Goal: Task Accomplishment & Management: Manage account settings

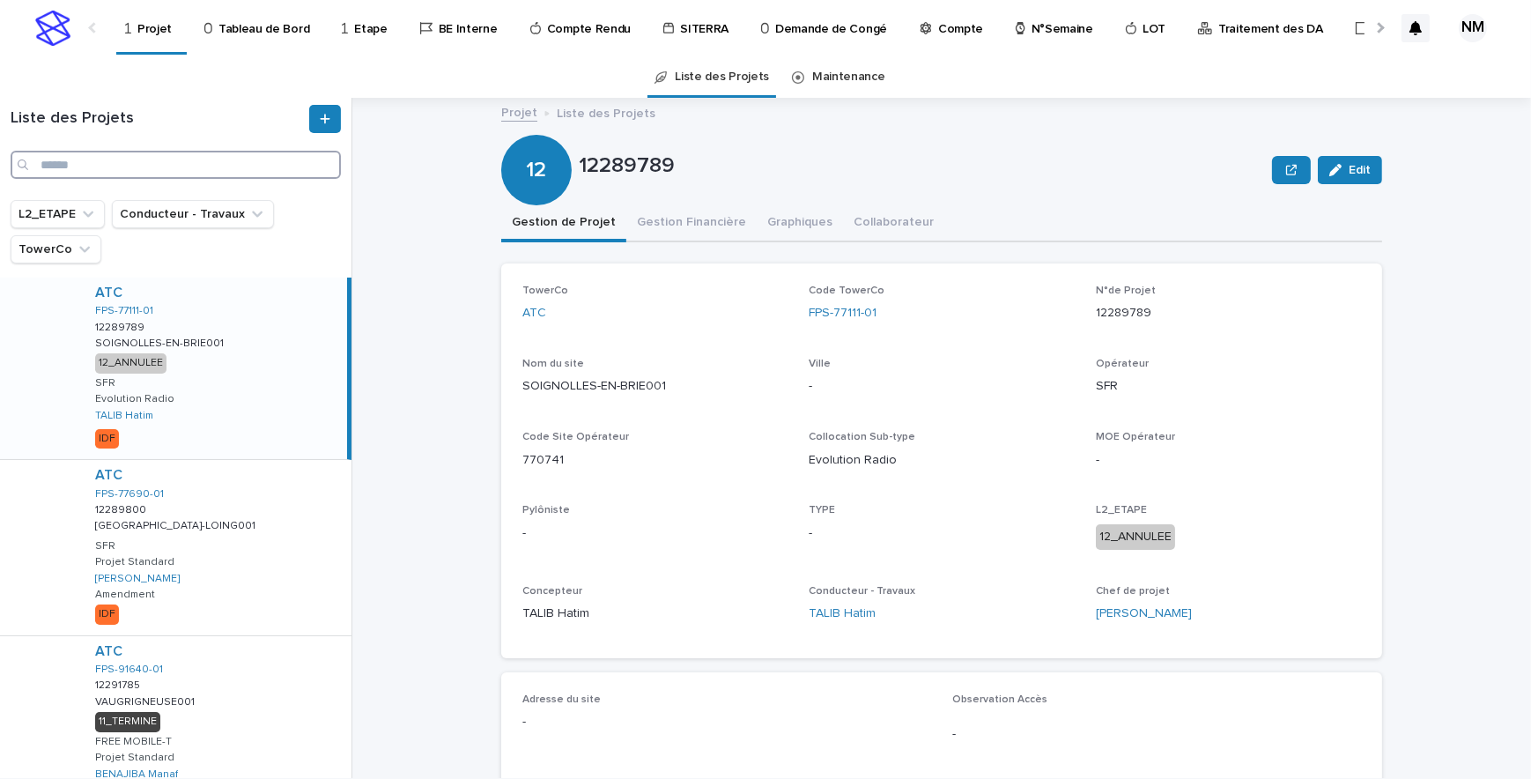
click at [85, 167] on input "Search" at bounding box center [176, 165] width 330 height 28
paste input "**********"
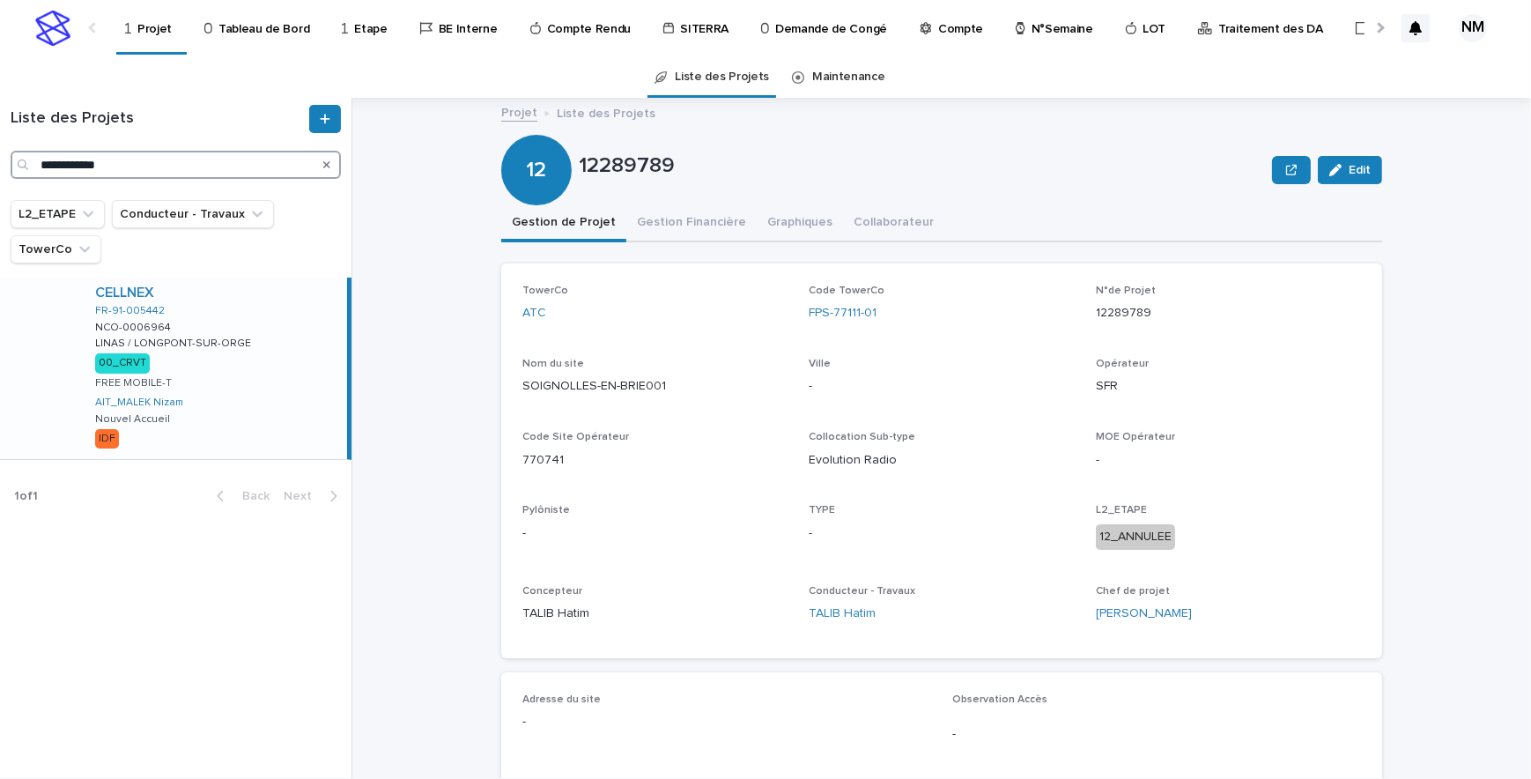
type input "**********"
click at [300, 431] on div "CELLNEX FR-91-005442 NCO-0006964 NCO-0006964 LINAS / LONGPONT-SUR-ORGE LINAS / …" at bounding box center [214, 367] width 266 height 181
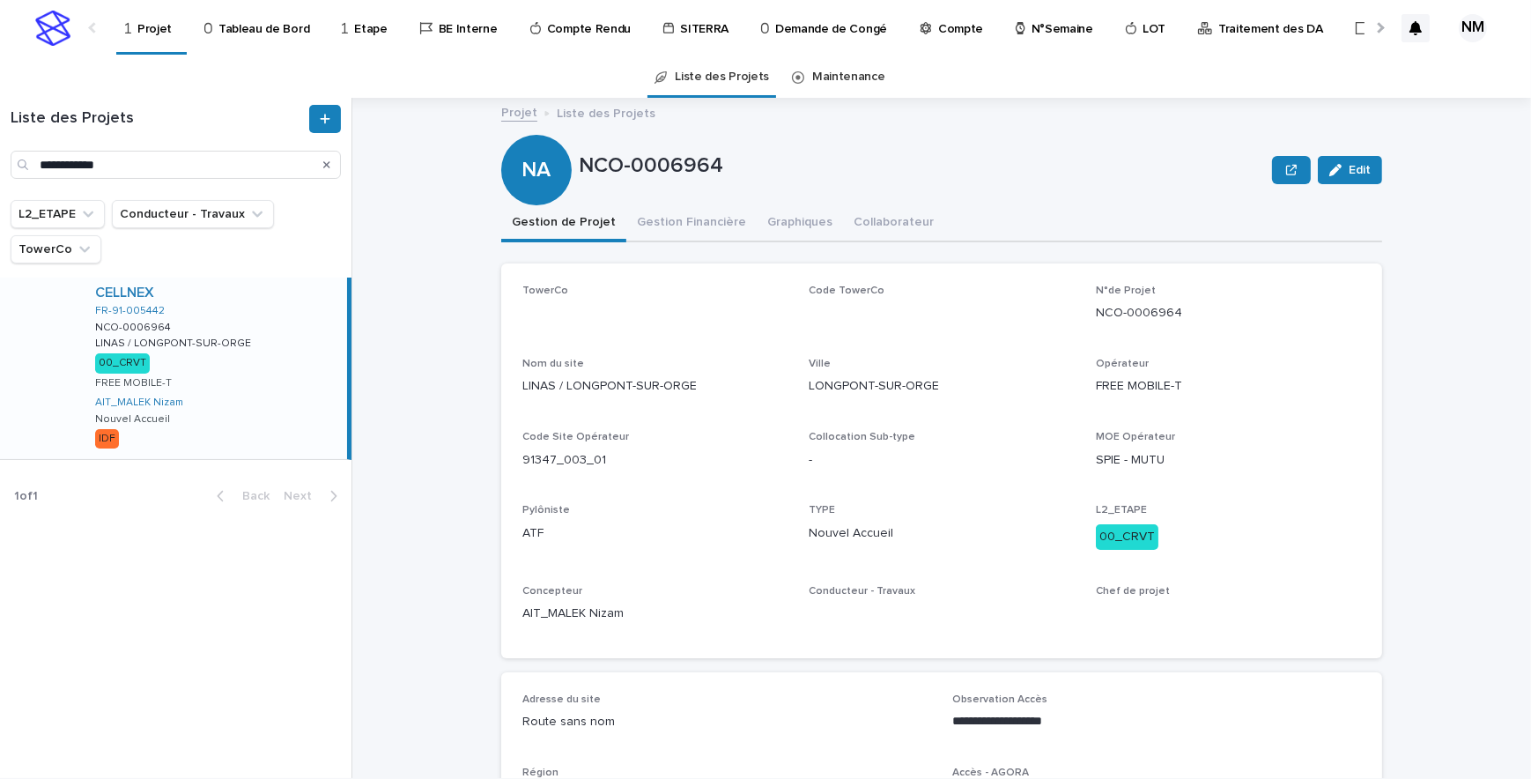
click at [664, 212] on button "Gestion Financière" at bounding box center [691, 223] width 130 height 37
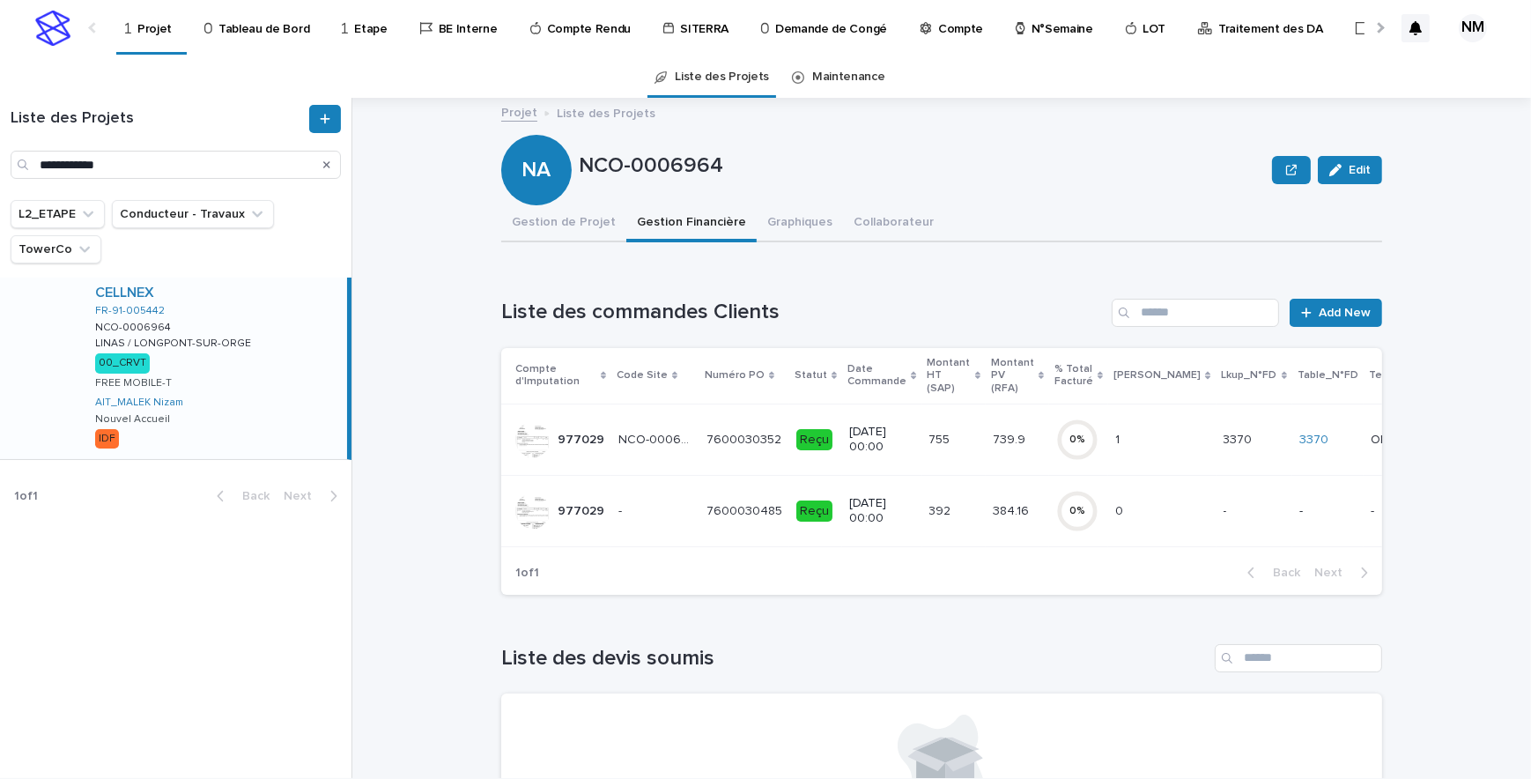
click at [993, 519] on div "384.16 384.16" at bounding box center [1017, 511] width 49 height 29
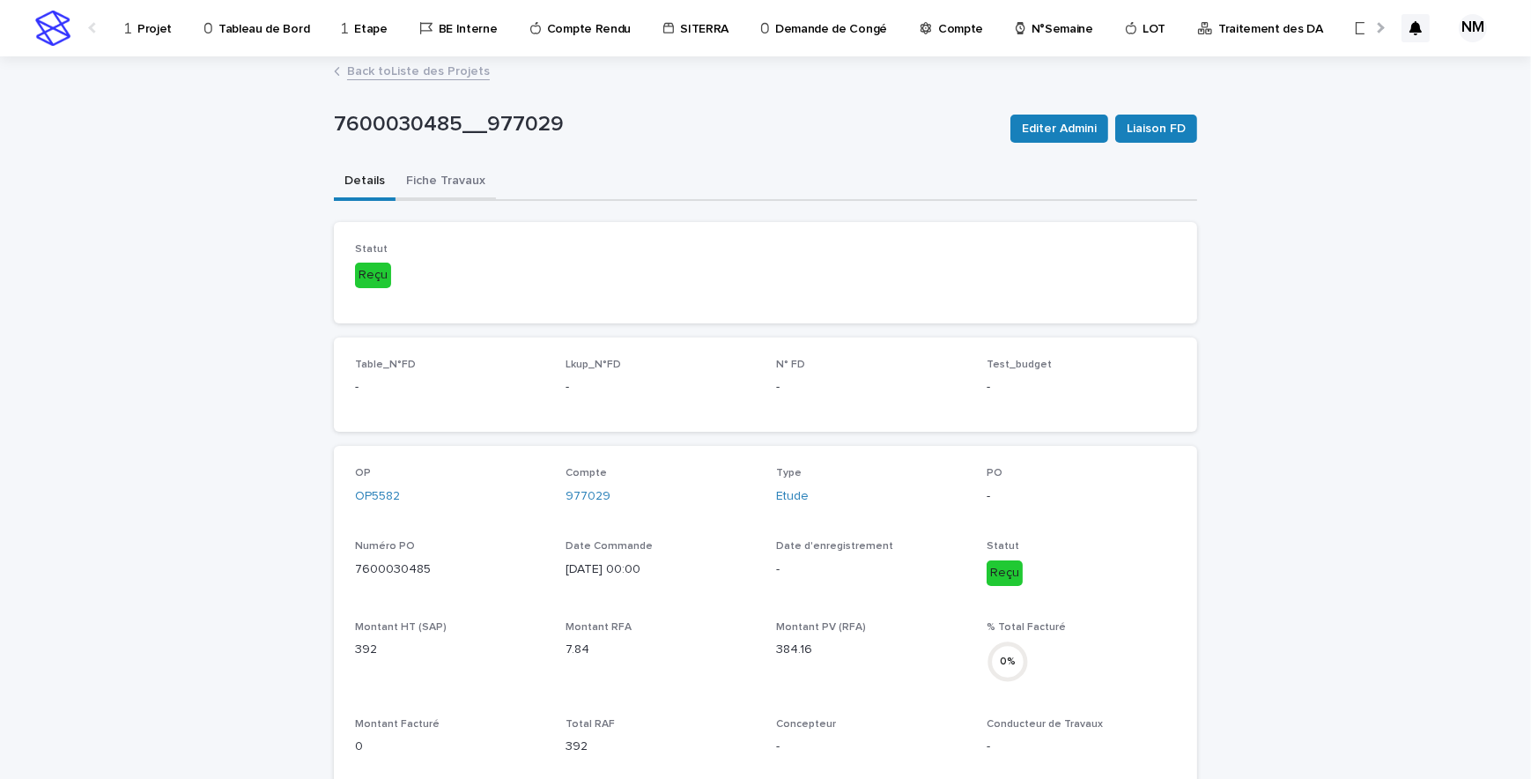
click at [431, 171] on button "Fiche Travaux" at bounding box center [446, 182] width 100 height 37
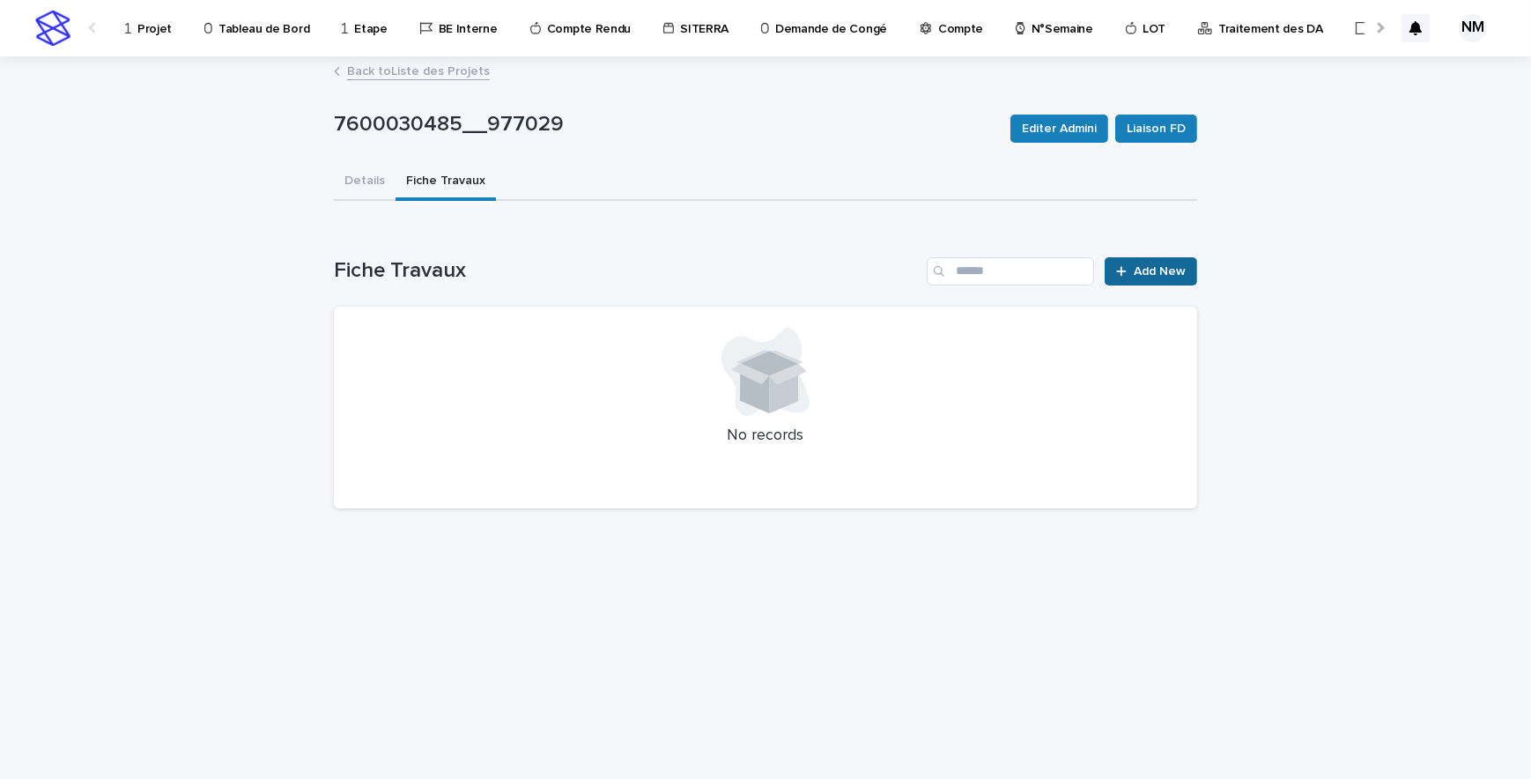
click at [1157, 271] on span "Add New" at bounding box center [1160, 271] width 52 height 12
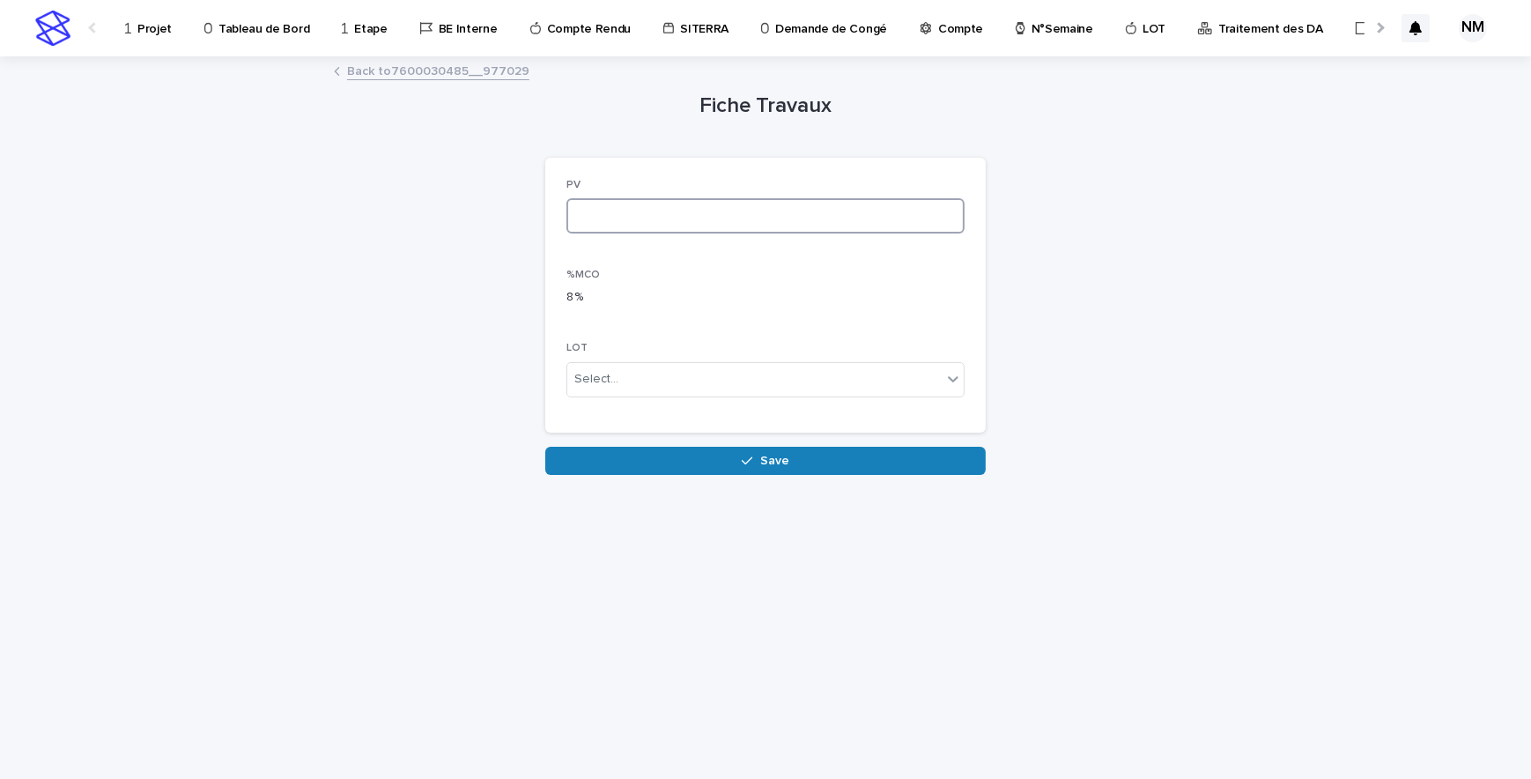
click at [606, 211] on input at bounding box center [765, 215] width 398 height 35
click at [431, 68] on link "Back to 7600030485__977029" at bounding box center [438, 70] width 182 height 20
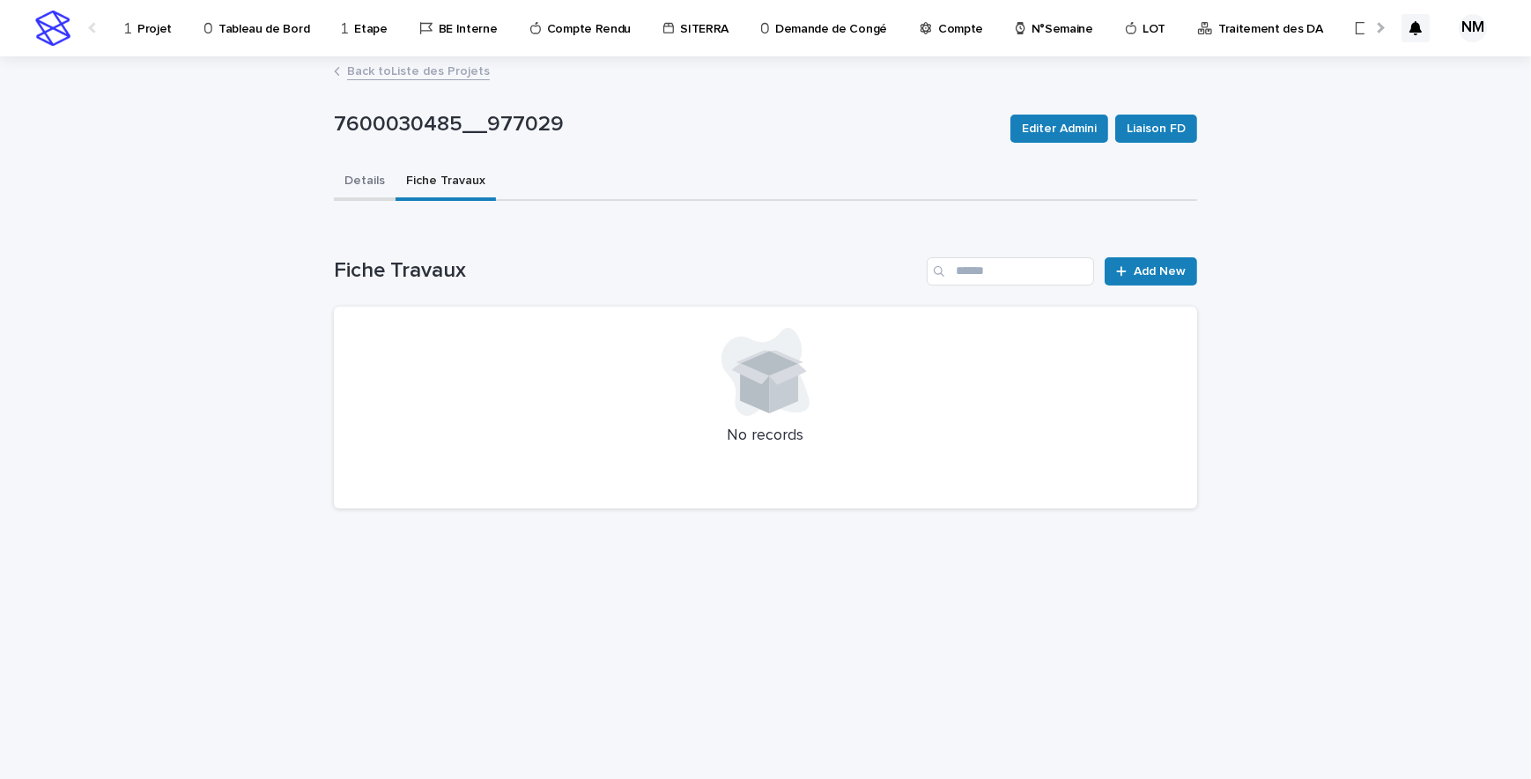
click at [361, 180] on button "Details" at bounding box center [365, 182] width 62 height 37
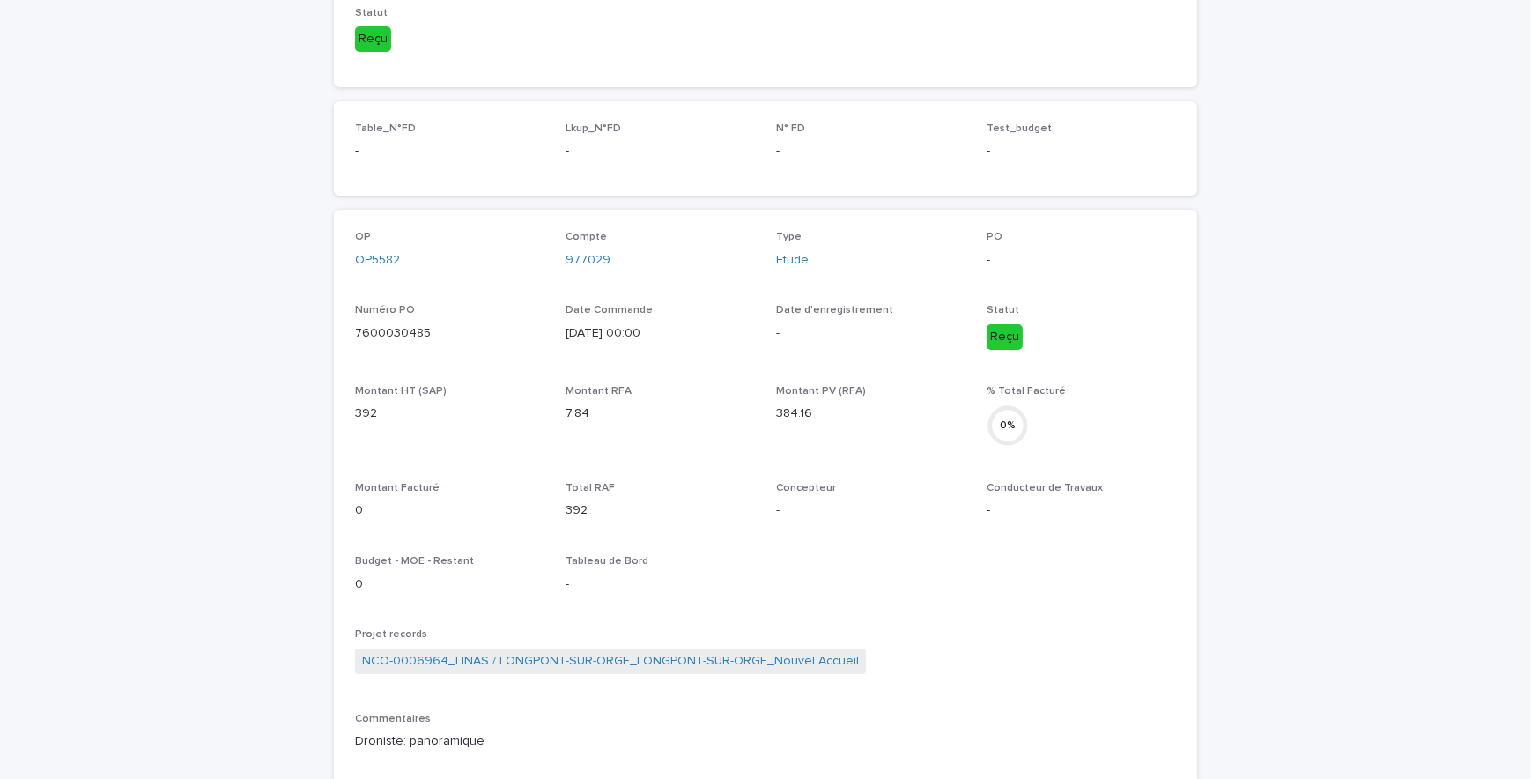
scroll to position [240, 0]
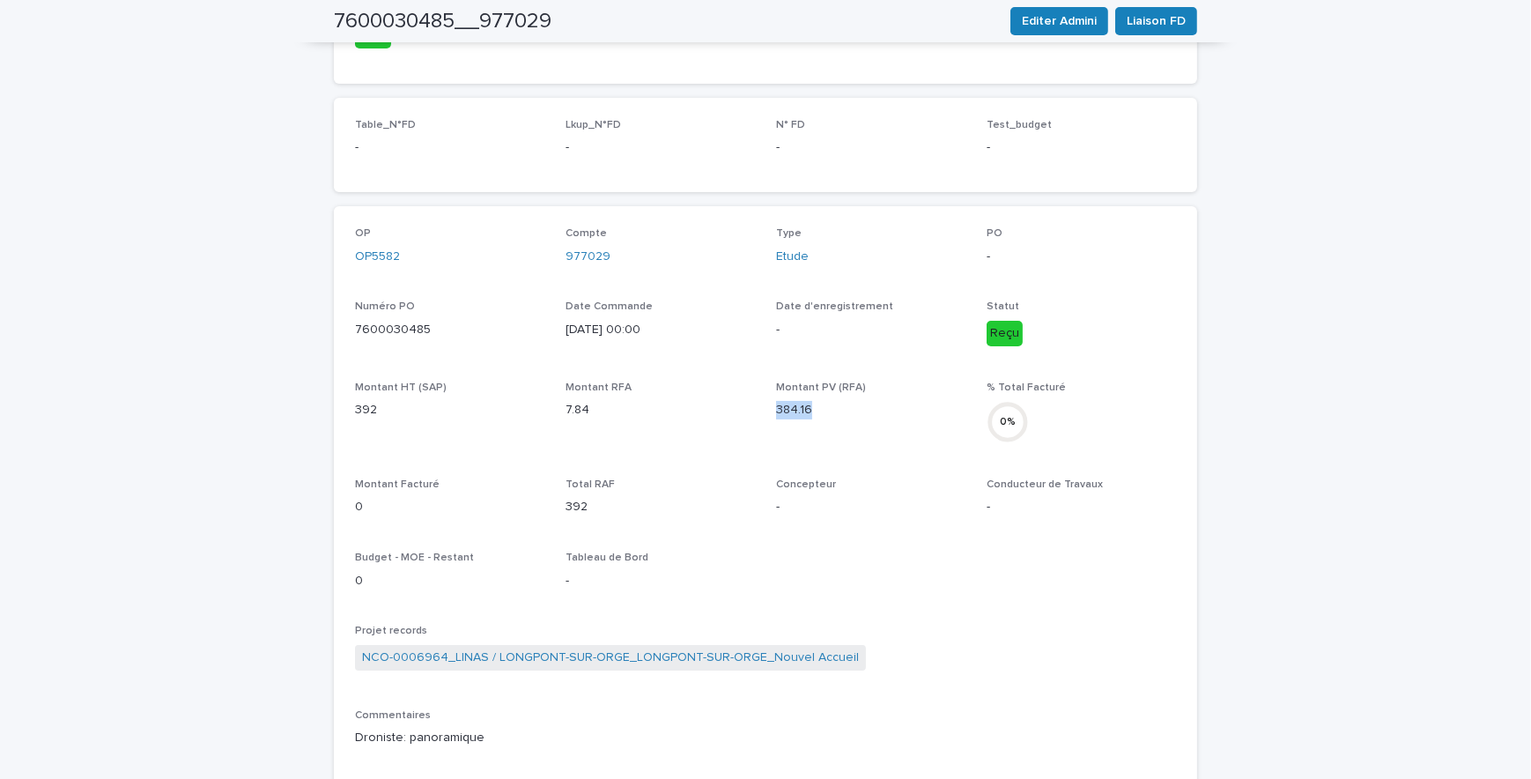
drag, startPoint x: 811, startPoint y: 409, endPoint x: 766, endPoint y: 405, distance: 45.9
click at [766, 405] on div "OP OP5582 Compte 977029 Type Etude PO - Numéro PO 7600030485 Date Commande [DAT…" at bounding box center [765, 565] width 821 height 677
copy p "384.16"
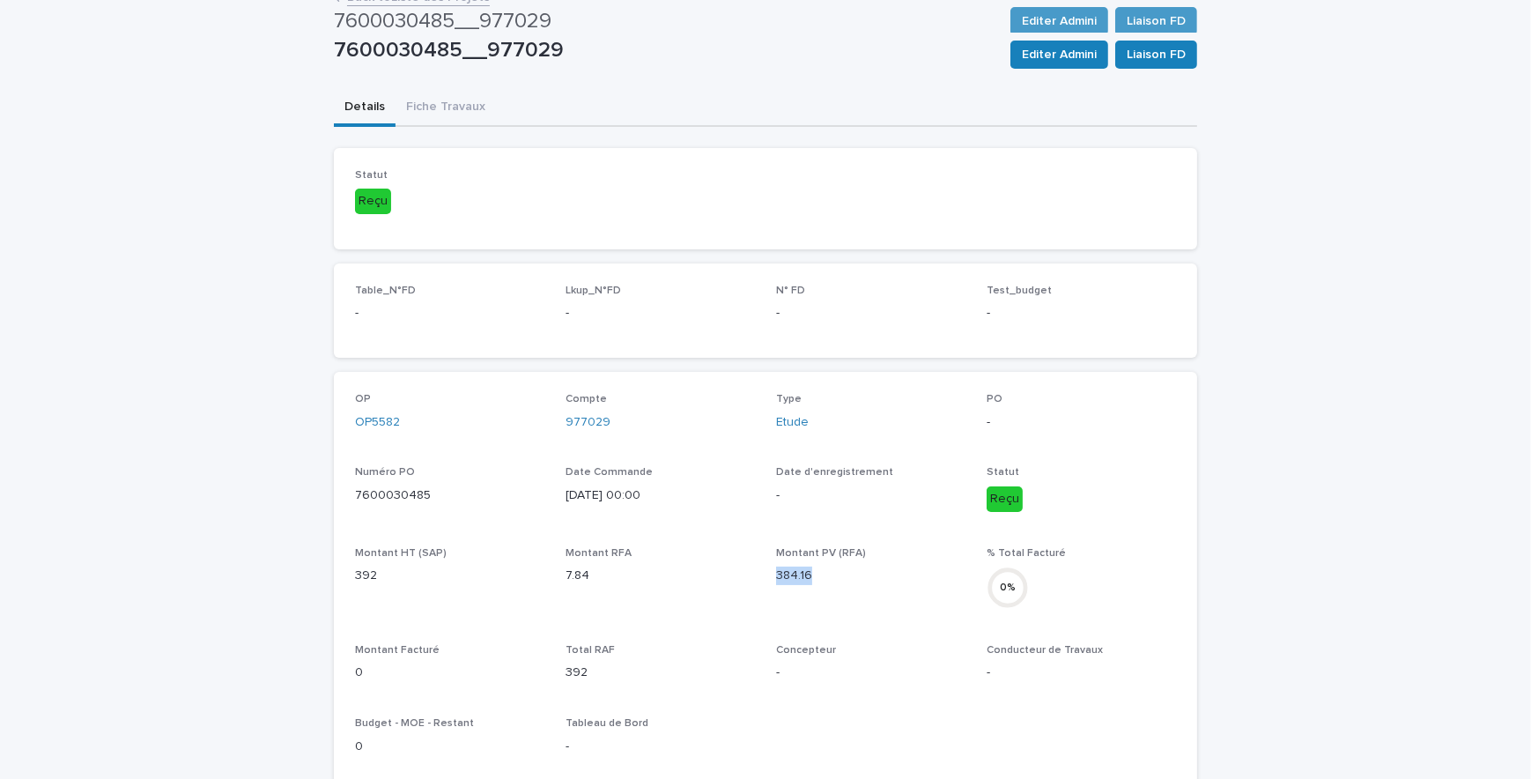
scroll to position [0, 0]
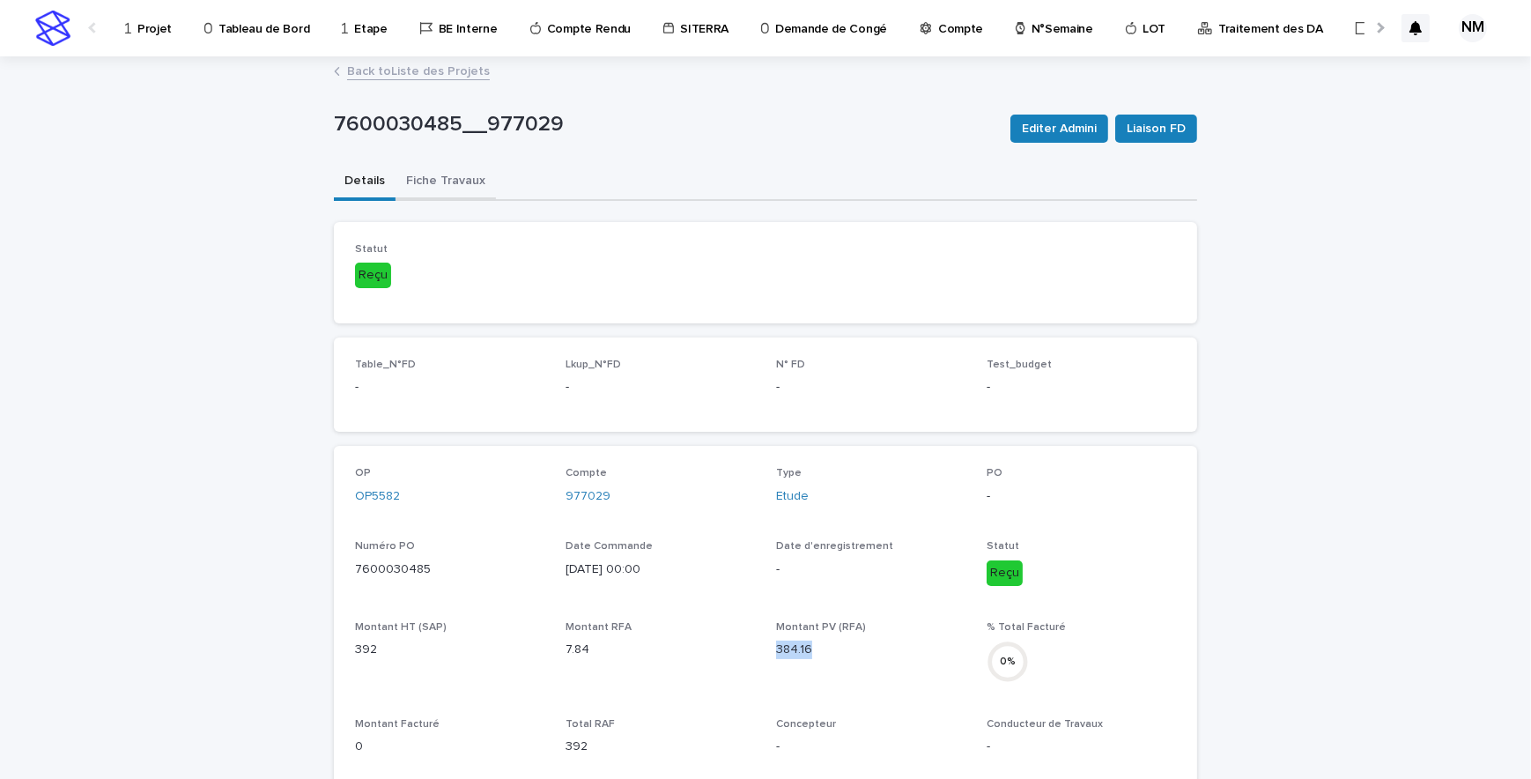
click at [450, 166] on button "Fiche Travaux" at bounding box center [446, 182] width 100 height 37
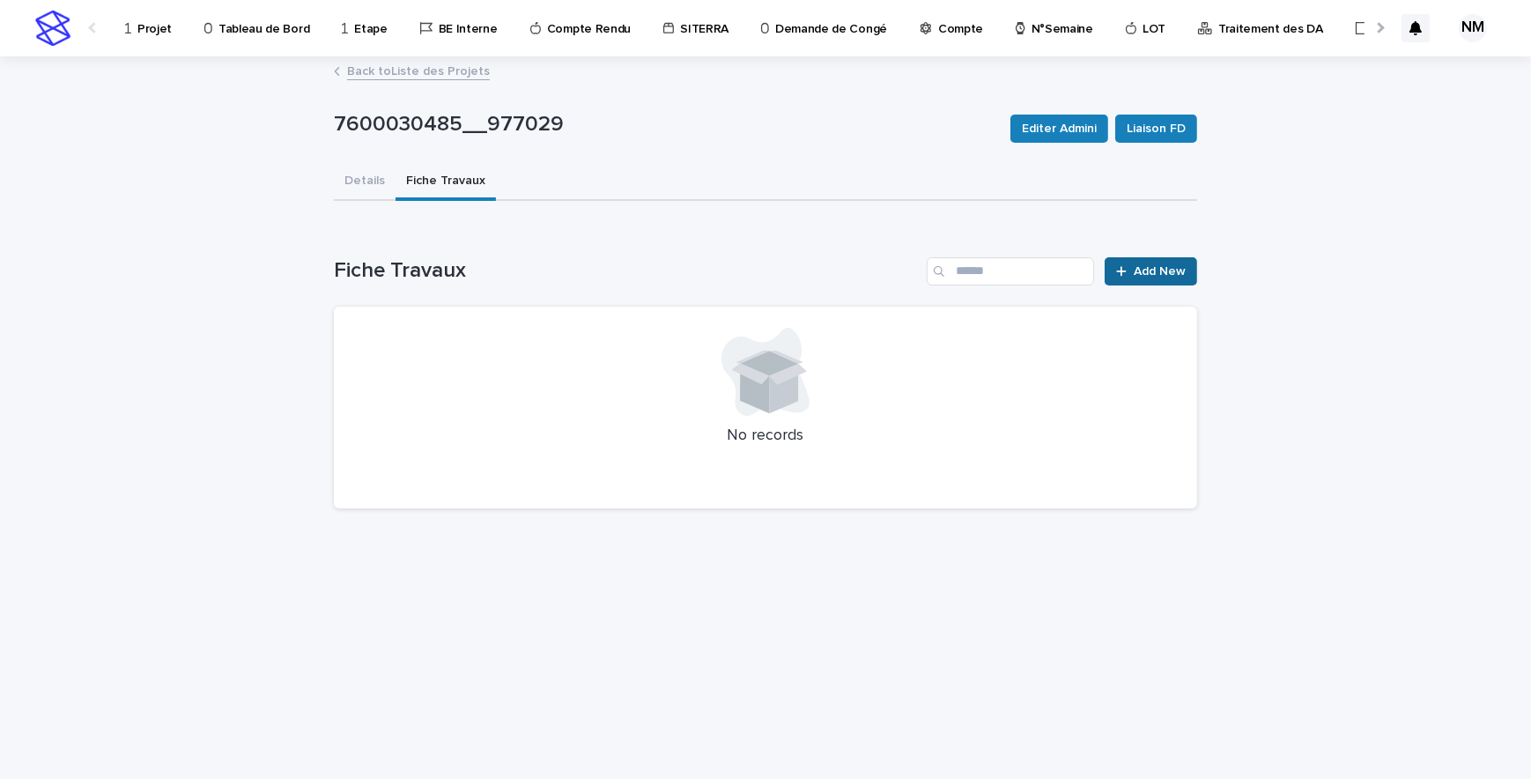
click at [1180, 272] on span "Add New" at bounding box center [1160, 271] width 52 height 12
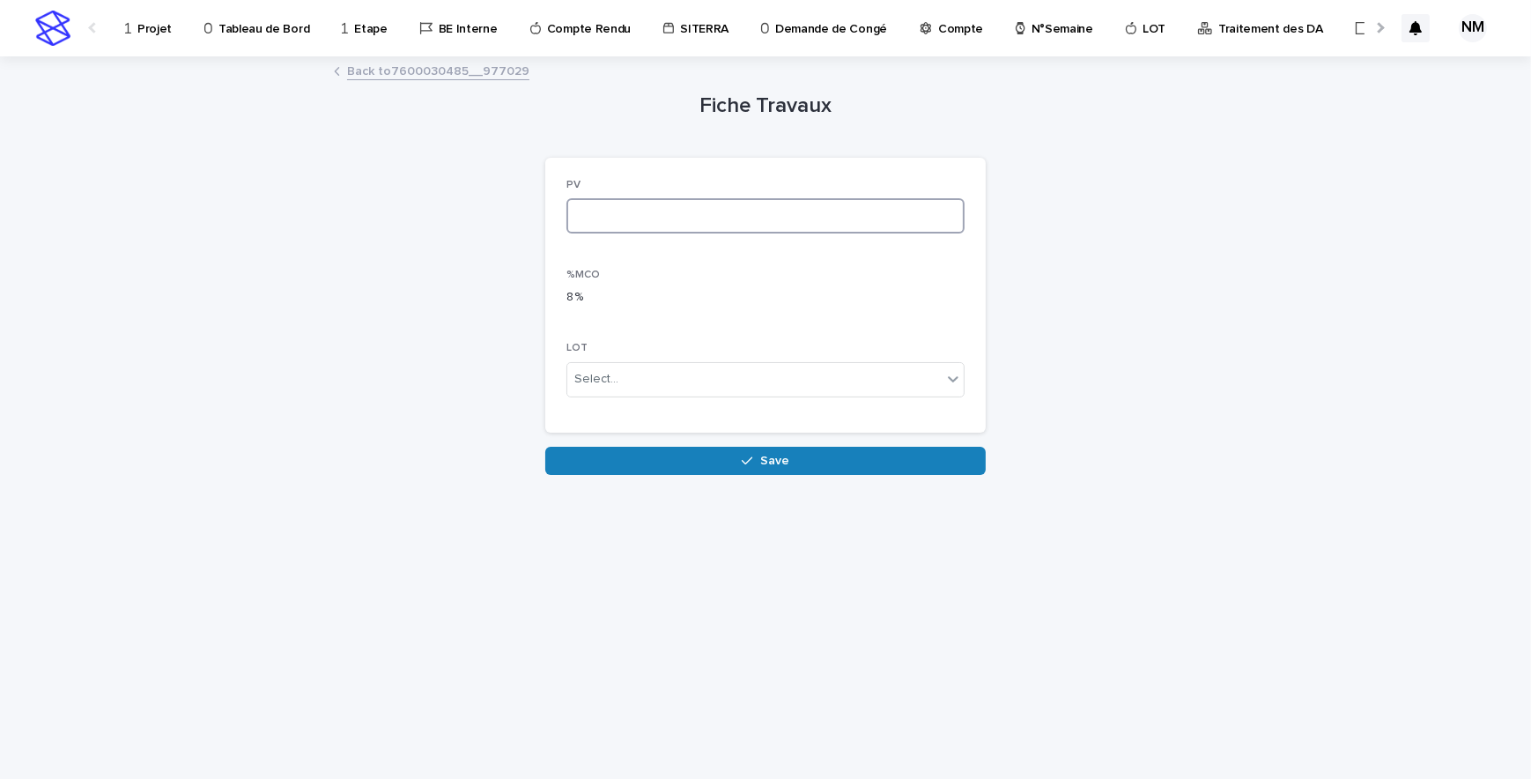
click at [652, 213] on input at bounding box center [765, 215] width 398 height 35
paste input "******"
type input "******"
click at [821, 476] on div "Loading... Saving… Loading... Saving… Fiche Travaux Loading... Saving… Loading.…" at bounding box center [765, 396] width 881 height 677
click at [820, 458] on button "Save" at bounding box center [765, 461] width 440 height 28
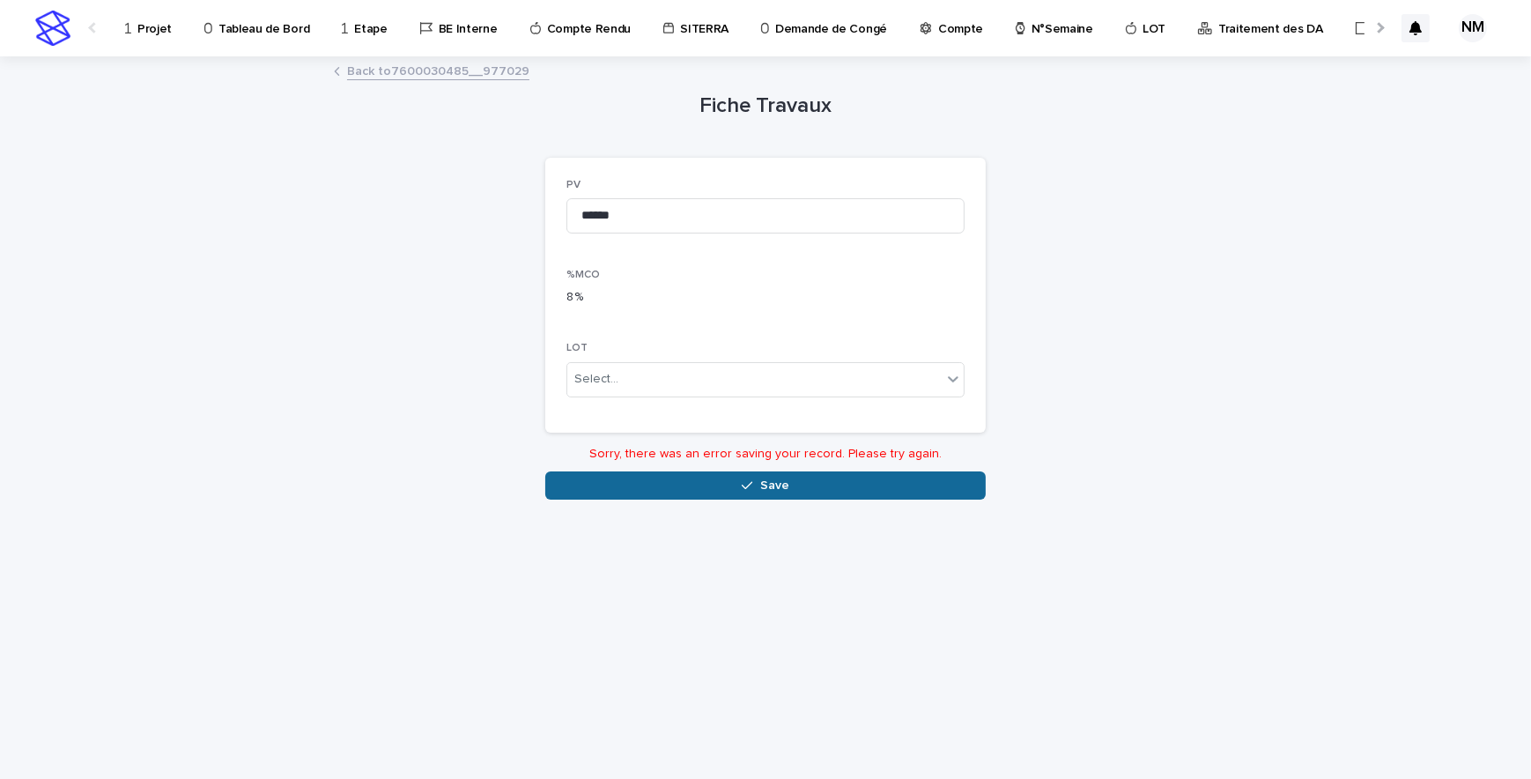
click at [824, 477] on button "Save" at bounding box center [765, 485] width 440 height 28
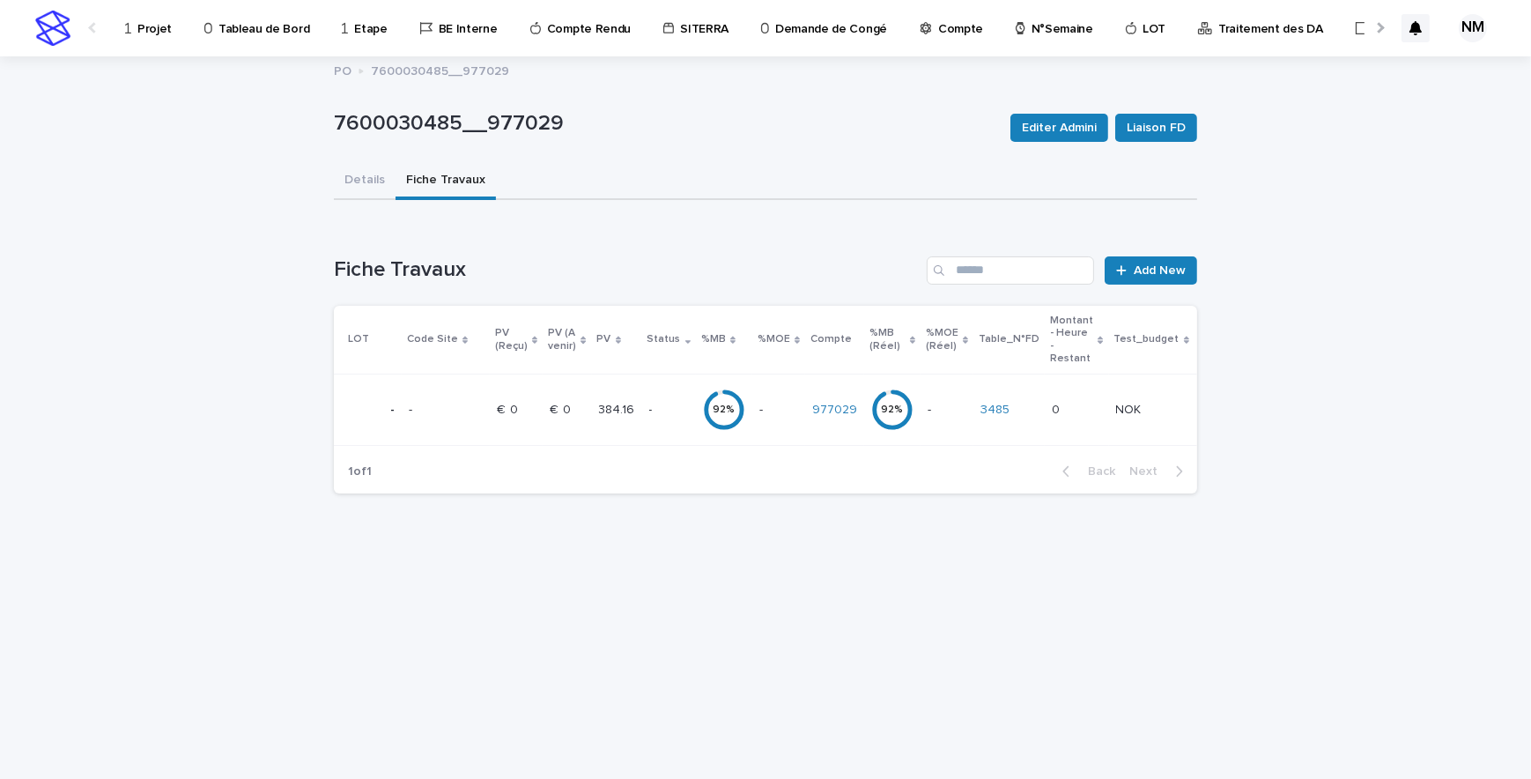
click at [782, 413] on p at bounding box center [778, 410] width 39 height 15
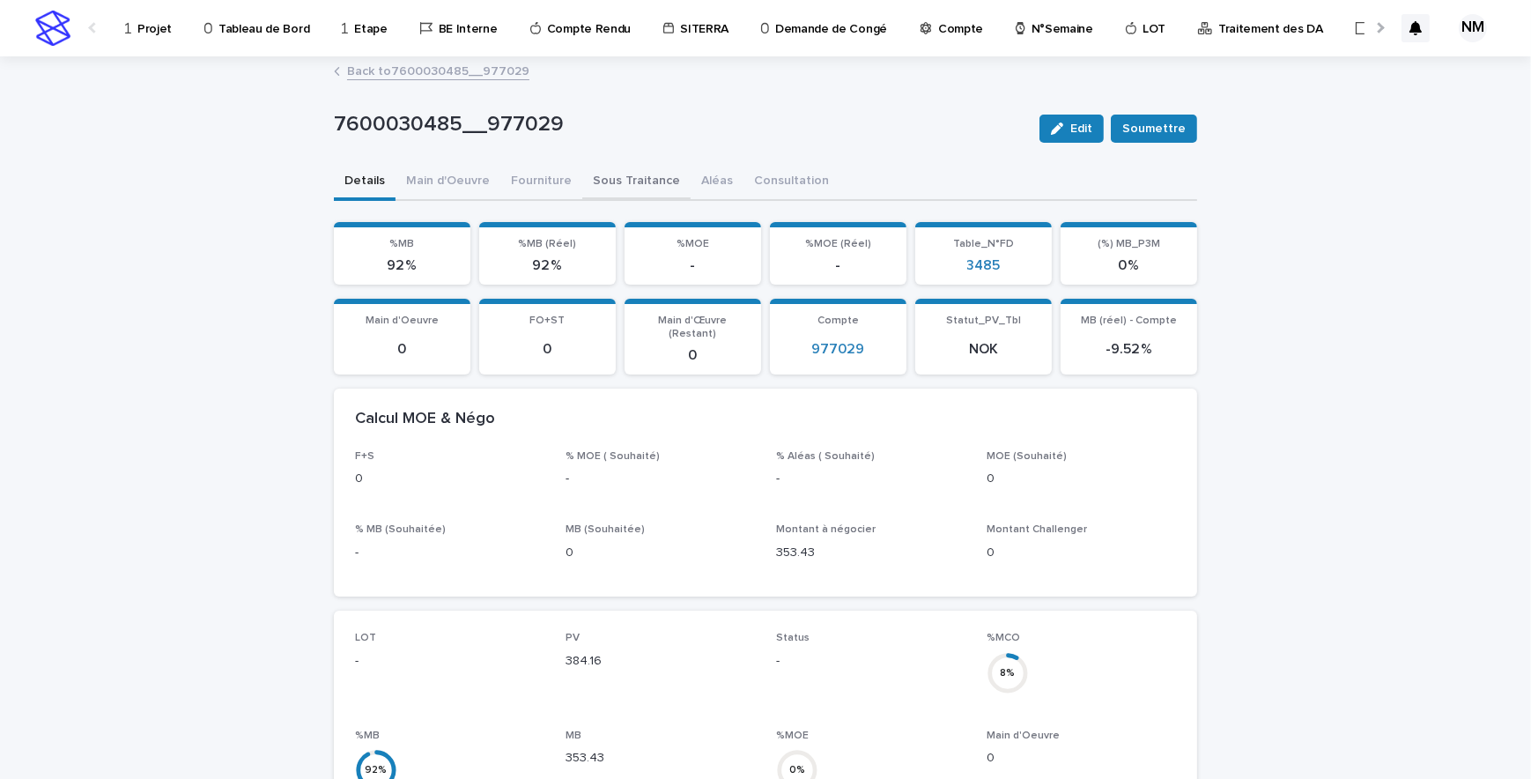
click at [618, 164] on button "Sous Traitance" at bounding box center [636, 182] width 108 height 37
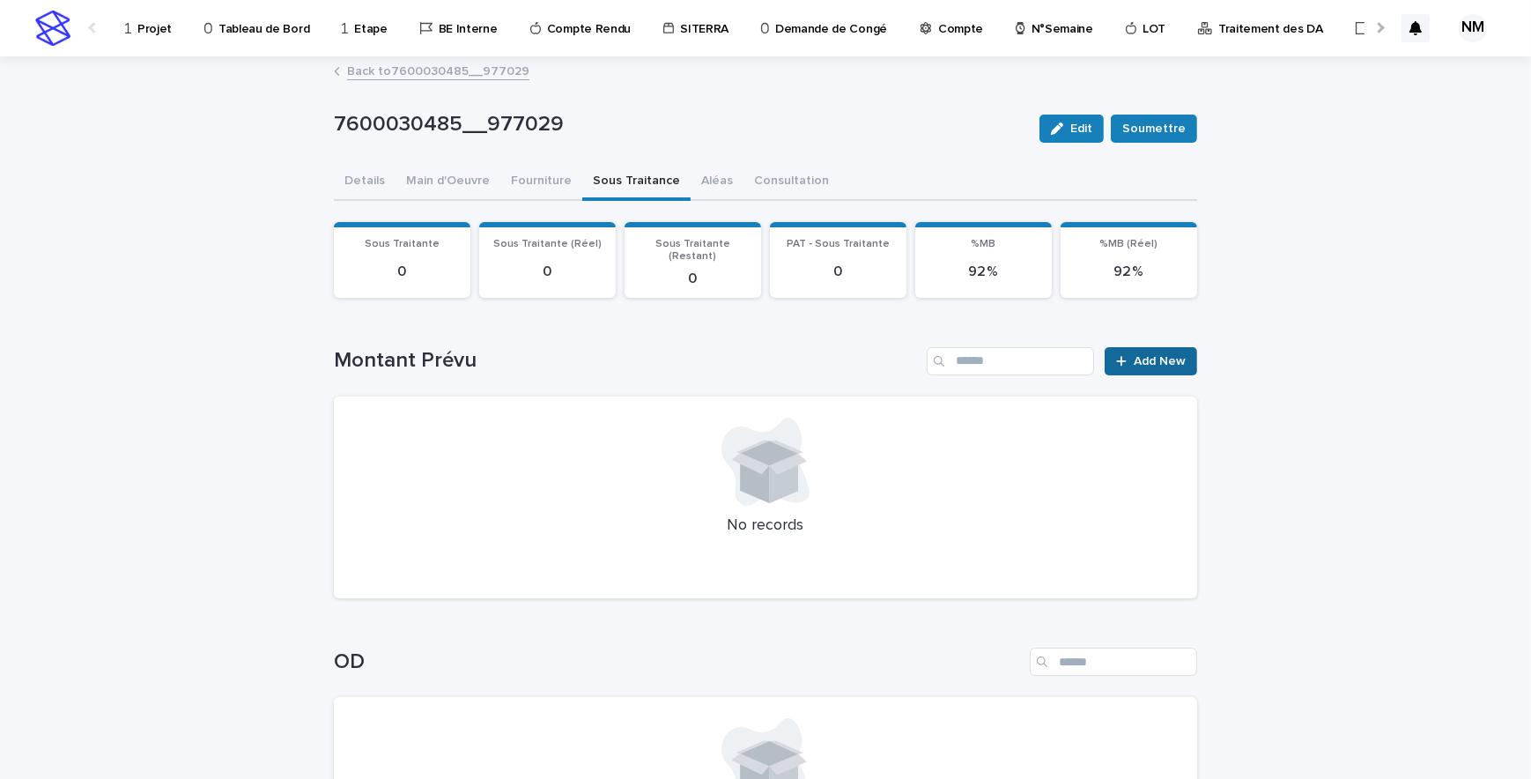
click at [1163, 355] on span "Add New" at bounding box center [1160, 361] width 52 height 12
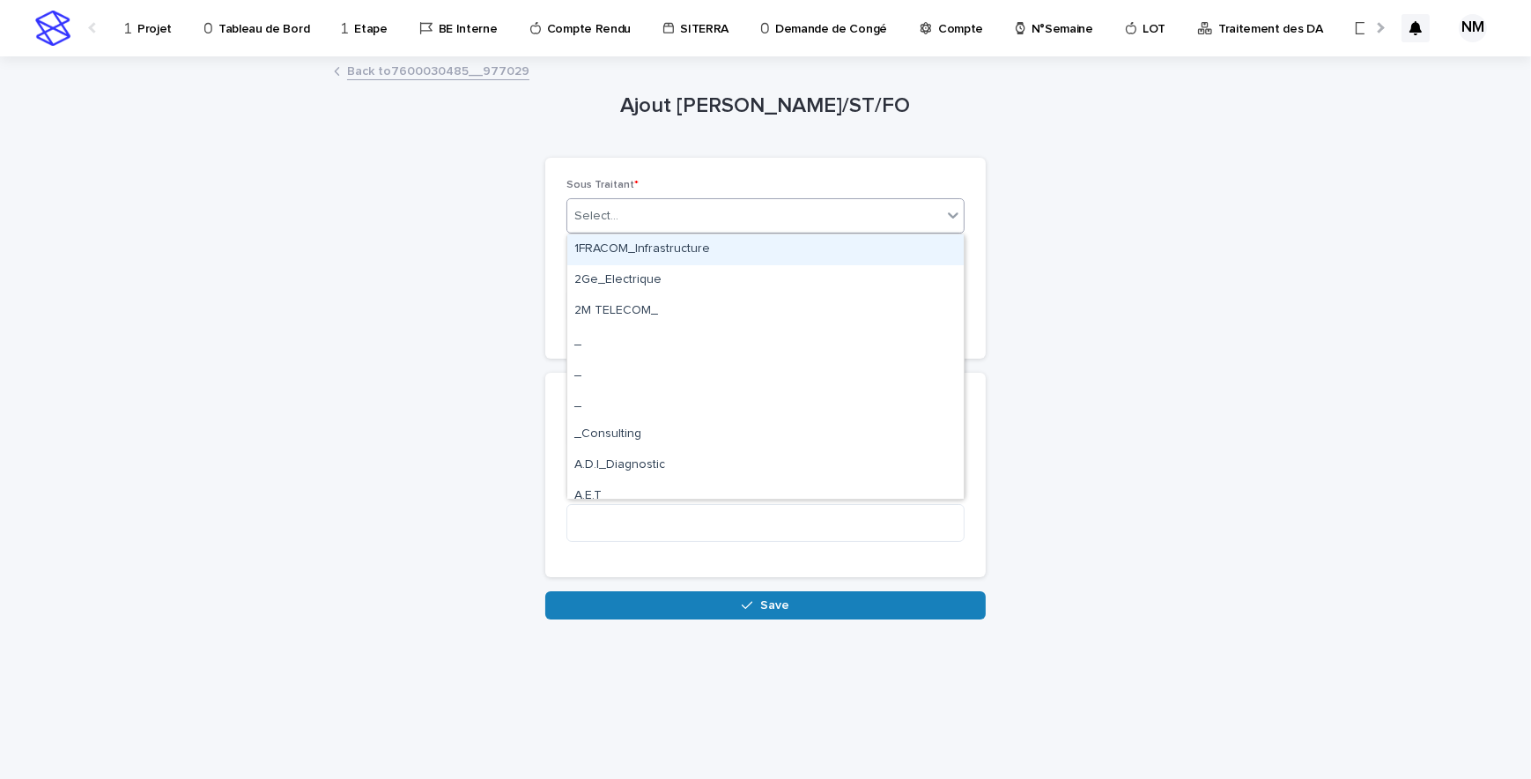
click at [707, 209] on div "Select..." at bounding box center [754, 216] width 374 height 29
type input "*"
type input "****"
click at [695, 256] on div "UFLY Drones_" at bounding box center [765, 249] width 396 height 31
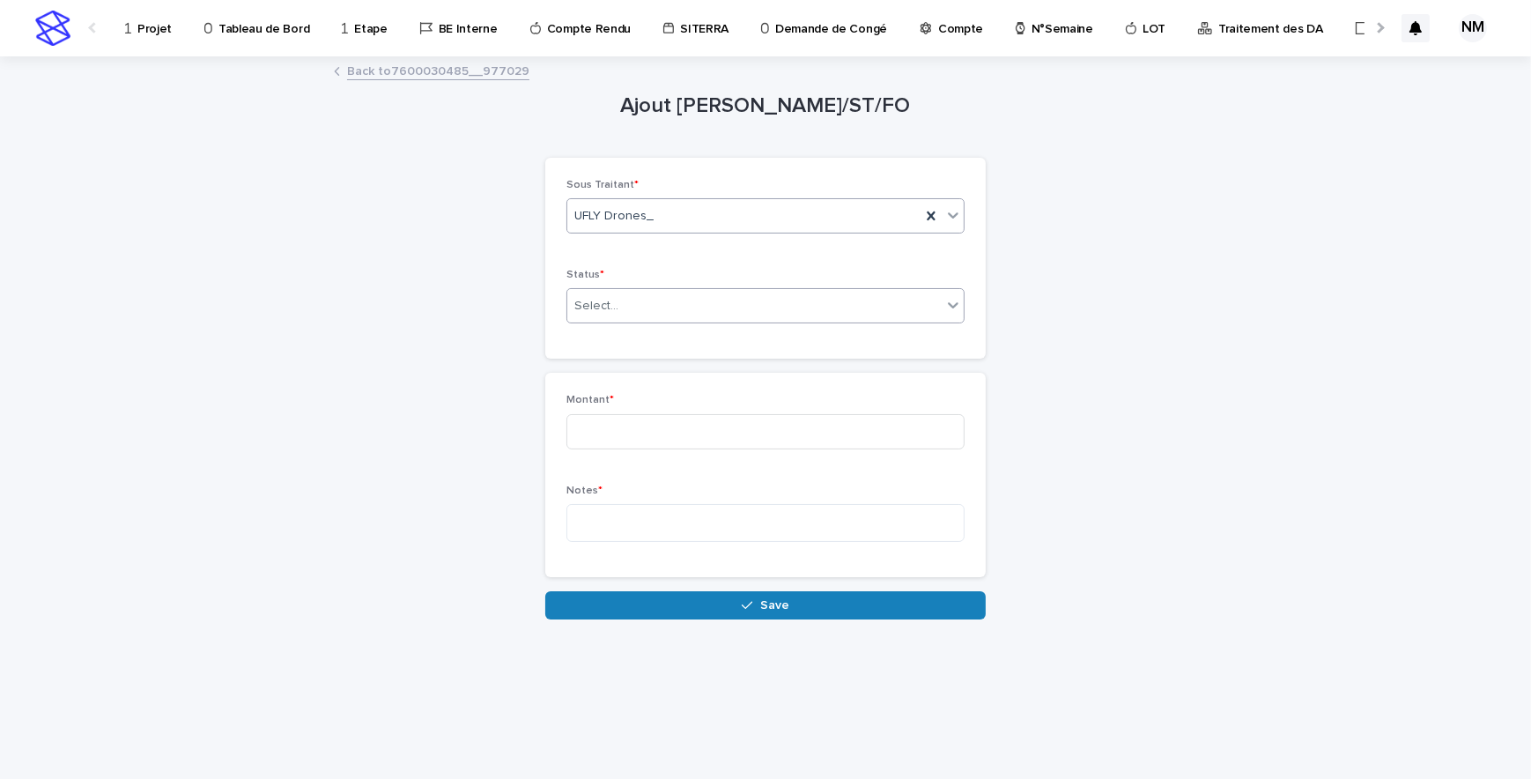
click at [684, 297] on div "Select..." at bounding box center [754, 306] width 374 height 29
click at [629, 373] on span "Sous Traitance" at bounding box center [620, 368] width 92 height 19
click at [620, 435] on input at bounding box center [765, 431] width 398 height 35
type input "***"
drag, startPoint x: 609, startPoint y: 463, endPoint x: 943, endPoint y: 575, distance: 352.1
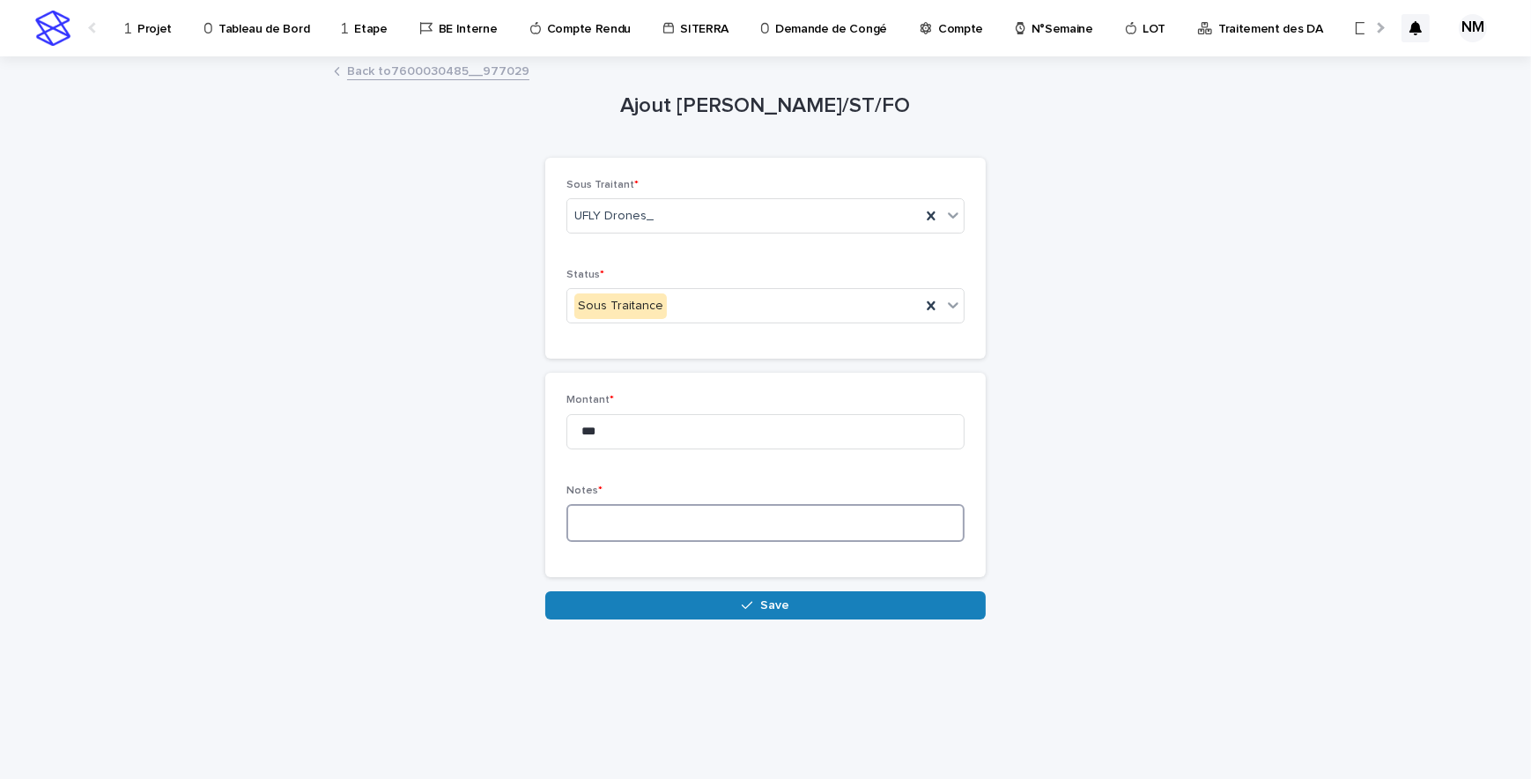
click at [700, 522] on textarea at bounding box center [765, 523] width 398 height 38
type textarea "*****"
click at [801, 603] on button "Save" at bounding box center [765, 605] width 440 height 28
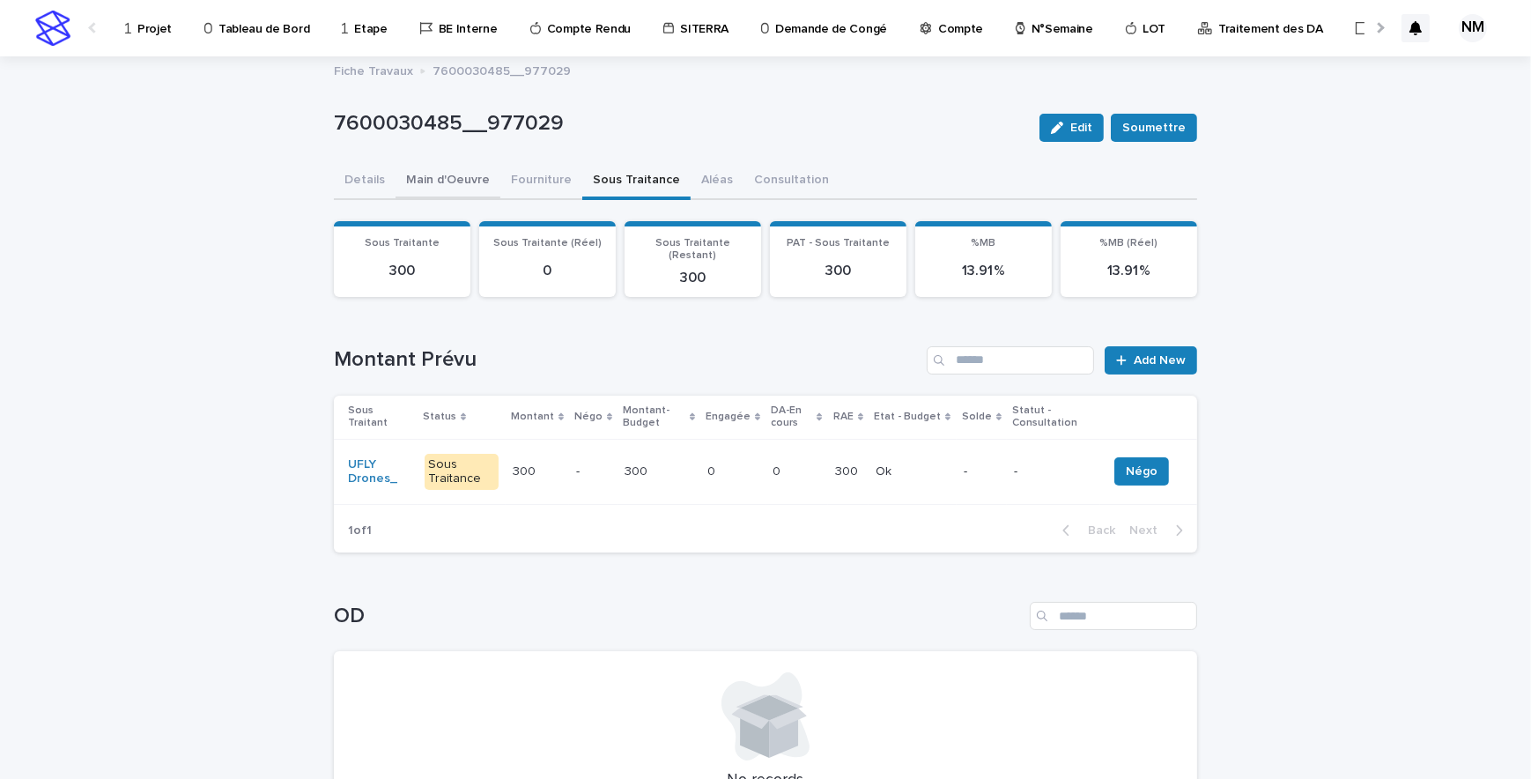
click at [440, 185] on button "Main d'Oeuvre" at bounding box center [448, 181] width 105 height 37
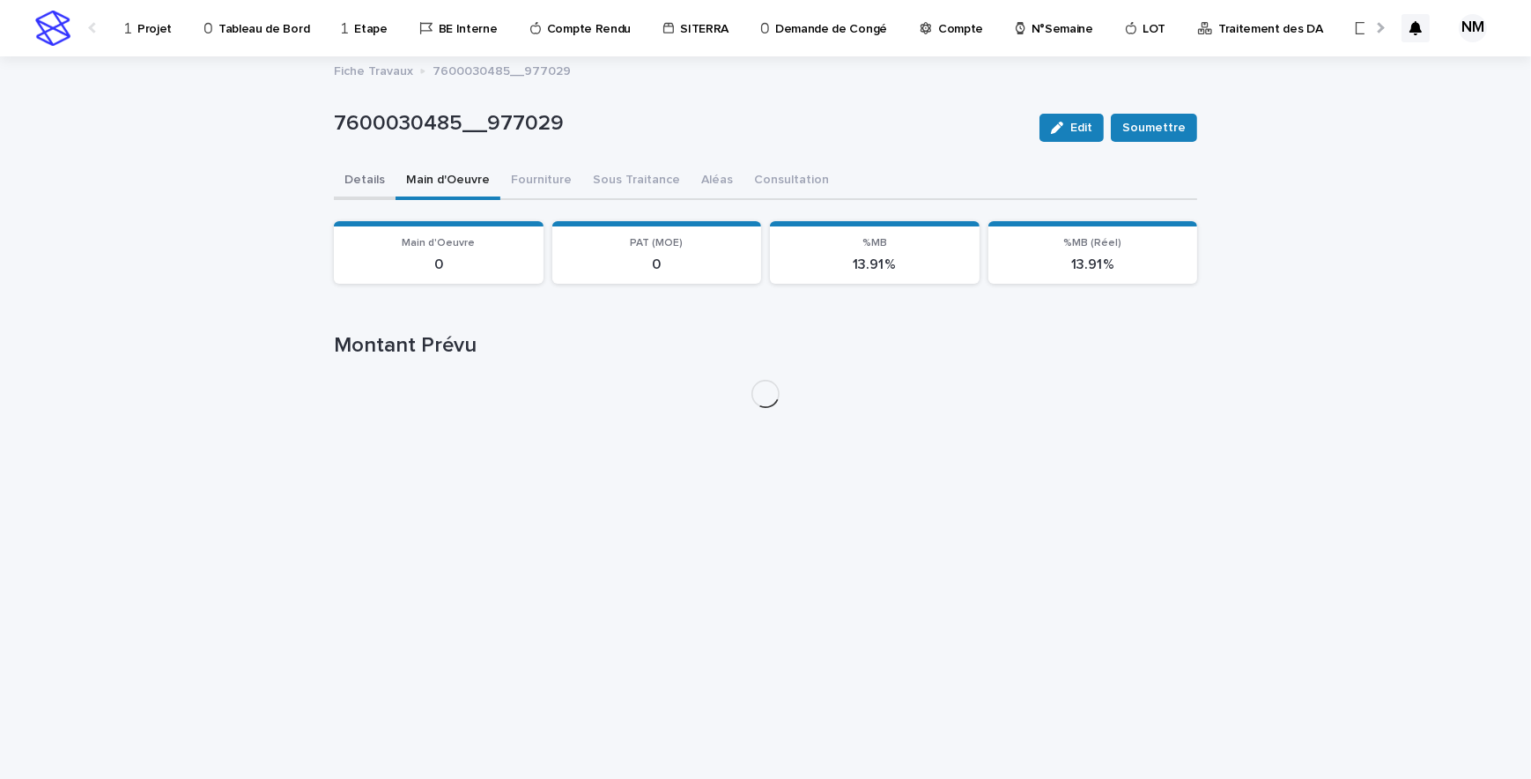
click at [376, 181] on button "Details" at bounding box center [365, 181] width 62 height 37
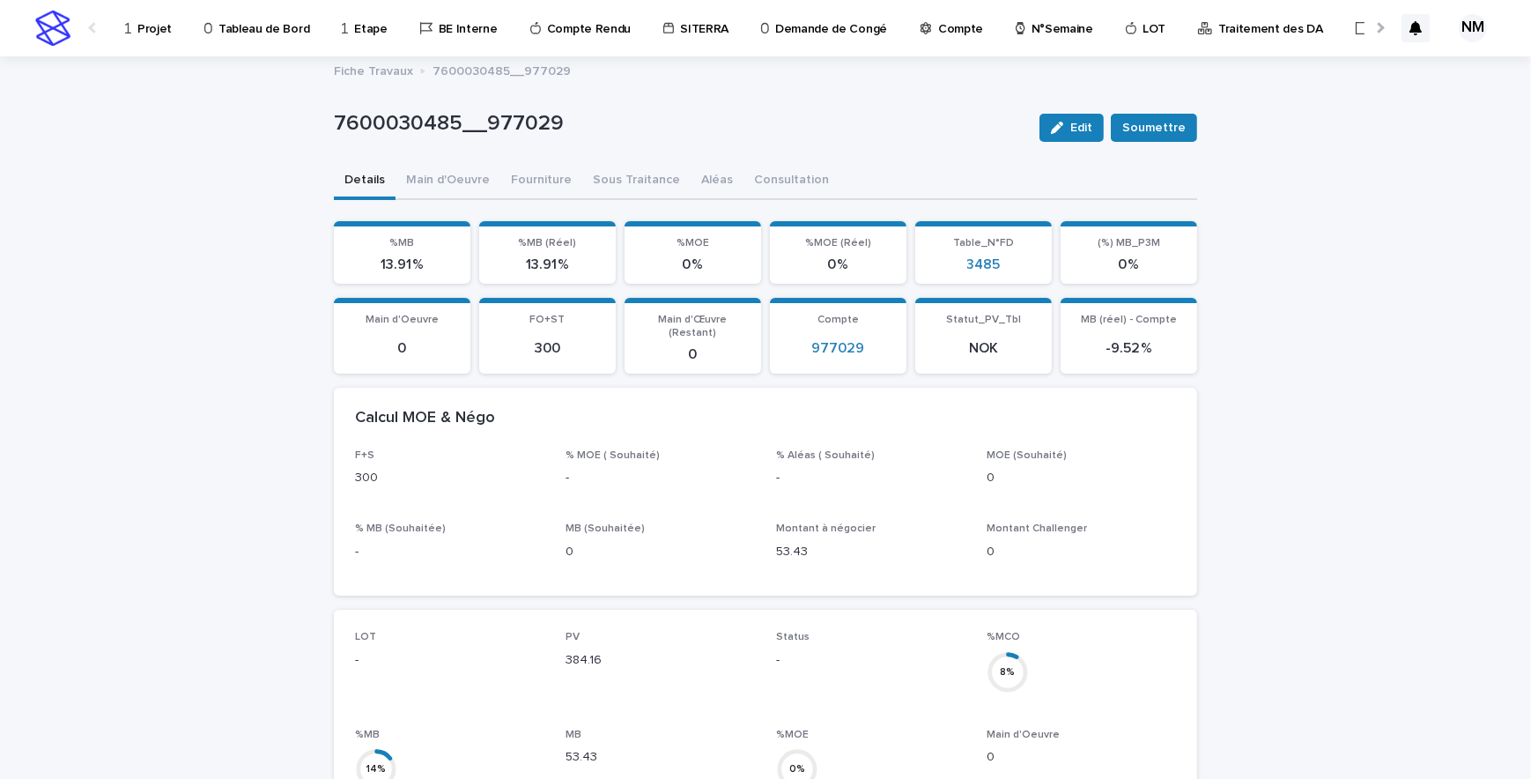
click at [138, 27] on p "Projet" at bounding box center [154, 18] width 34 height 37
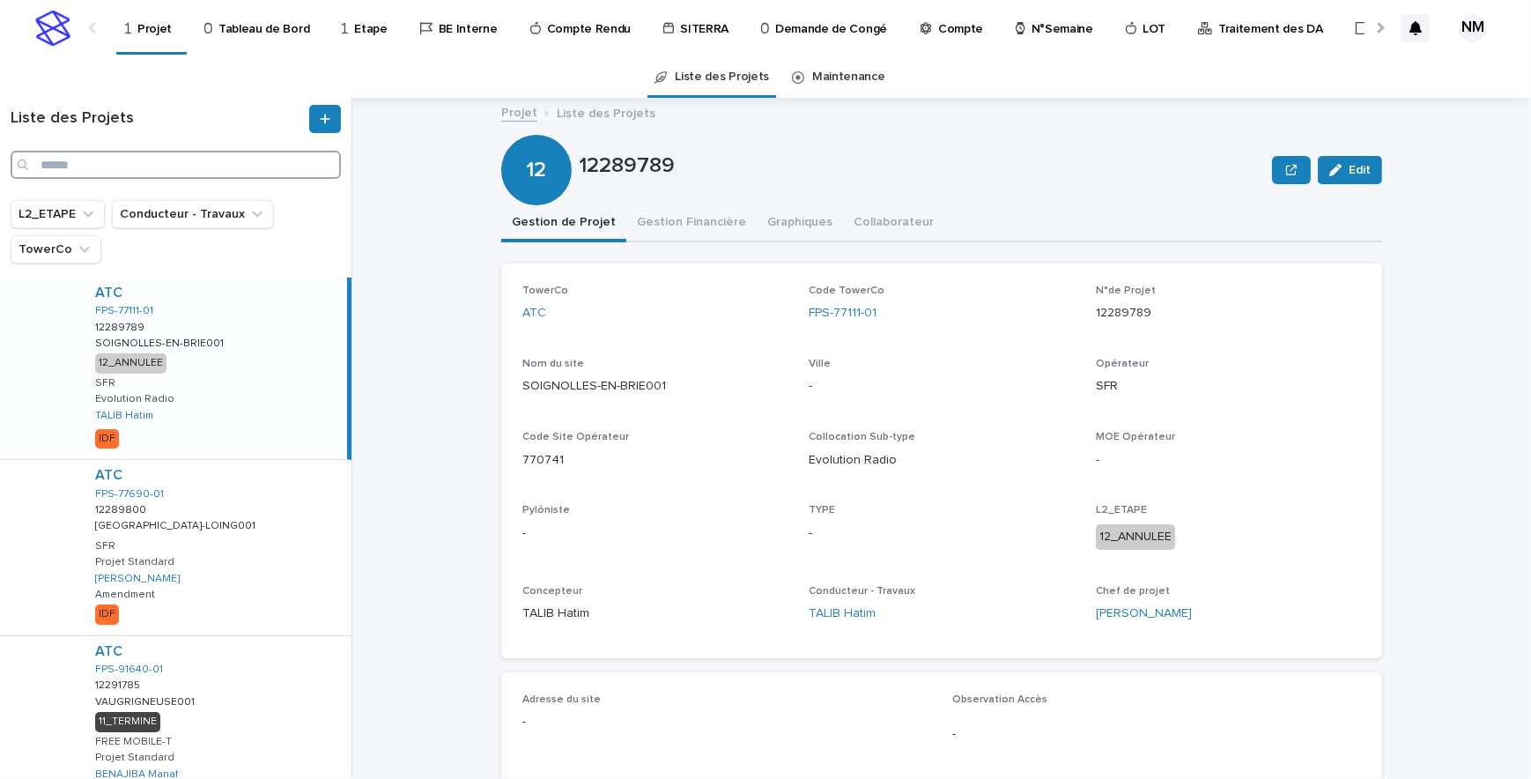
click at [55, 157] on input "Search" at bounding box center [176, 165] width 330 height 28
paste input "**********"
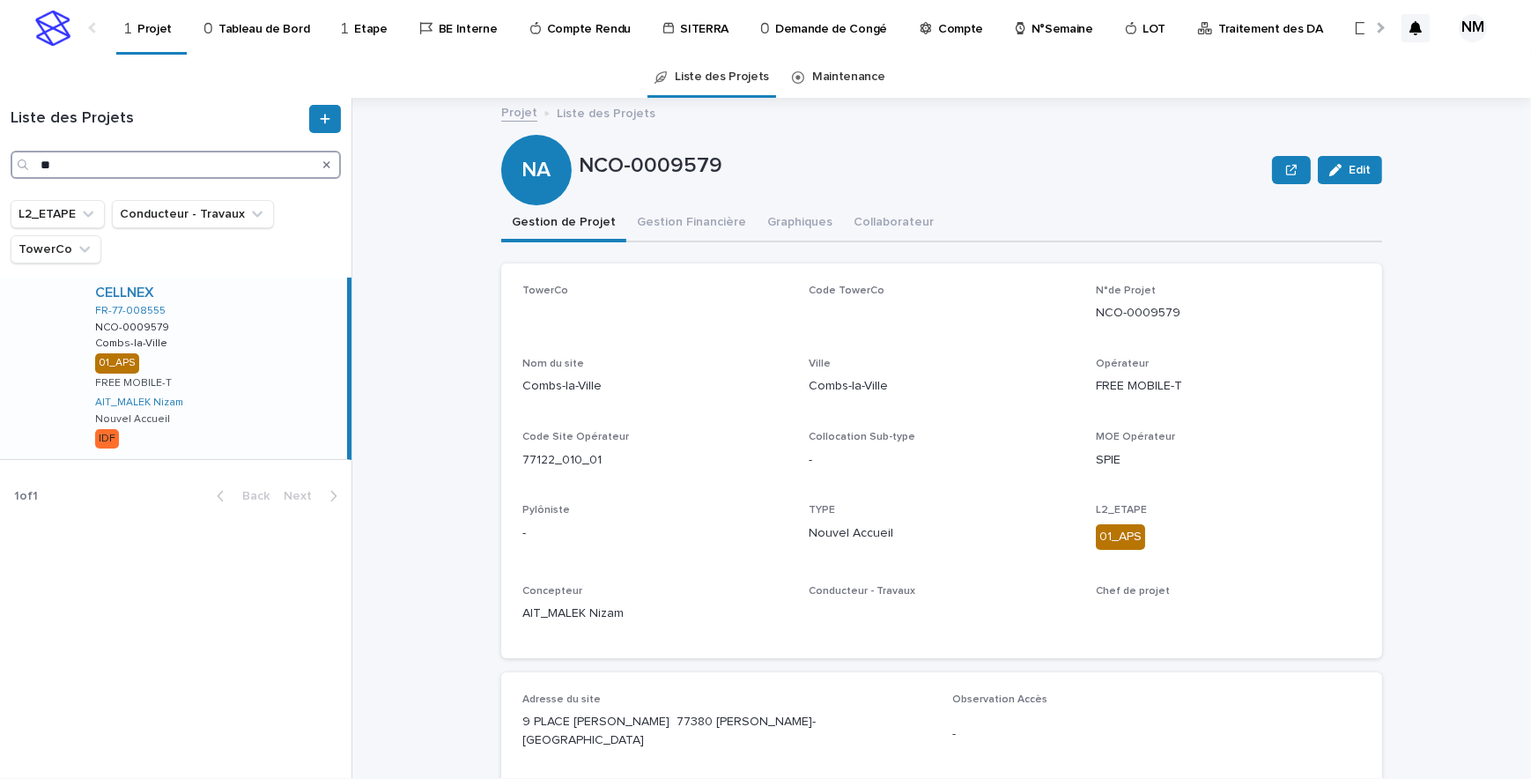
type input "*"
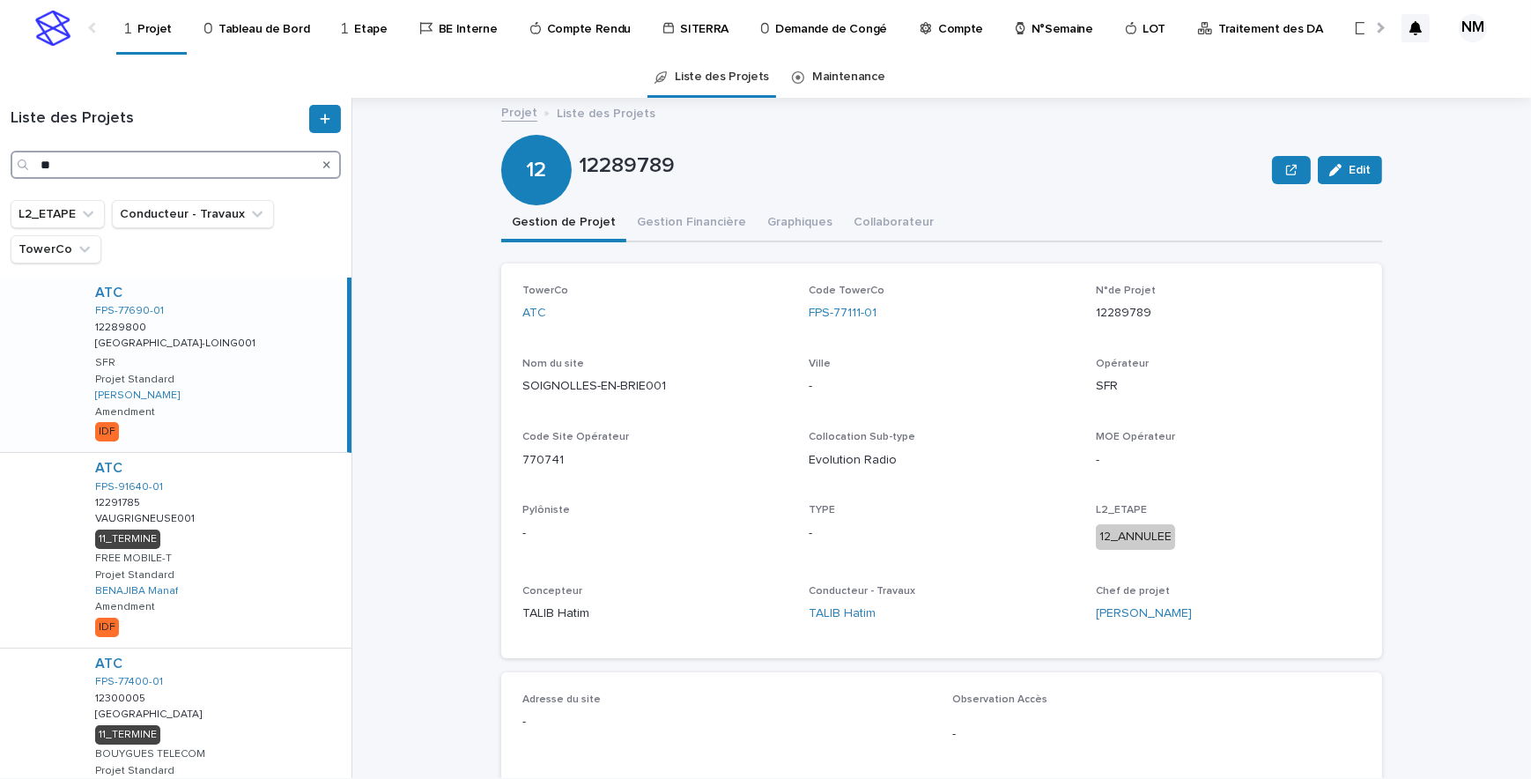
type input "*"
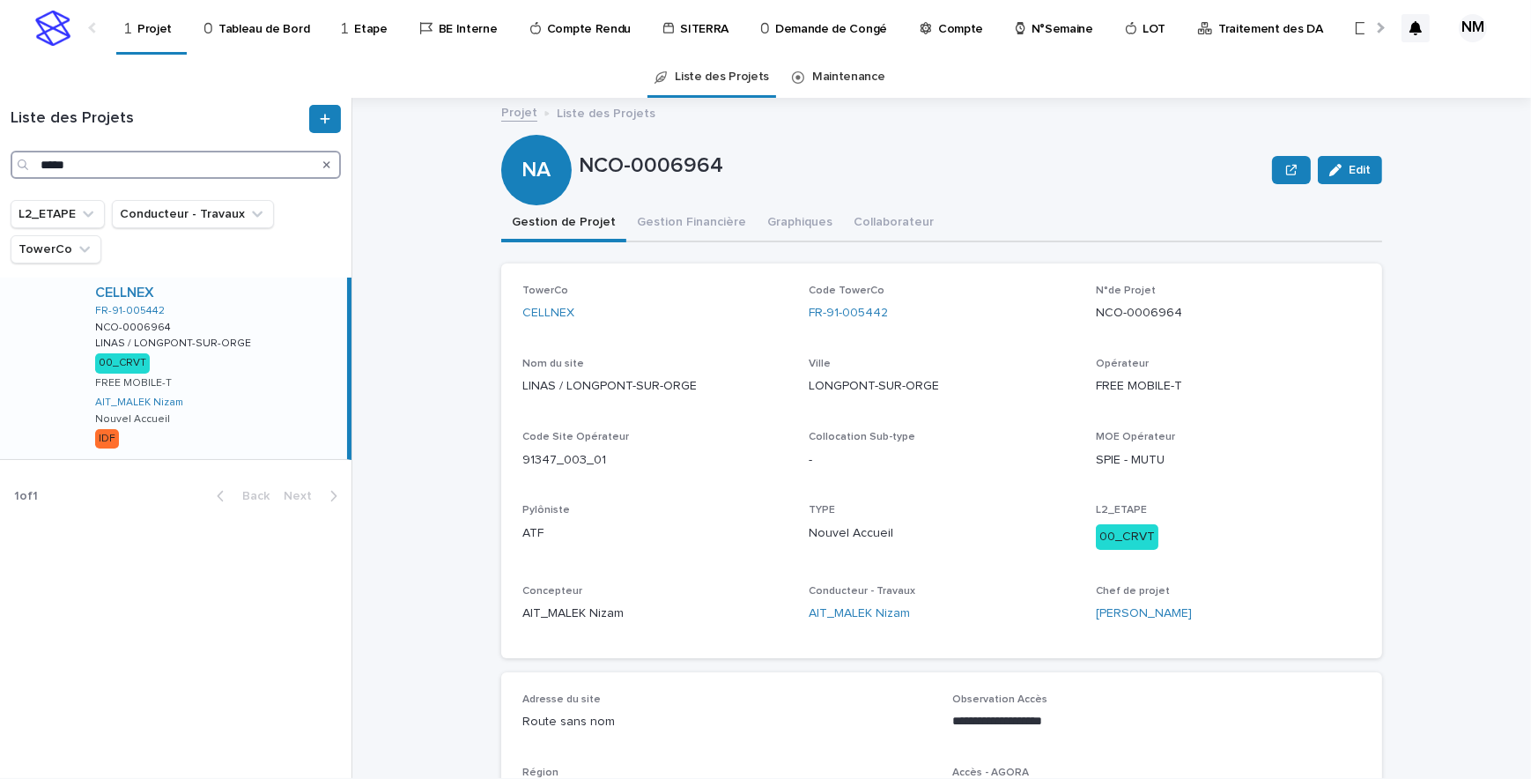
type input "*****"
drag, startPoint x: 272, startPoint y: 382, endPoint x: 329, endPoint y: 386, distance: 57.4
click at [272, 382] on div "CELLNEX FR-91-005442 NCO-0006964 NCO-0006964 LINAS / LONGPONT-SUR-ORGE LINAS / …" at bounding box center [214, 367] width 266 height 181
drag, startPoint x: 696, startPoint y: 215, endPoint x: 714, endPoint y: 238, distance: 28.9
click at [696, 215] on button "Gestion Financière" at bounding box center [691, 223] width 130 height 37
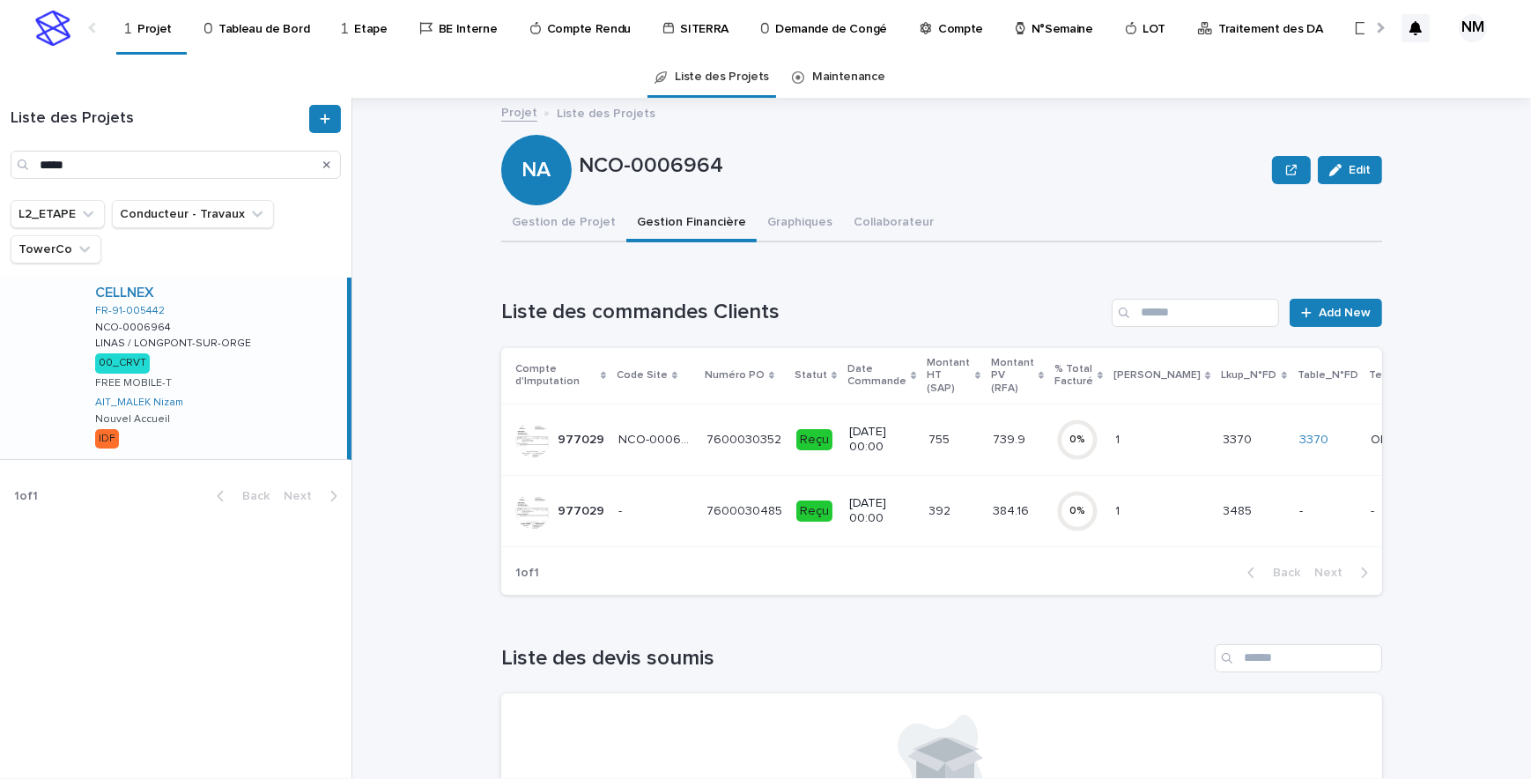
click at [1049, 525] on td "0 %" at bounding box center [1078, 510] width 59 height 71
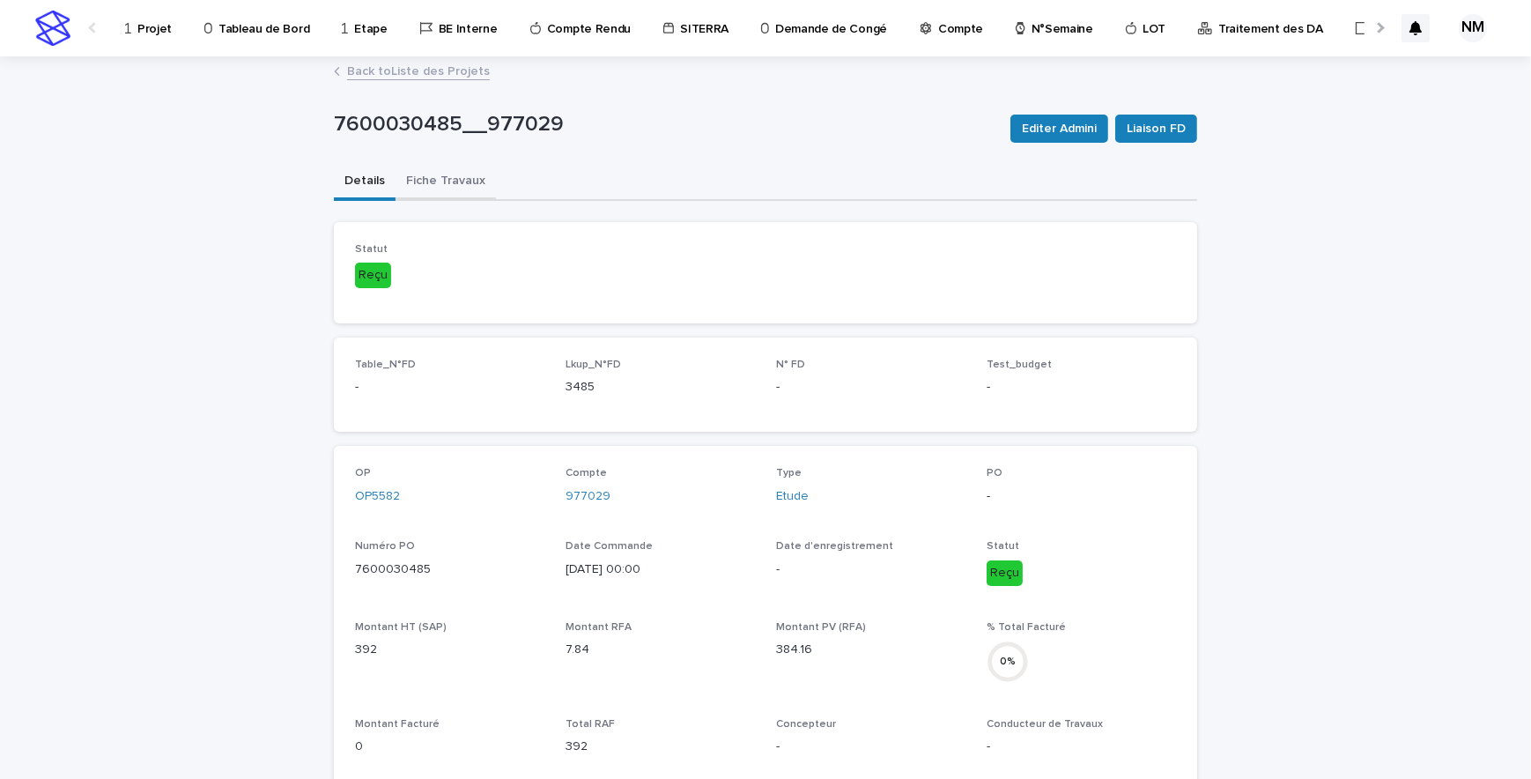
click at [431, 171] on button "Fiche Travaux" at bounding box center [446, 182] width 100 height 37
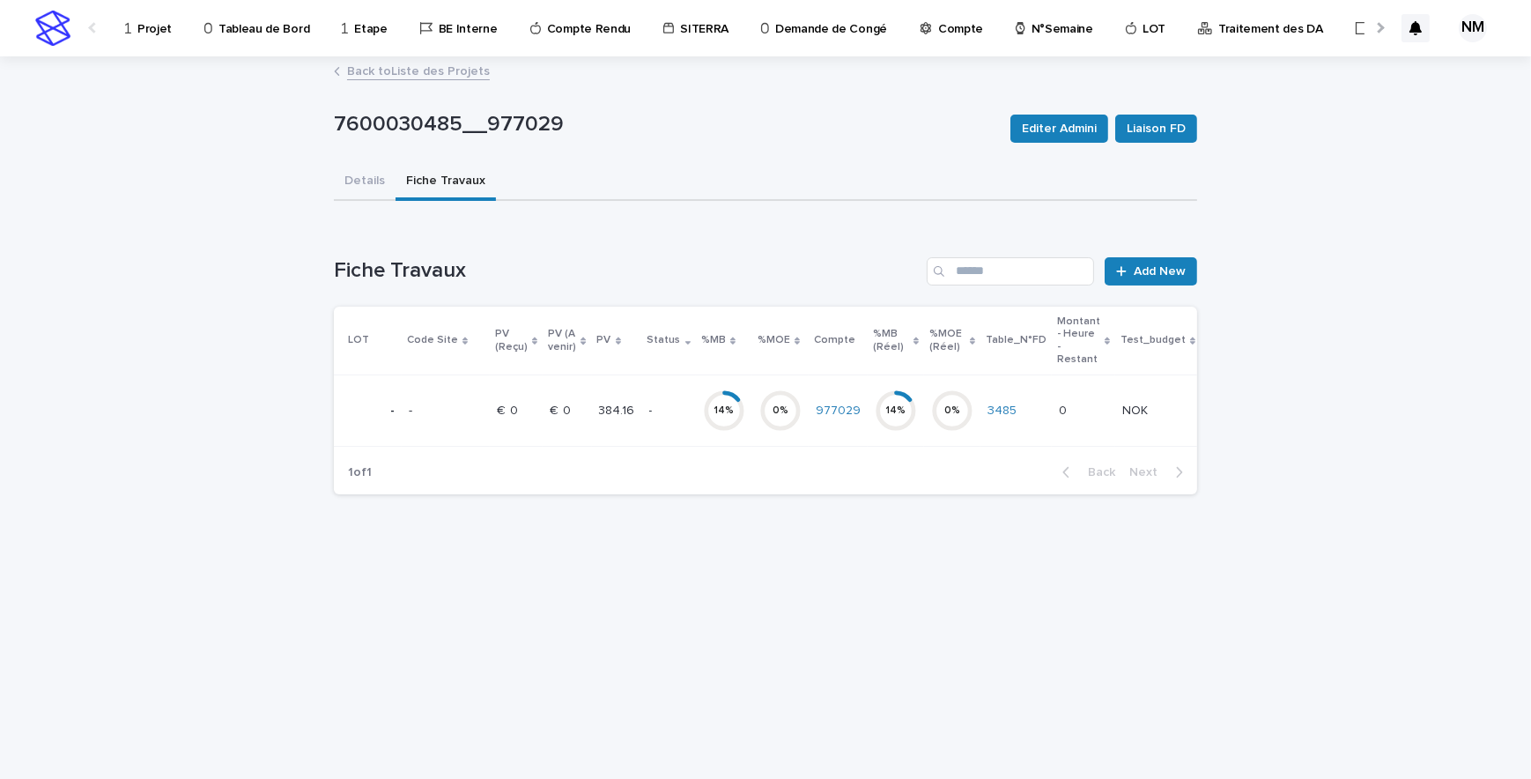
click at [703, 415] on div "14 %" at bounding box center [724, 410] width 42 height 12
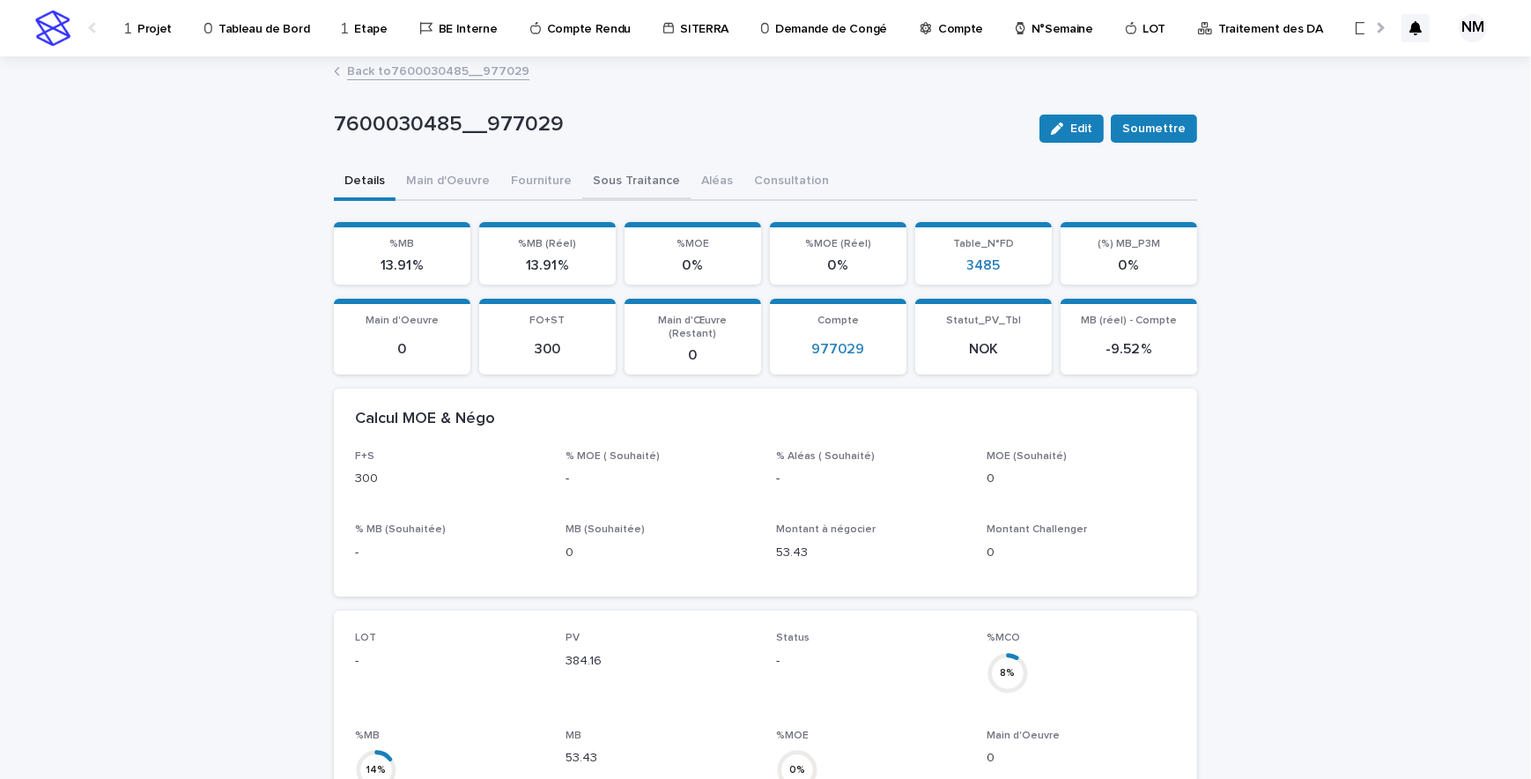
click at [602, 187] on button "Sous Traitance" at bounding box center [636, 182] width 108 height 37
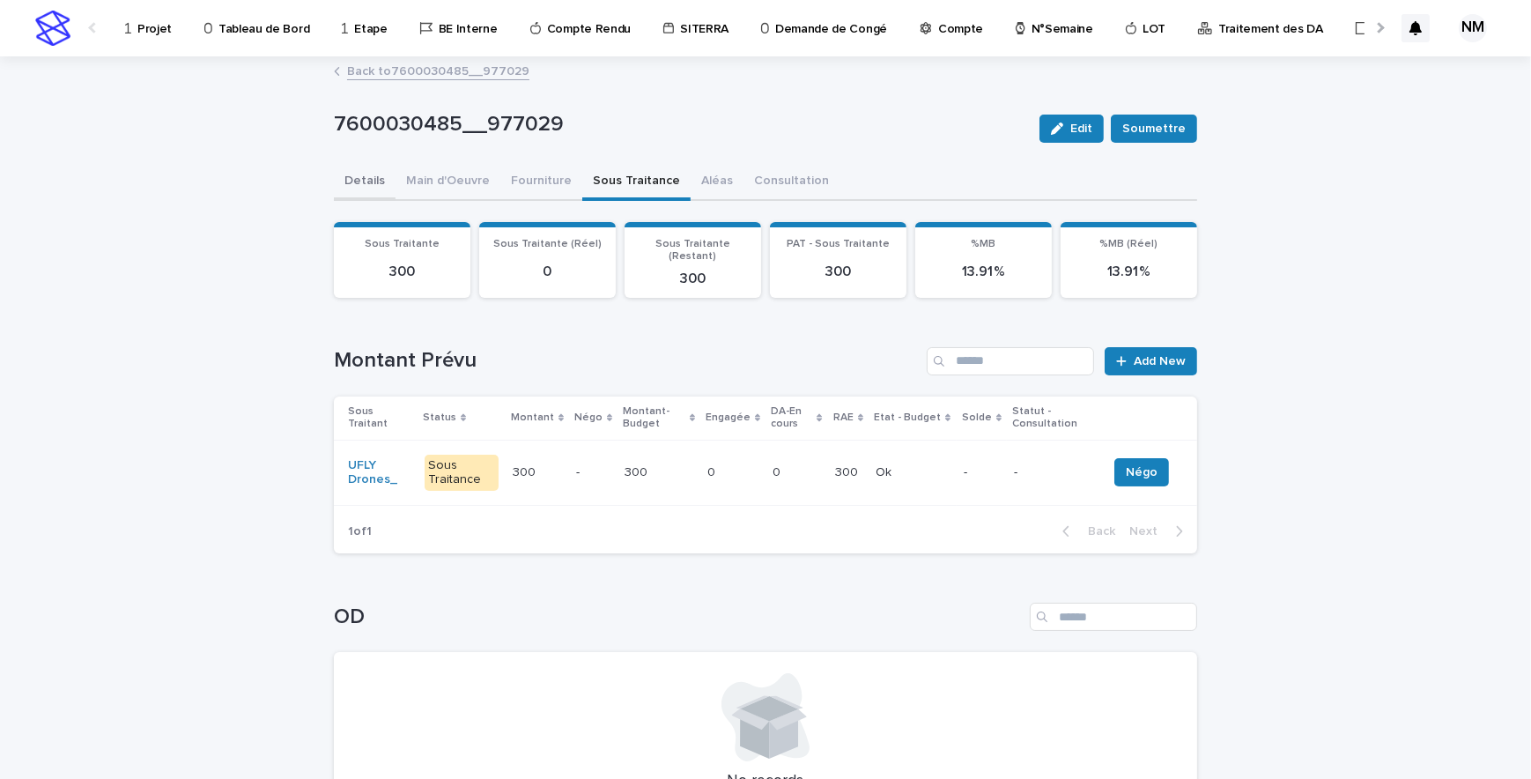
click at [349, 180] on button "Details" at bounding box center [365, 182] width 62 height 37
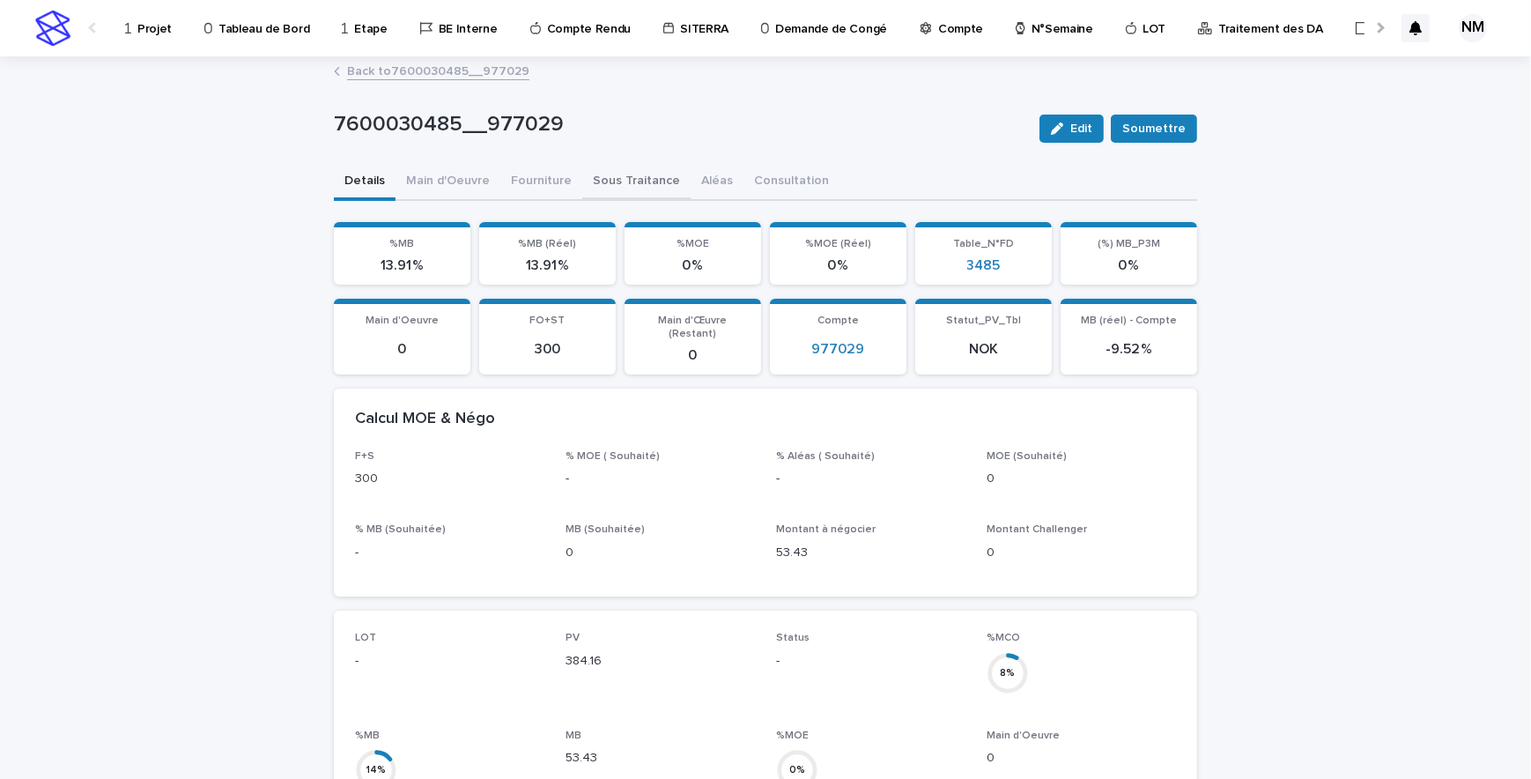
click at [623, 183] on button "Sous Traitance" at bounding box center [636, 182] width 108 height 37
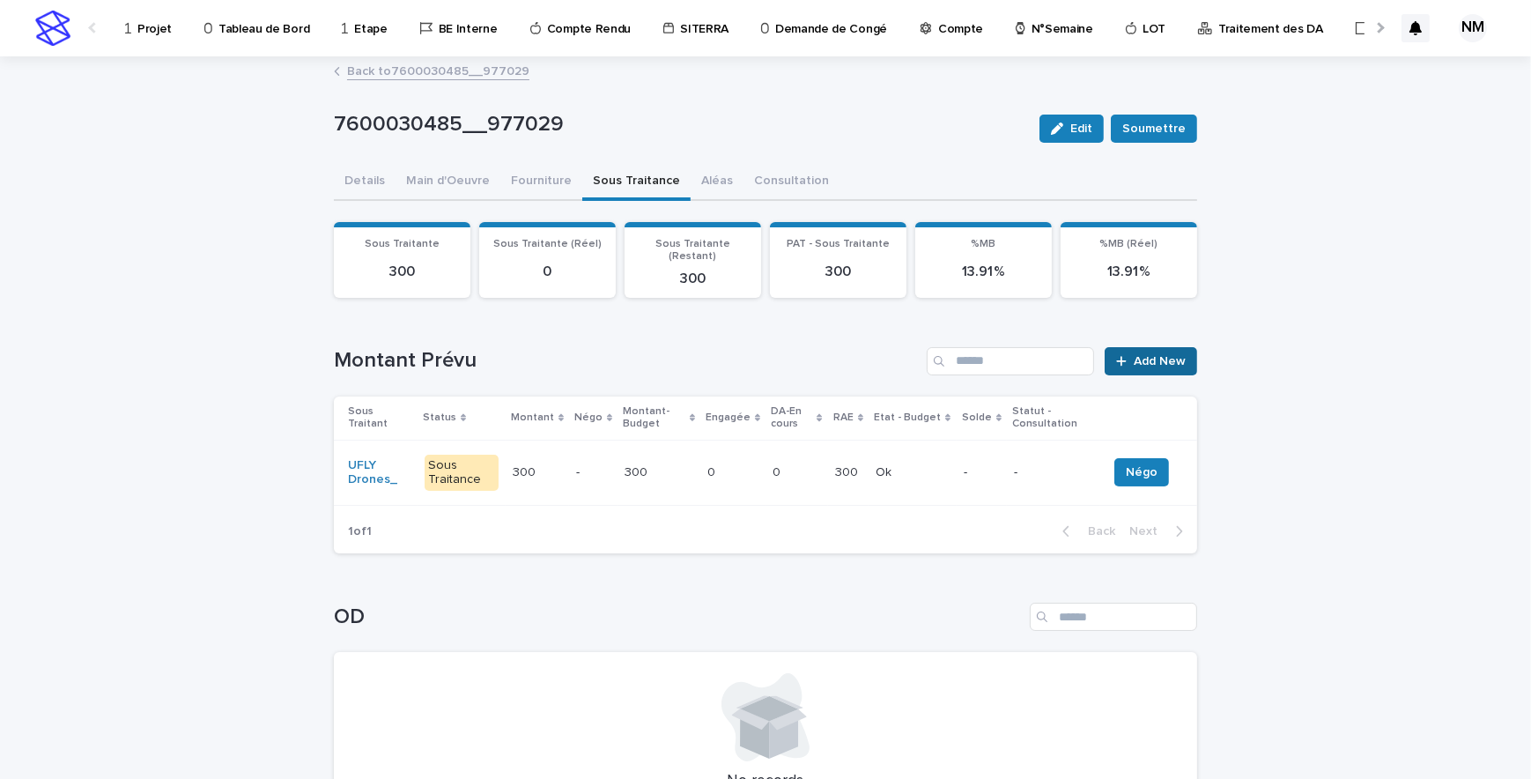
click at [1134, 355] on span "Add New" at bounding box center [1160, 361] width 52 height 12
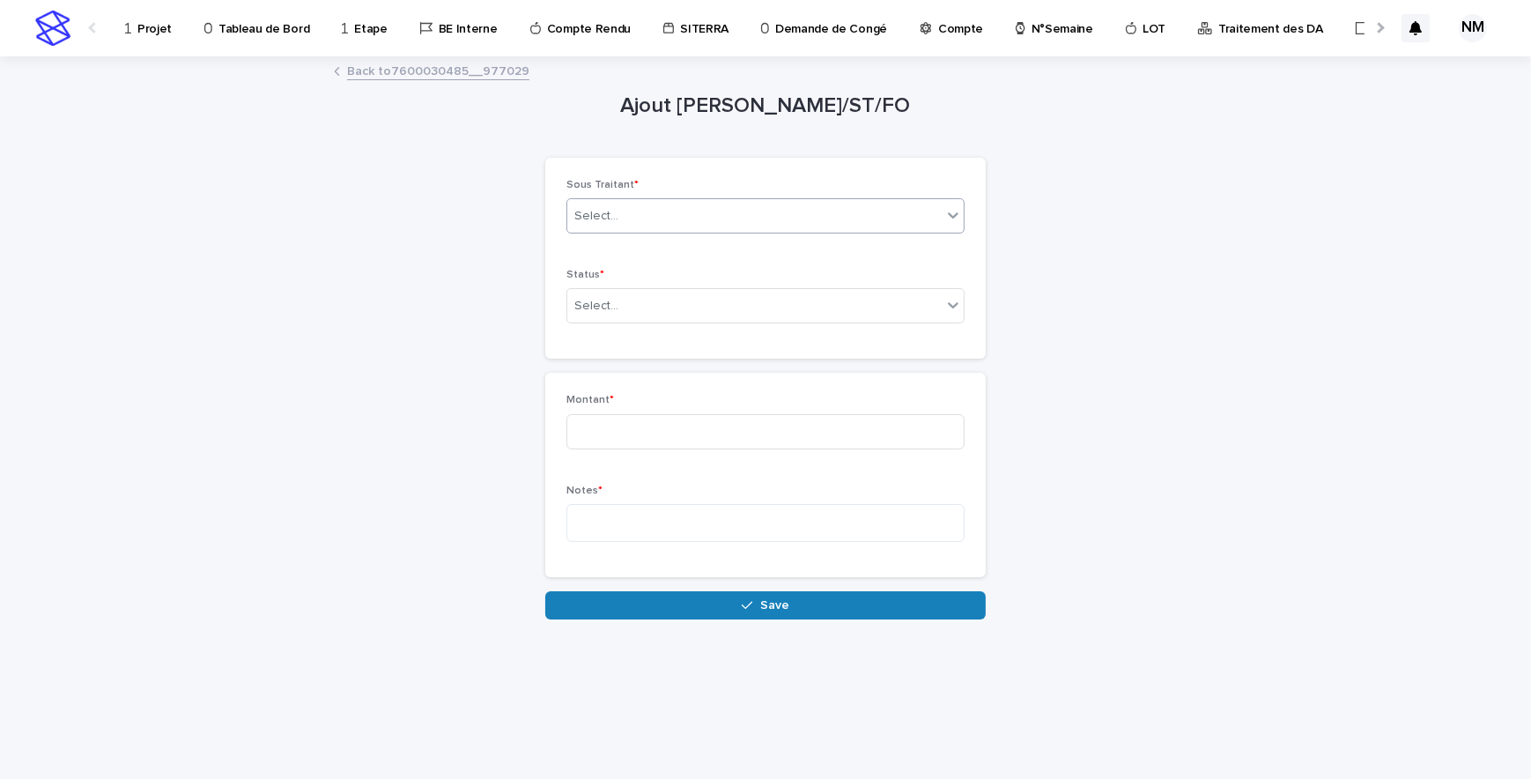
click at [640, 215] on div "Select..." at bounding box center [754, 216] width 374 height 29
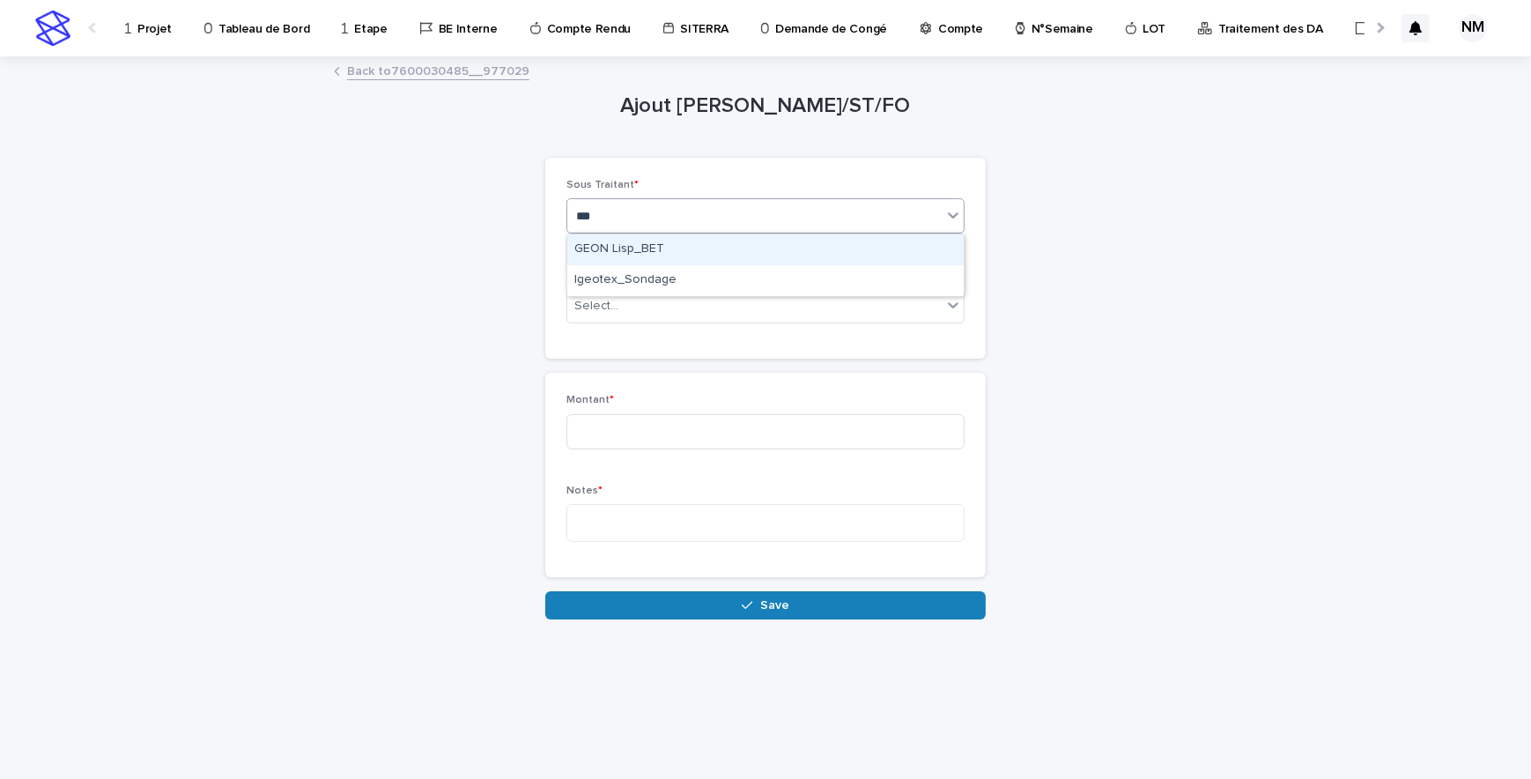
type input "****"
click at [642, 257] on div "GEON Lisp_BET" at bounding box center [765, 249] width 396 height 31
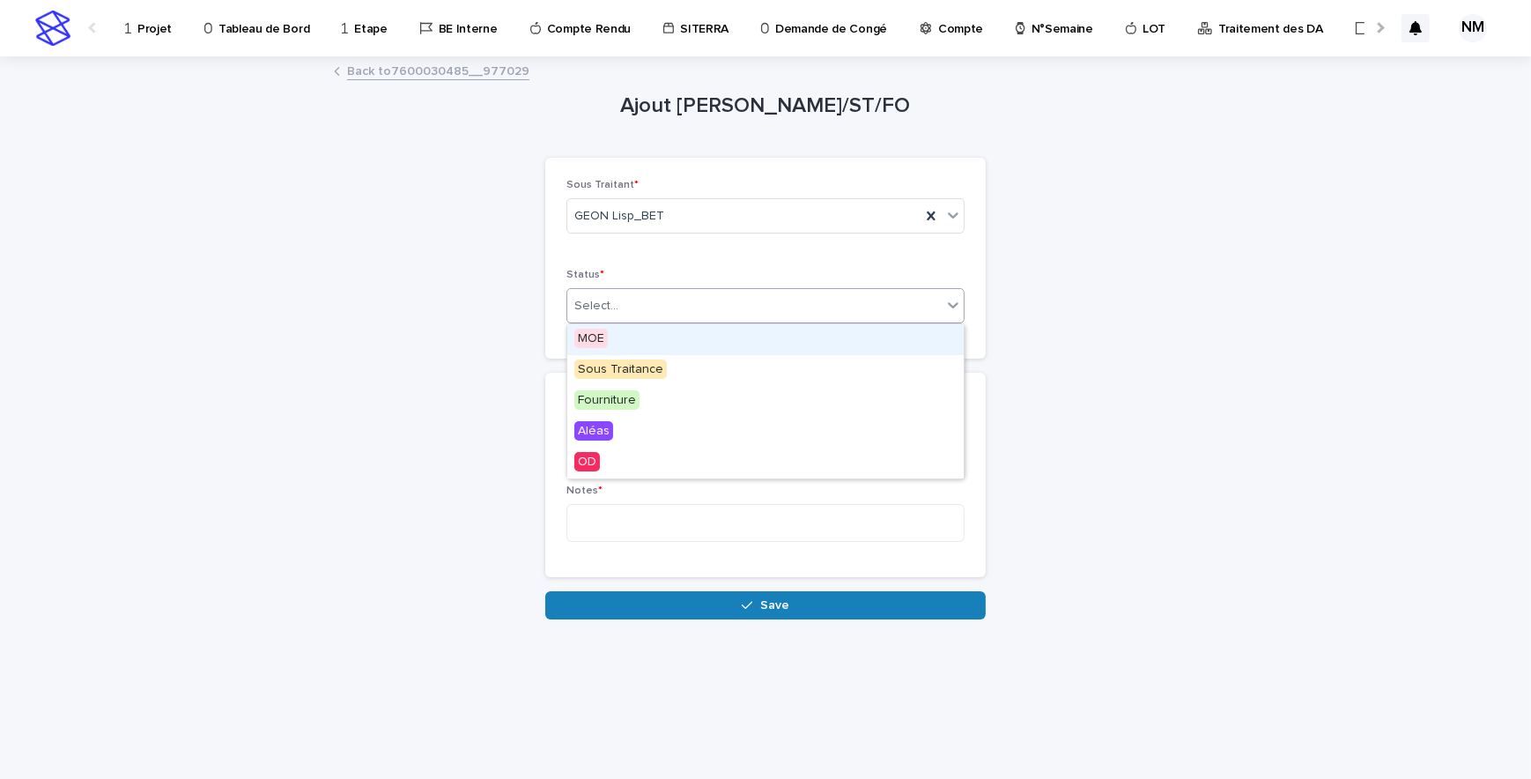
click at [636, 317] on div "Select..." at bounding box center [754, 306] width 374 height 29
click at [623, 378] on span "Sous Traitance" at bounding box center [620, 368] width 92 height 19
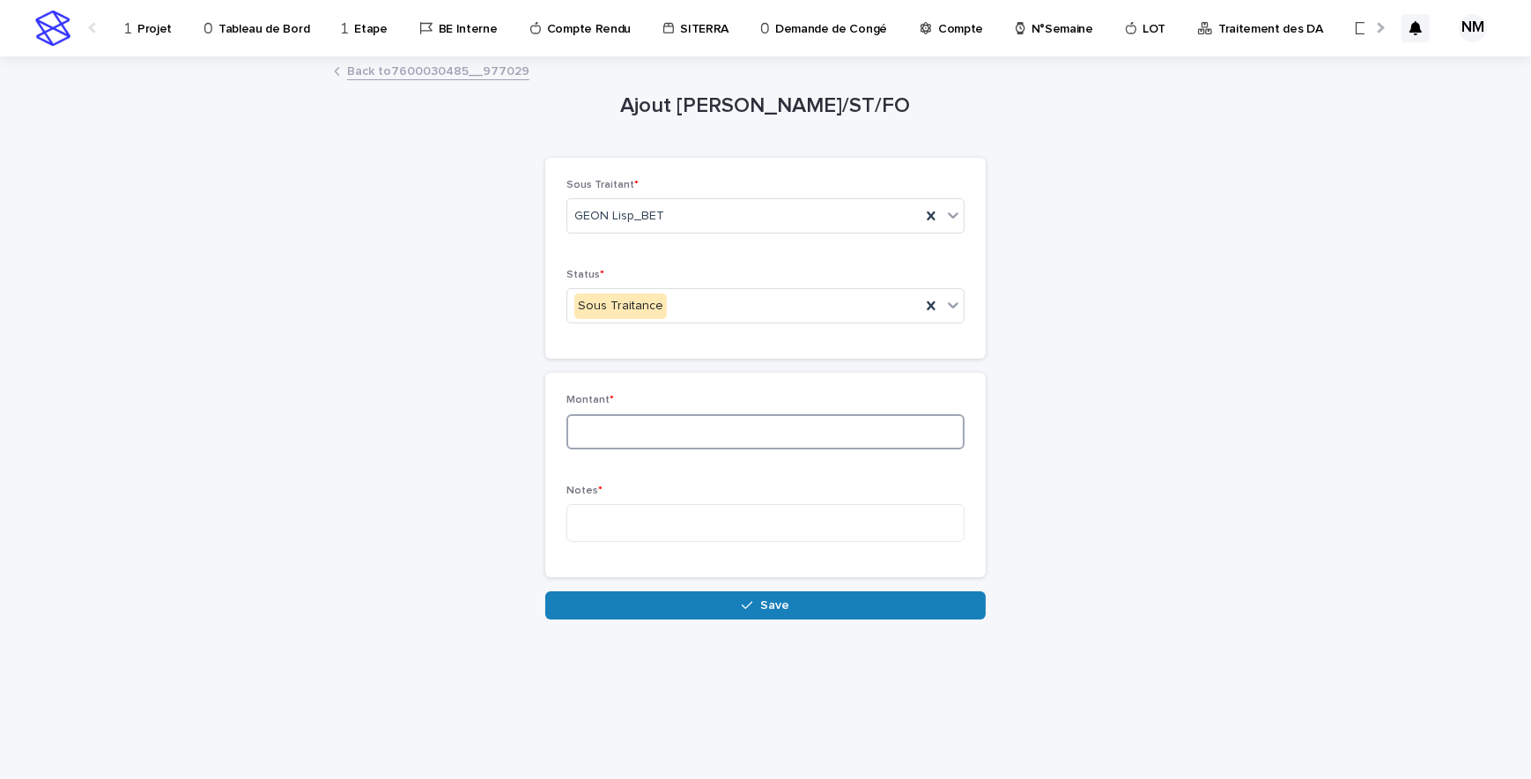
click at [618, 425] on input at bounding box center [765, 431] width 398 height 35
type input "**"
click at [665, 509] on textarea at bounding box center [765, 523] width 398 height 38
type textarea "*"
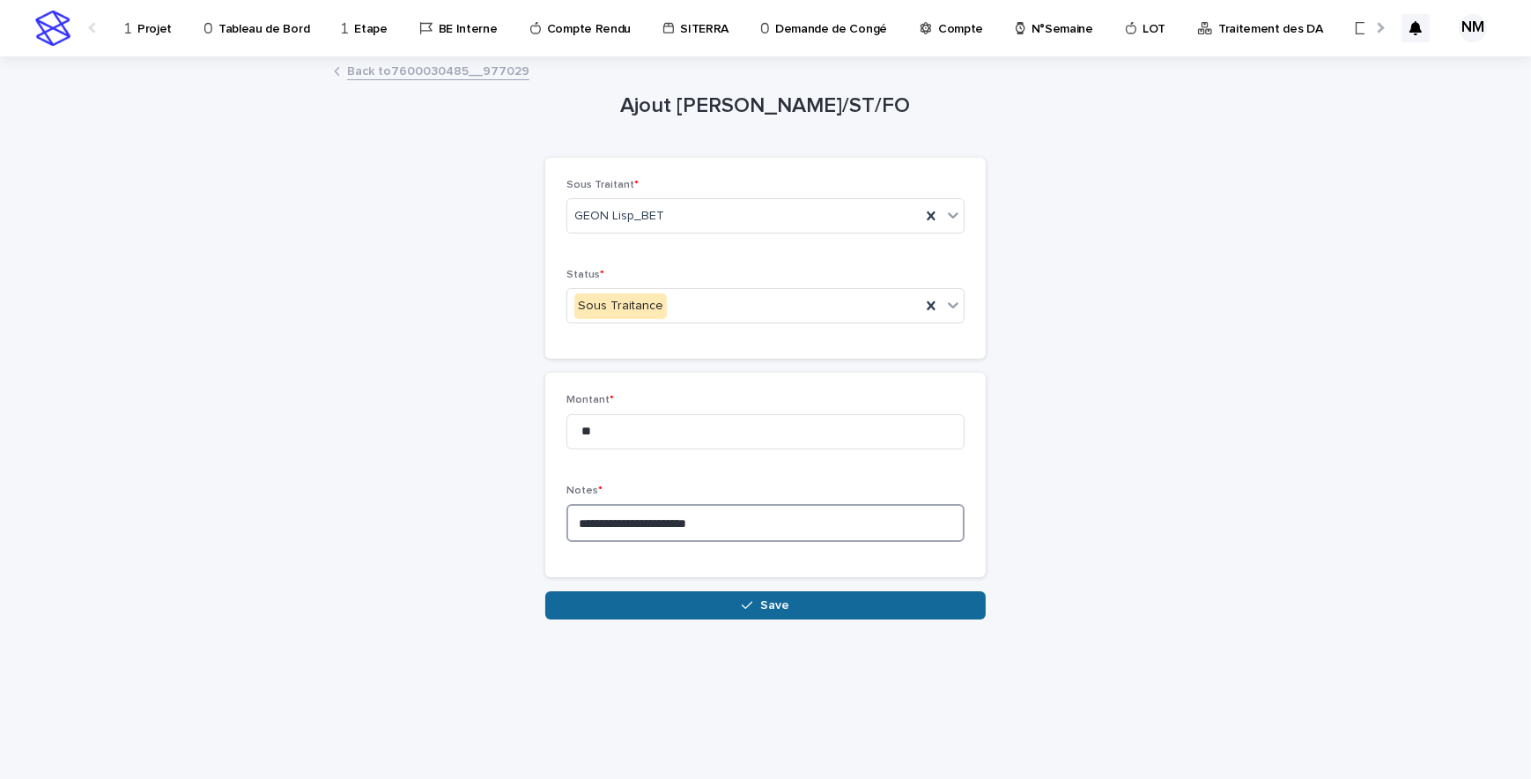
type textarea "**********"
click at [738, 593] on button "Save" at bounding box center [765, 605] width 440 height 28
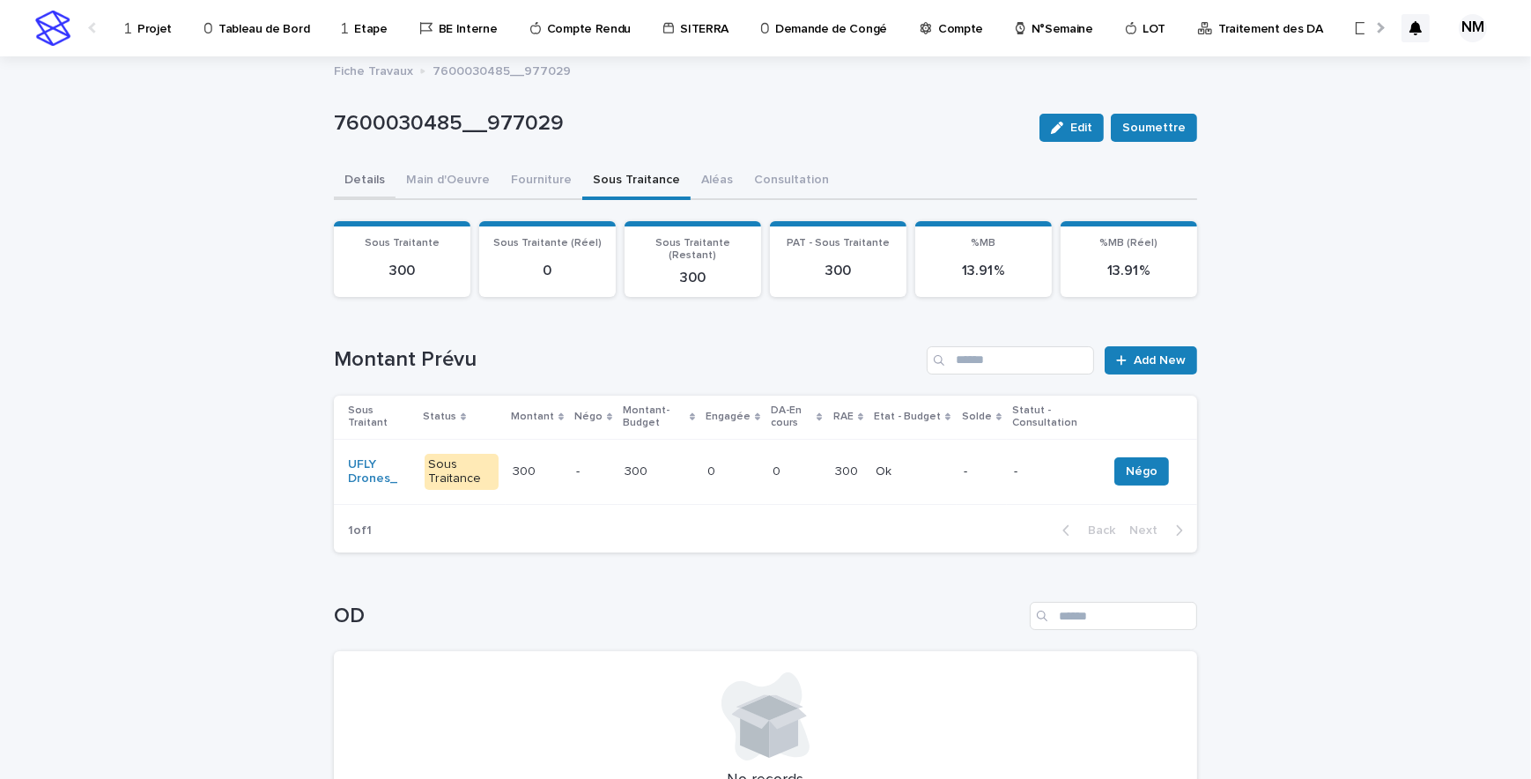
click at [368, 180] on button "Details" at bounding box center [365, 181] width 62 height 37
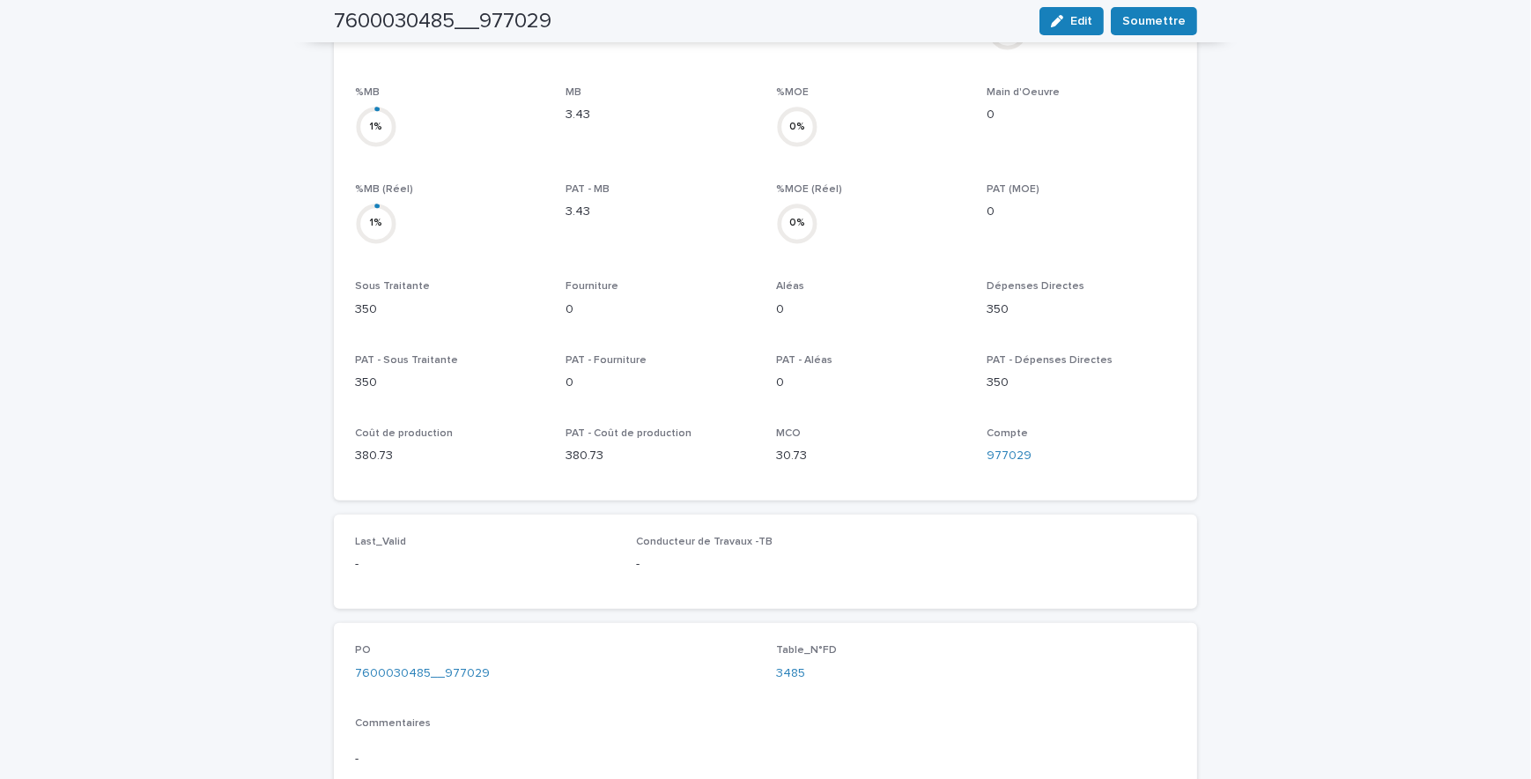
scroll to position [766, 0]
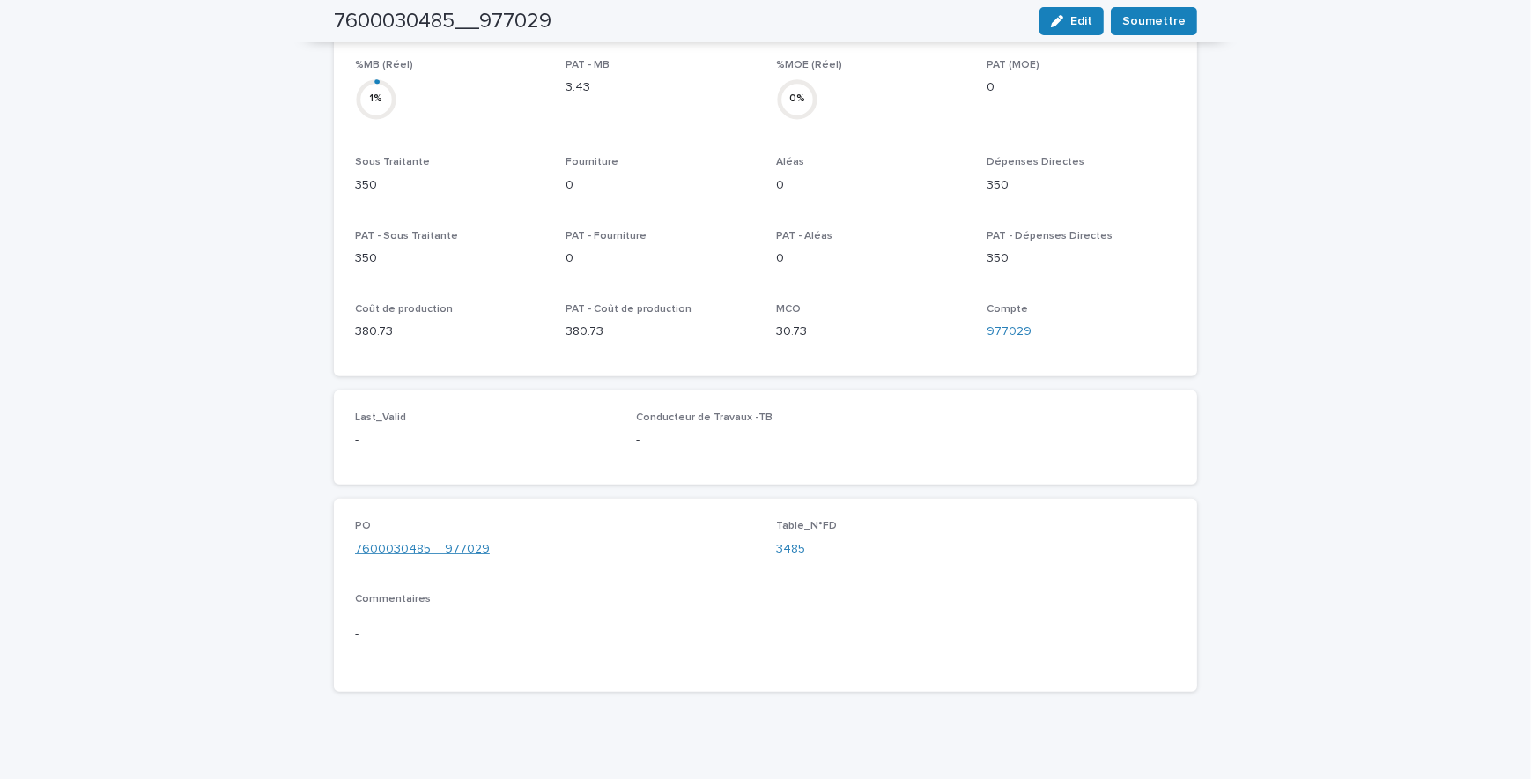
click at [451, 540] on link "7600030485__977029" at bounding box center [422, 549] width 135 height 18
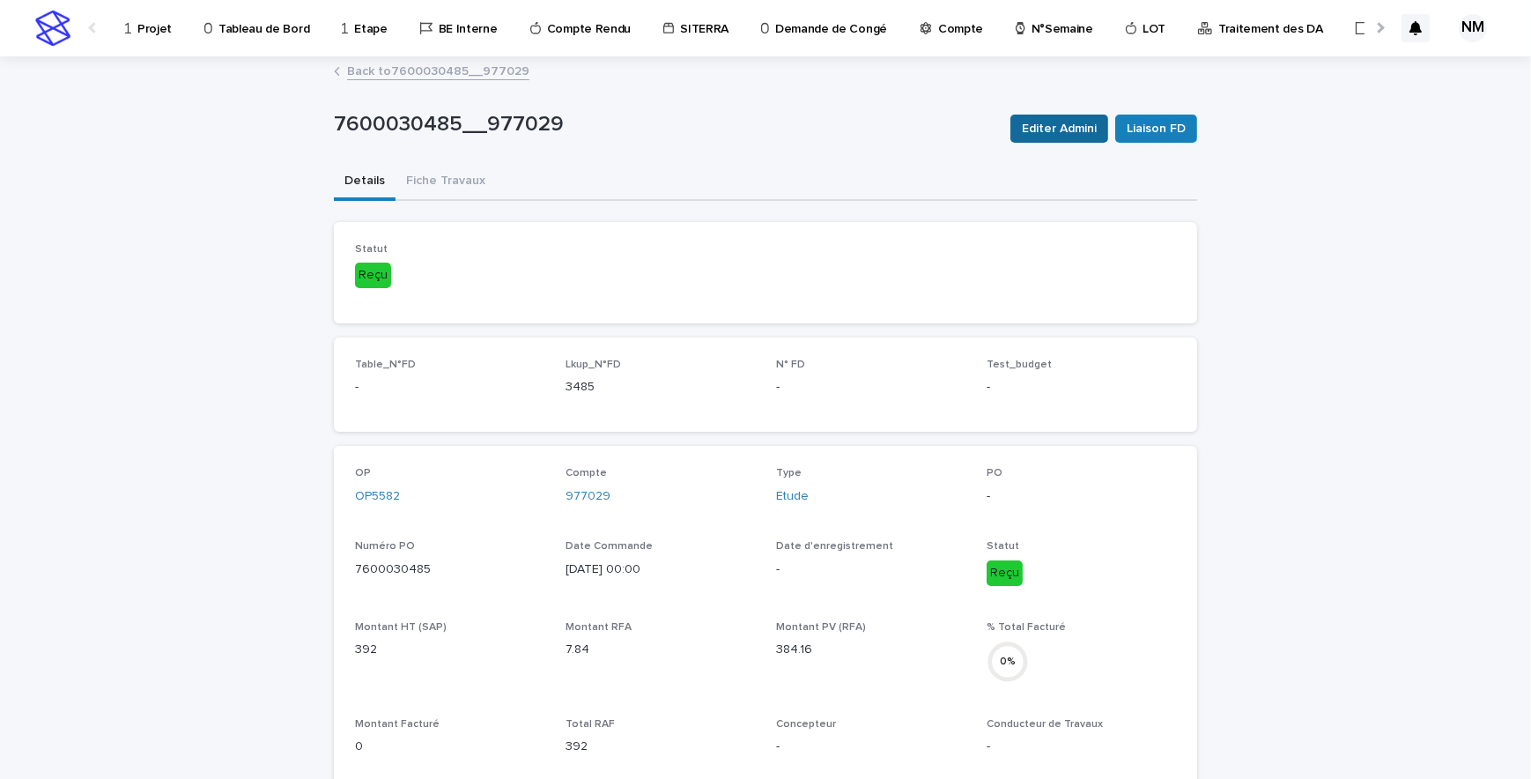
click at [1071, 123] on span "Editer Admini" at bounding box center [1059, 129] width 75 height 18
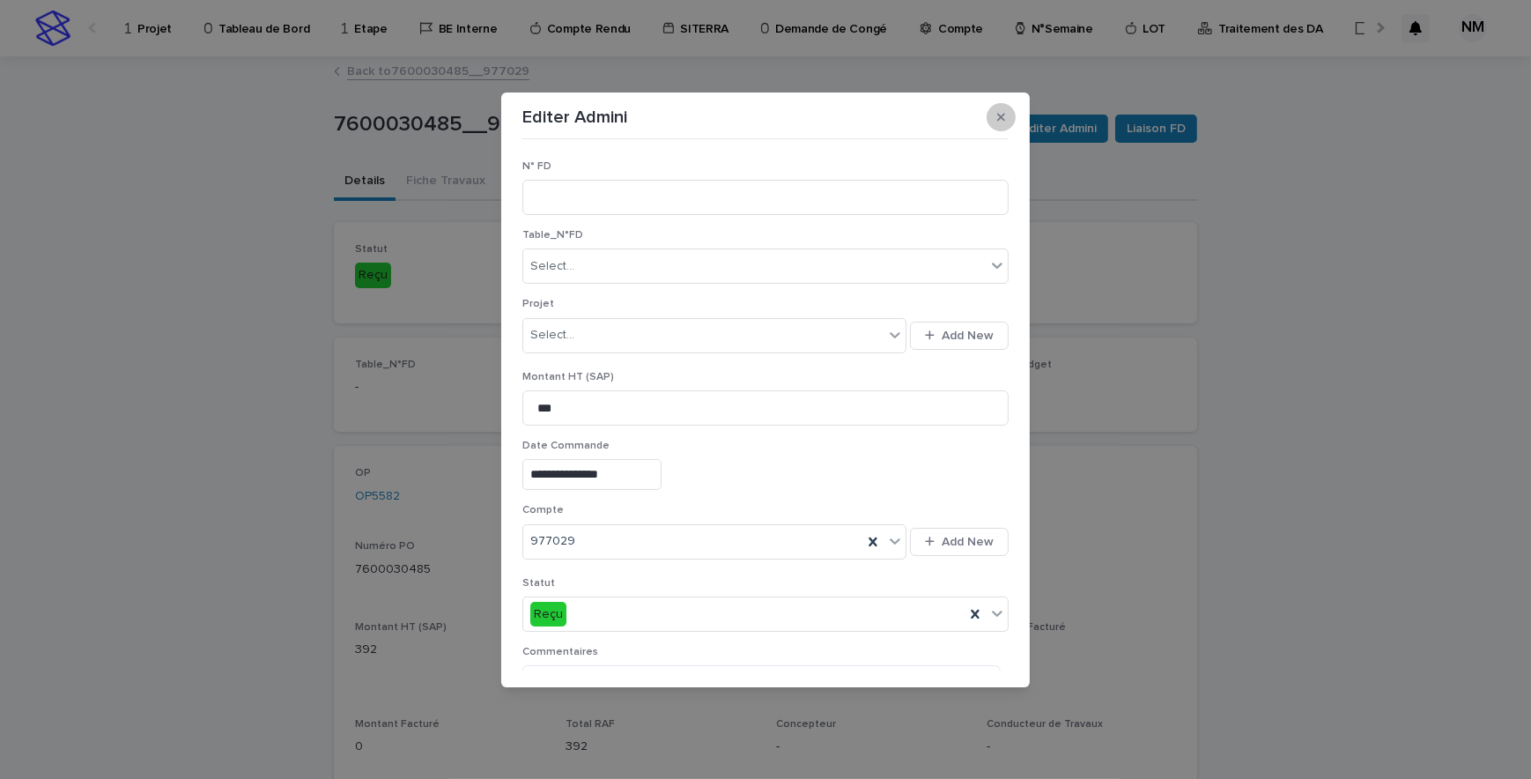
click at [997, 122] on icon "button" at bounding box center [1001, 117] width 8 height 12
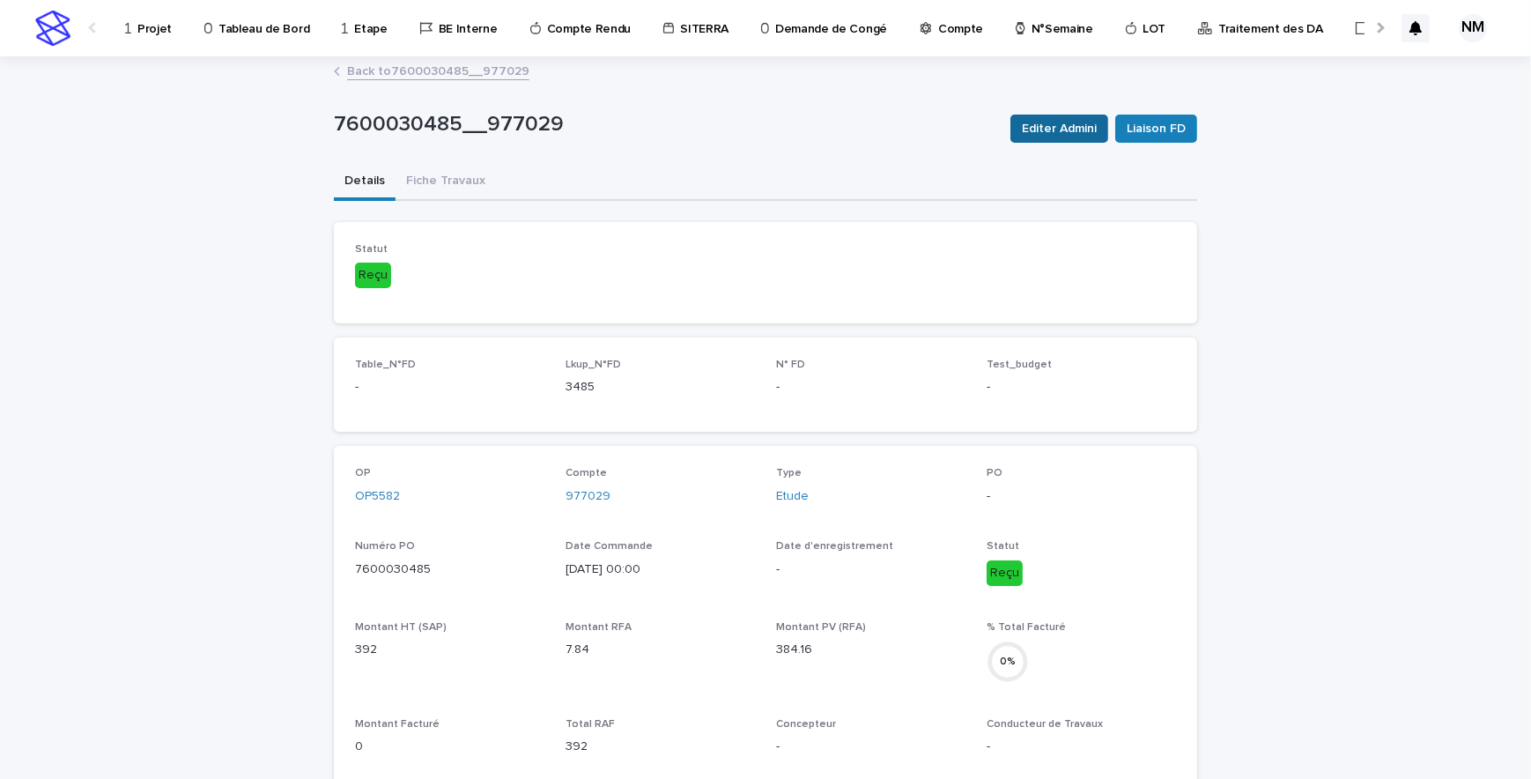
click at [1073, 116] on button "Editer Admini" at bounding box center [1059, 129] width 98 height 28
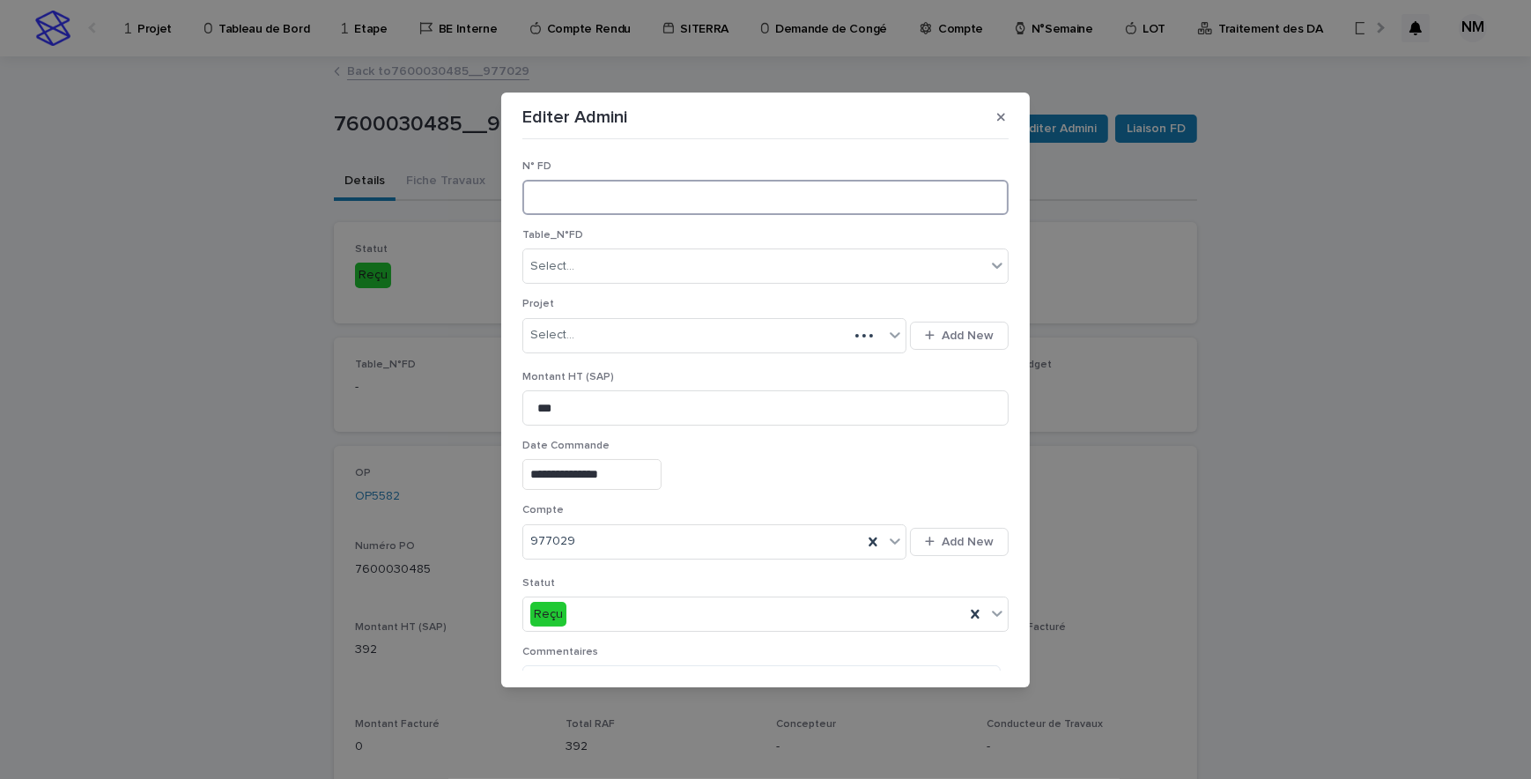
click at [683, 205] on input at bounding box center [765, 197] width 486 height 35
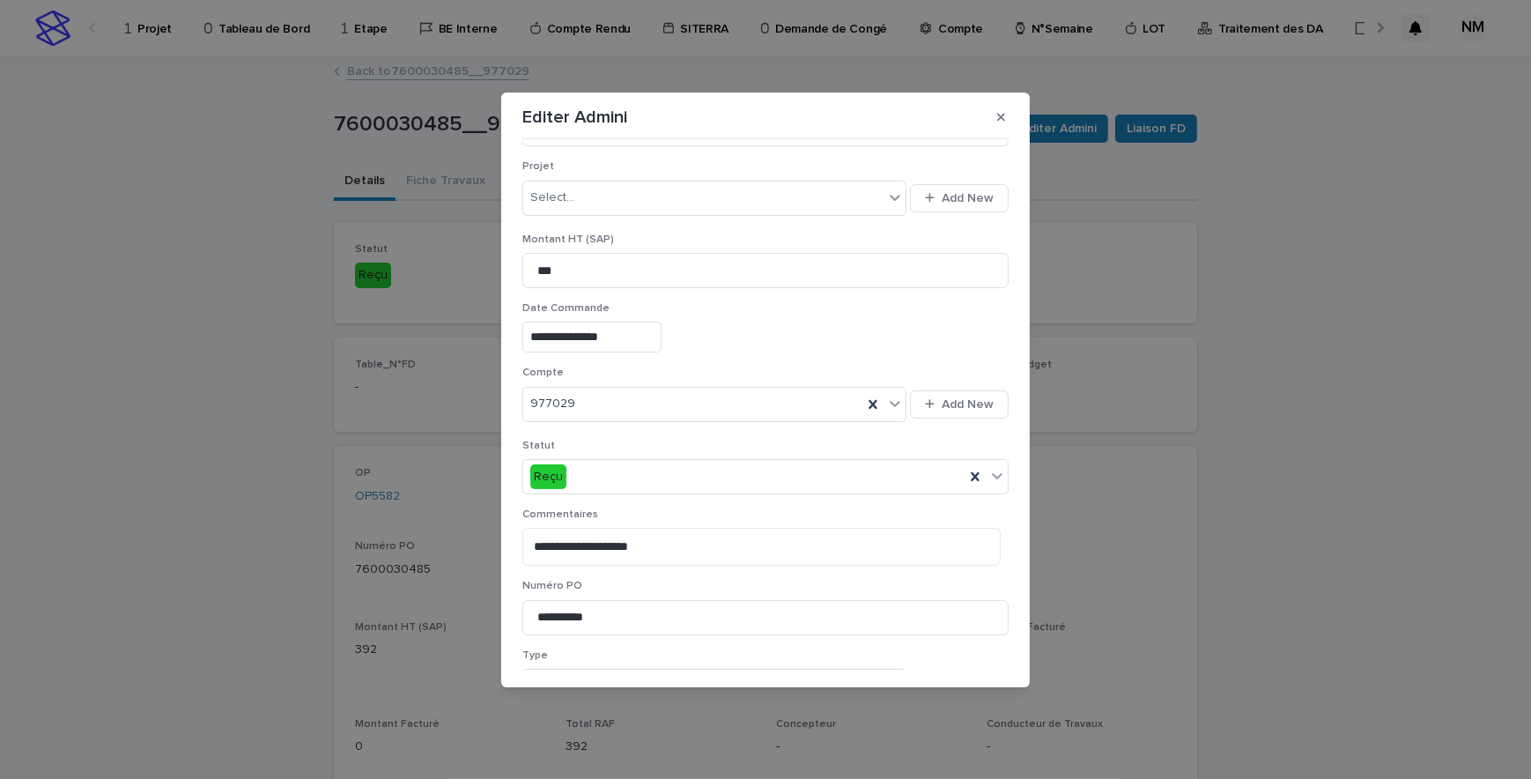
scroll to position [245, 0]
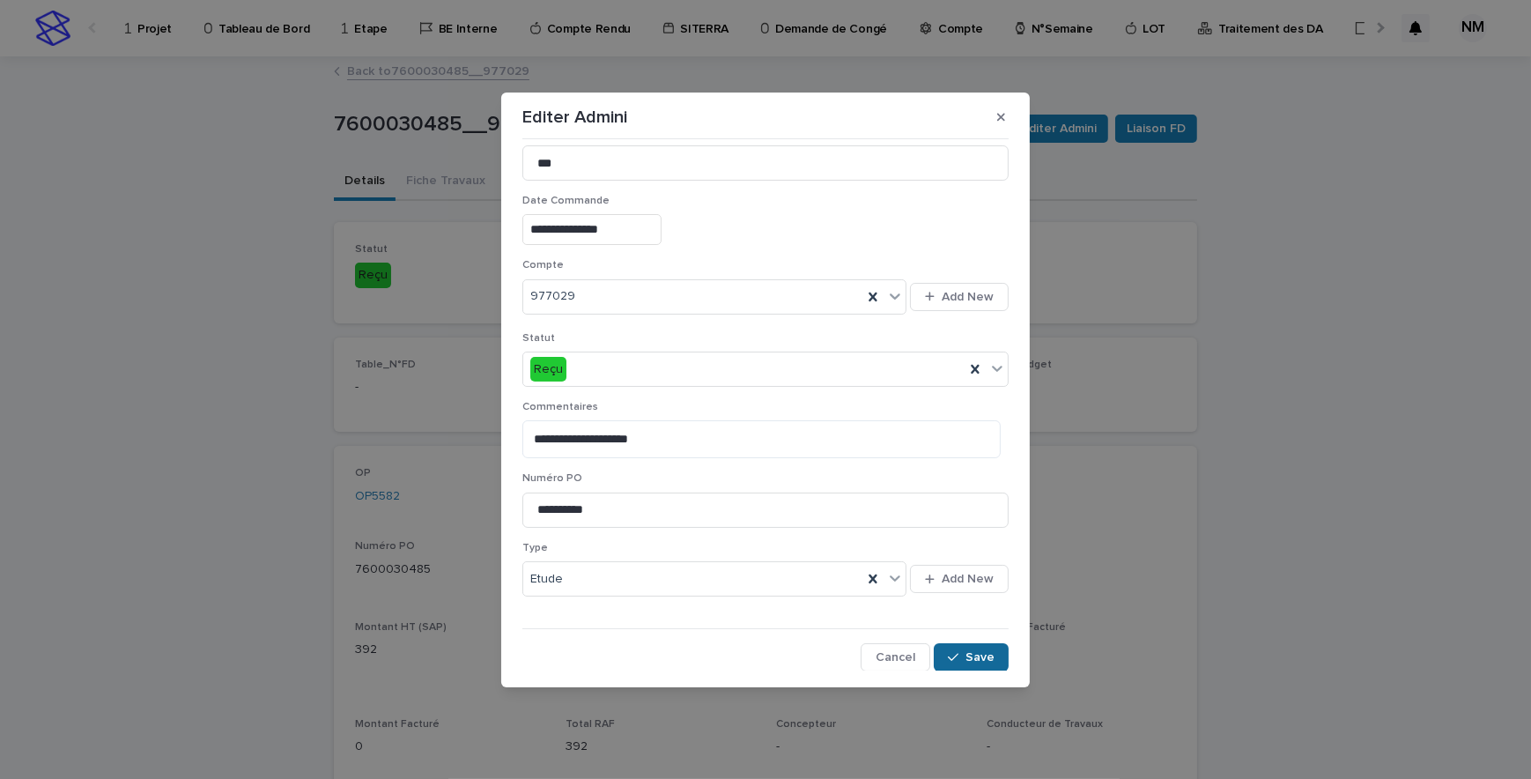
type input "****"
click at [958, 604] on button "Save" at bounding box center [971, 657] width 75 height 28
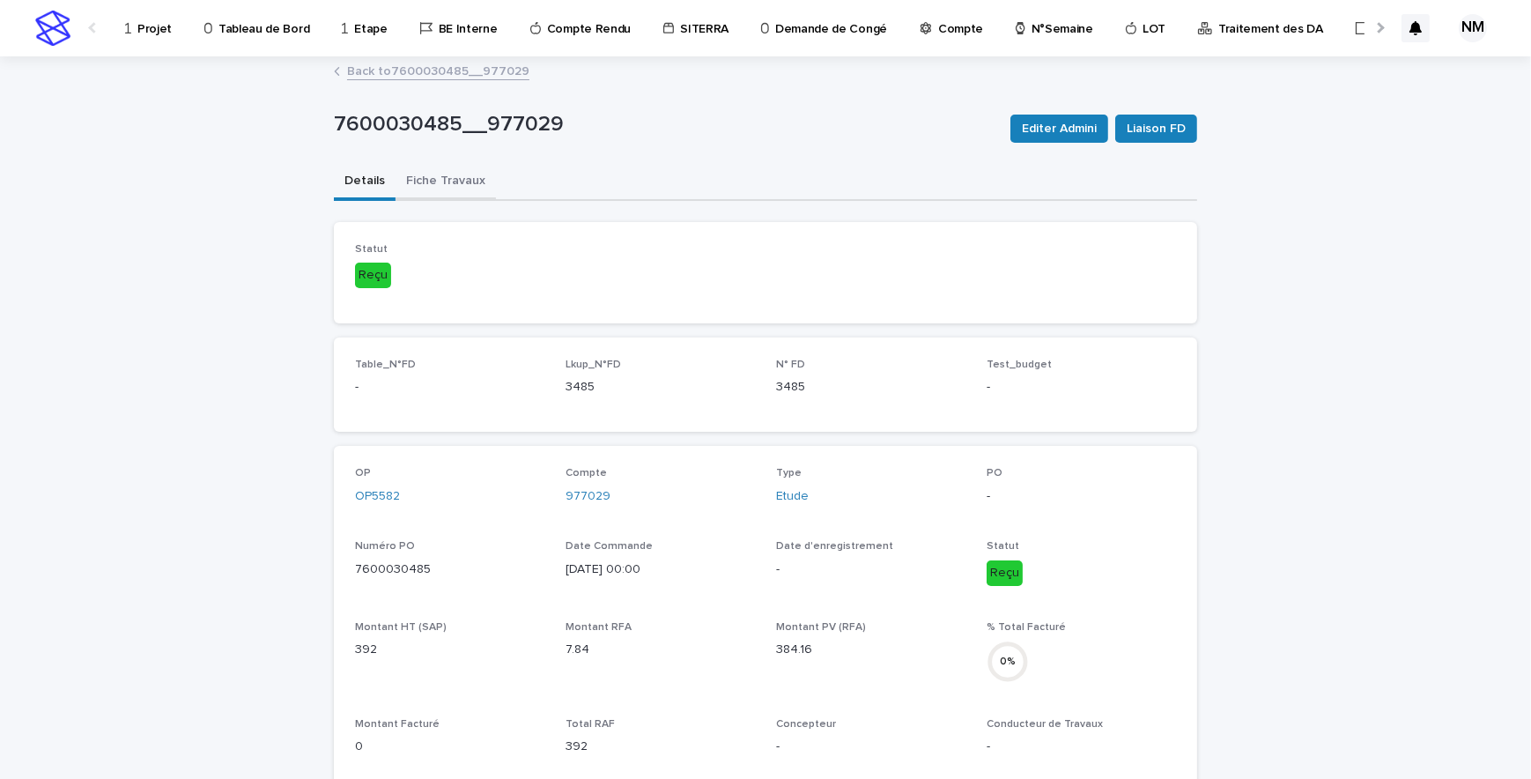
click at [426, 176] on button "Fiche Travaux" at bounding box center [446, 182] width 100 height 37
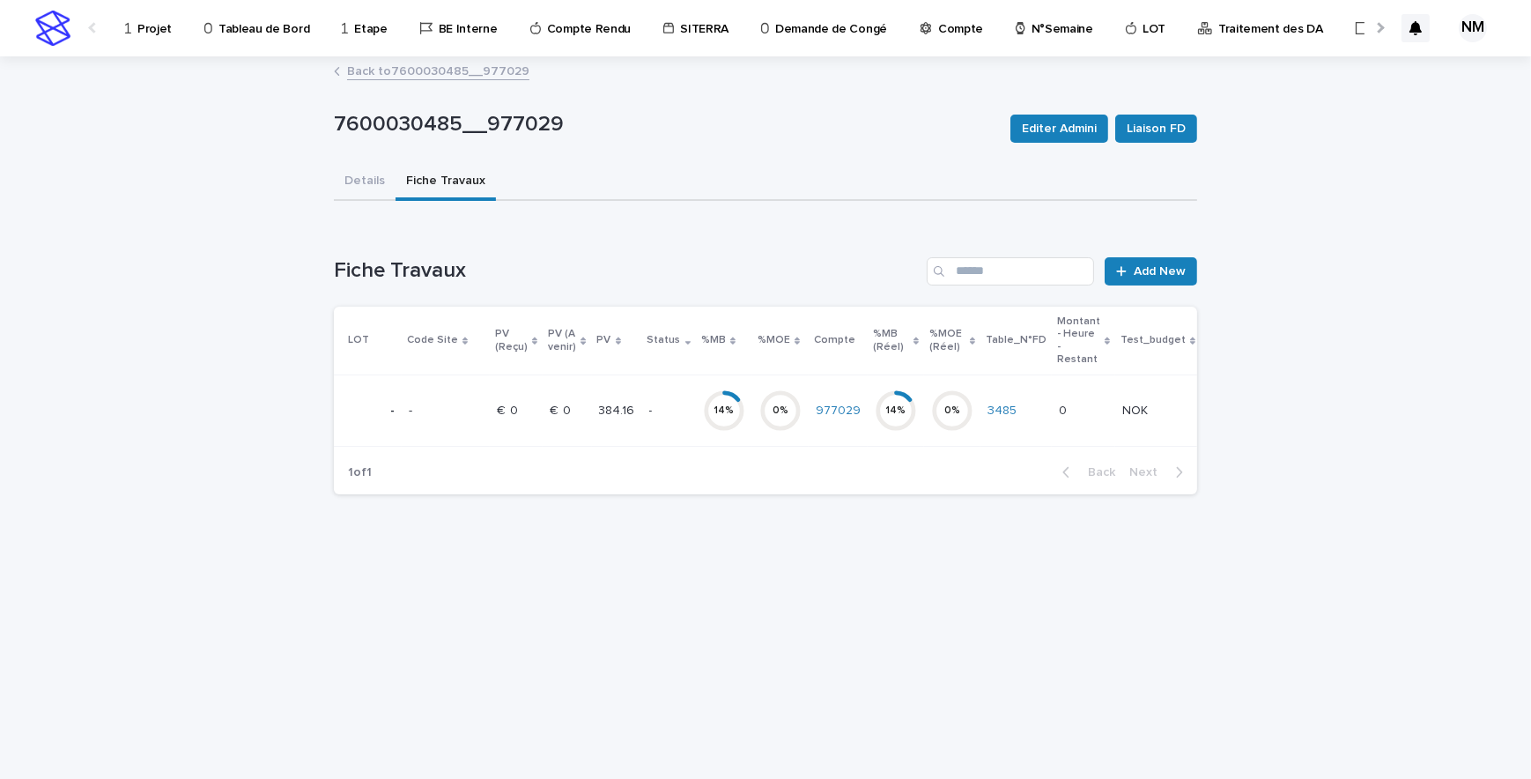
click at [1015, 422] on div "3485" at bounding box center [1016, 410] width 57 height 29
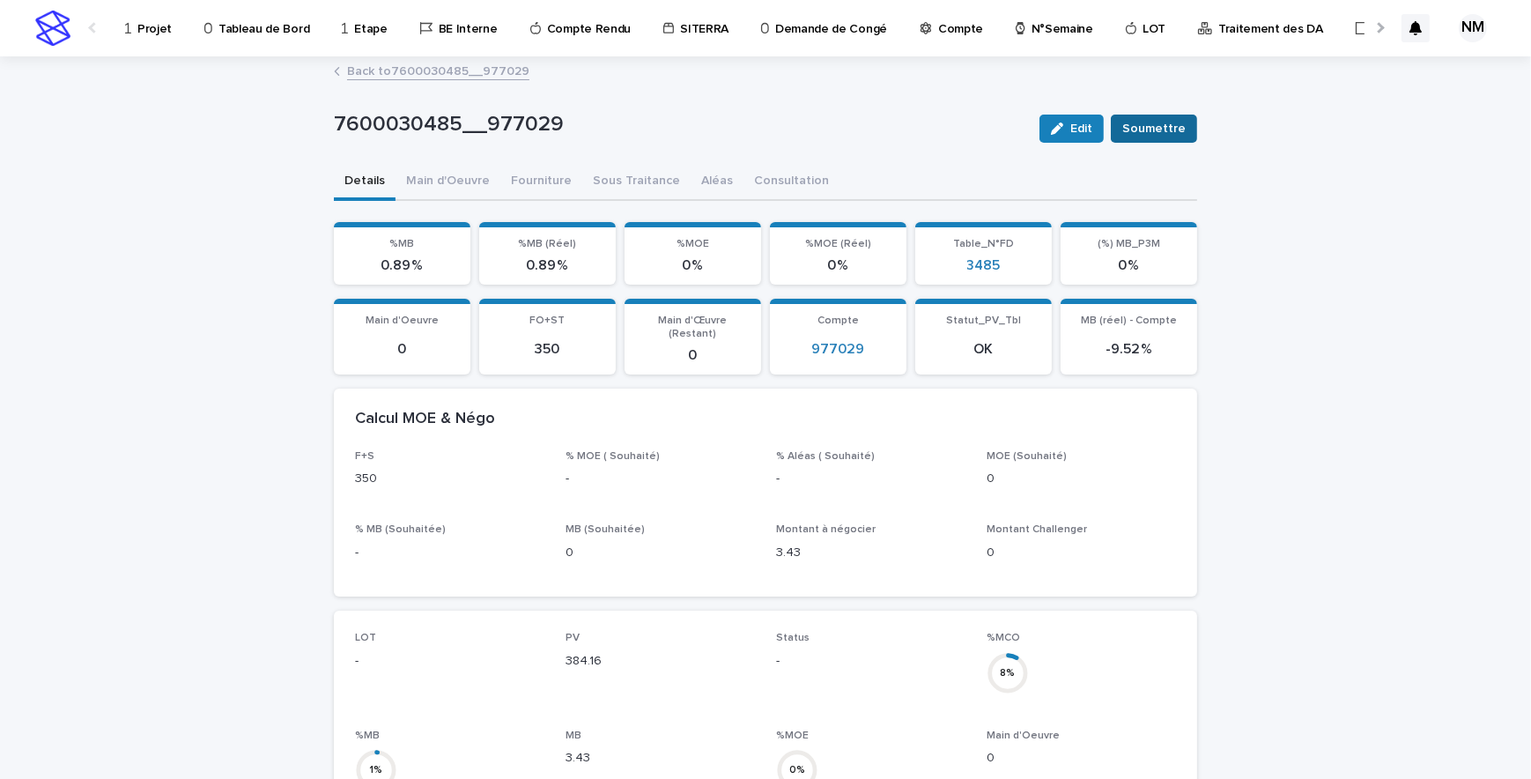
click at [1165, 123] on span "Soumettre" at bounding box center [1153, 129] width 63 height 18
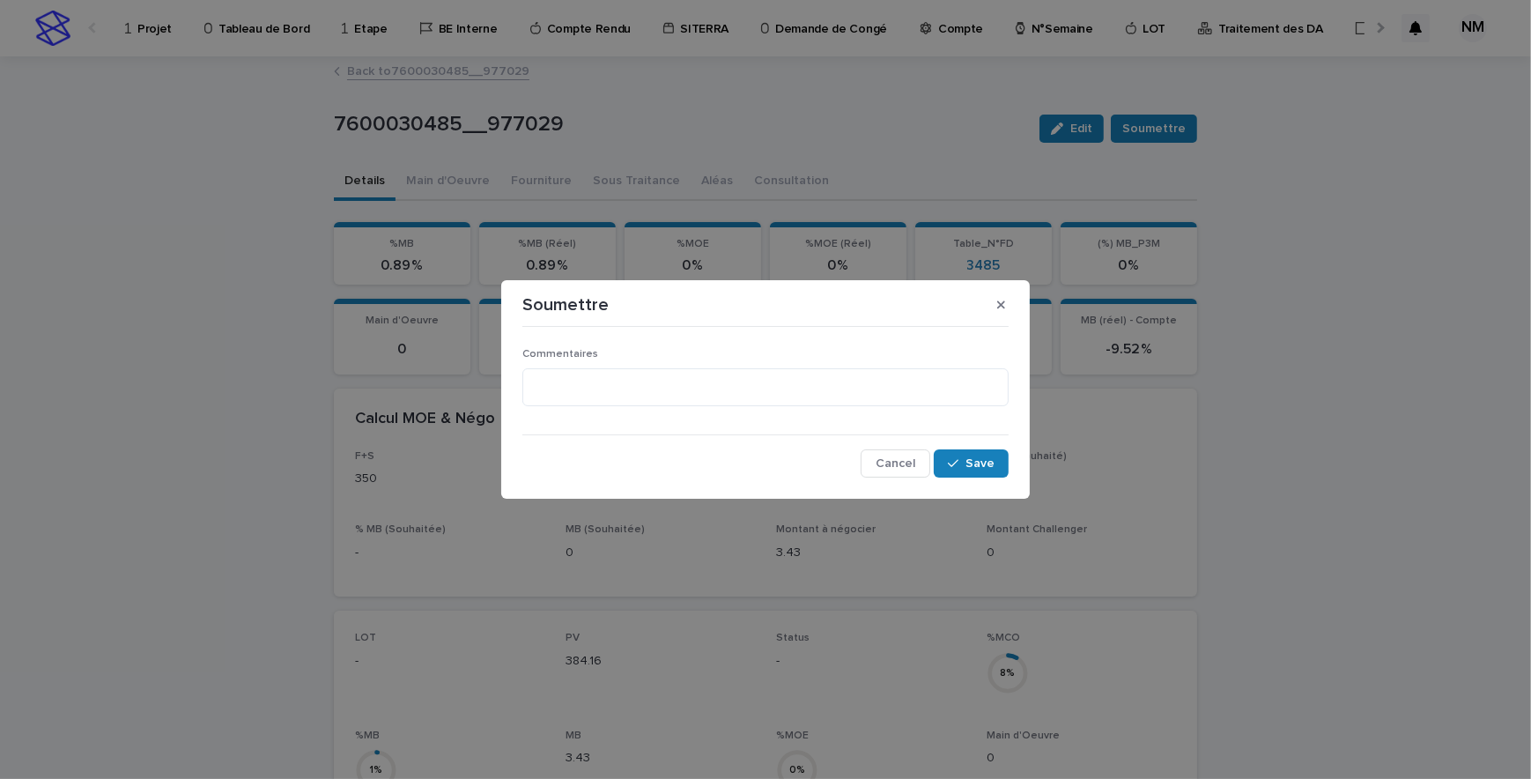
click at [747, 364] on div "Commentaires" at bounding box center [765, 383] width 486 height 71
click at [748, 386] on textarea at bounding box center [765, 387] width 486 height 38
type textarea "*********"
click at [986, 458] on span "Save" at bounding box center [979, 463] width 29 height 12
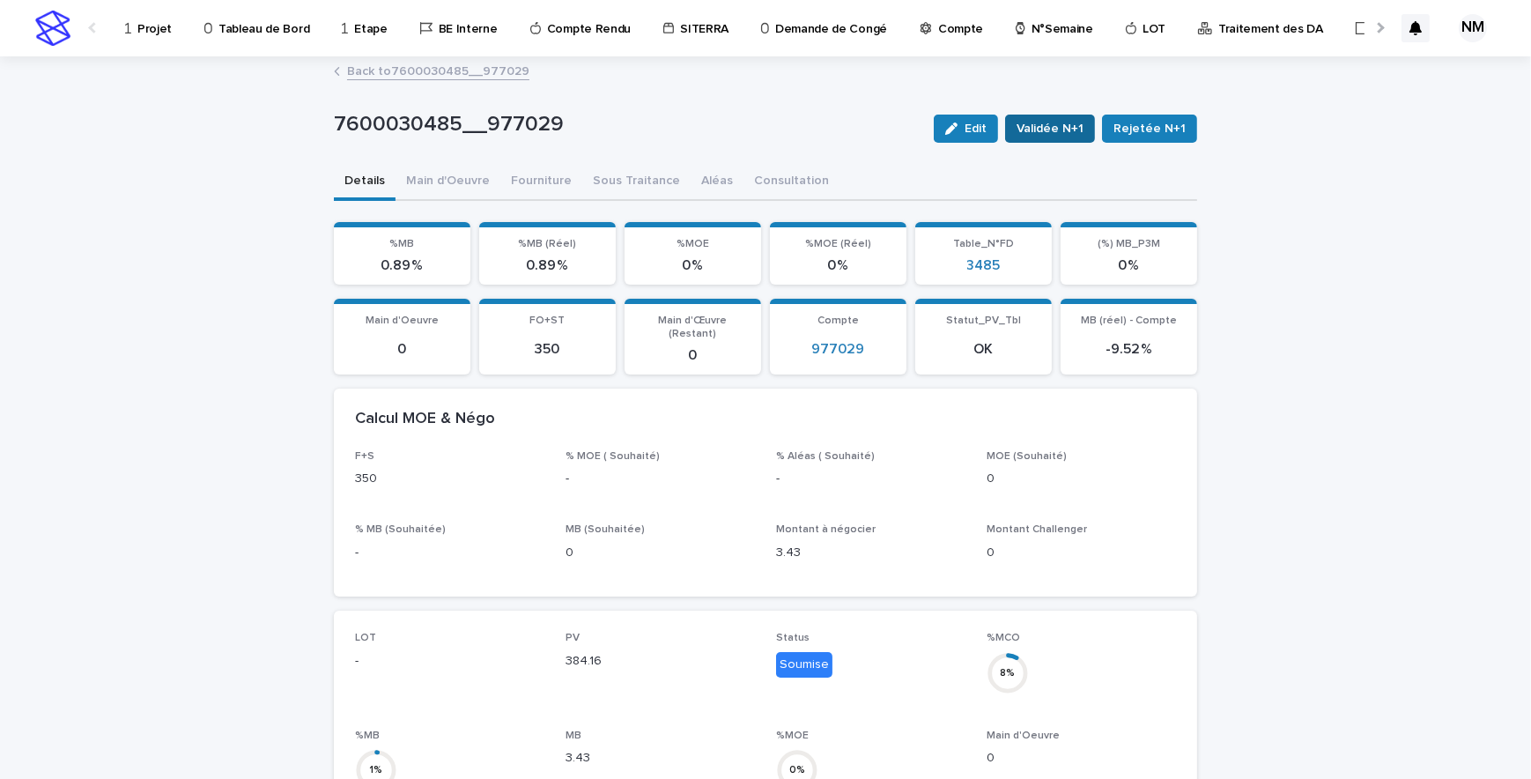
click at [1044, 128] on span "Validée N+1" at bounding box center [1050, 129] width 67 height 18
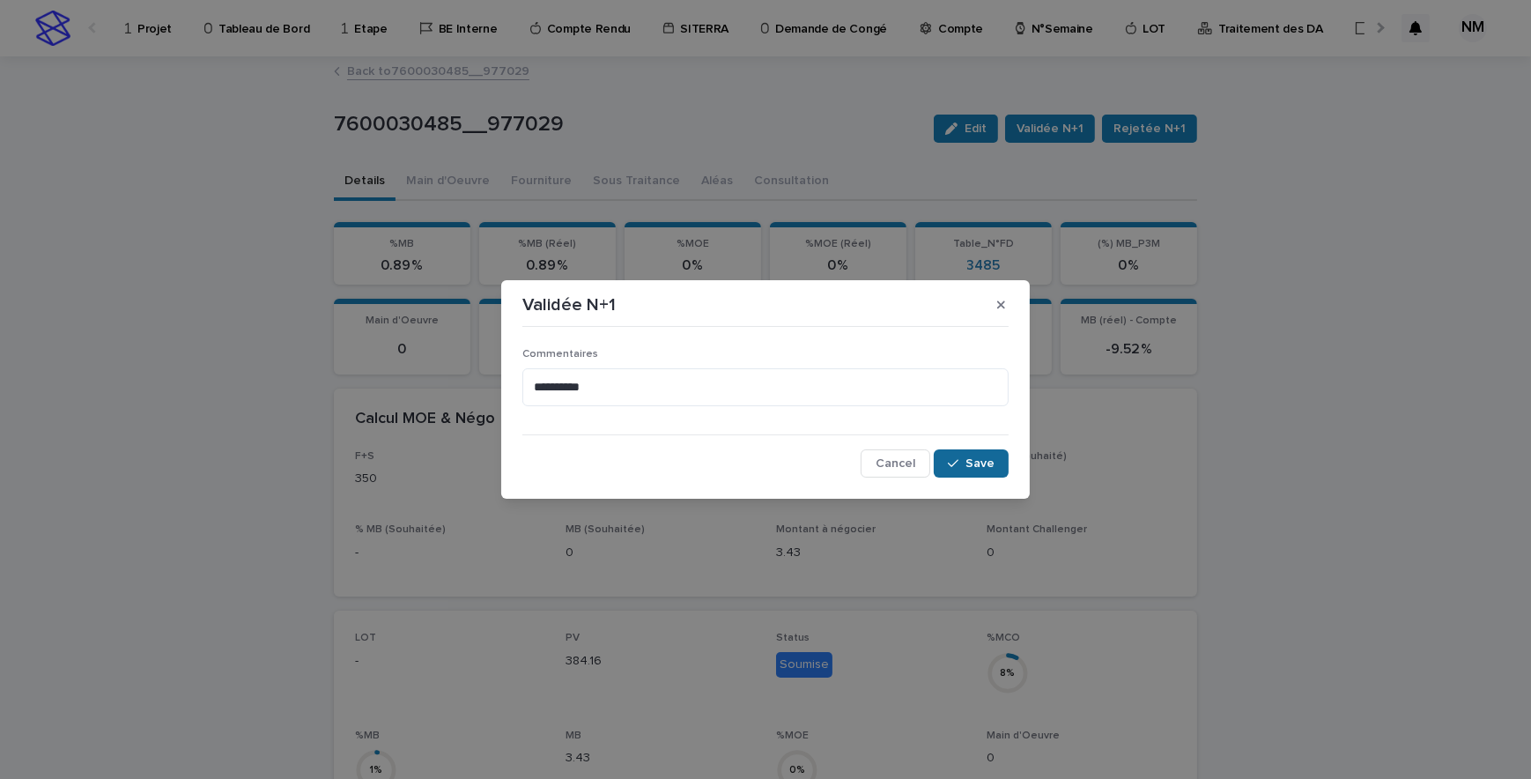
click at [986, 472] on button "Save" at bounding box center [971, 463] width 75 height 28
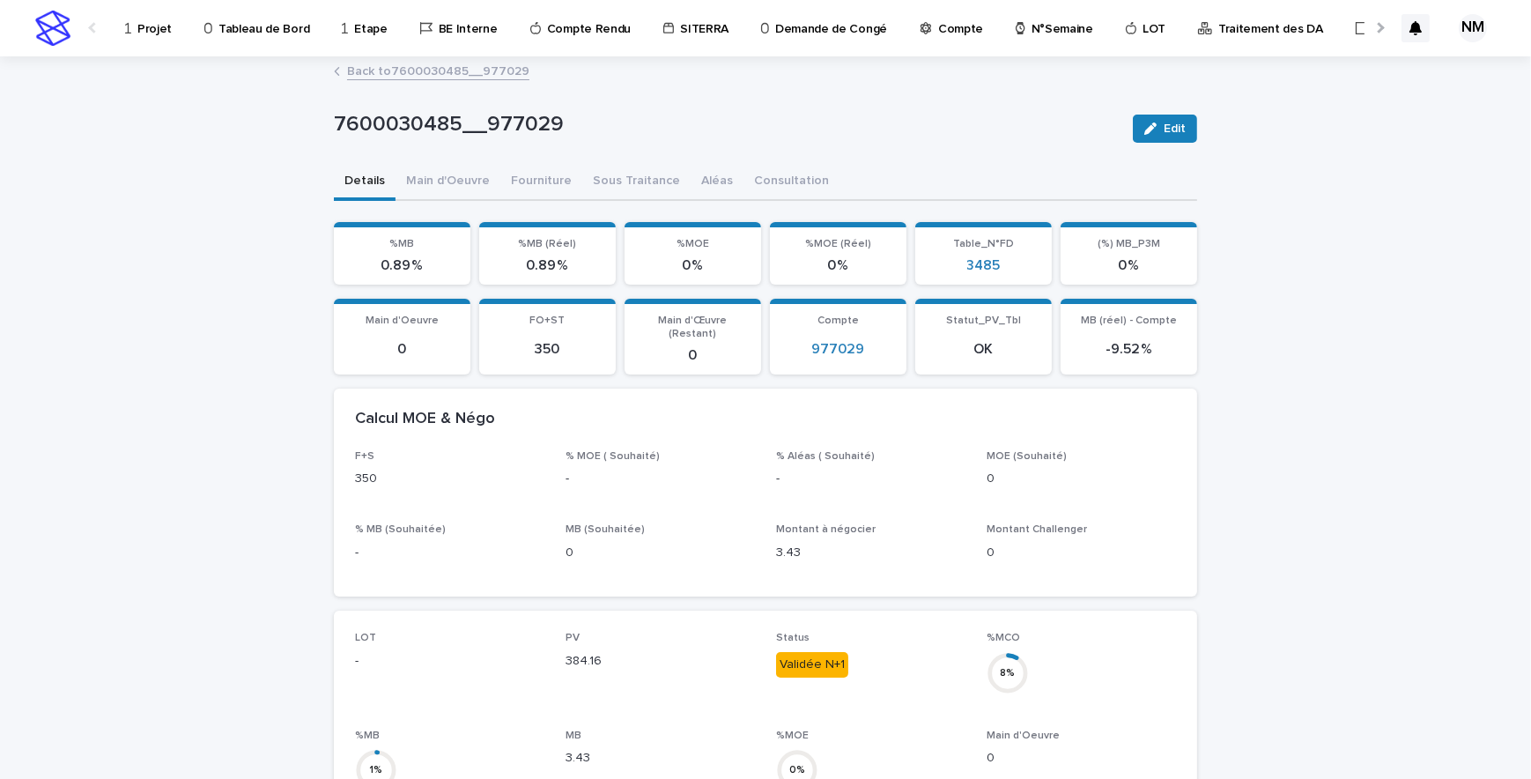
click at [148, 34] on p "Projet" at bounding box center [154, 18] width 34 height 37
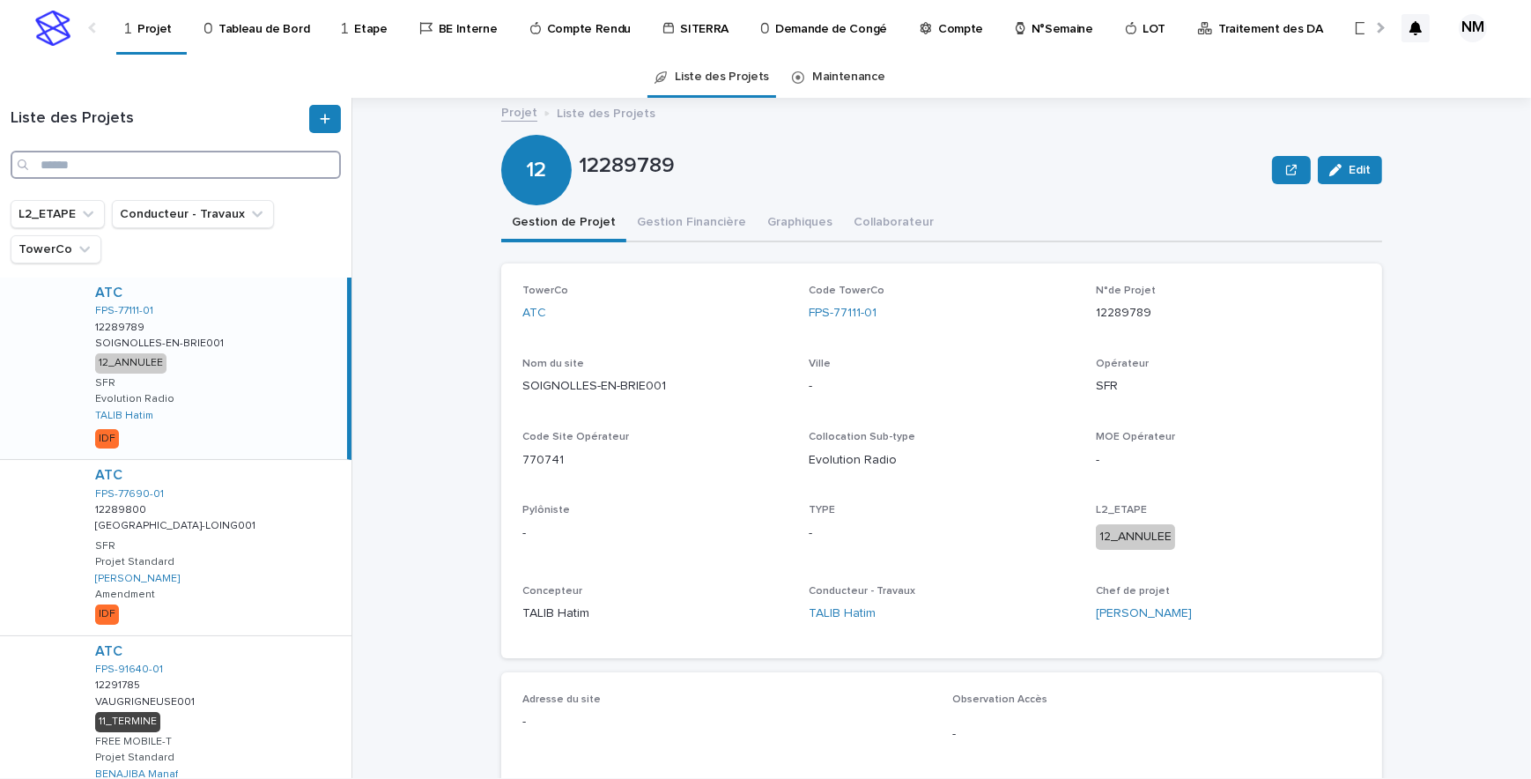
click at [137, 170] on input "Search" at bounding box center [176, 165] width 330 height 28
click at [87, 163] on input "Search" at bounding box center [176, 165] width 330 height 28
paste input "**********"
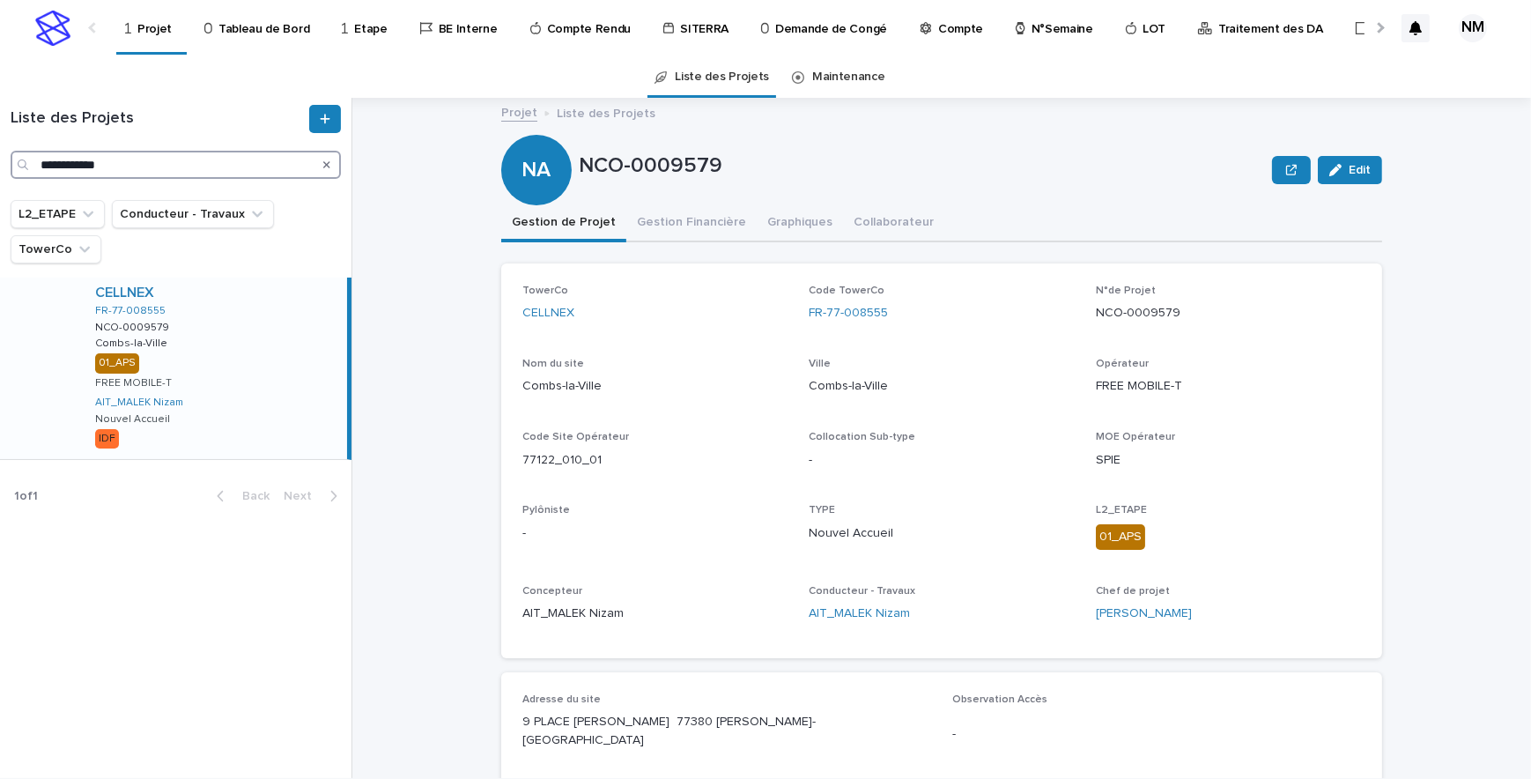
type input "**********"
click at [255, 406] on div "CELLNEX FR-77-008555 NCO-0009579 NCO-0009579 [PERSON_NAME]-la-Ville [PERSON_NAM…" at bounding box center [214, 367] width 266 height 181
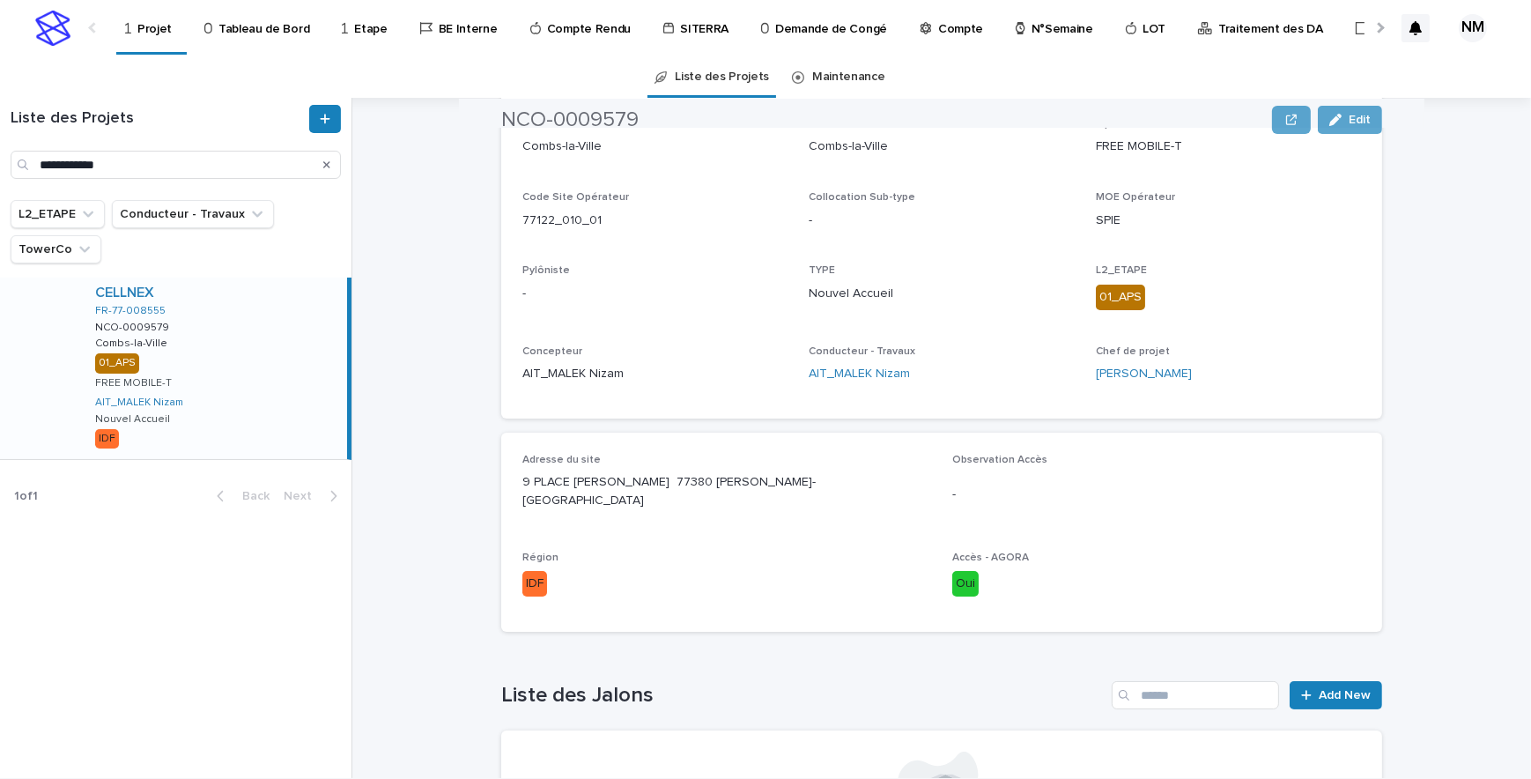
scroll to position [726, 0]
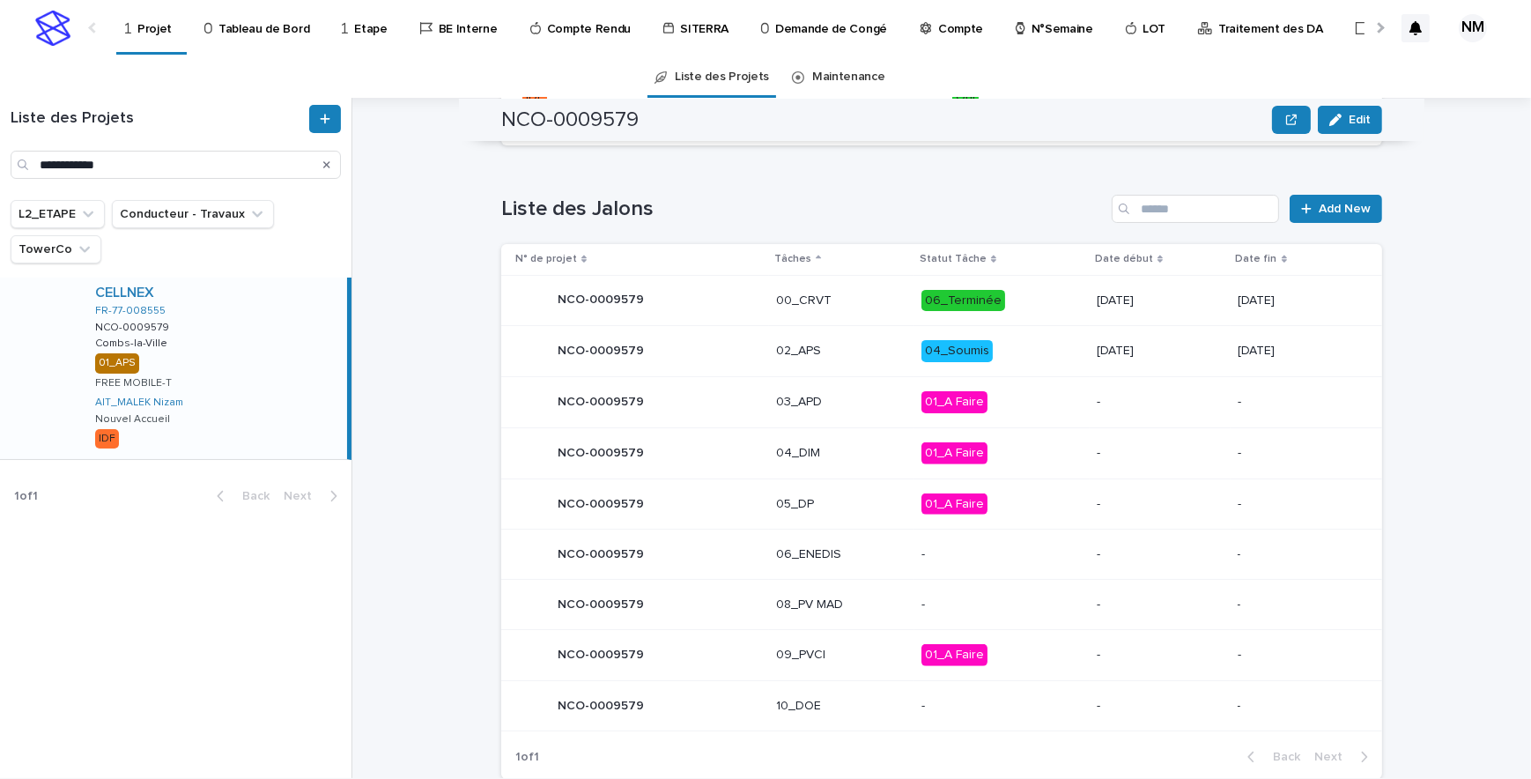
click at [1033, 347] on p "04_Soumis" at bounding box center [1001, 351] width 161 height 22
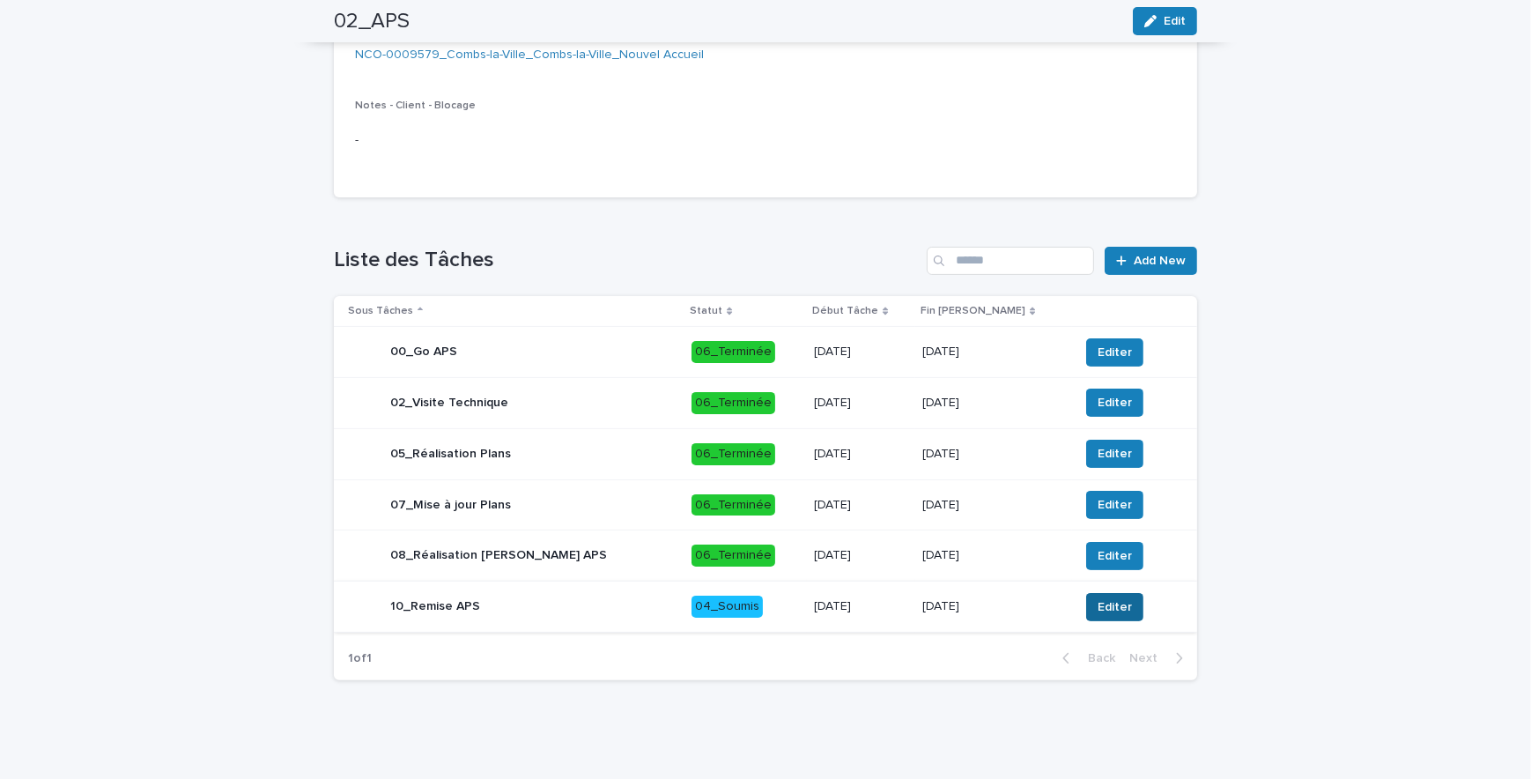
scroll to position [410, 0]
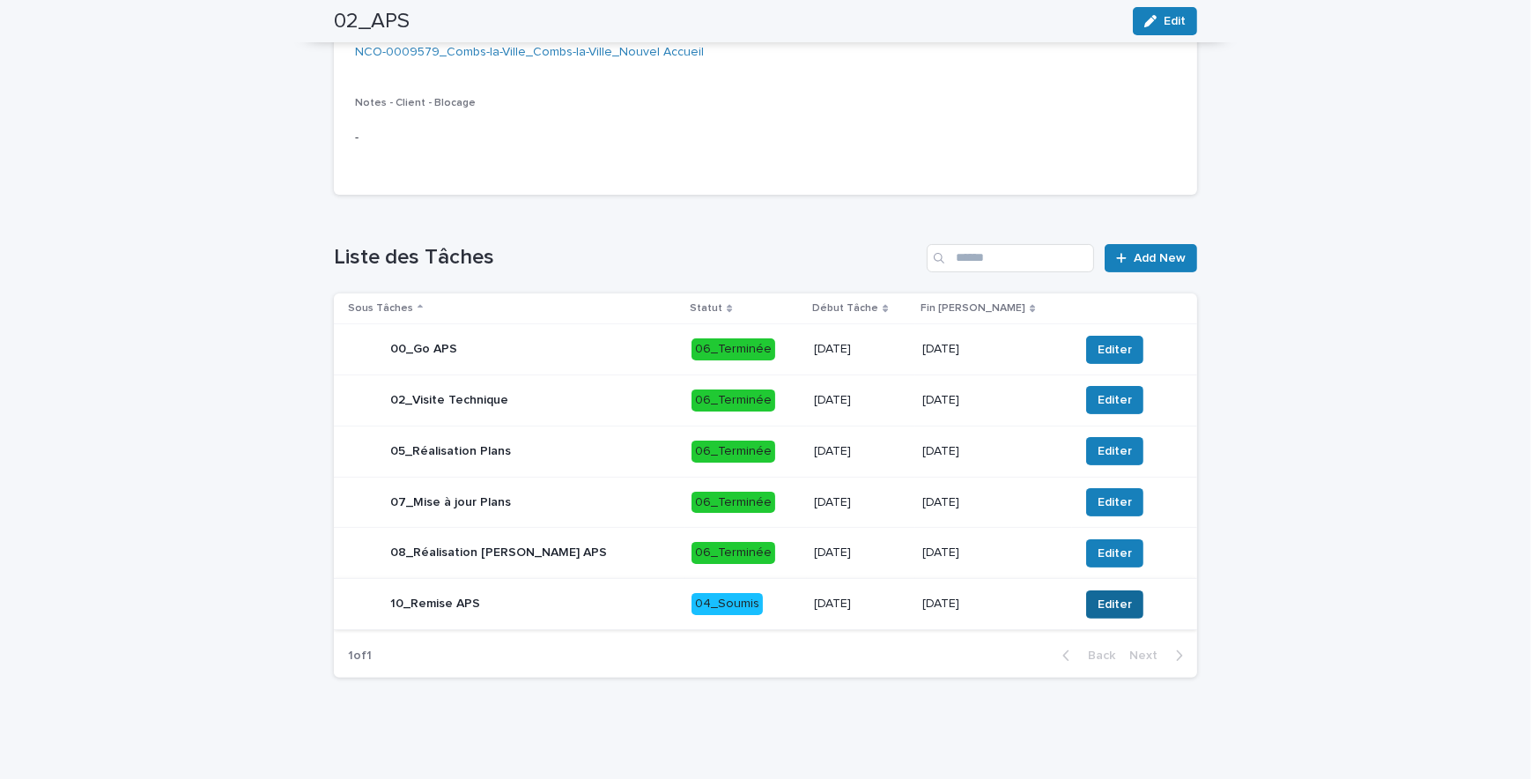
click at [1098, 604] on span "Editer" at bounding box center [1115, 605] width 34 height 18
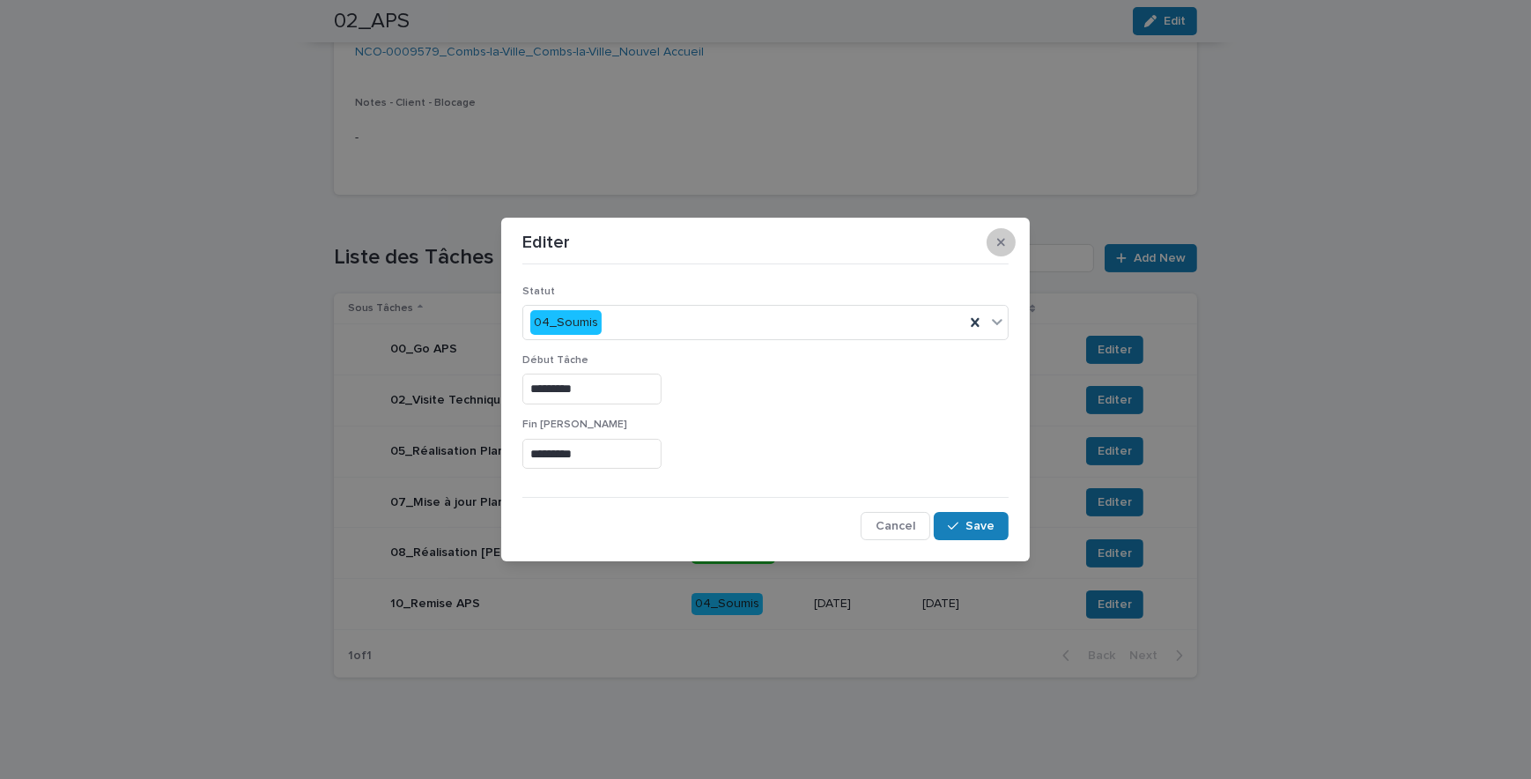
click at [995, 248] on button "button" at bounding box center [1001, 242] width 29 height 28
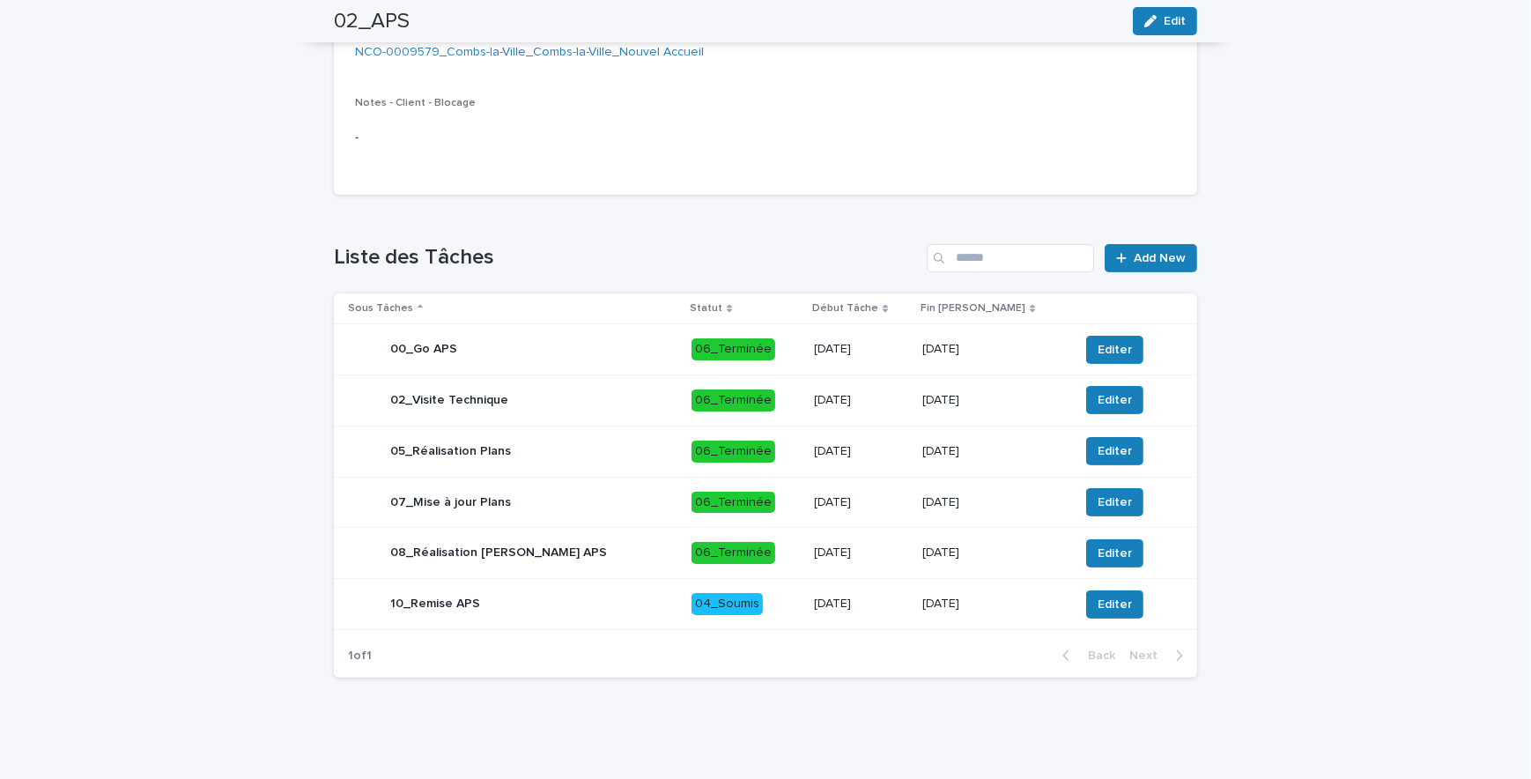
click at [890, 604] on p "[DATE]" at bounding box center [861, 603] width 94 height 15
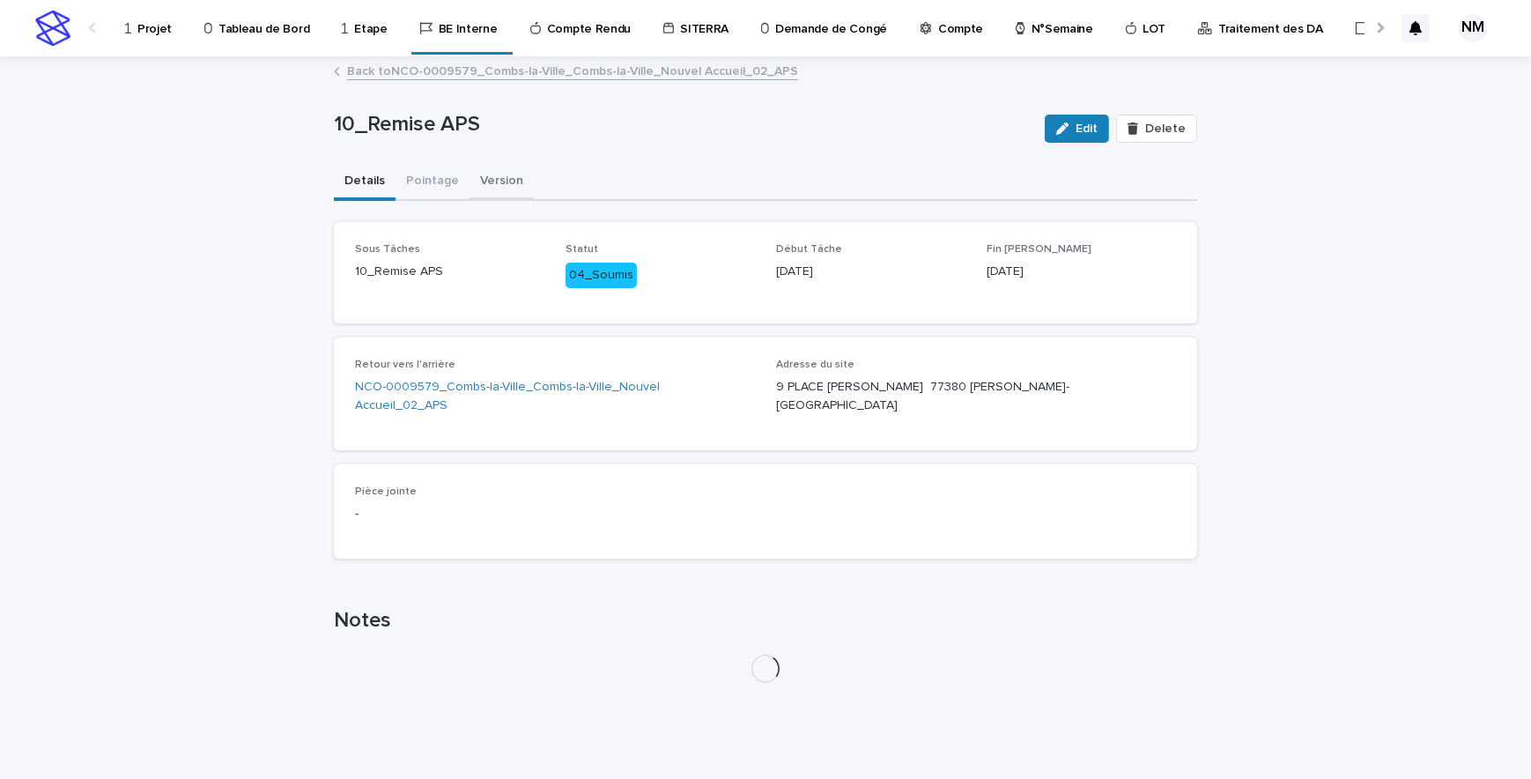
click at [470, 176] on button "Version" at bounding box center [502, 182] width 64 height 37
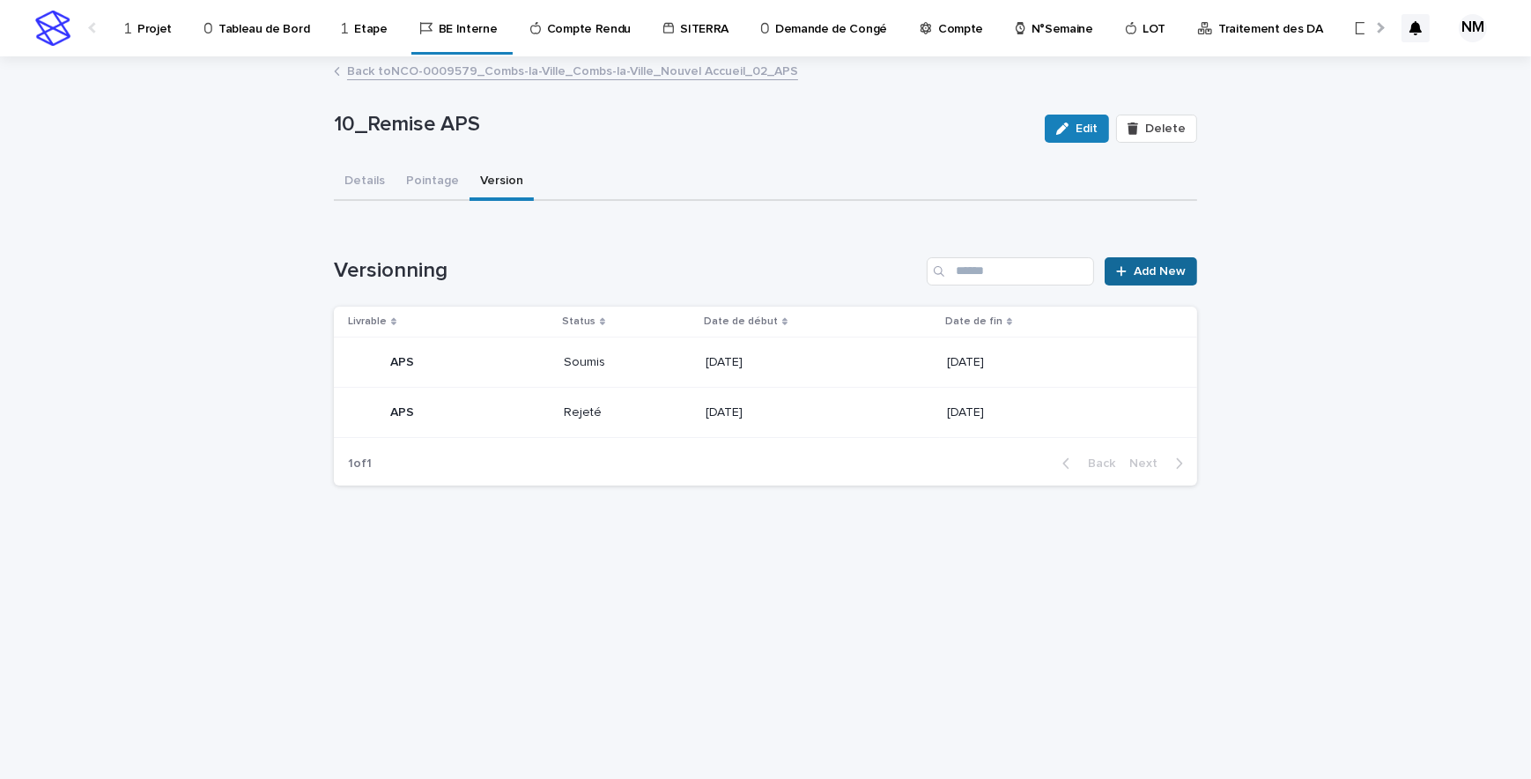
click at [1173, 265] on span "Add New" at bounding box center [1160, 271] width 52 height 12
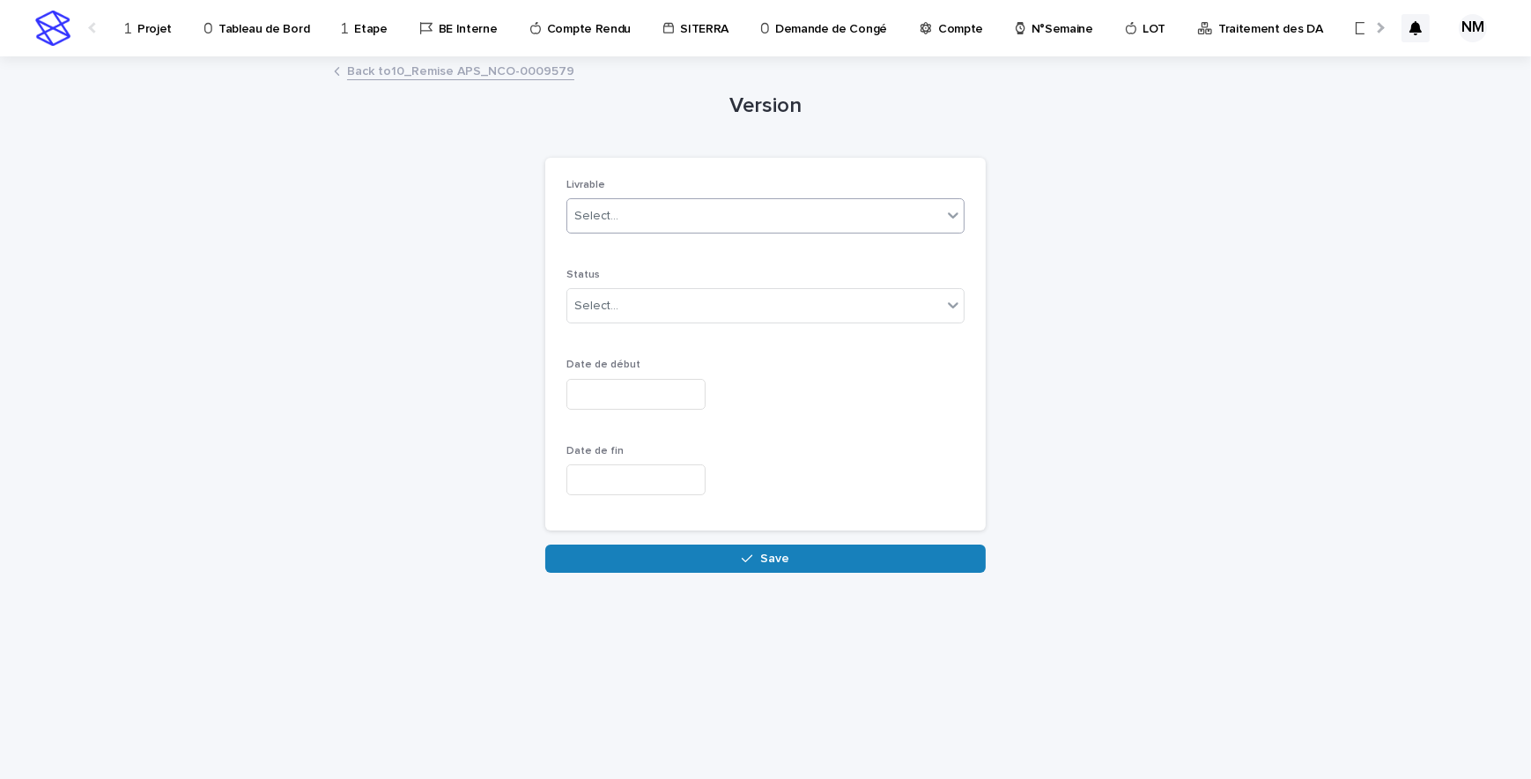
click at [956, 209] on icon at bounding box center [953, 215] width 18 height 18
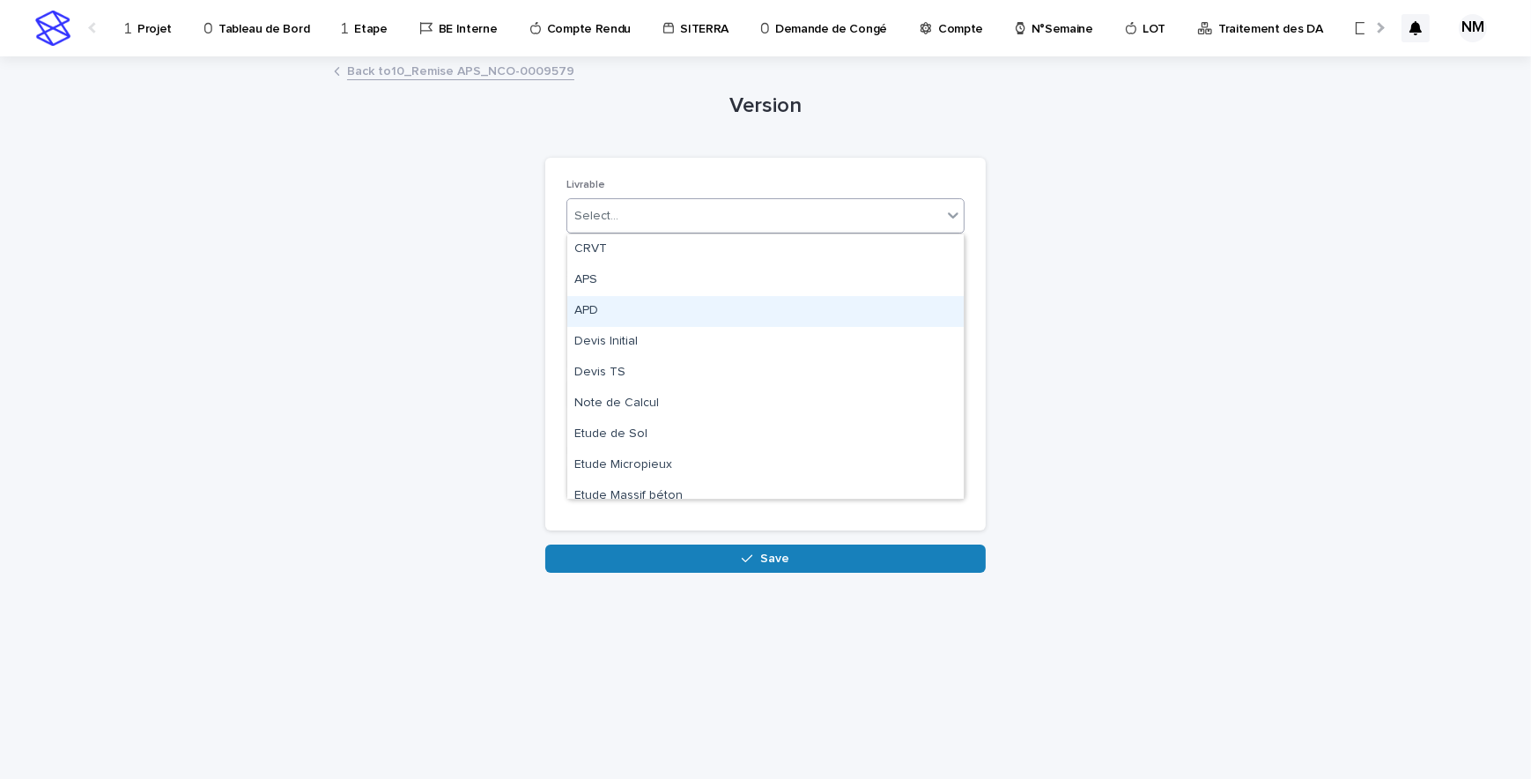
click at [600, 307] on div "APD" at bounding box center [765, 311] width 396 height 31
click at [609, 299] on div "Select..." at bounding box center [596, 306] width 44 height 18
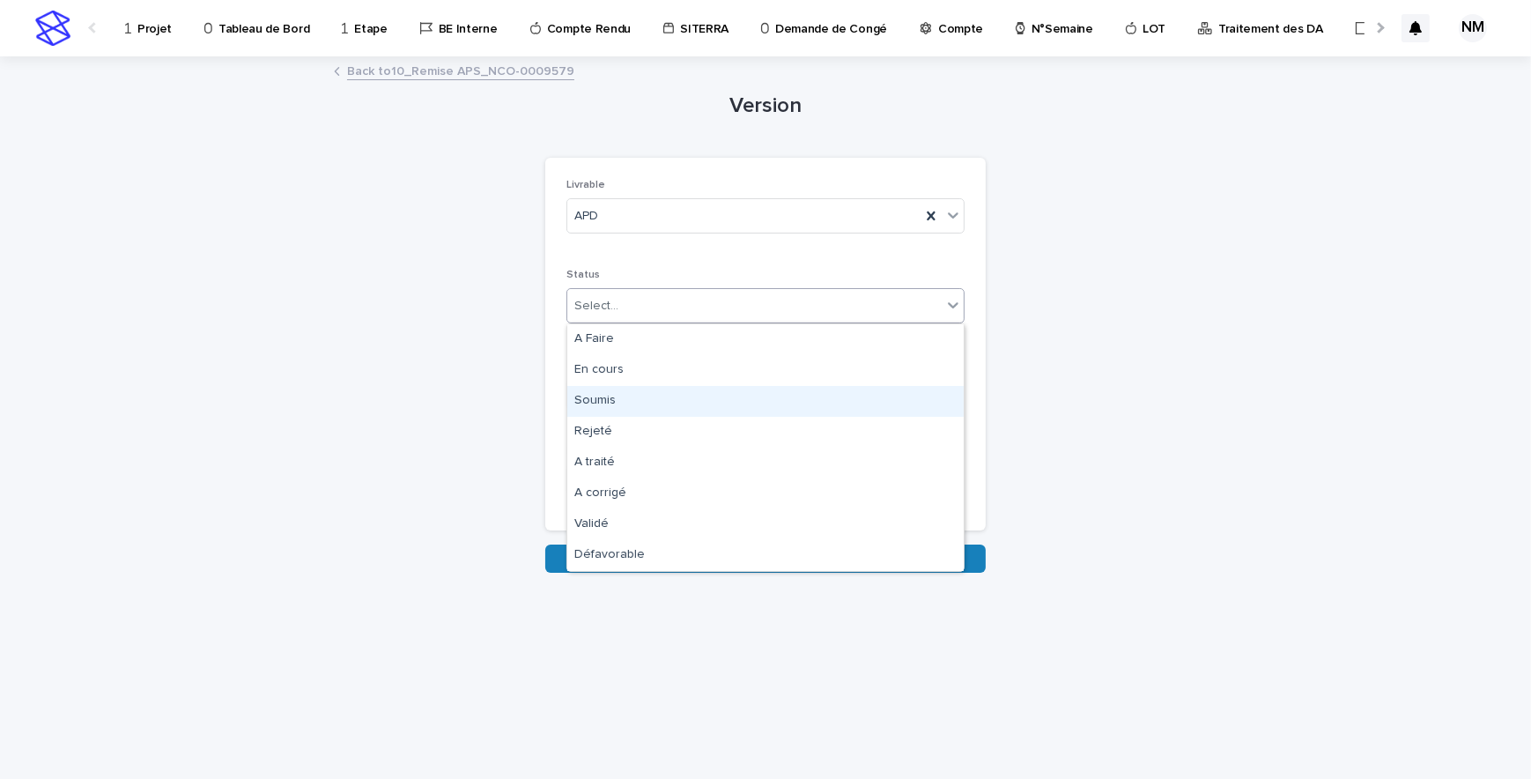
click at [610, 398] on div "Soumis" at bounding box center [765, 401] width 396 height 31
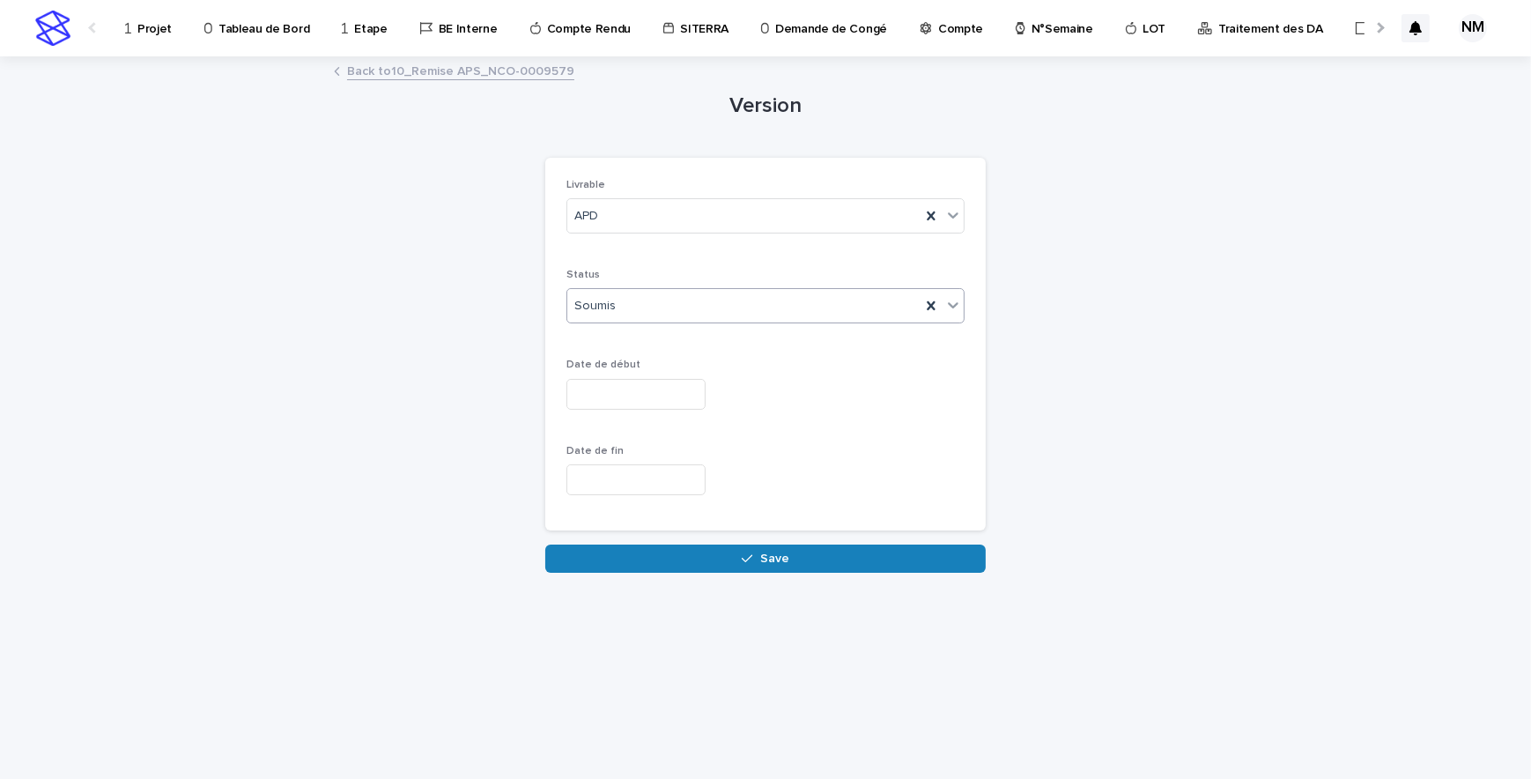
click at [603, 386] on input "text" at bounding box center [635, 394] width 139 height 31
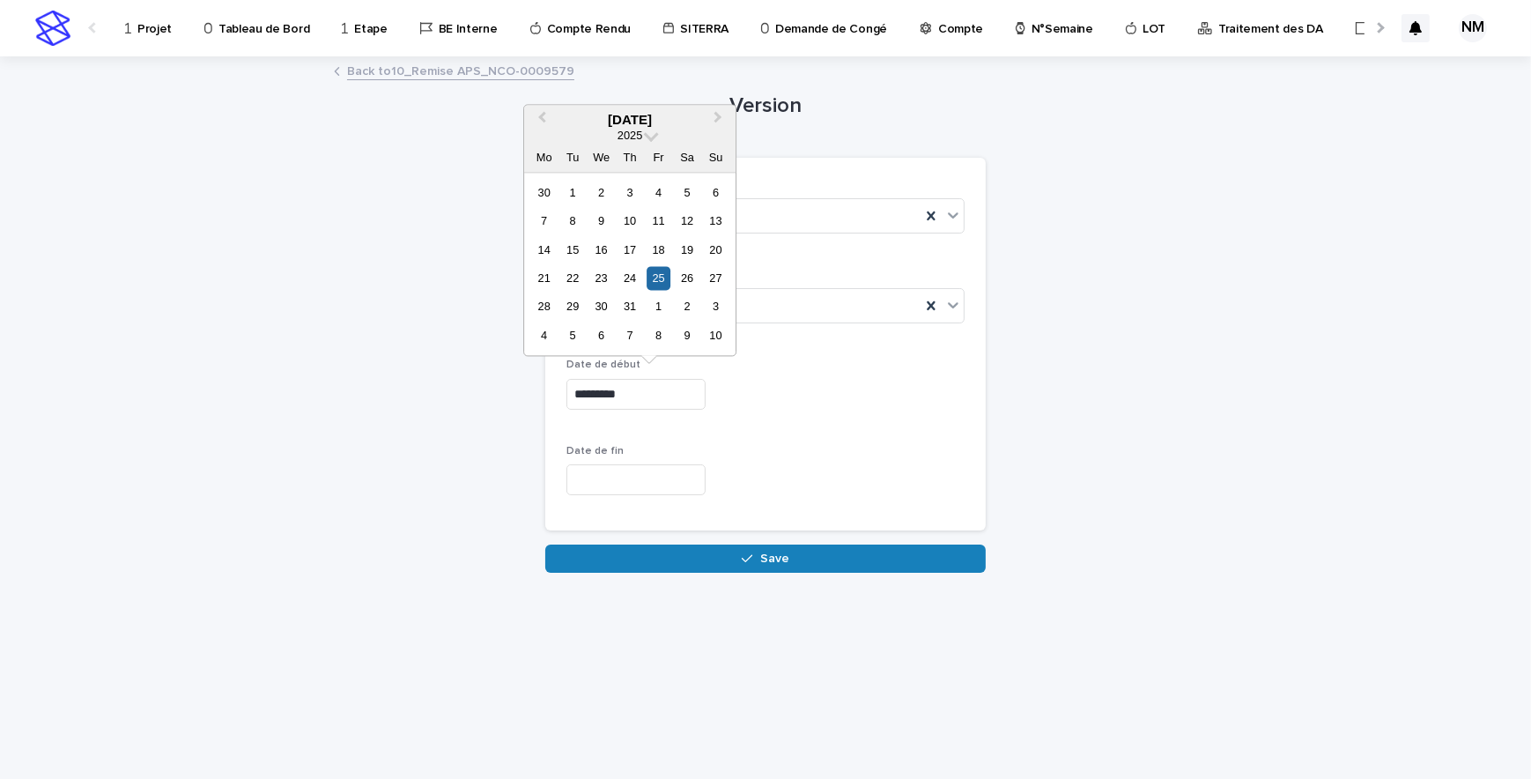
drag, startPoint x: 668, startPoint y: 387, endPoint x: 555, endPoint y: 395, distance: 113.0
click at [555, 395] on div "Livrable APD Status Soumis Date de début ********* Date de fin" at bounding box center [765, 344] width 440 height 373
type input "**********"
click at [637, 484] on input "text" at bounding box center [635, 479] width 139 height 31
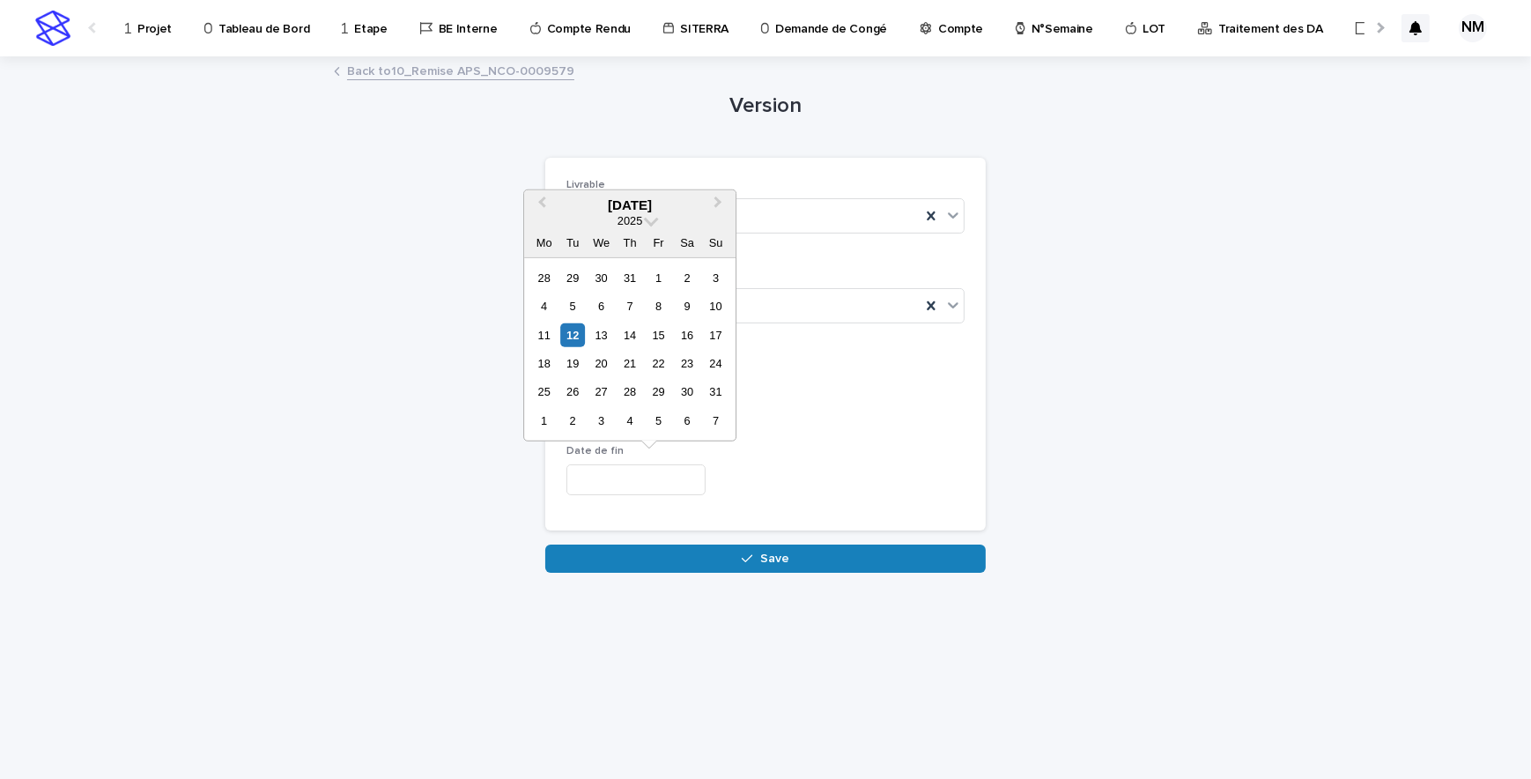
paste input "*********"
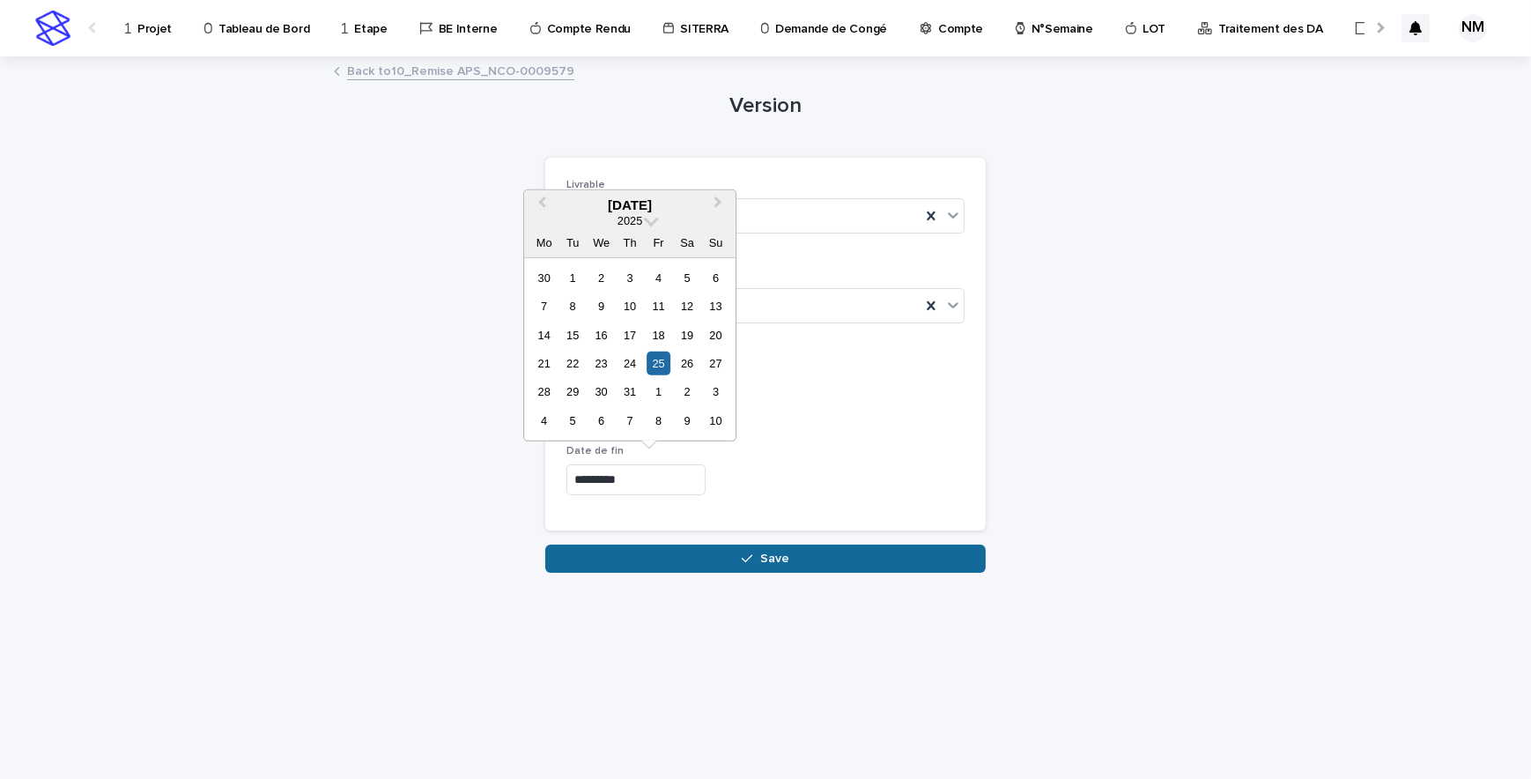
type input "**********"
drag, startPoint x: 702, startPoint y: 555, endPoint x: 982, endPoint y: 680, distance: 306.8
click at [703, 555] on button "Save" at bounding box center [765, 558] width 440 height 28
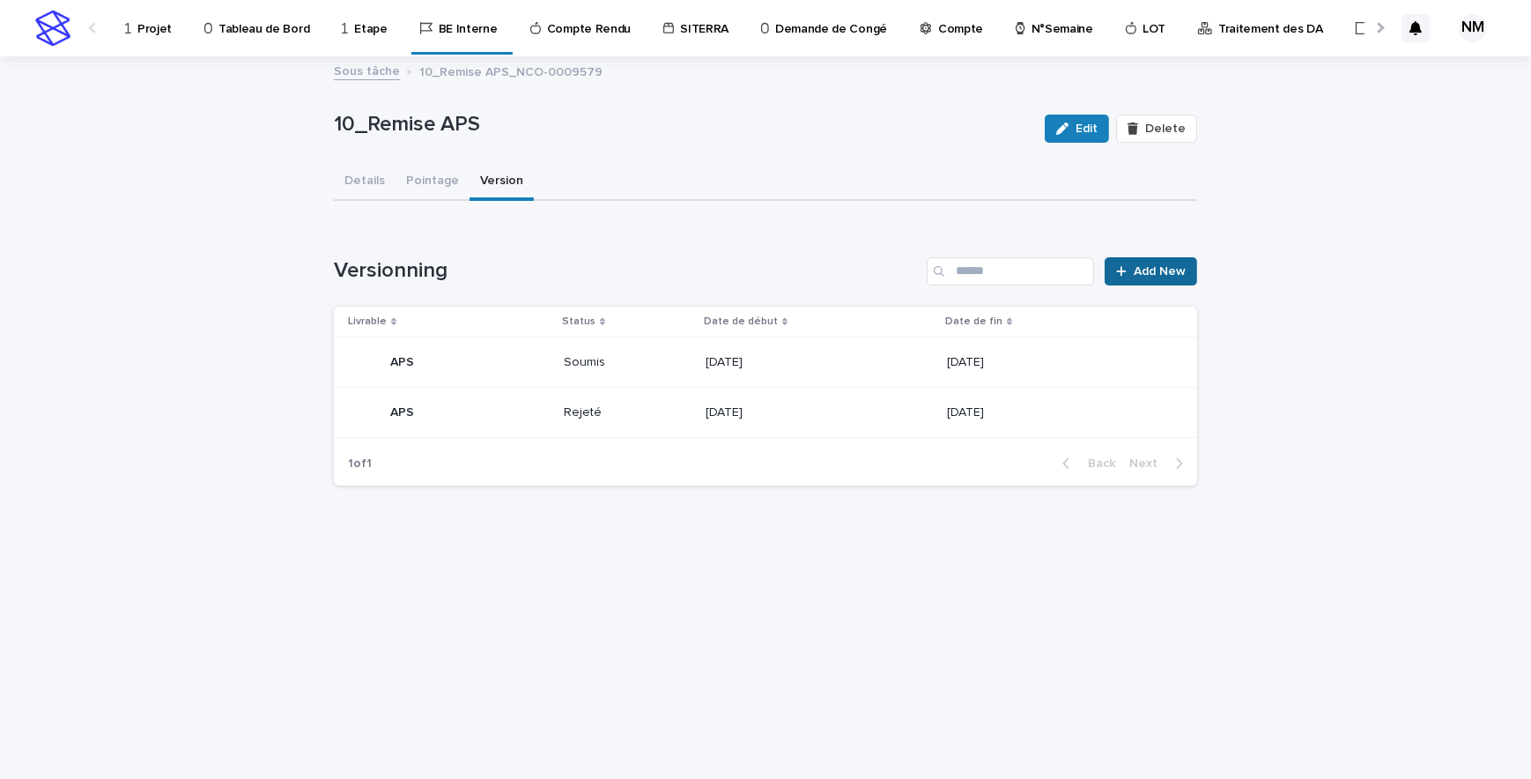
click at [1177, 271] on span "Add New" at bounding box center [1160, 271] width 52 height 12
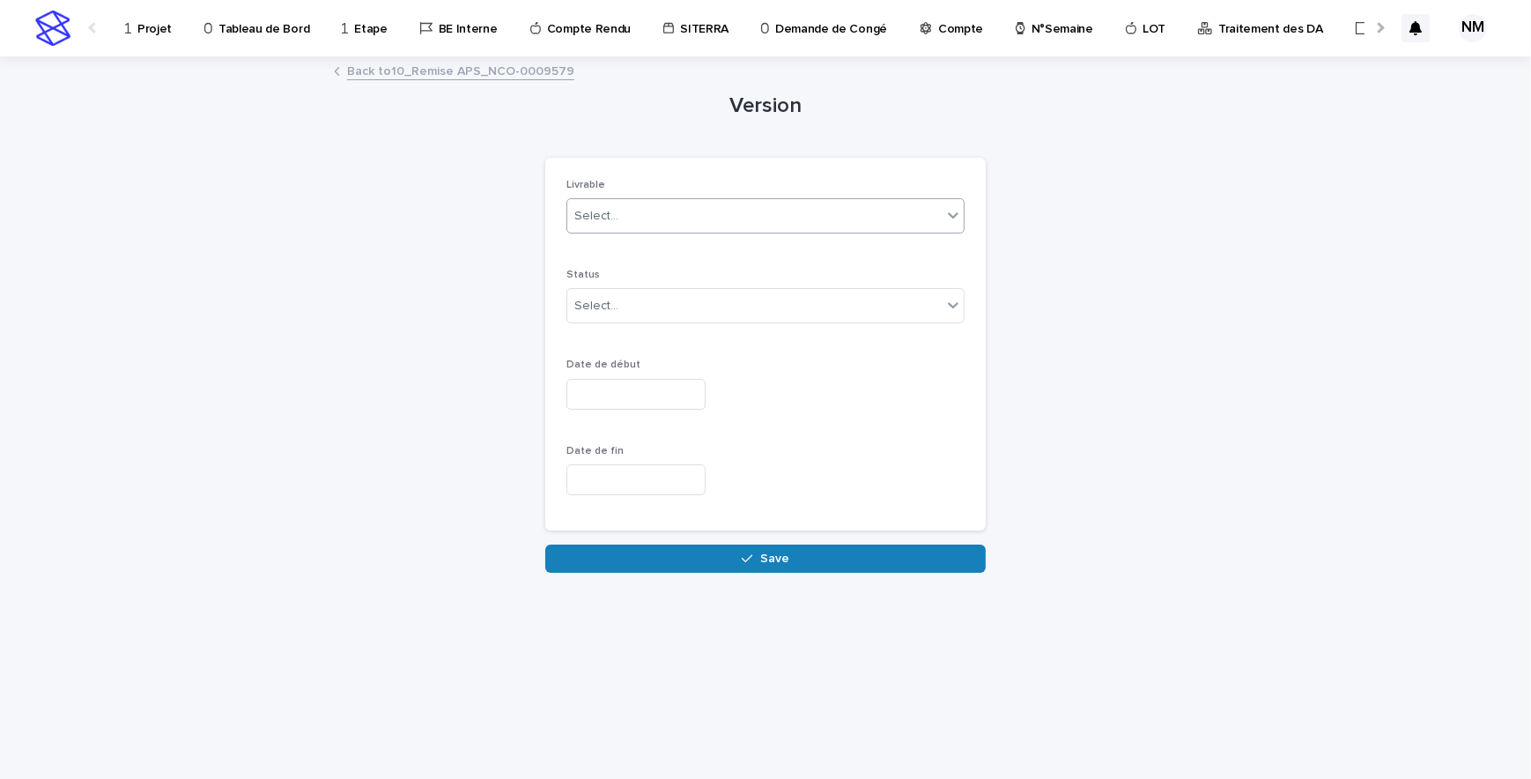
click at [815, 218] on div "Select..." at bounding box center [754, 216] width 374 height 29
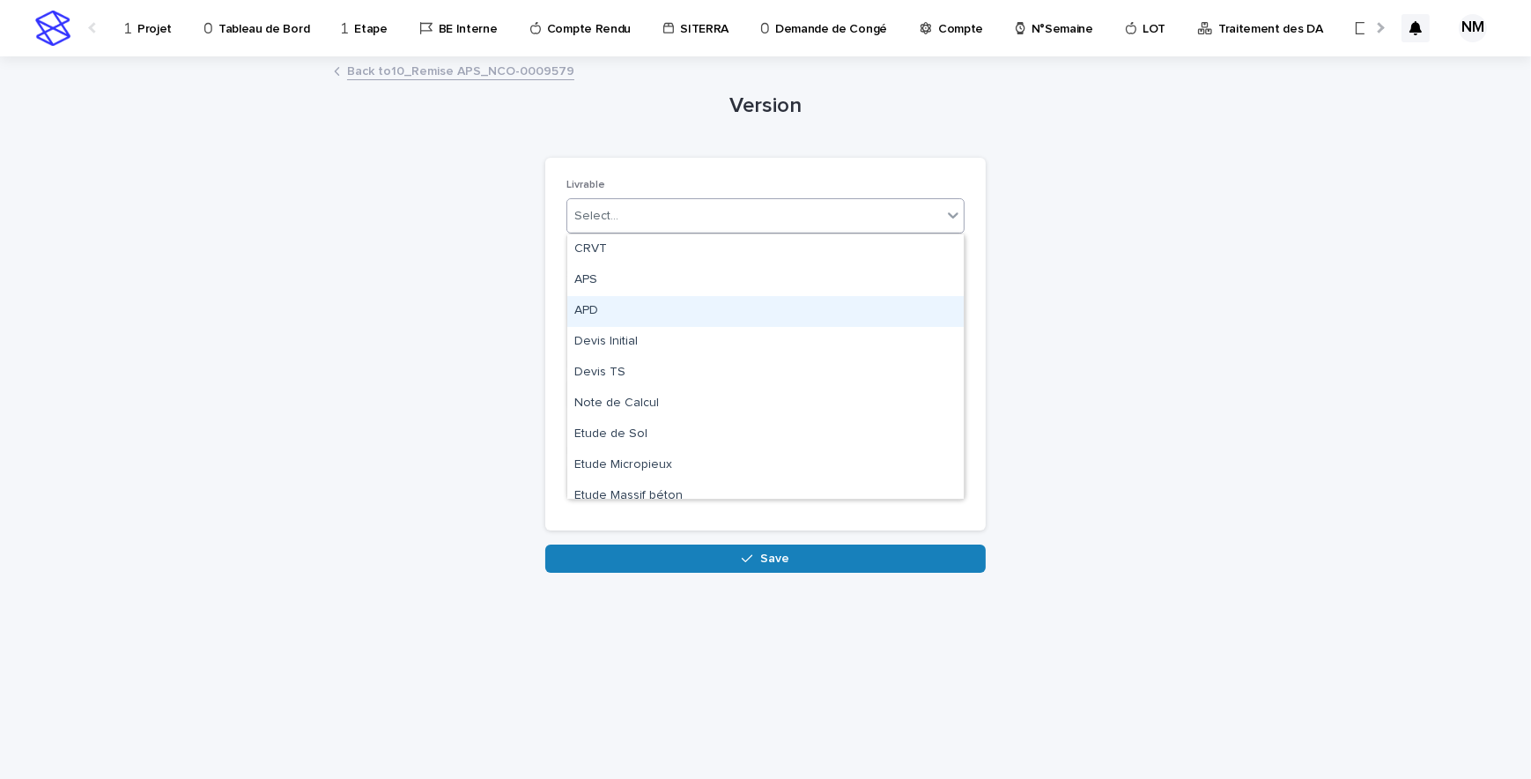
click at [579, 302] on div "APD" at bounding box center [765, 311] width 396 height 31
drag, startPoint x: 634, startPoint y: 292, endPoint x: 634, endPoint y: 307, distance: 14.1
click at [634, 292] on div "Select..." at bounding box center [754, 306] width 374 height 29
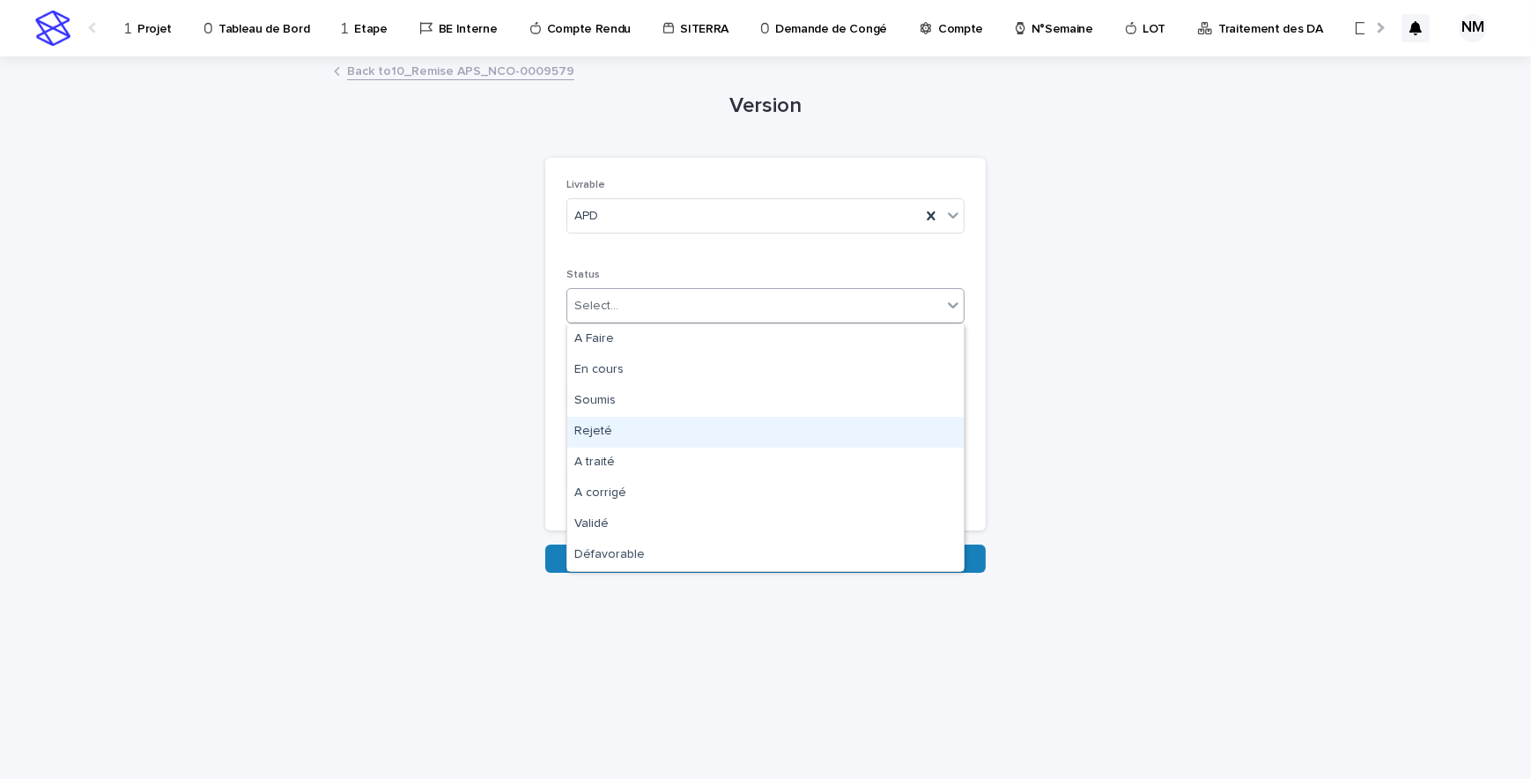
click at [613, 435] on div "Rejeté" at bounding box center [765, 432] width 396 height 31
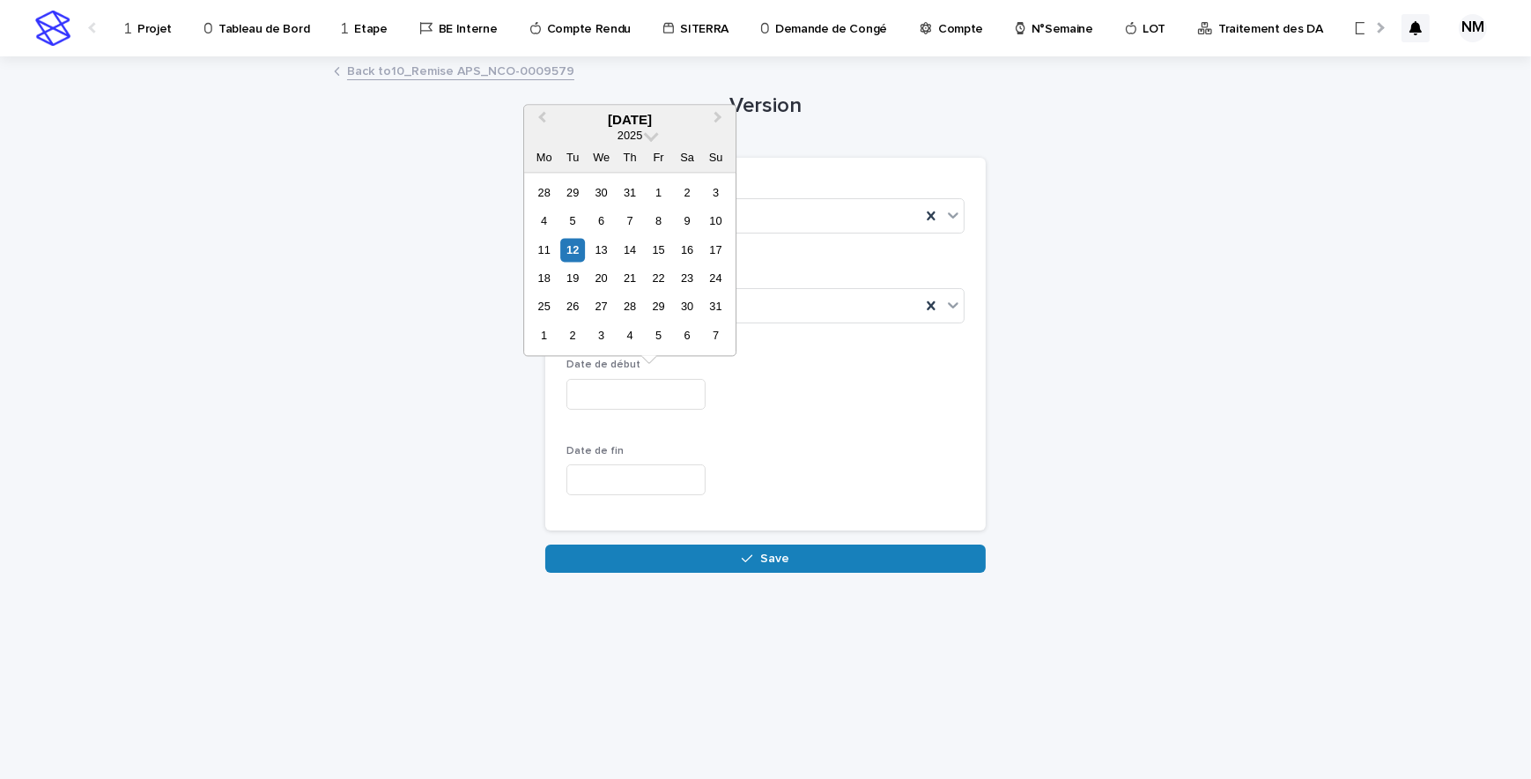
click at [595, 384] on input "text" at bounding box center [635, 394] width 139 height 31
type input "**********"
click at [602, 487] on input "text" at bounding box center [635, 479] width 139 height 31
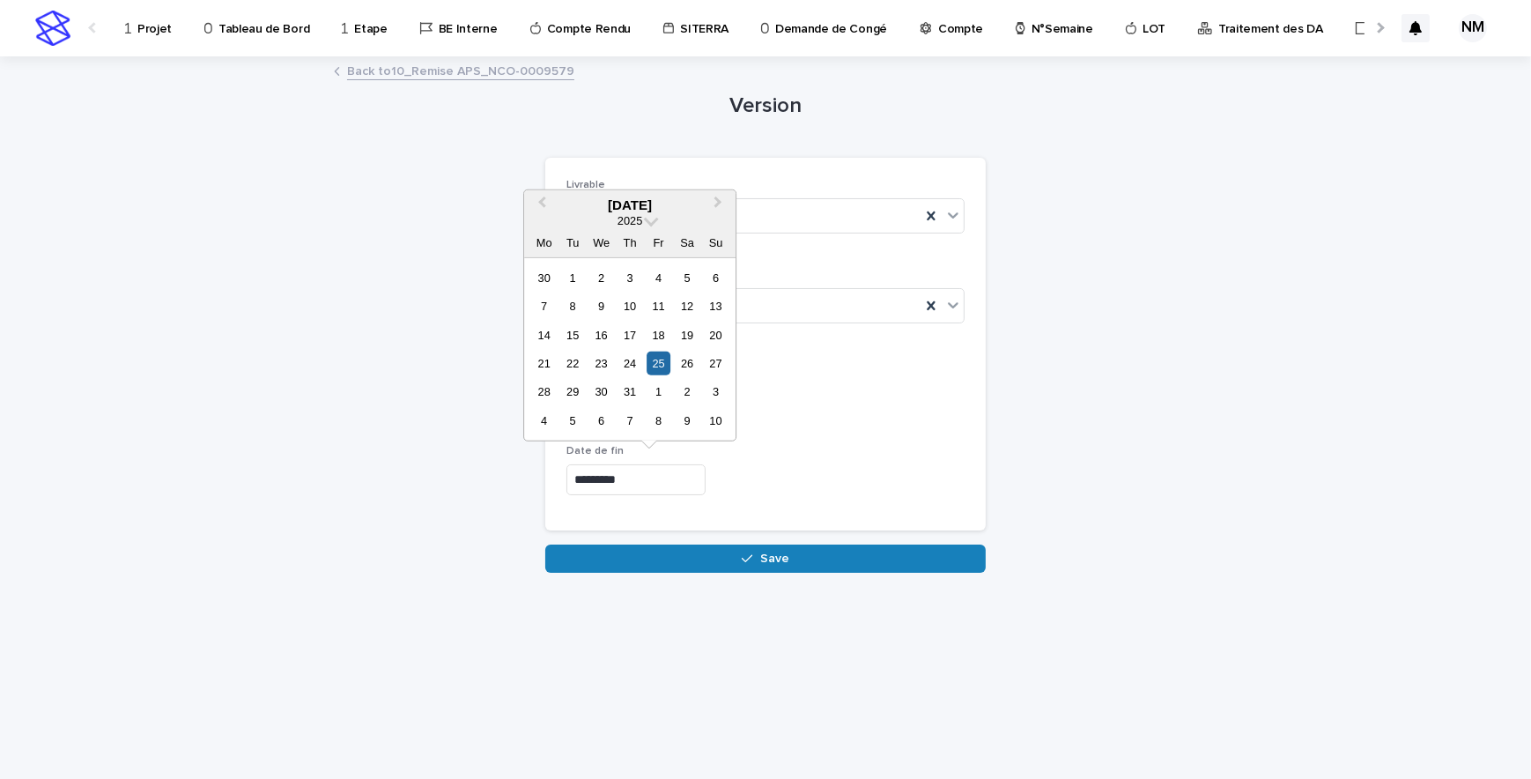
type input "**********"
click at [926, 454] on p "Date de fin" at bounding box center [765, 451] width 398 height 12
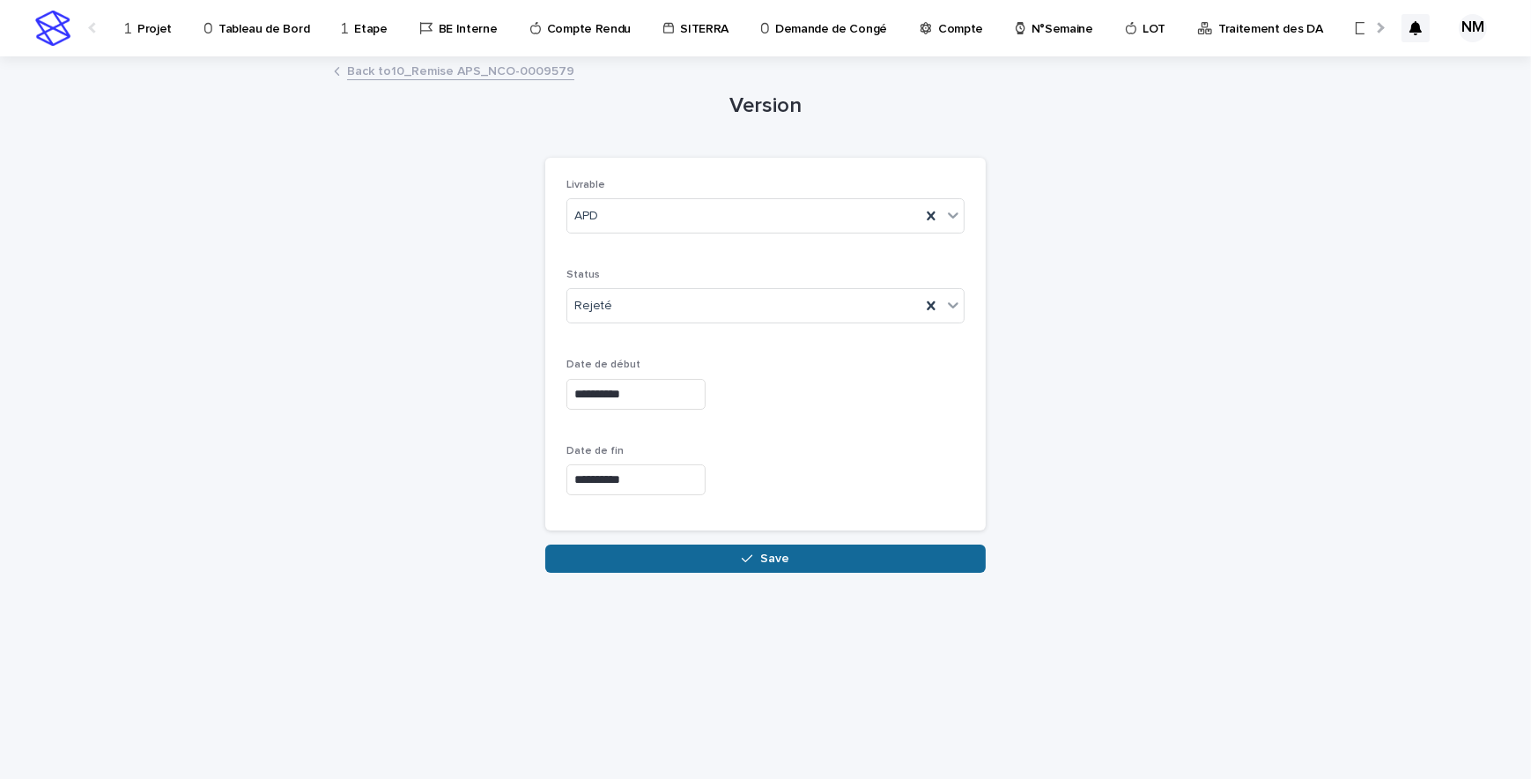
click at [810, 565] on button "Save" at bounding box center [765, 558] width 440 height 28
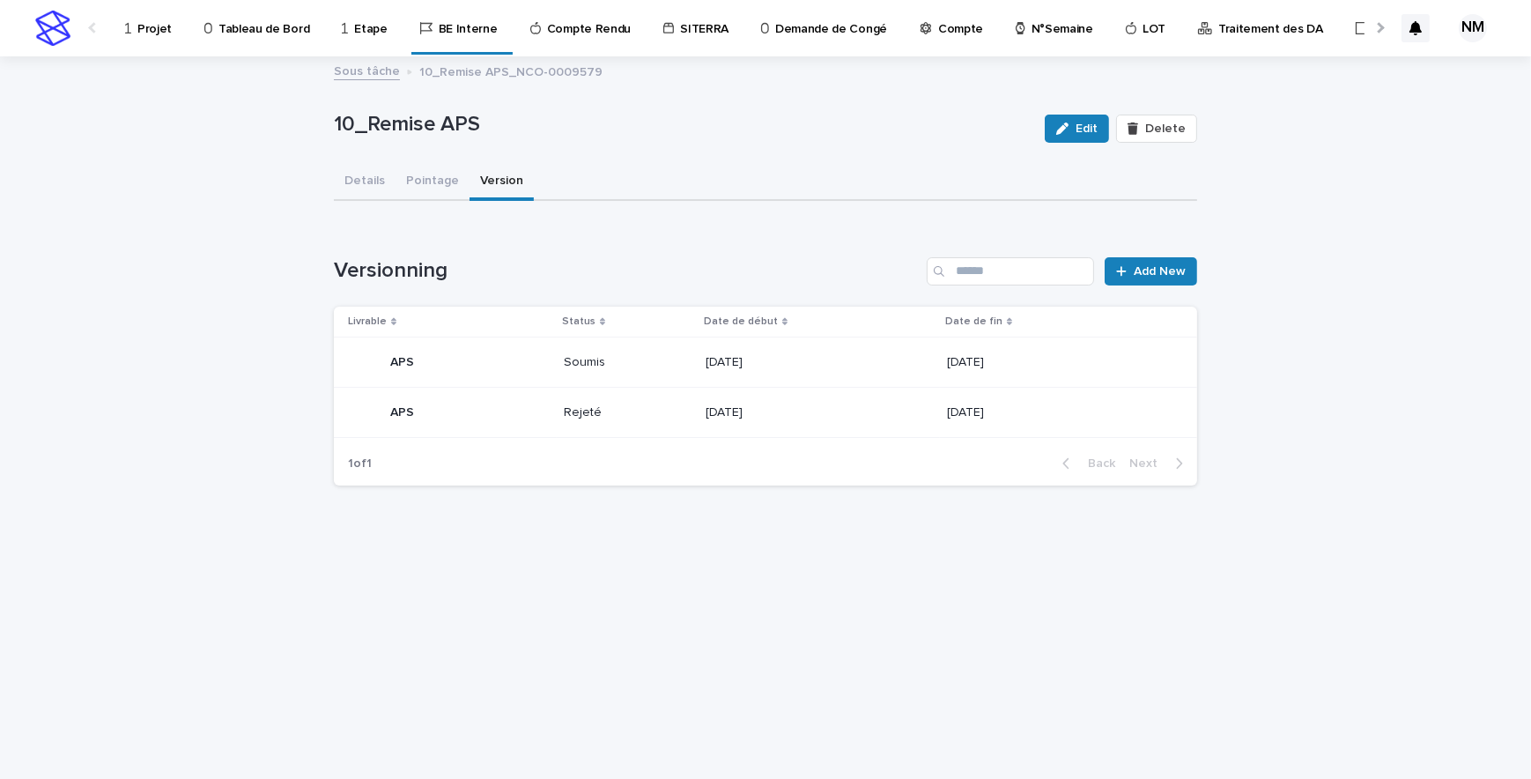
click at [150, 27] on p "Projet" at bounding box center [154, 18] width 34 height 37
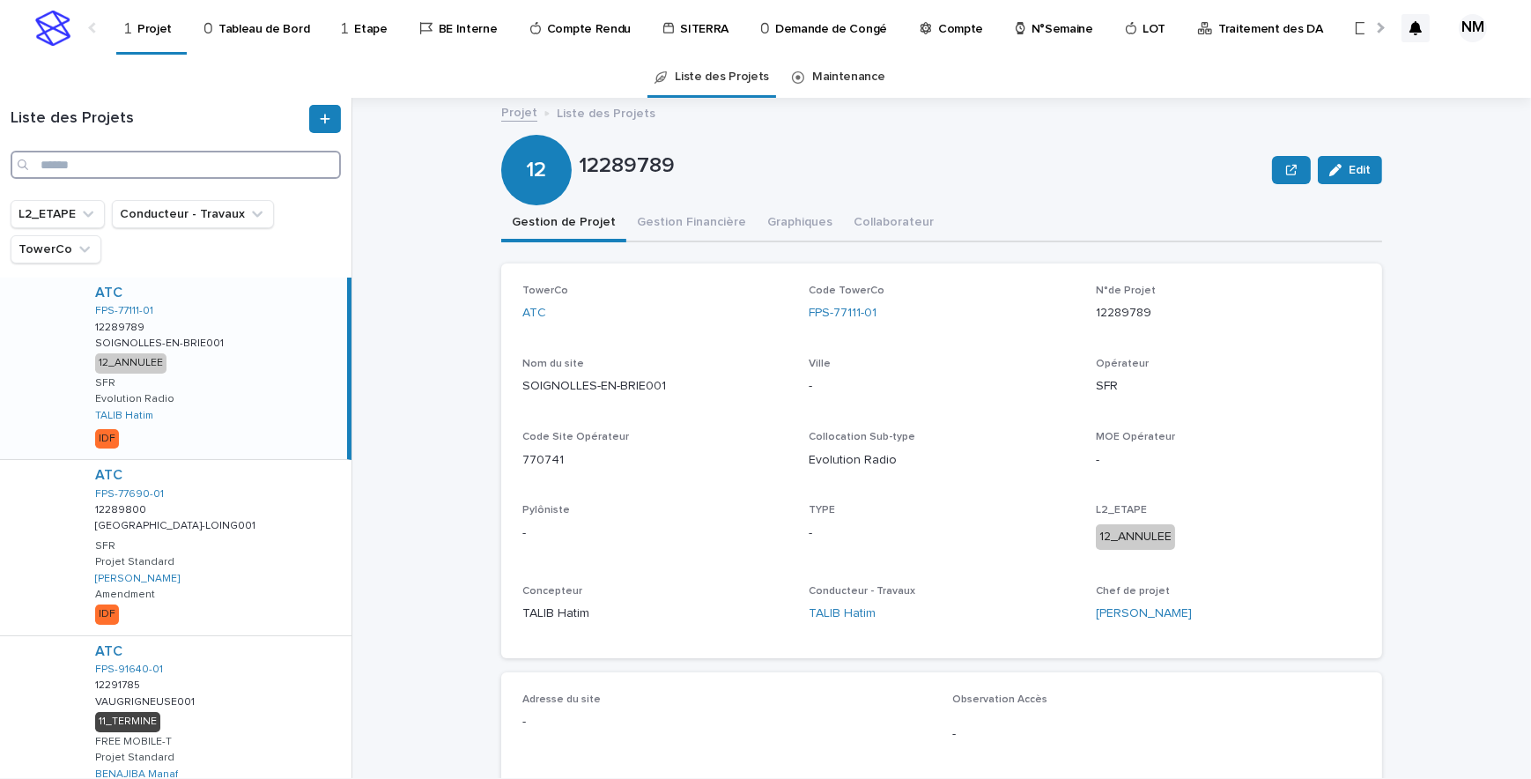
click at [132, 165] on input "Search" at bounding box center [176, 165] width 330 height 28
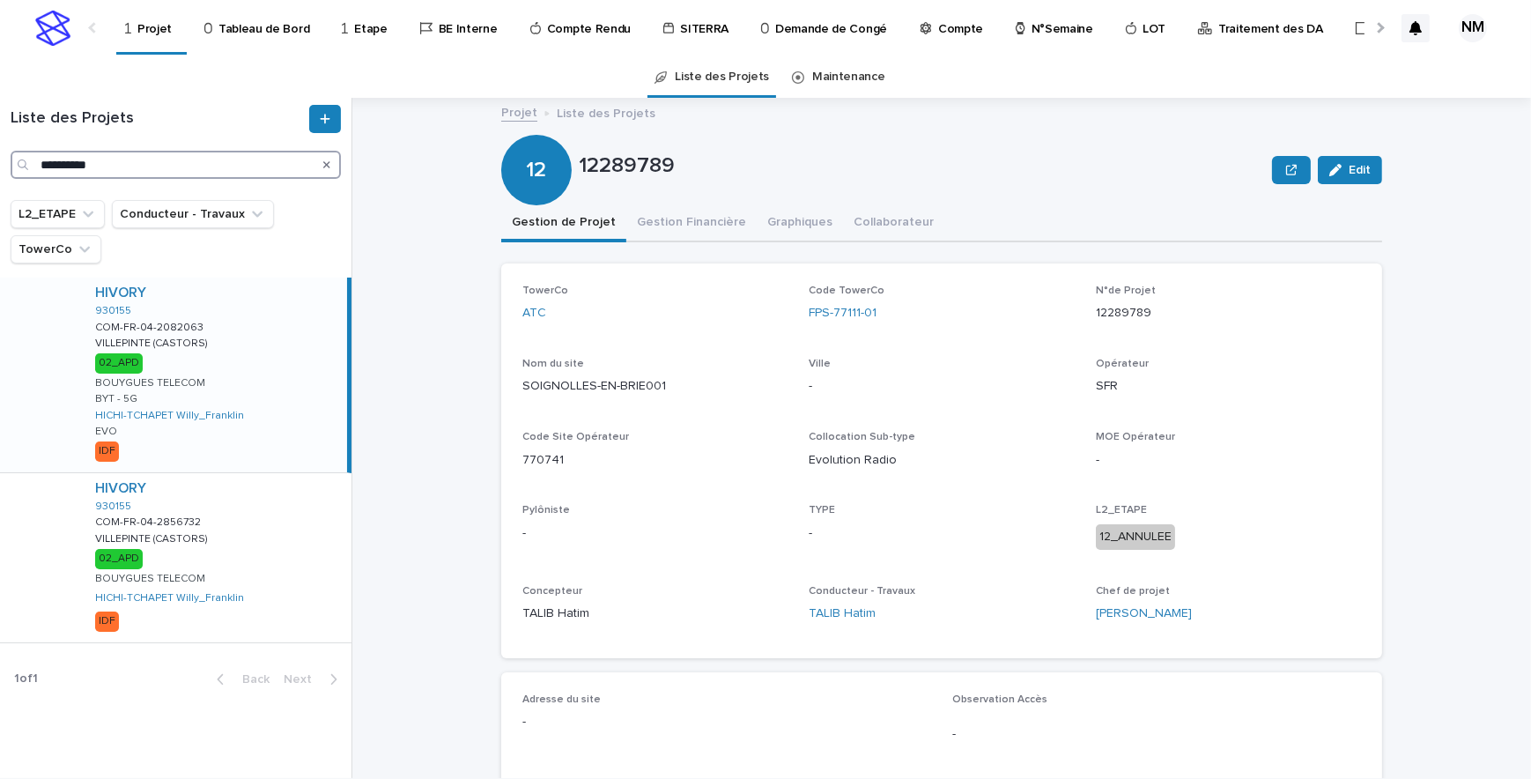
type input "**********"
click at [255, 454] on div "HIVORY 930155 COM-FR-04-2082063 COM-FR-04-2082063 VILLEPINTE (CASTORS) VILLEPIN…" at bounding box center [214, 374] width 266 height 195
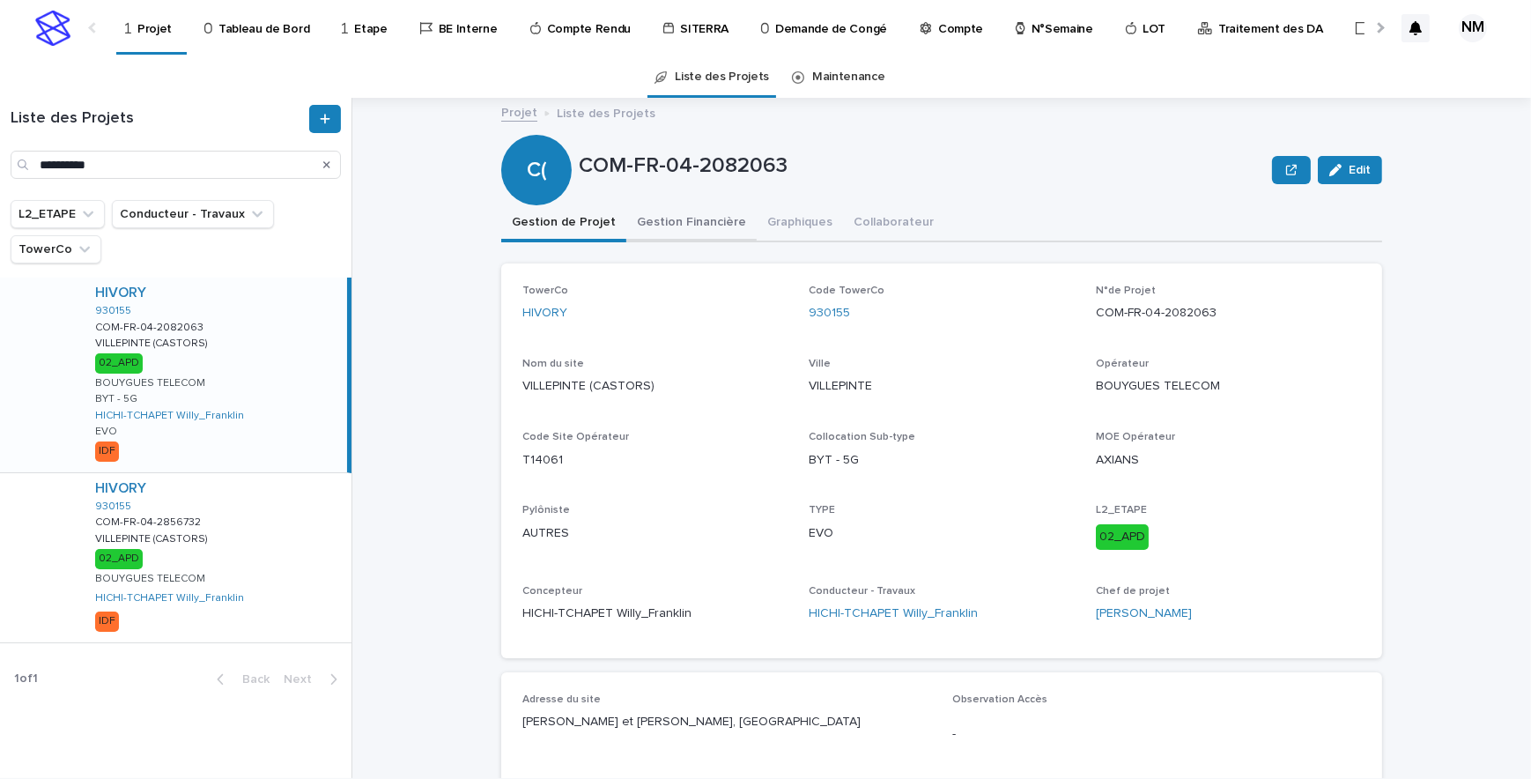
click at [688, 216] on button "Gestion Financière" at bounding box center [691, 223] width 130 height 37
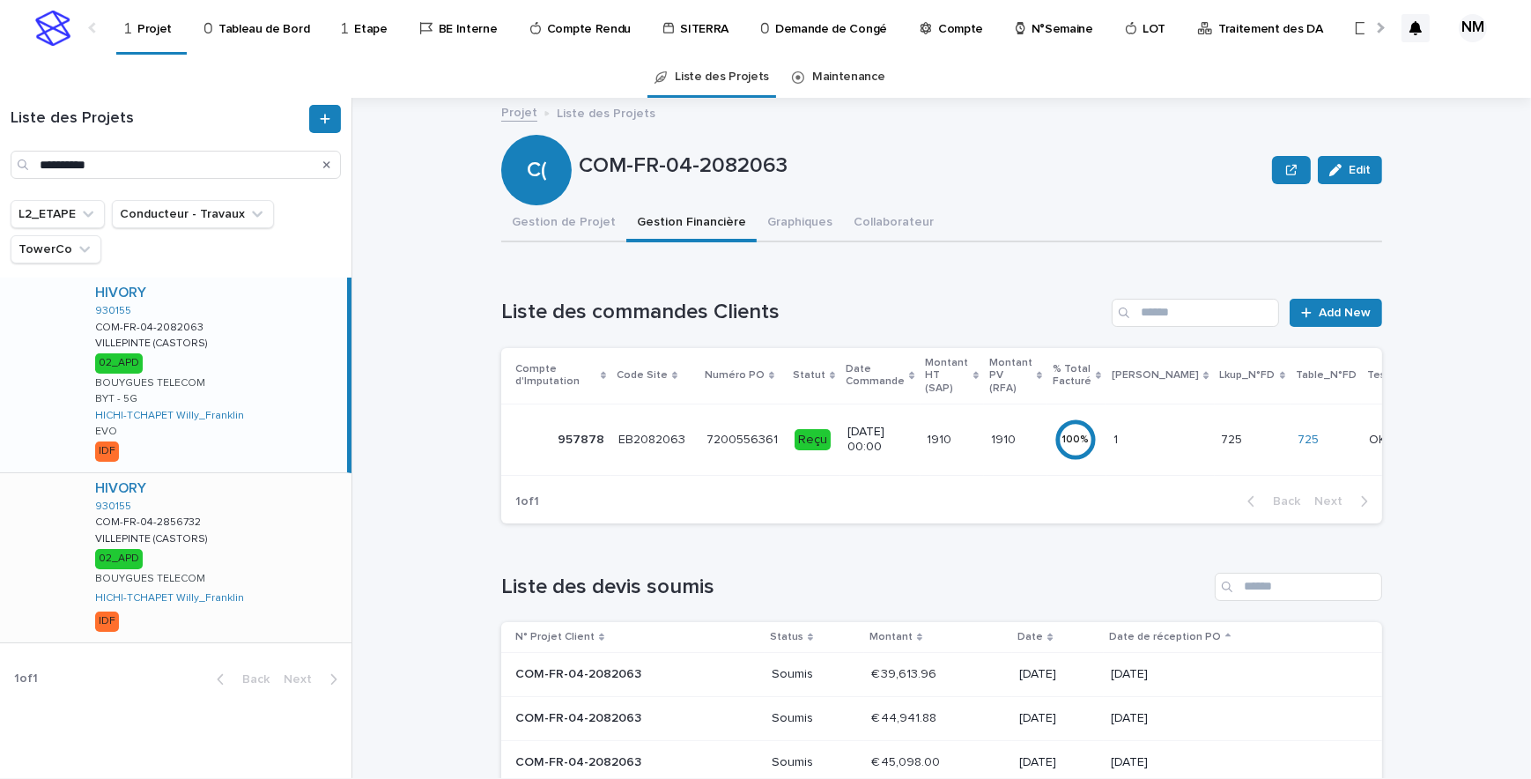
click at [247, 539] on div "HIVORY 930155 COM-FR-04-2856732 COM-FR-04-2856732 VILLEPINTE (CASTORS) VILLEPIN…" at bounding box center [216, 557] width 270 height 169
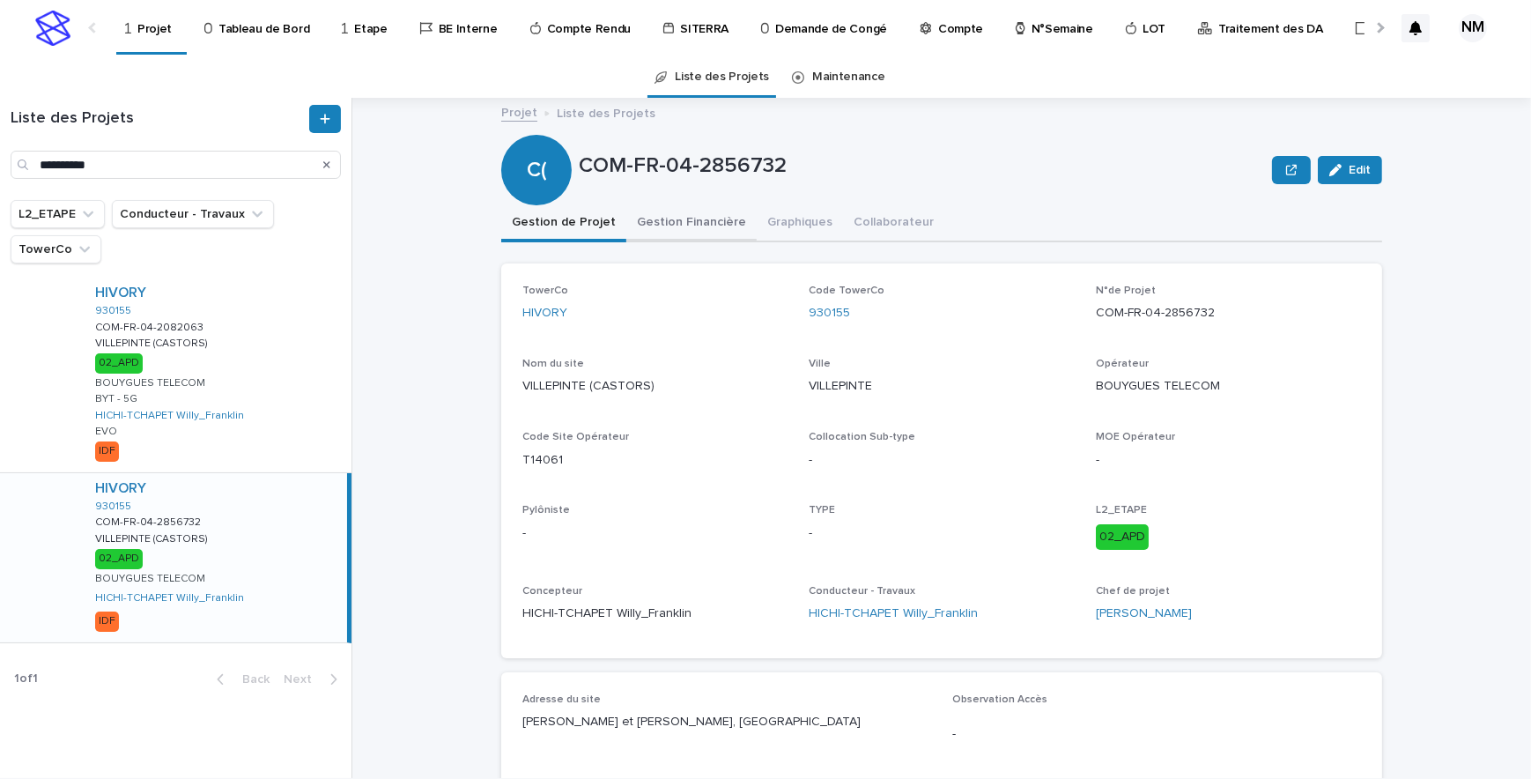
click at [677, 219] on button "Gestion Financière" at bounding box center [691, 223] width 130 height 37
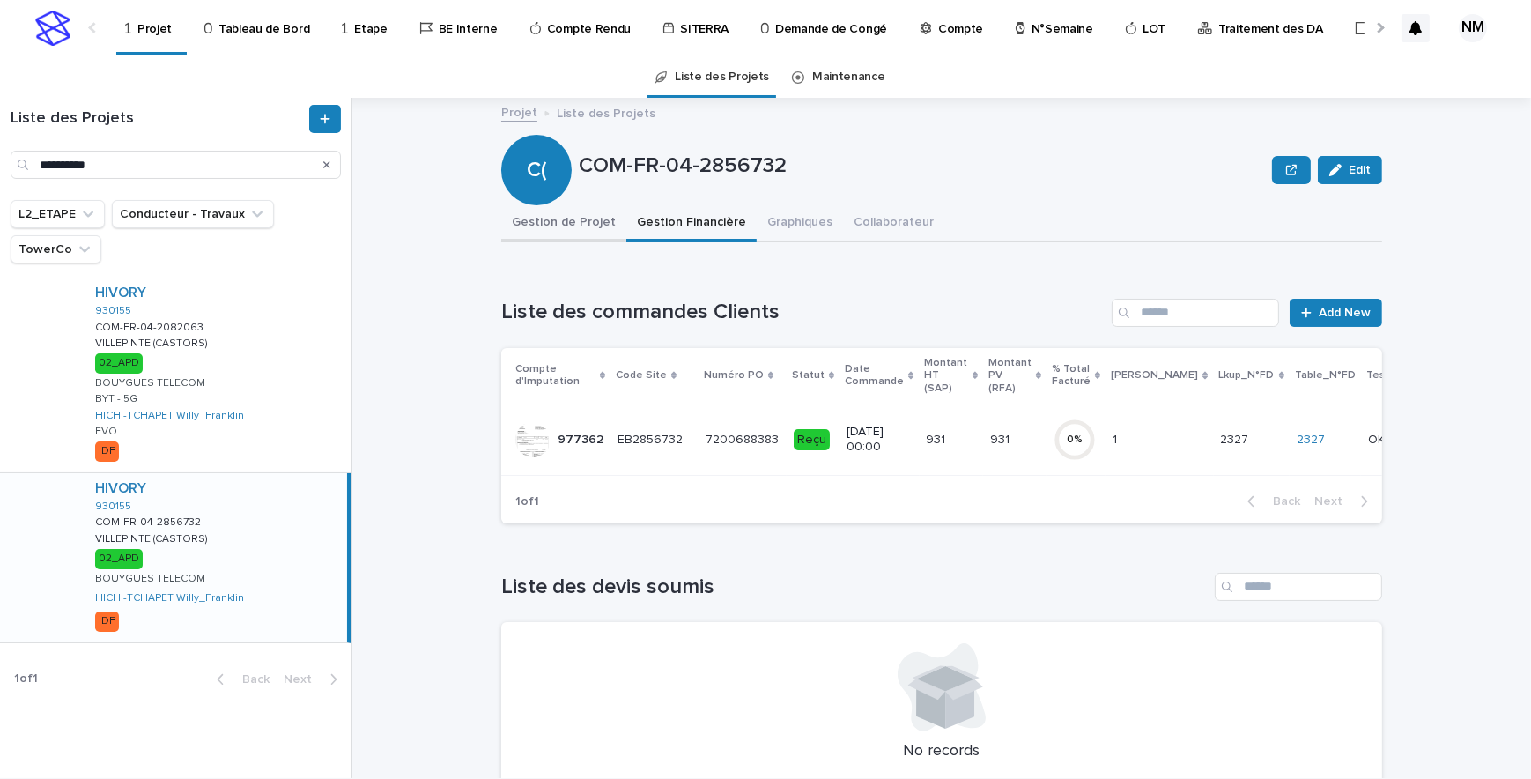
click at [555, 229] on button "Gestion de Projet" at bounding box center [563, 223] width 125 height 37
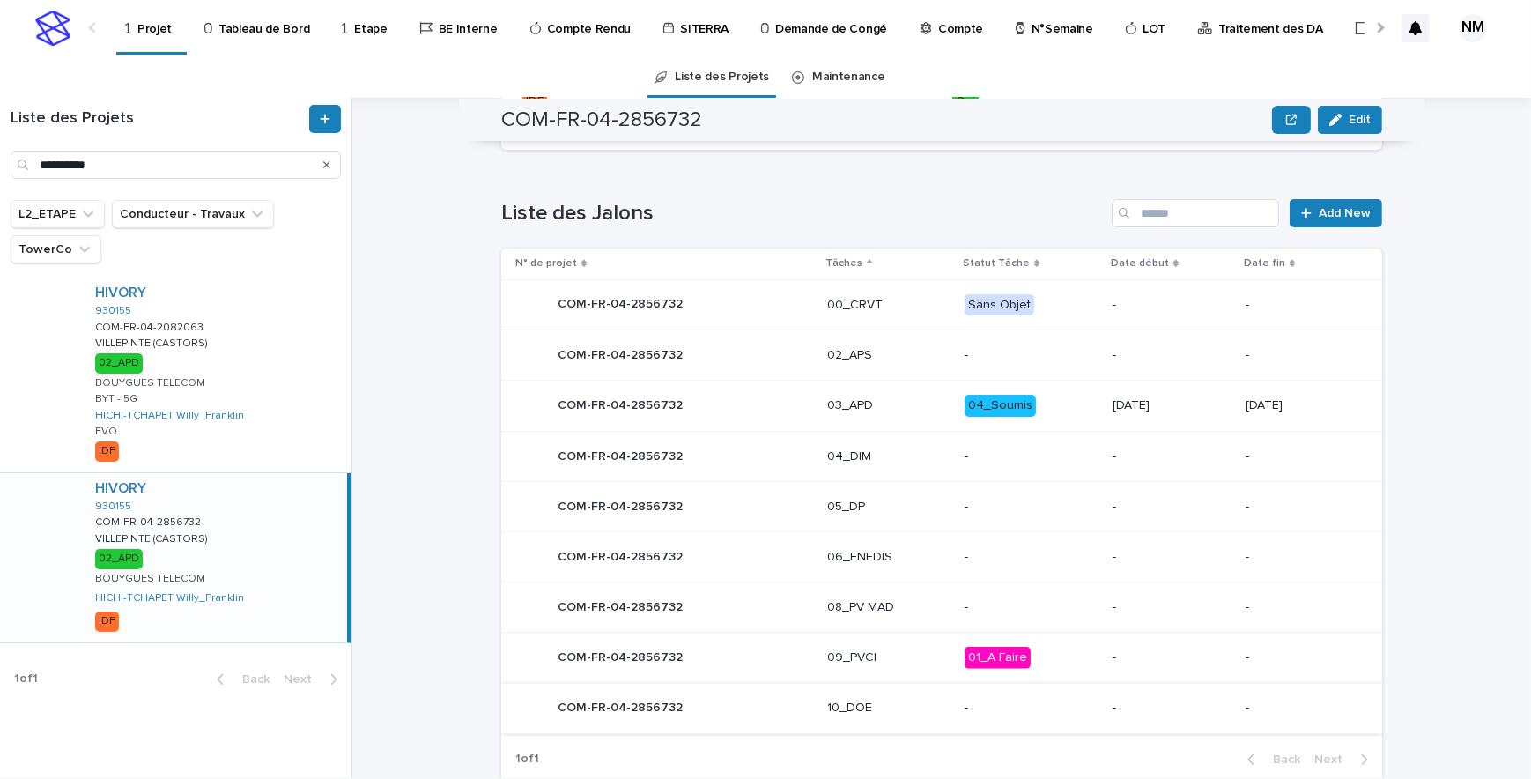
scroll to position [560, 0]
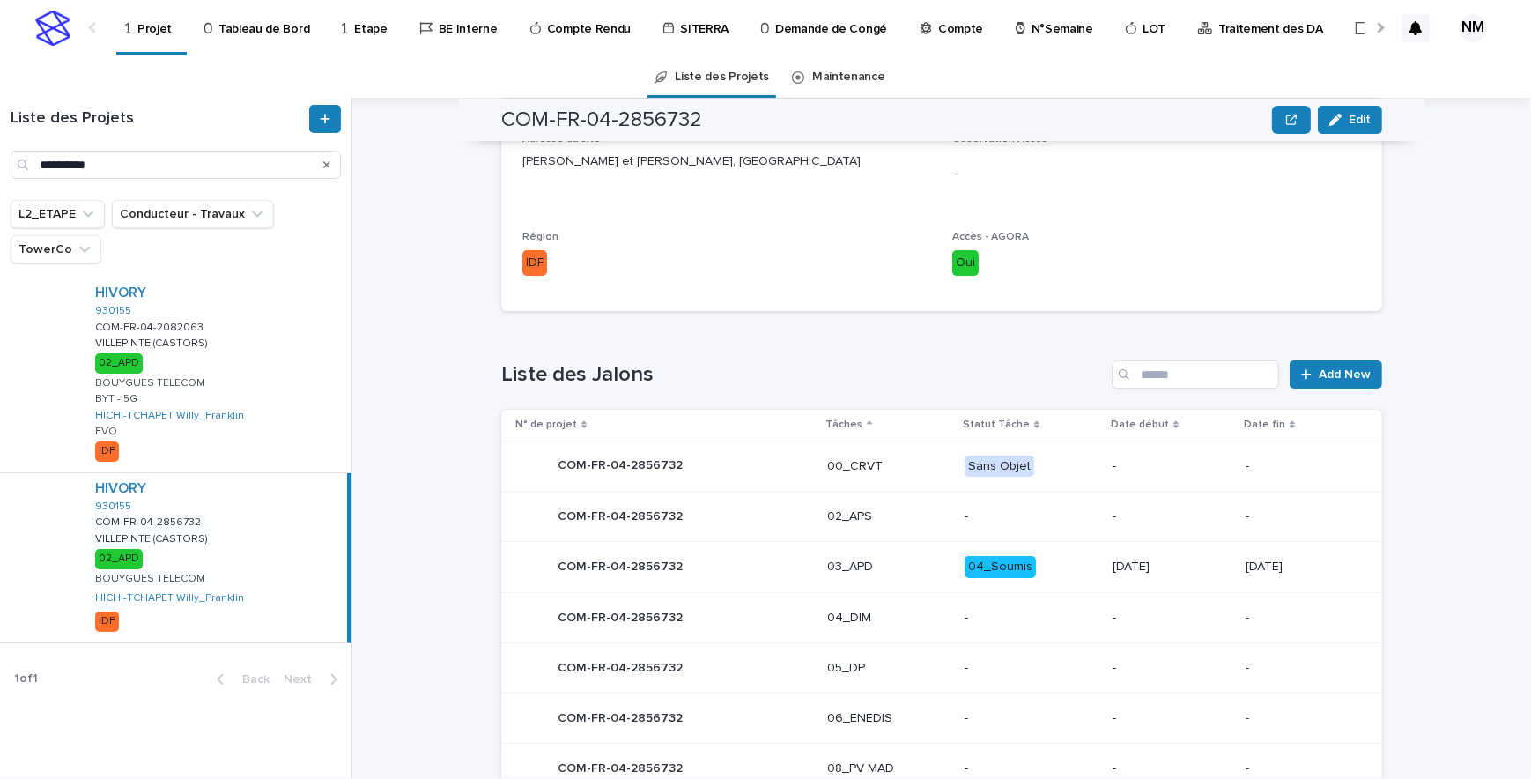
drag, startPoint x: 289, startPoint y: 387, endPoint x: 396, endPoint y: 497, distance: 153.9
click at [289, 387] on div "HIVORY 930155 COM-FR-04-2082063 COM-FR-04-2082063 VILLEPINTE (CASTORS) VILLEPIN…" at bounding box center [216, 374] width 270 height 195
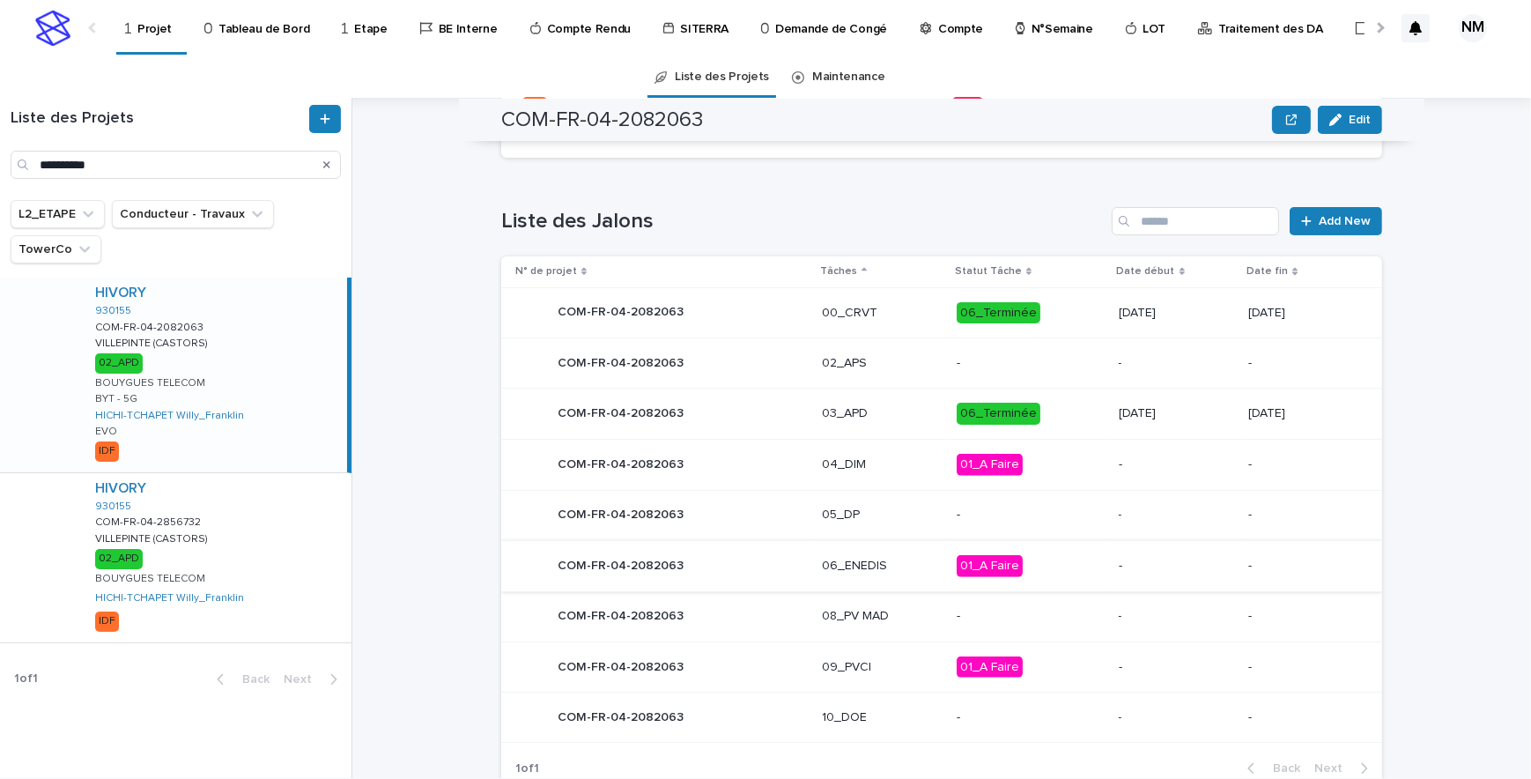
scroll to position [721, 0]
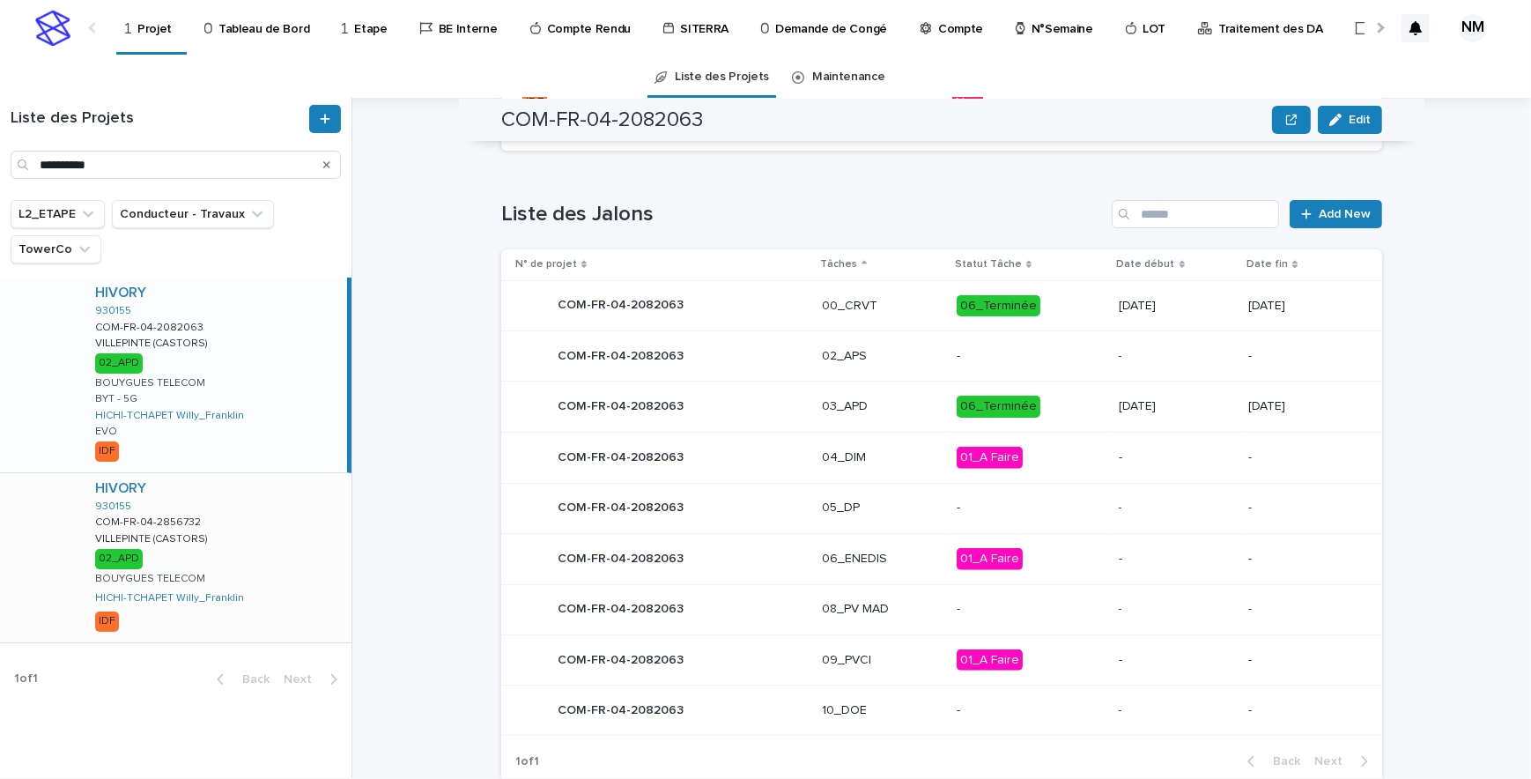
click at [306, 545] on div "HIVORY 930155 COM-FR-04-2856732 COM-FR-04-2856732 VILLEPINTE (CASTORS) VILLEPIN…" at bounding box center [216, 557] width 270 height 169
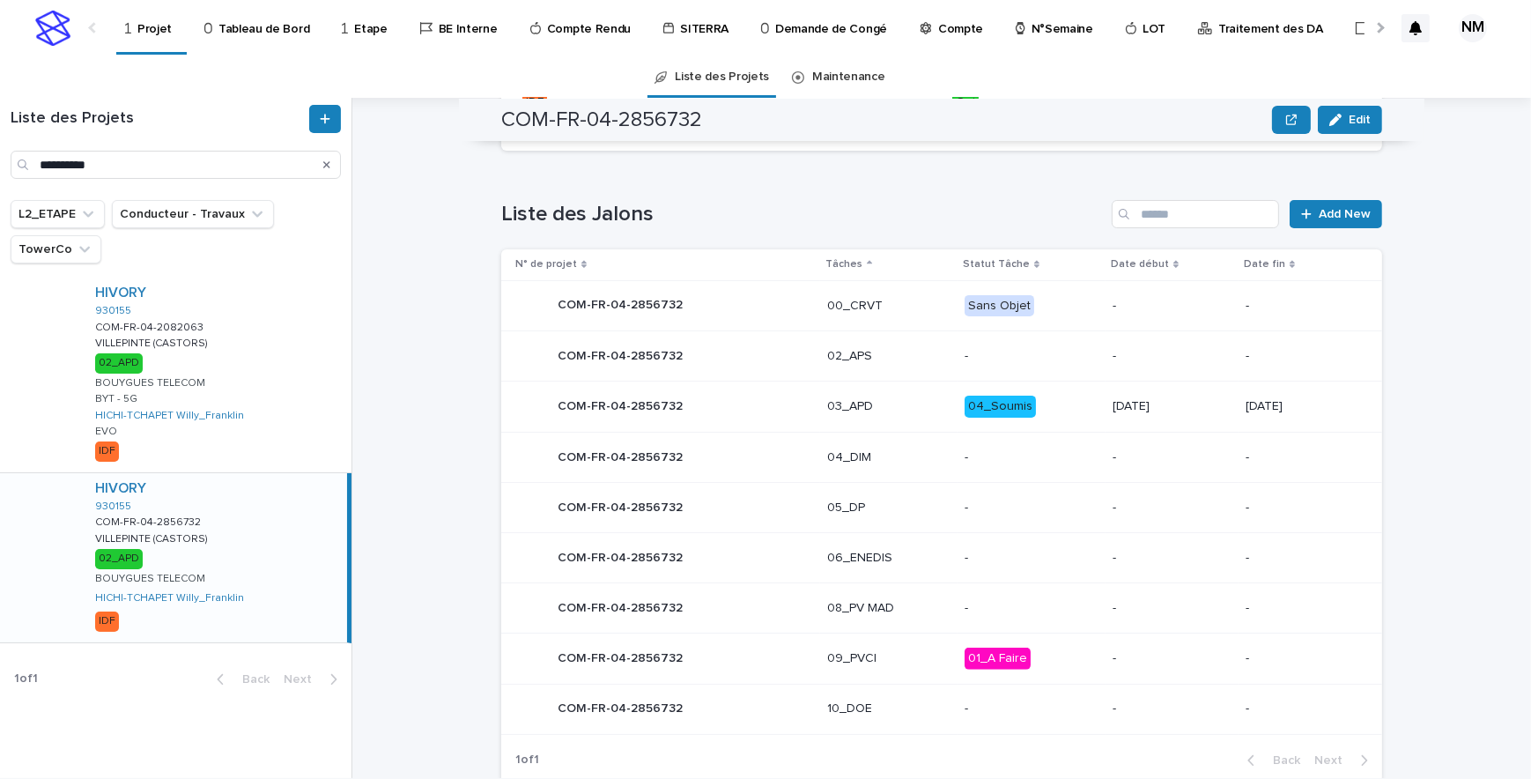
click at [1064, 415] on p "04_Soumis" at bounding box center [1032, 407] width 134 height 22
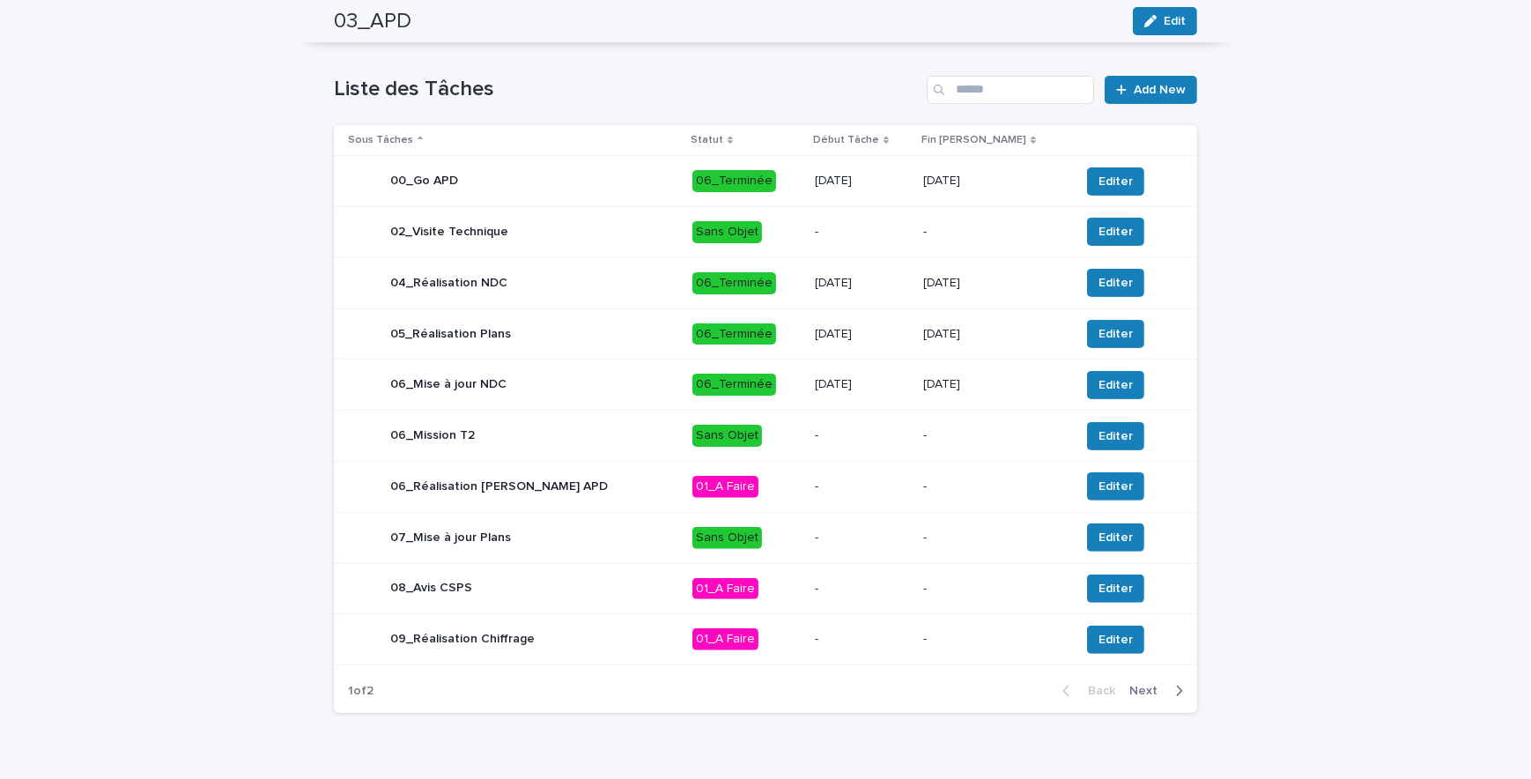
scroll to position [613, 0]
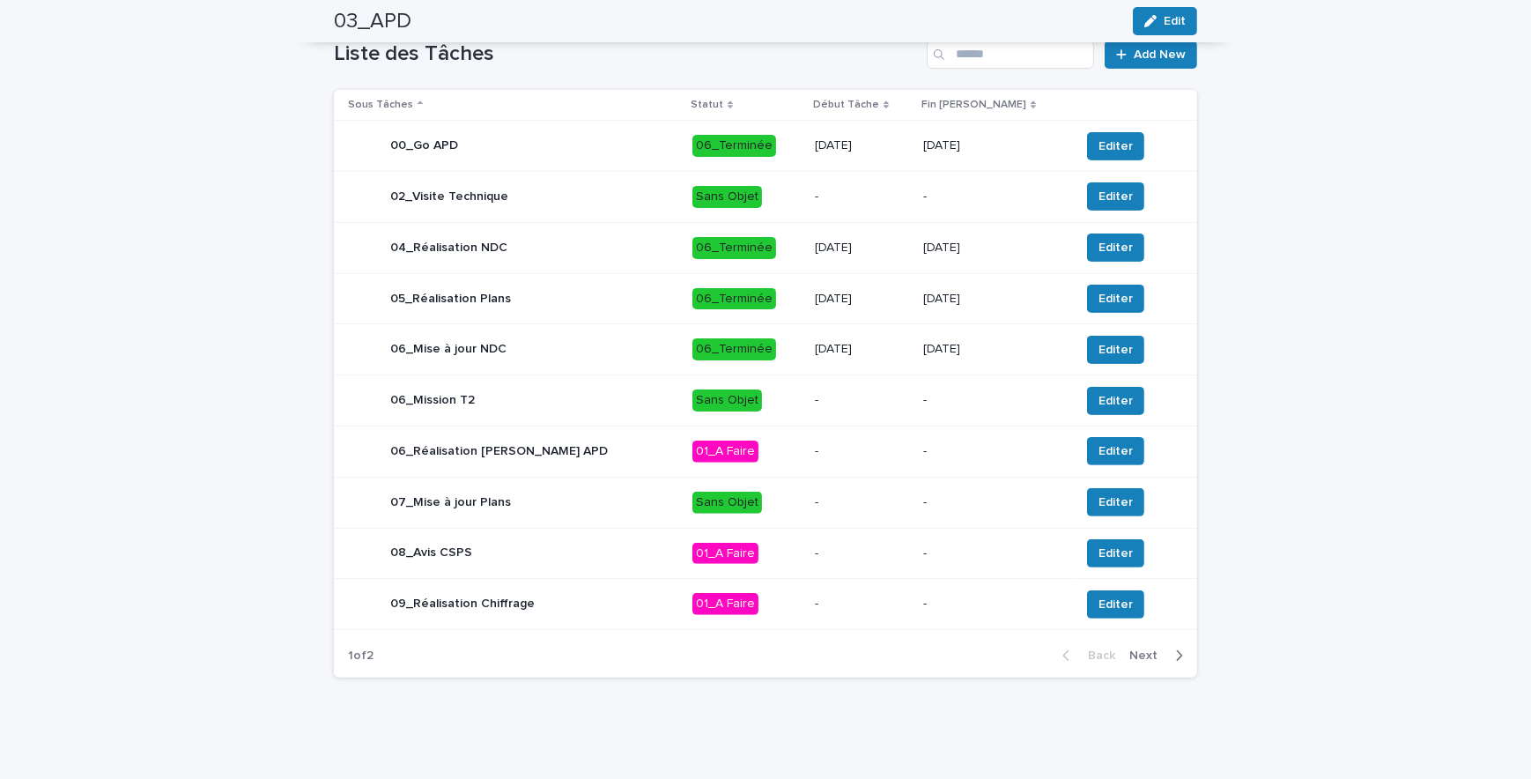
click at [1175, 604] on icon "button" at bounding box center [1179, 655] width 8 height 16
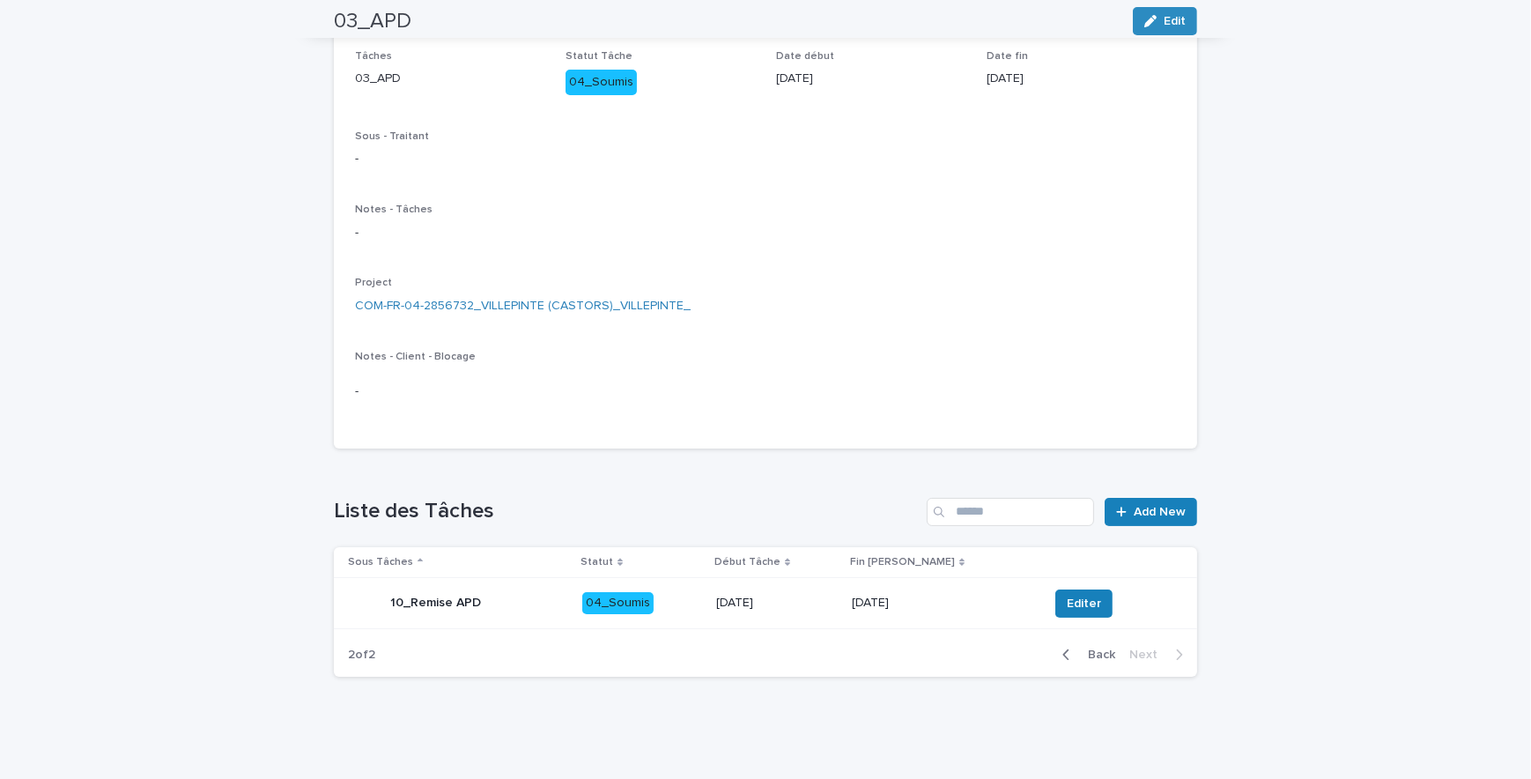
scroll to position [156, 0]
click at [1067, 598] on span "Editer" at bounding box center [1084, 604] width 34 height 18
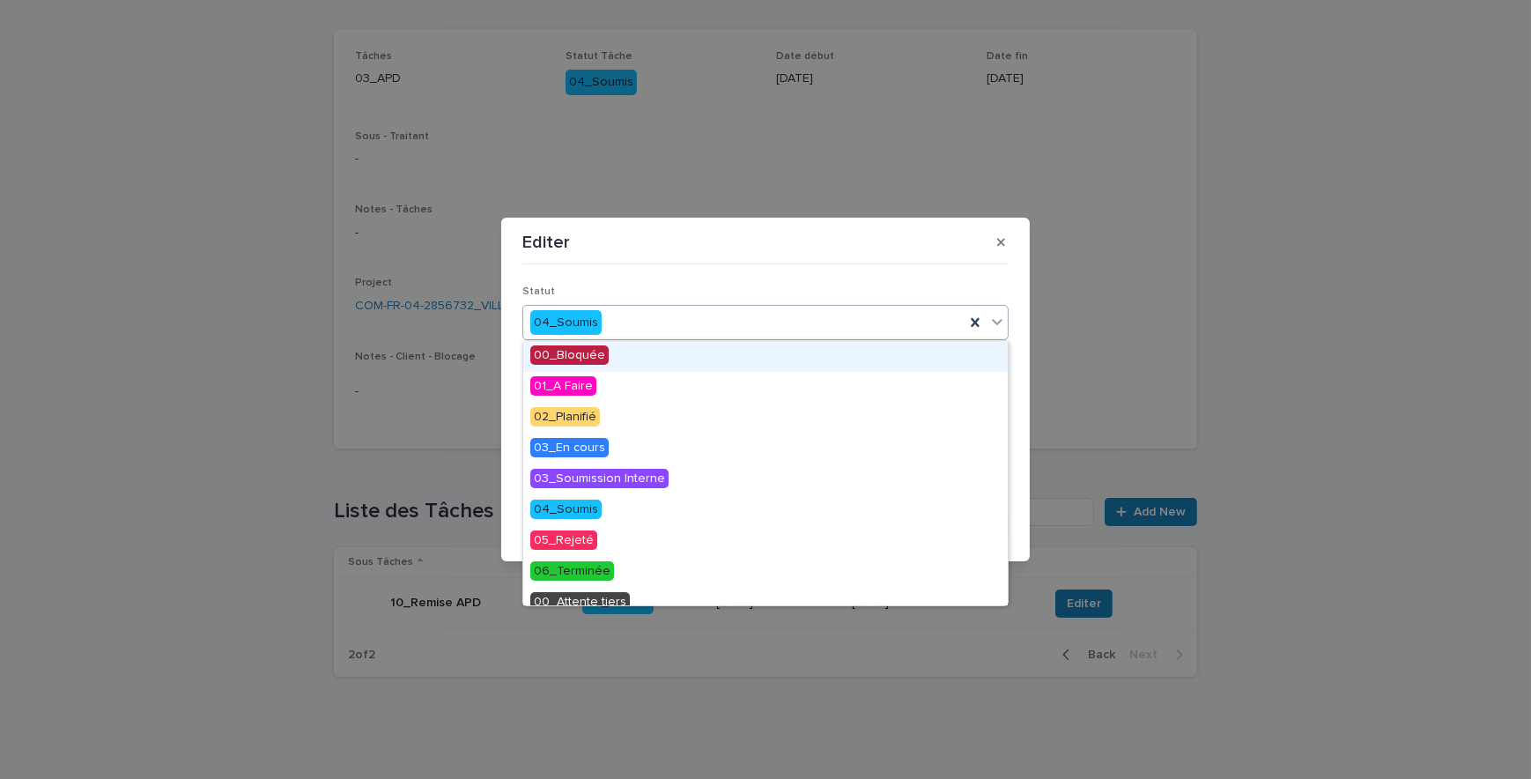
click at [661, 326] on div "04_Soumis" at bounding box center [743, 322] width 441 height 29
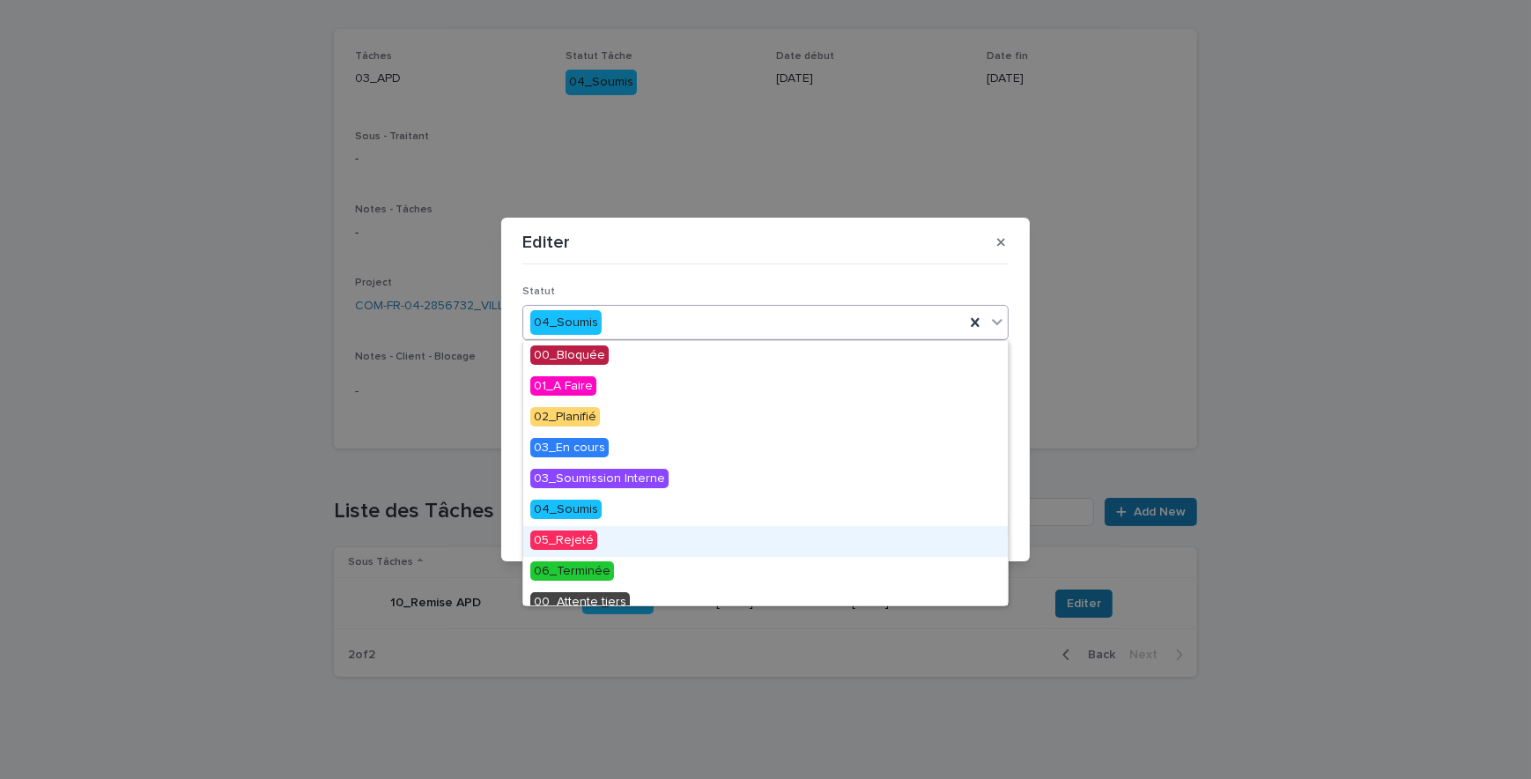
click at [573, 541] on span "05_Rejeté" at bounding box center [563, 539] width 67 height 19
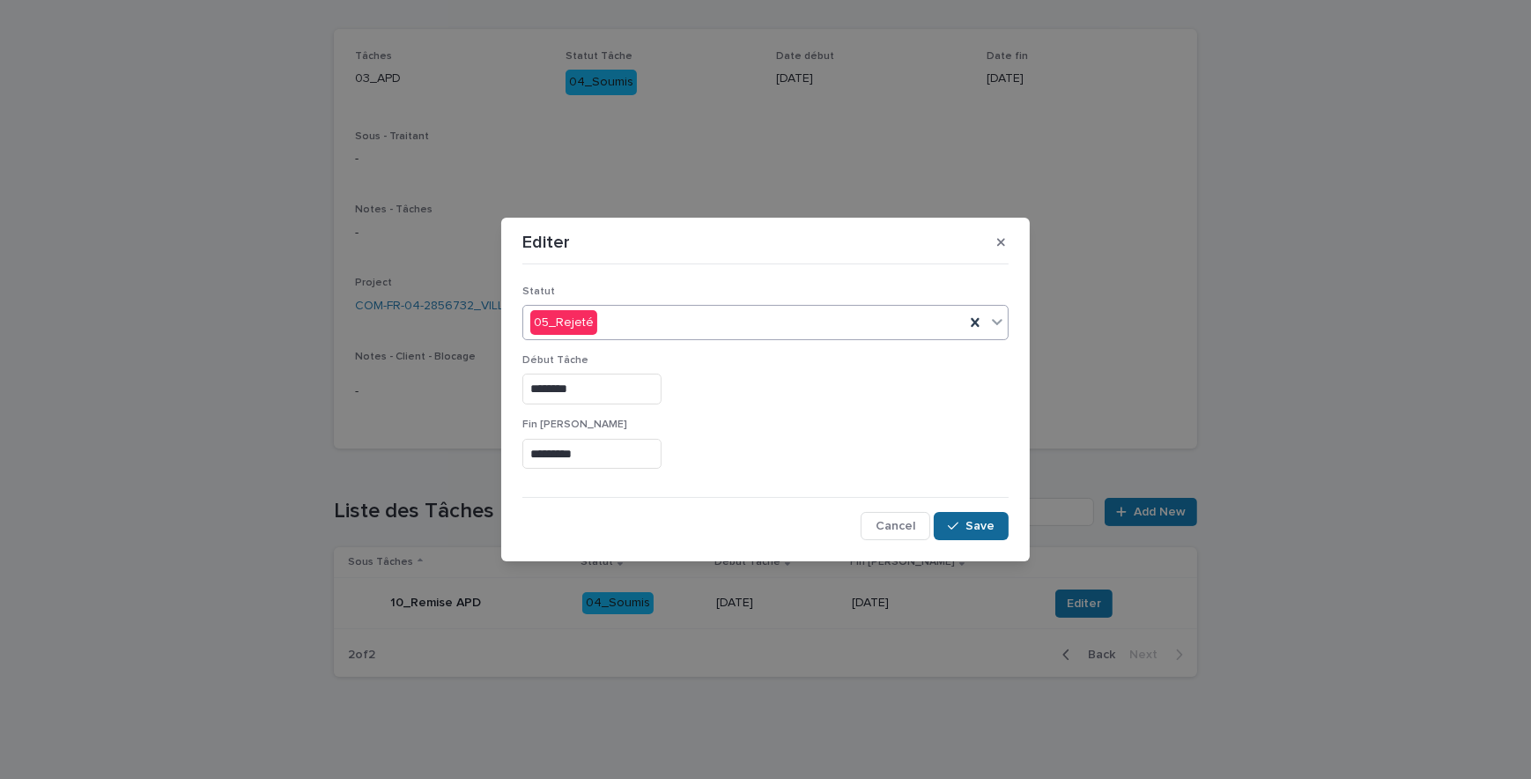
click at [983, 525] on span "Save" at bounding box center [979, 526] width 29 height 12
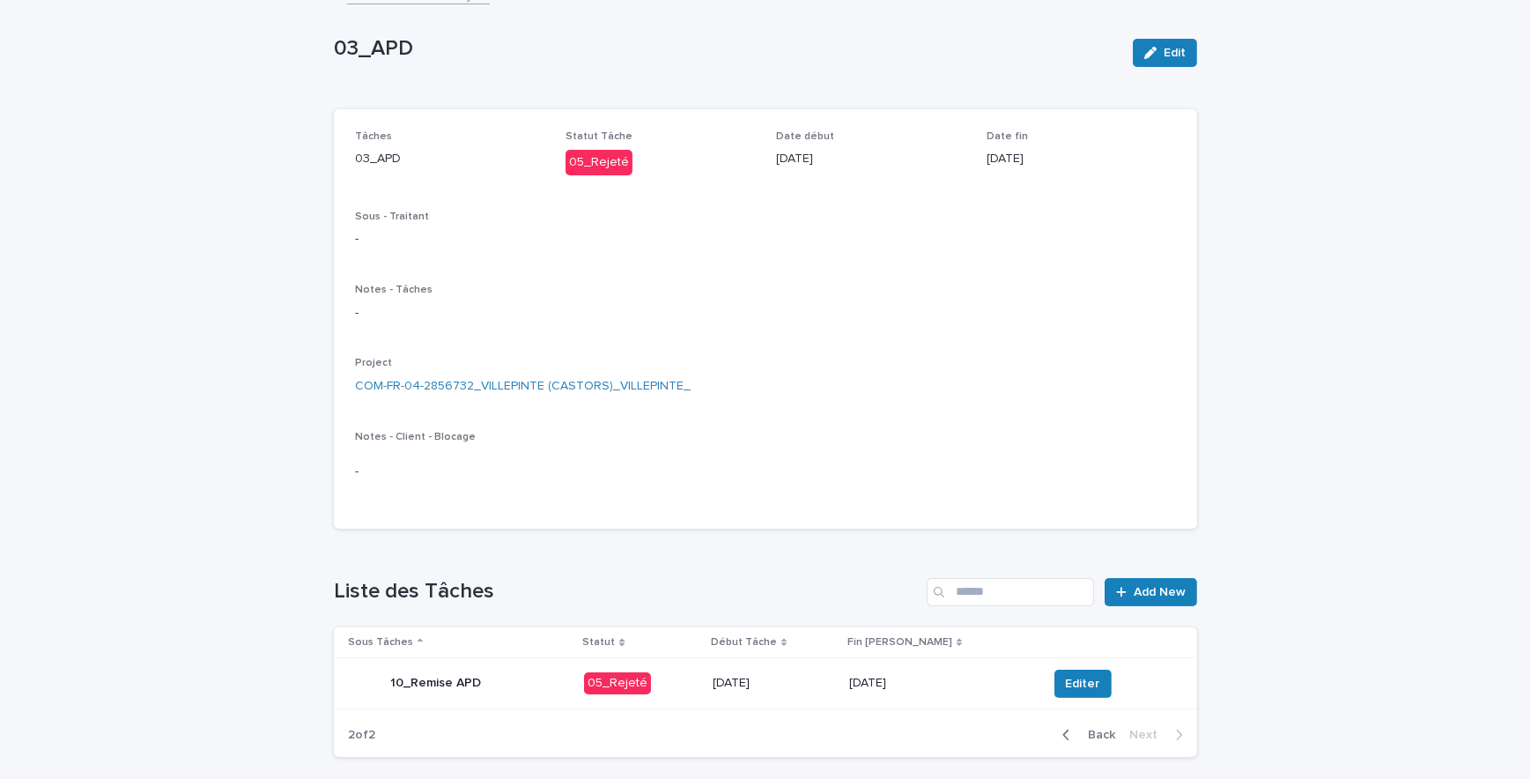
scroll to position [0, 0]
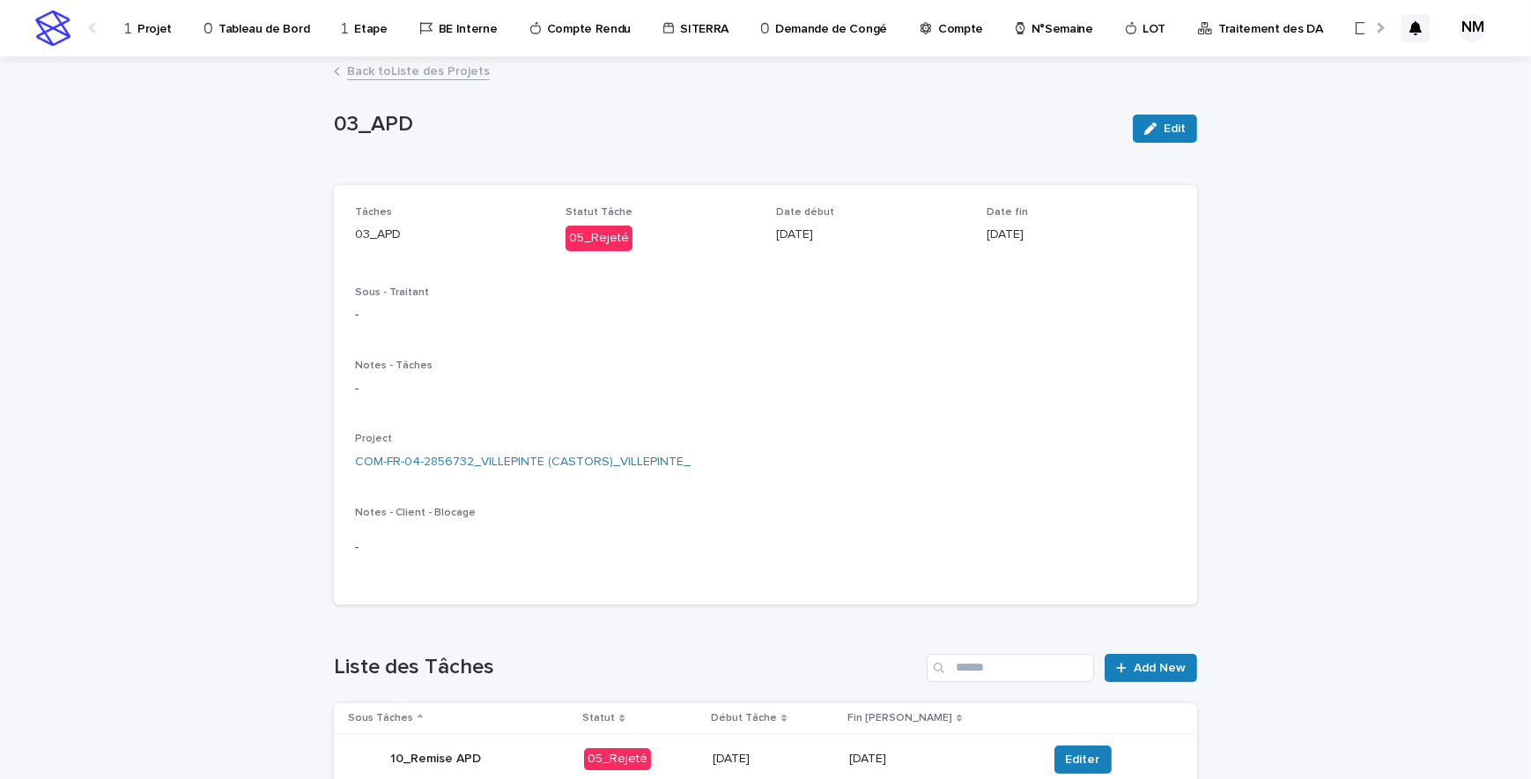
click at [156, 33] on p "Projet" at bounding box center [154, 18] width 34 height 37
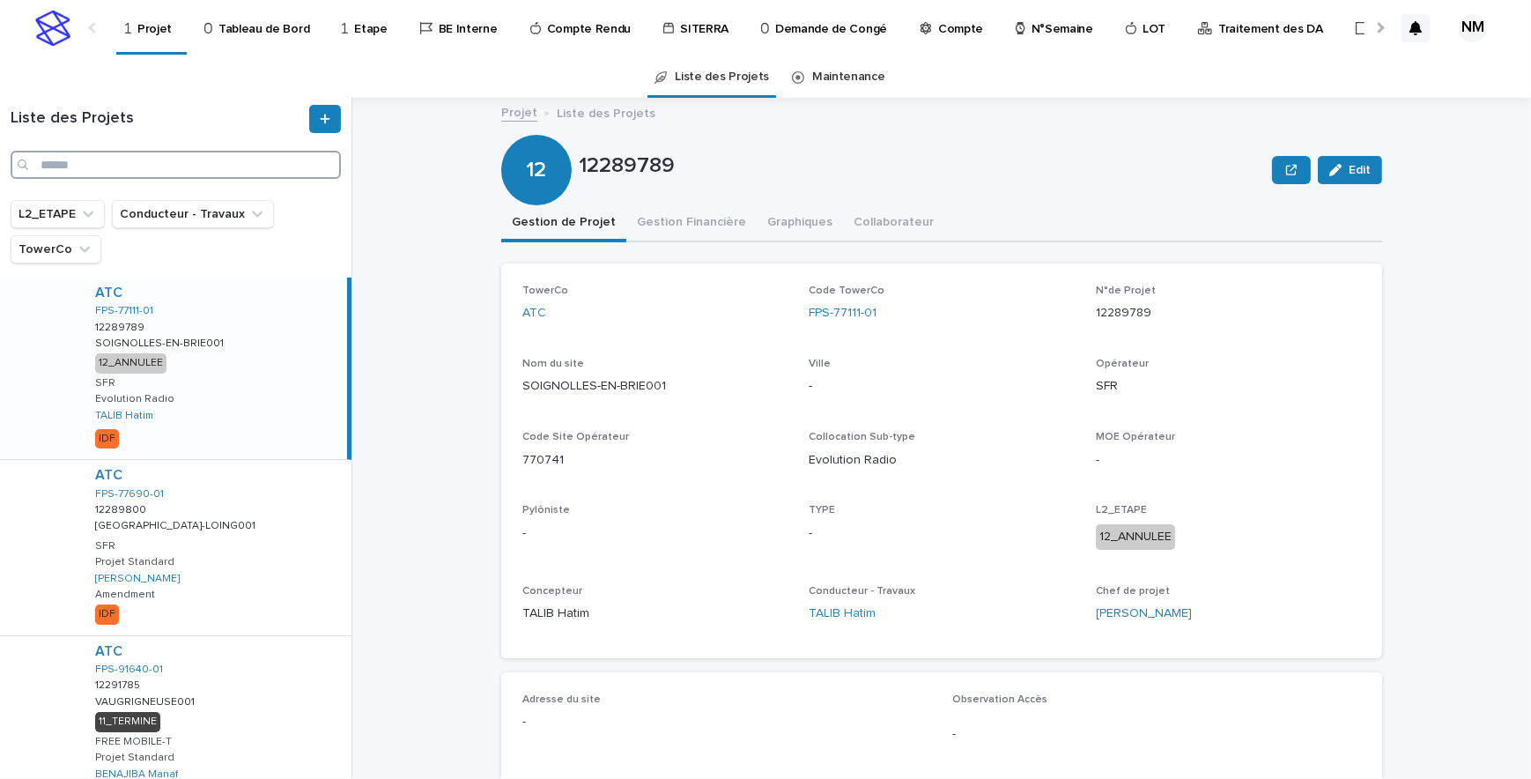
click at [167, 167] on input "Search" at bounding box center [176, 165] width 330 height 28
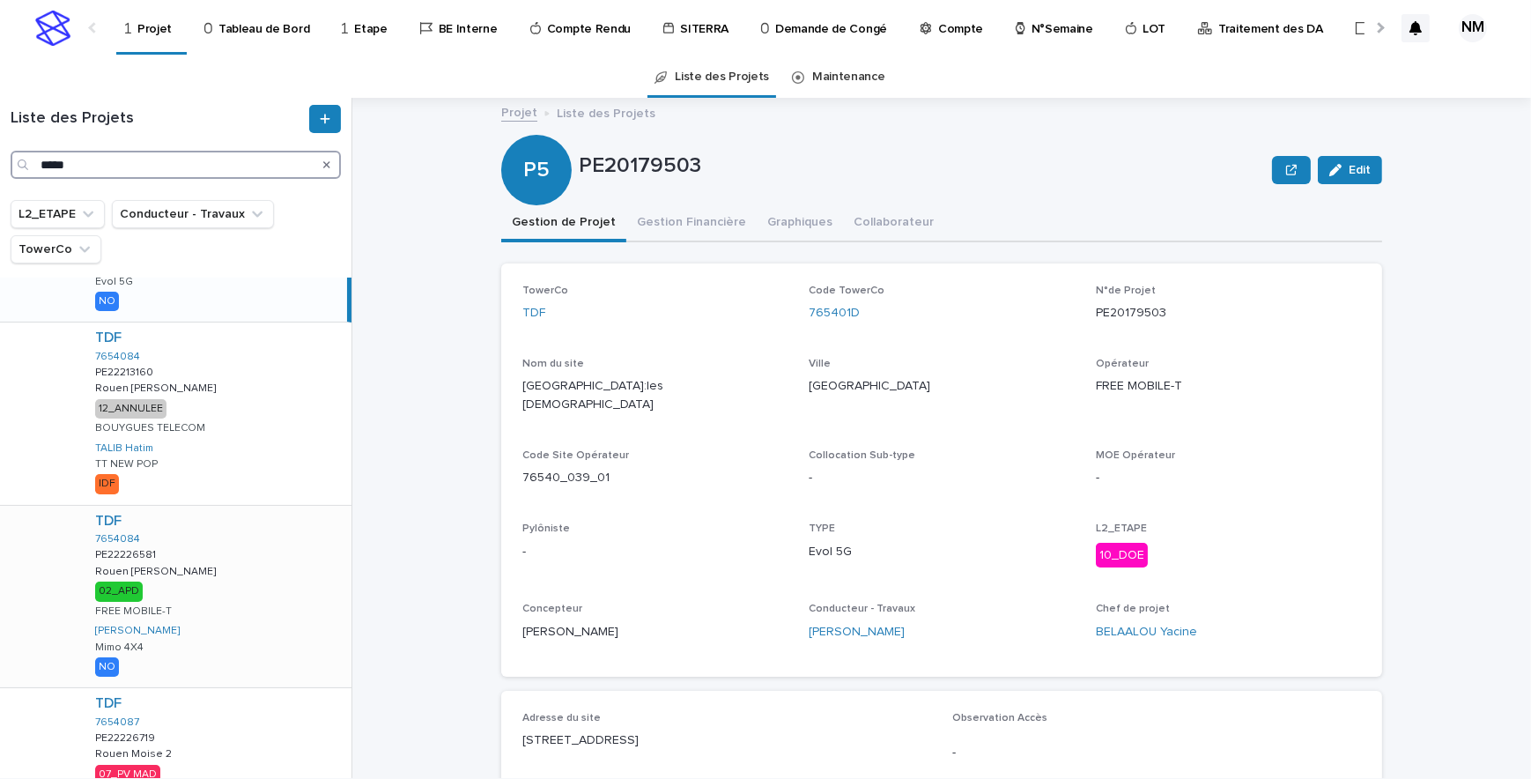
scroll to position [400, 0]
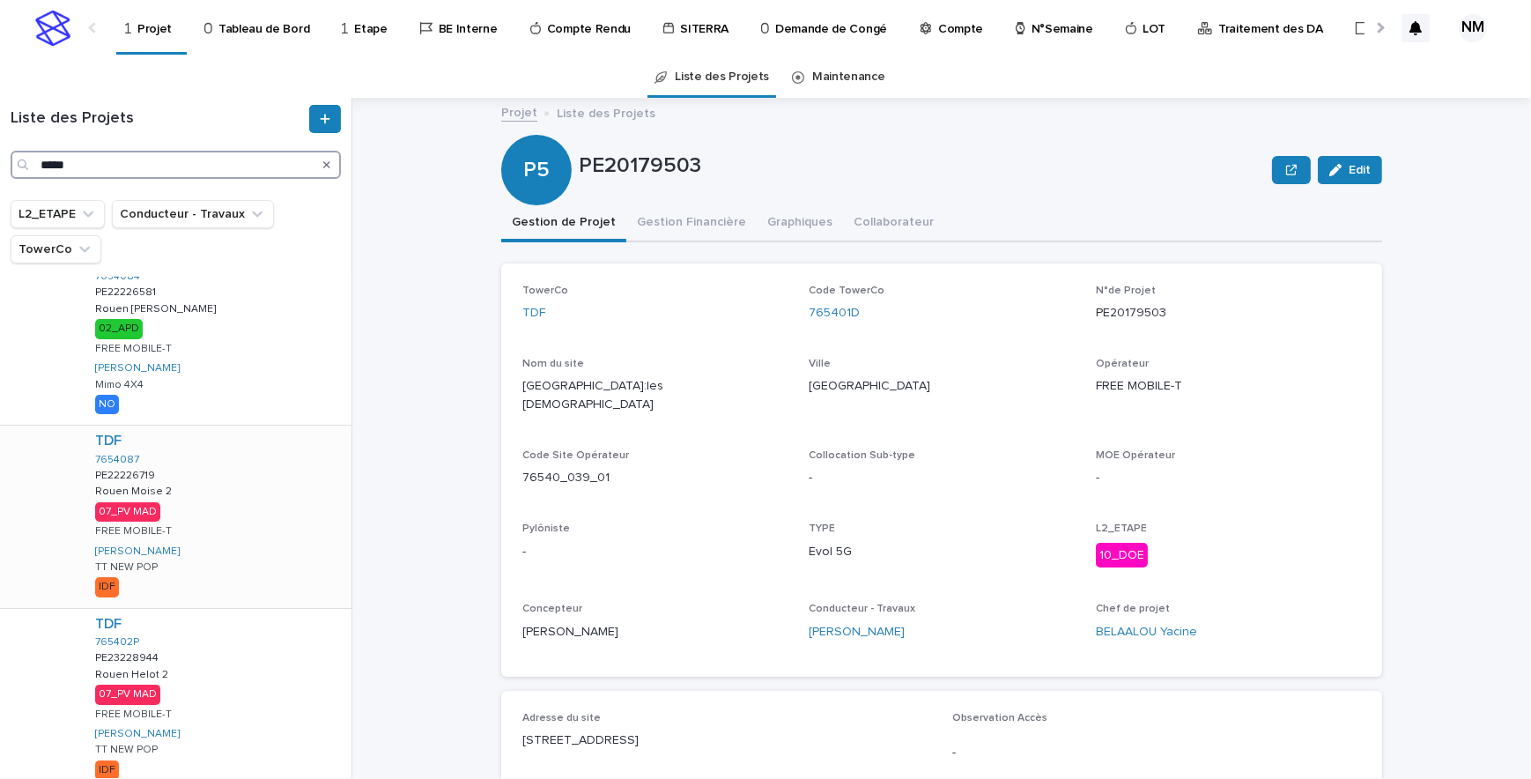
type input "*****"
click at [257, 539] on div "TDF 7654087 PE22226719 PE22226719 [GEOGRAPHIC_DATA] Moise 2 [GEOGRAPHIC_DATA] M…" at bounding box center [216, 515] width 270 height 181
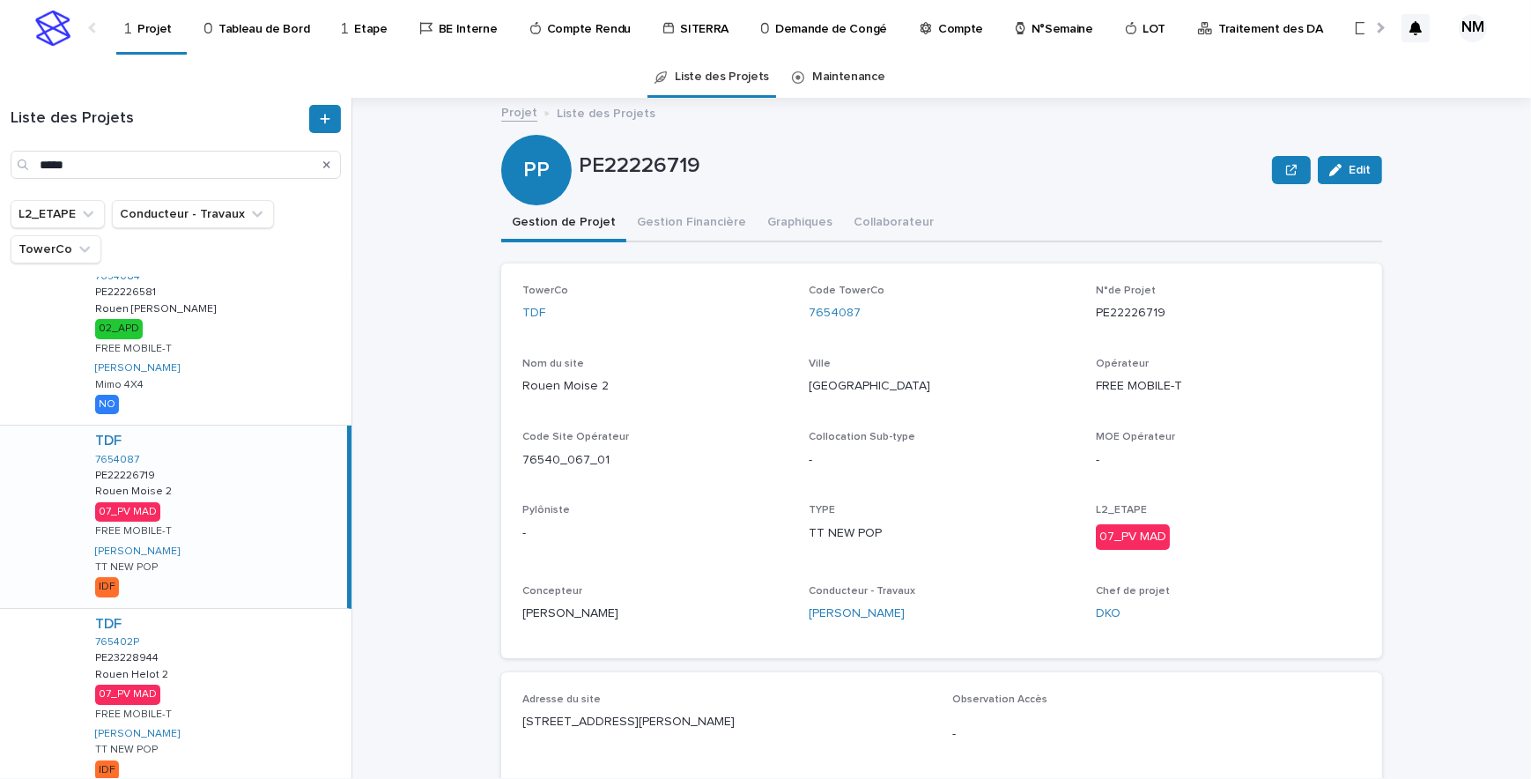
click at [603, 453] on p "76540_067_01" at bounding box center [654, 460] width 265 height 18
drag, startPoint x: 599, startPoint y: 458, endPoint x: 507, endPoint y: 457, distance: 92.5
click at [507, 457] on div "TowerCo TDF Code TowerCo 7654087 N°de Projet PE22226719 Nom du site [GEOGRAPHIC…" at bounding box center [941, 460] width 881 height 395
click at [607, 458] on p "76540_067_01" at bounding box center [654, 460] width 265 height 18
drag, startPoint x: 865, startPoint y: 313, endPoint x: 802, endPoint y: 317, distance: 63.6
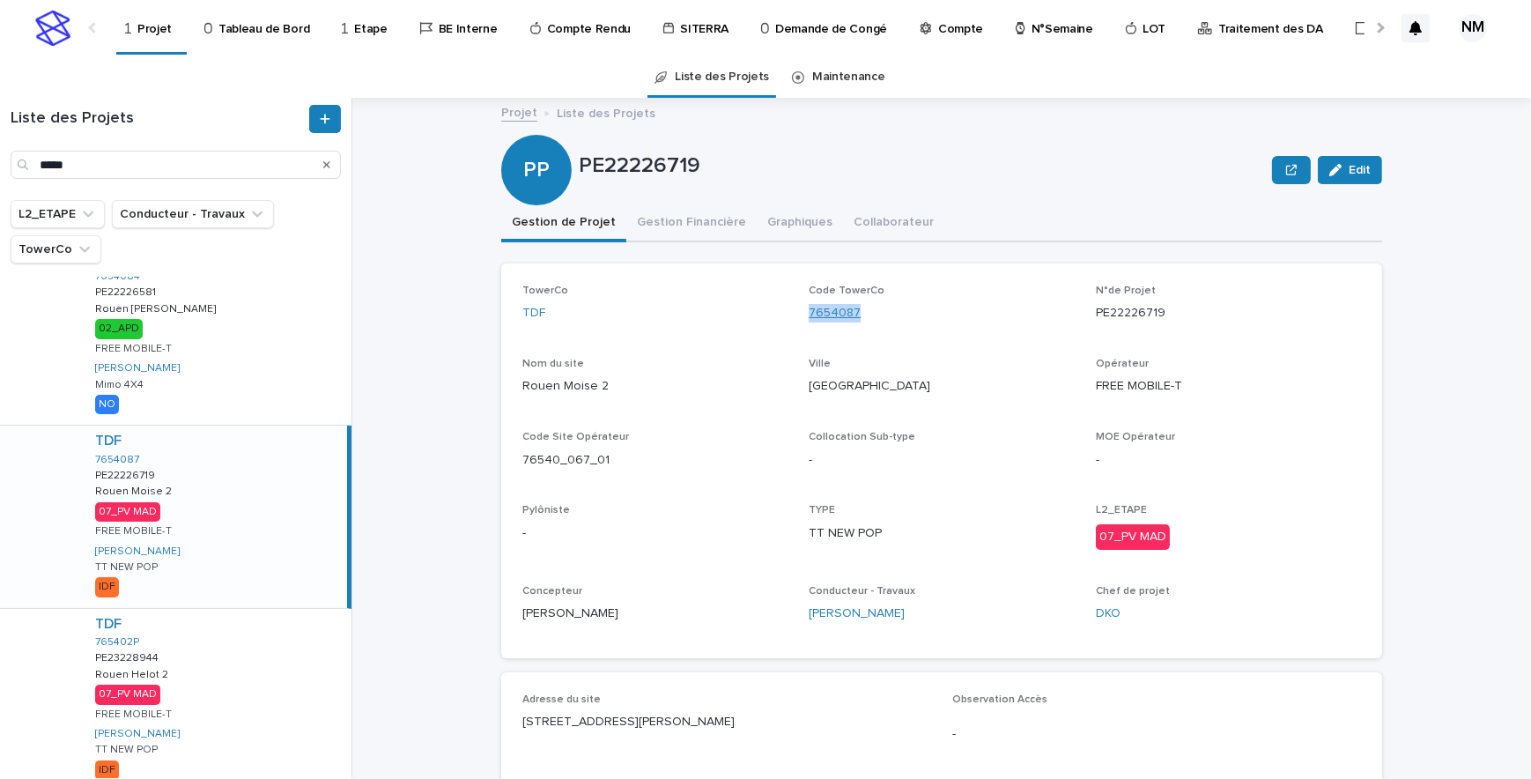
click at [809, 317] on div "7654087" at bounding box center [941, 313] width 265 height 18
copy link "7654087"
drag, startPoint x: 326, startPoint y: 166, endPoint x: 267, endPoint y: 766, distance: 601.9
click at [326, 166] on icon "Search" at bounding box center [326, 164] width 7 height 7
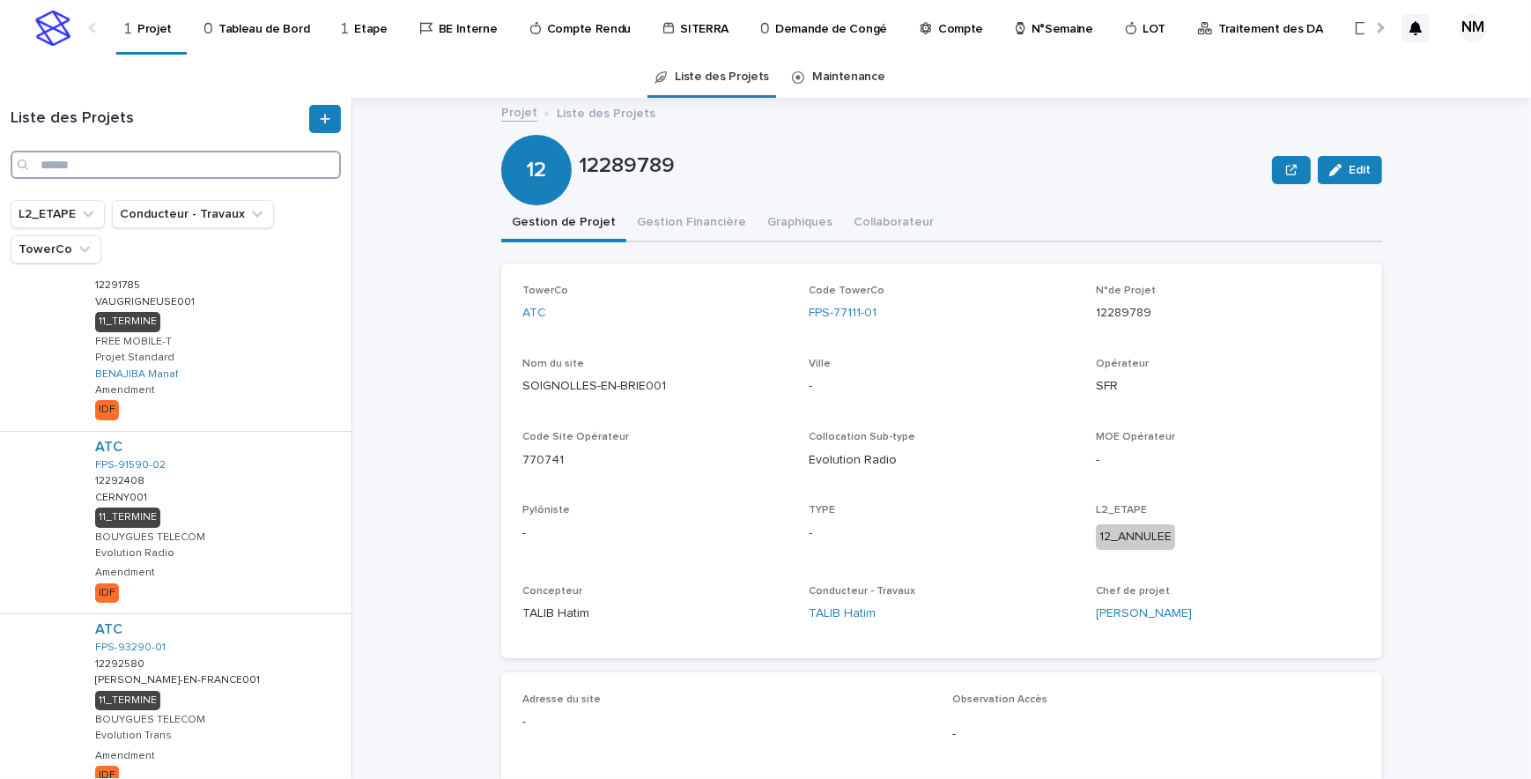
click at [112, 157] on input "Search" at bounding box center [176, 165] width 330 height 28
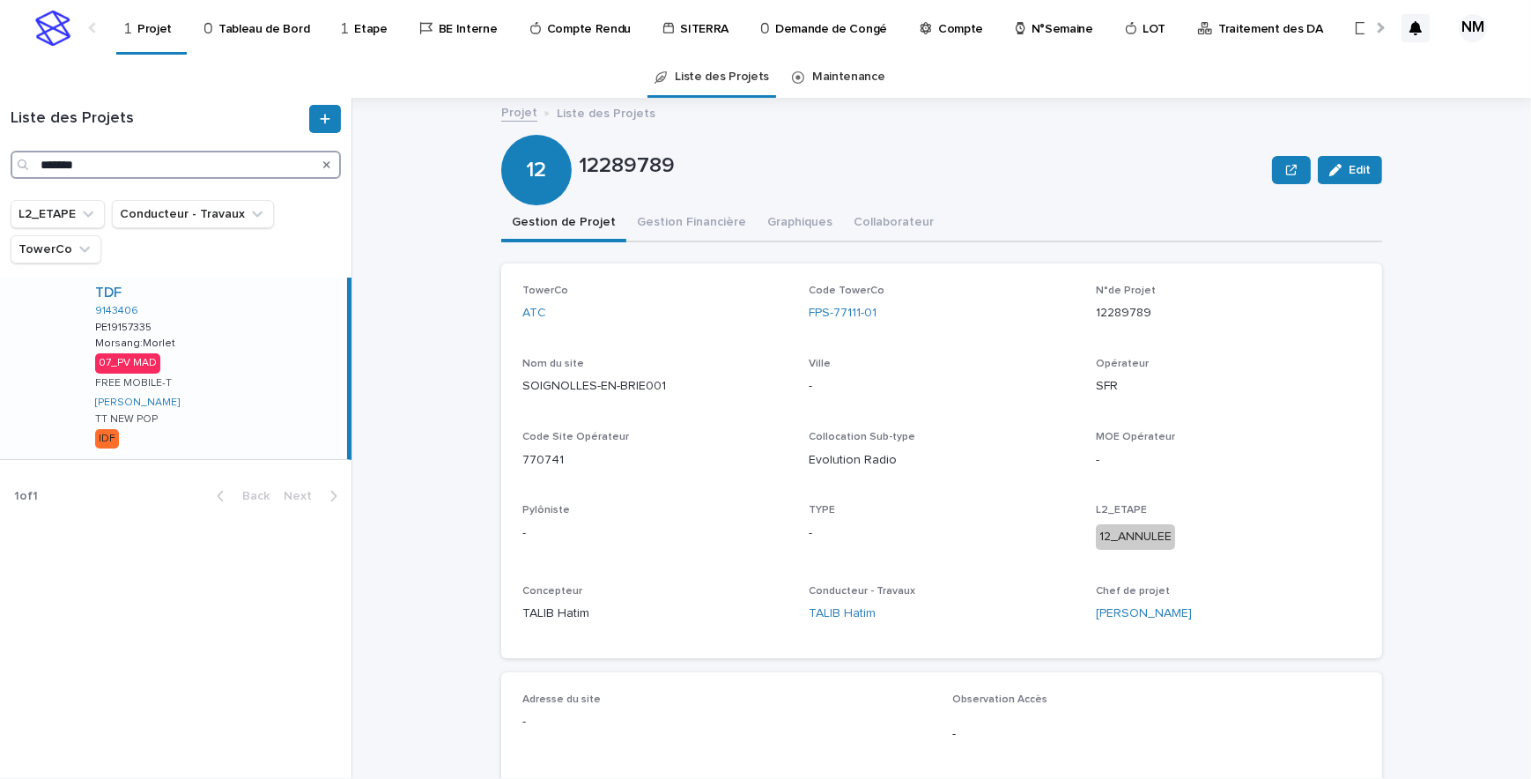
type input "*******"
click at [300, 403] on div "TDF 9143406 PE19157335 PE19157335 Morsang:Morlet Morsang:Morlet 07_PV MAD FREE …" at bounding box center [214, 367] width 266 height 181
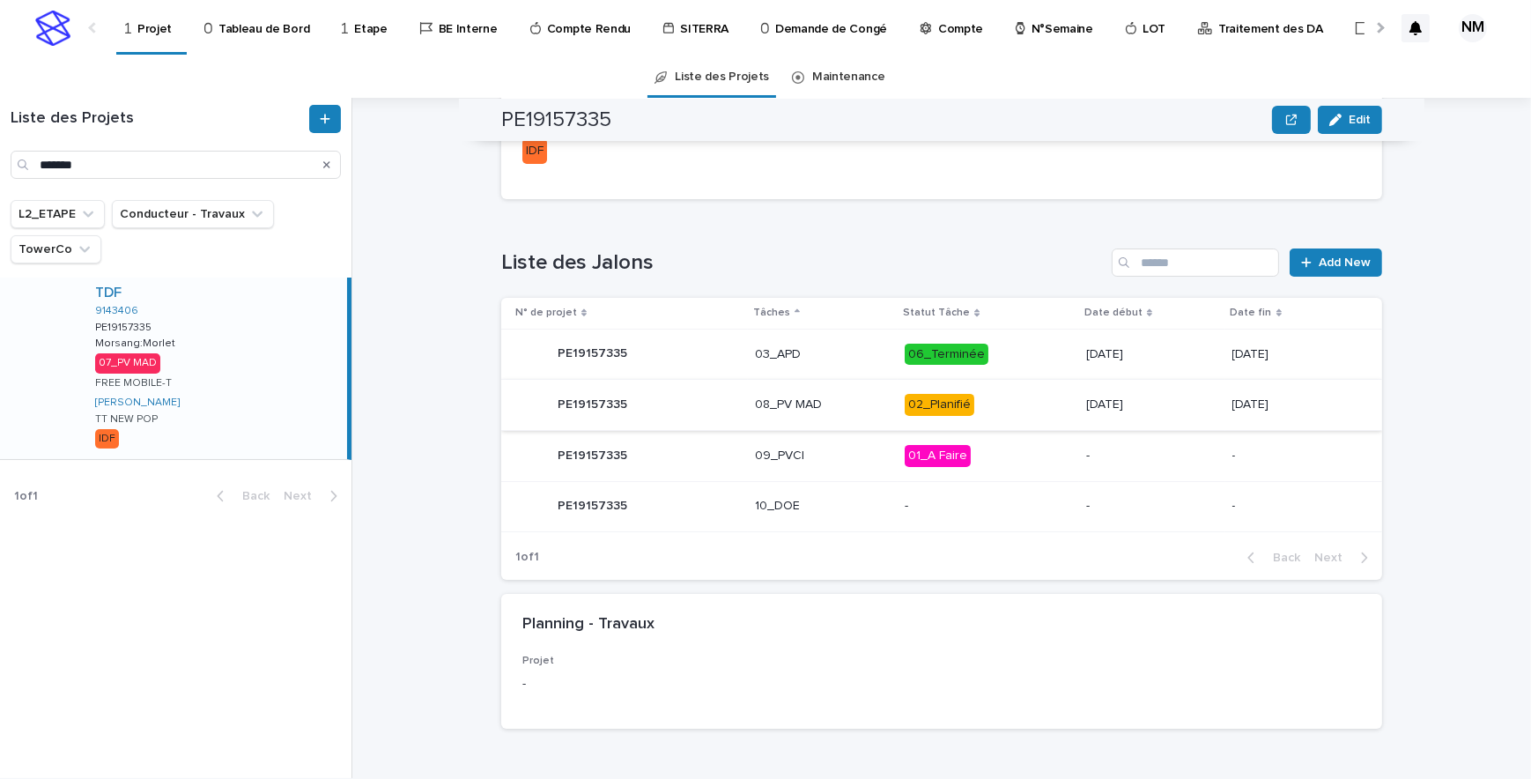
scroll to position [661, 0]
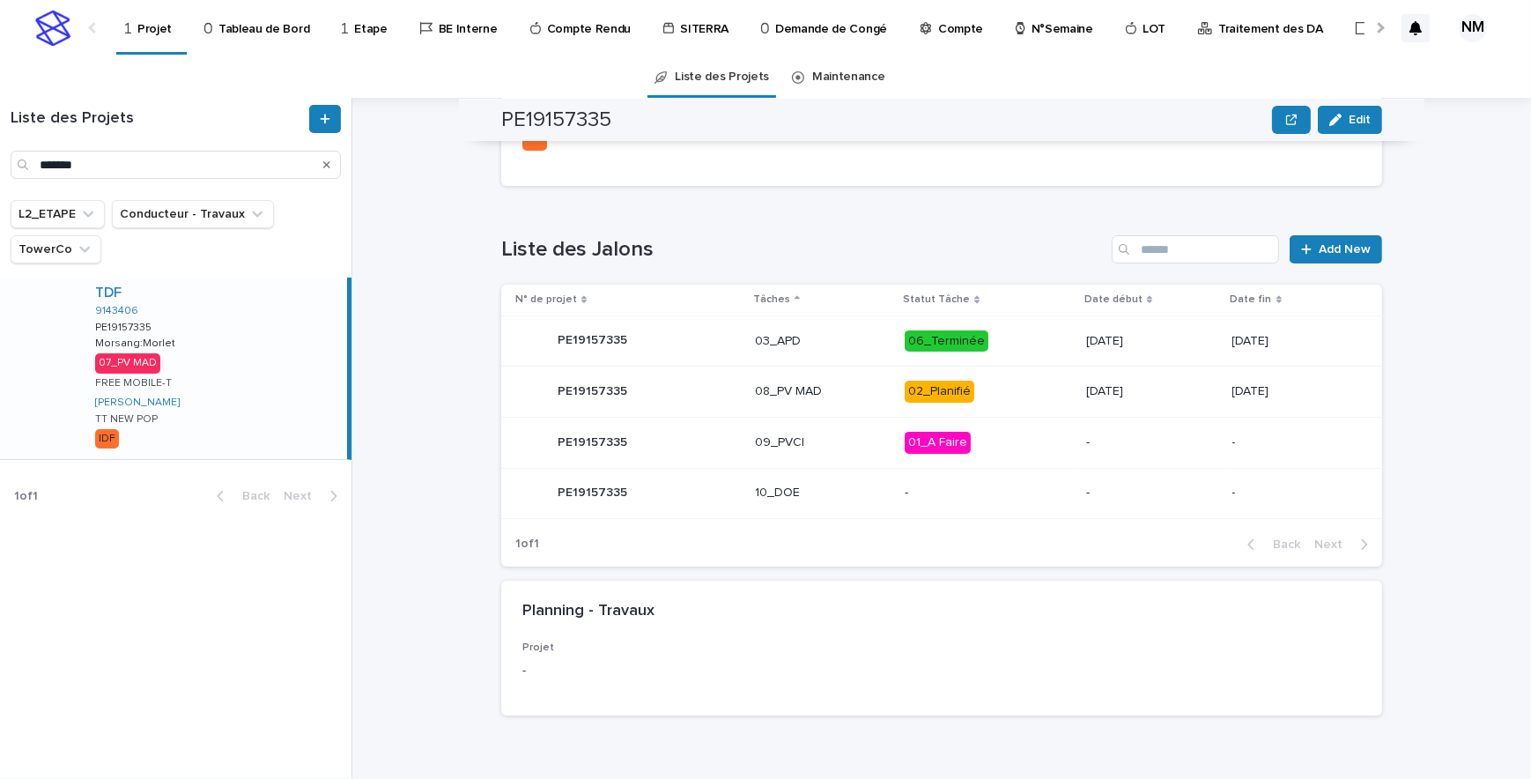
click at [995, 400] on p "02_Planifié" at bounding box center [988, 392] width 167 height 22
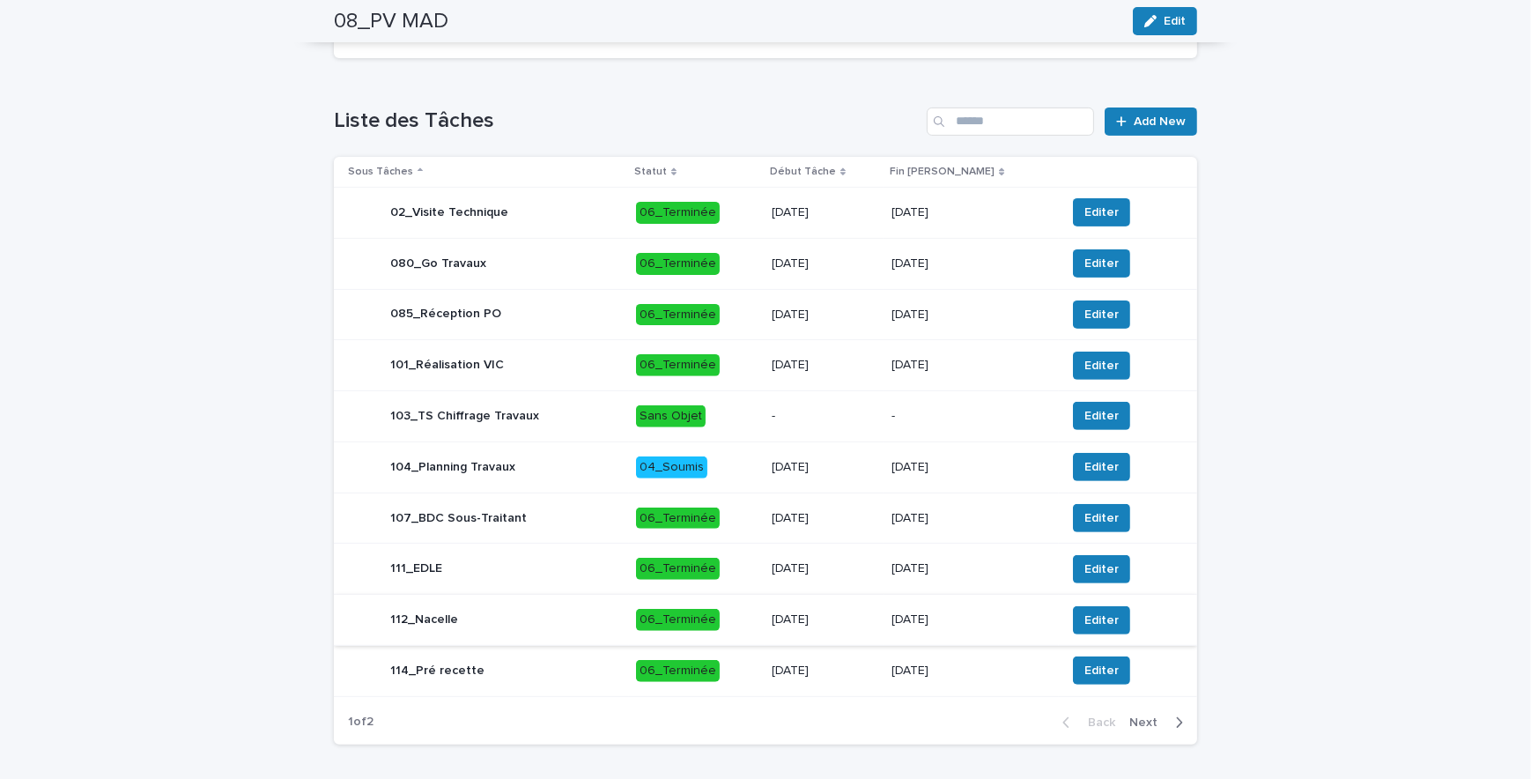
scroll to position [776, 0]
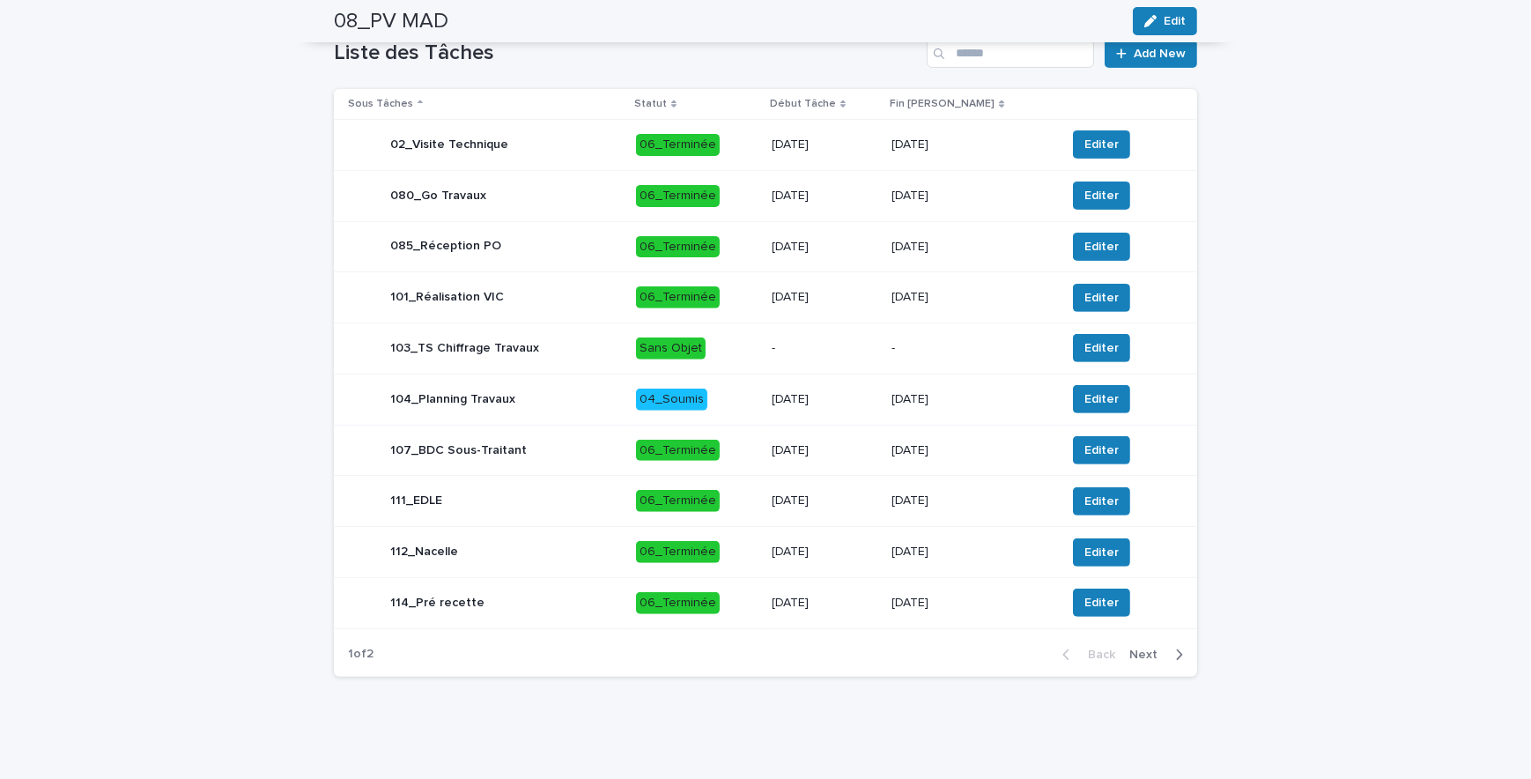
click at [1177, 604] on icon "button" at bounding box center [1180, 654] width 6 height 11
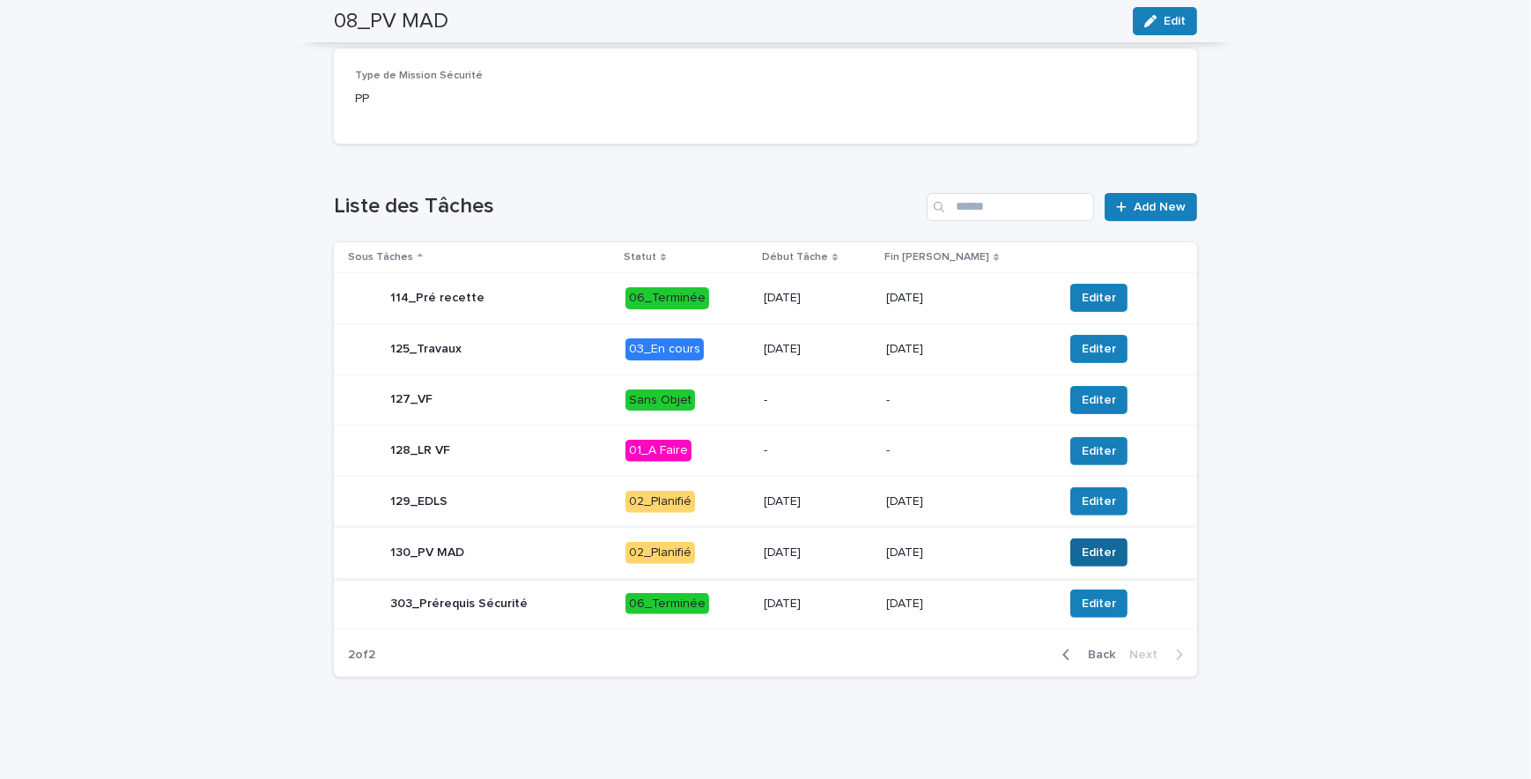
click at [1086, 561] on button "Editer" at bounding box center [1098, 552] width 57 height 28
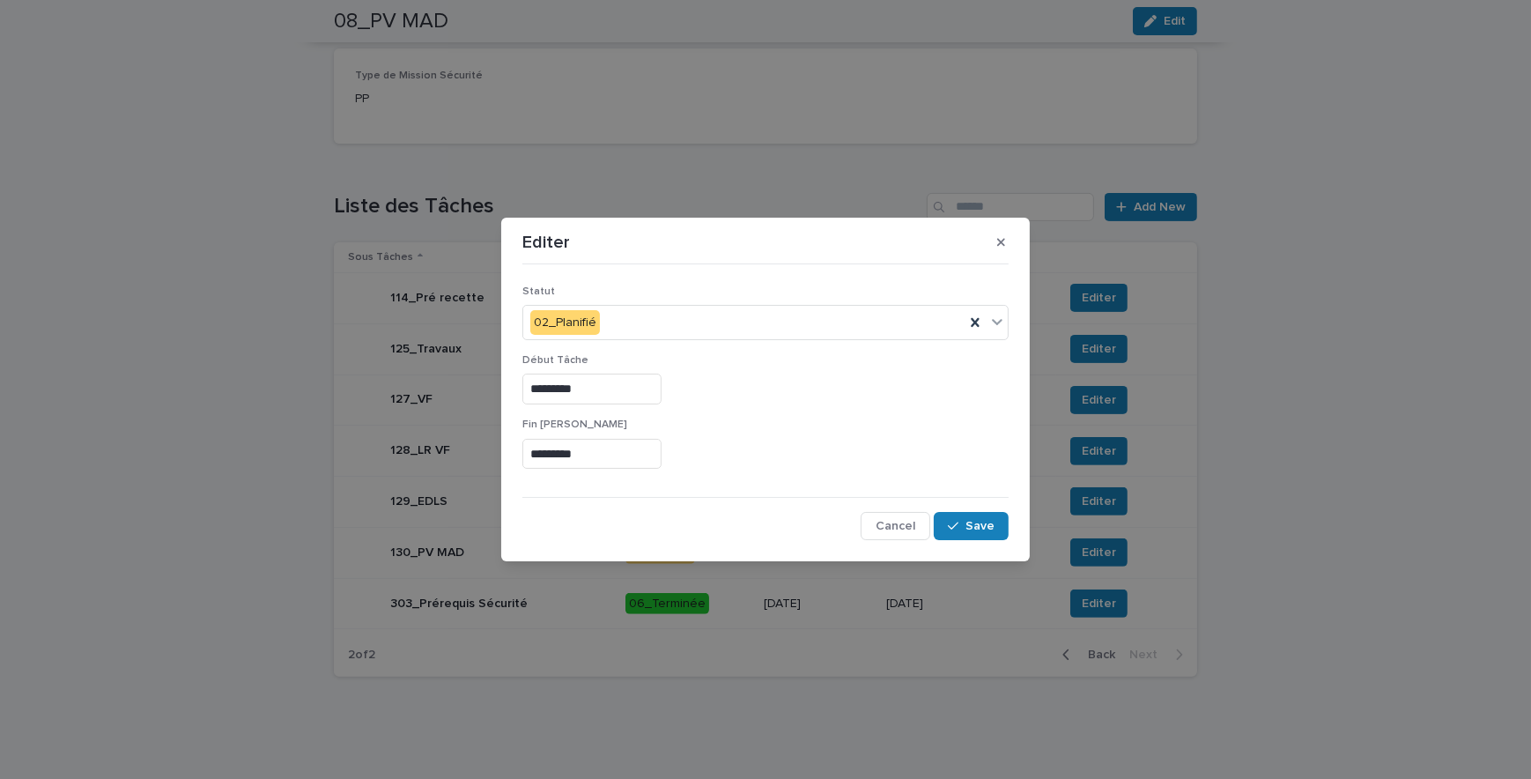
click at [544, 448] on input "*********" at bounding box center [591, 454] width 139 height 31
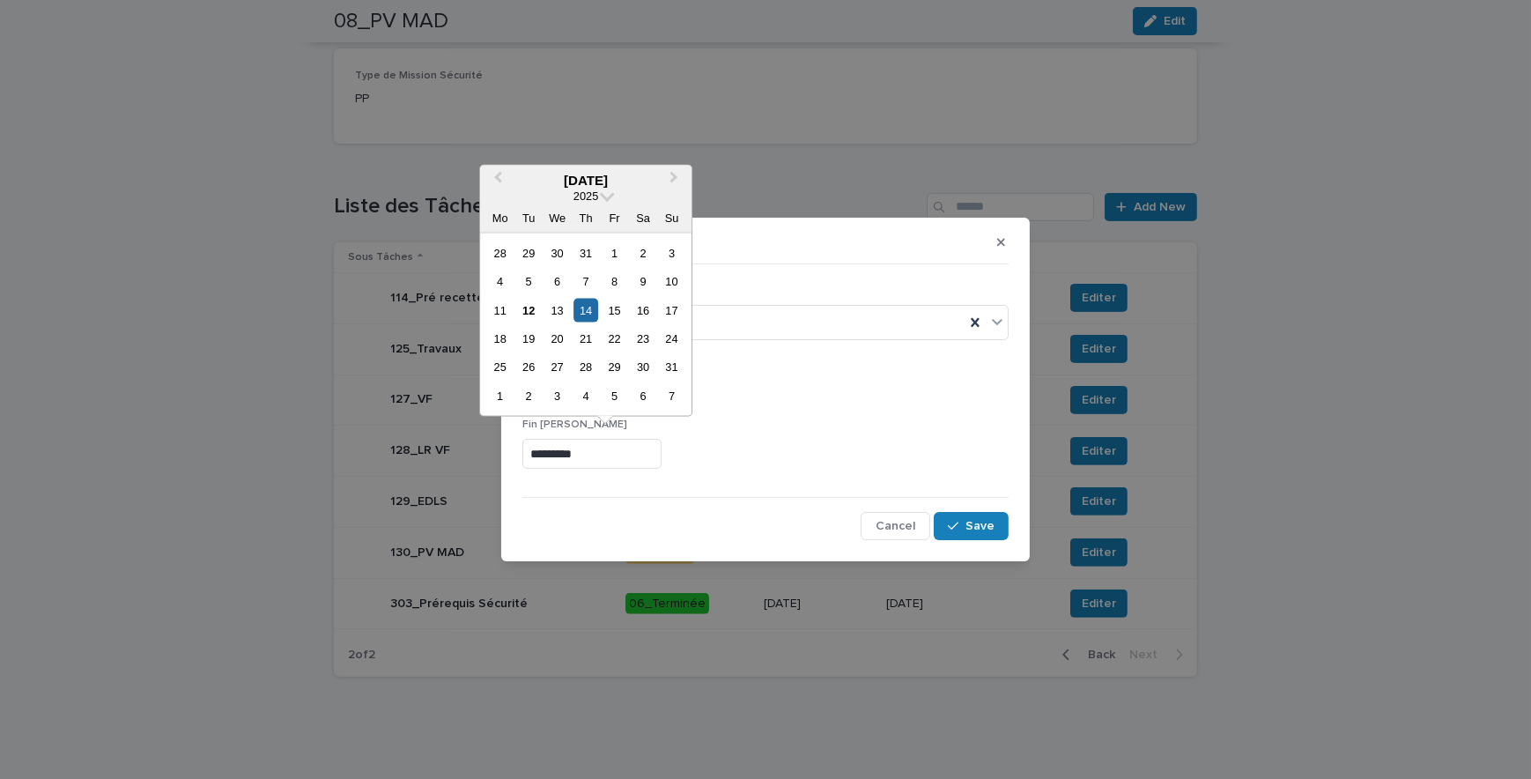
type input "*********"
click at [916, 492] on div "Statut 02_Planifié Début Tâche ********* Fin [PERSON_NAME] ********* Cancel Save" at bounding box center [765, 406] width 486 height 270
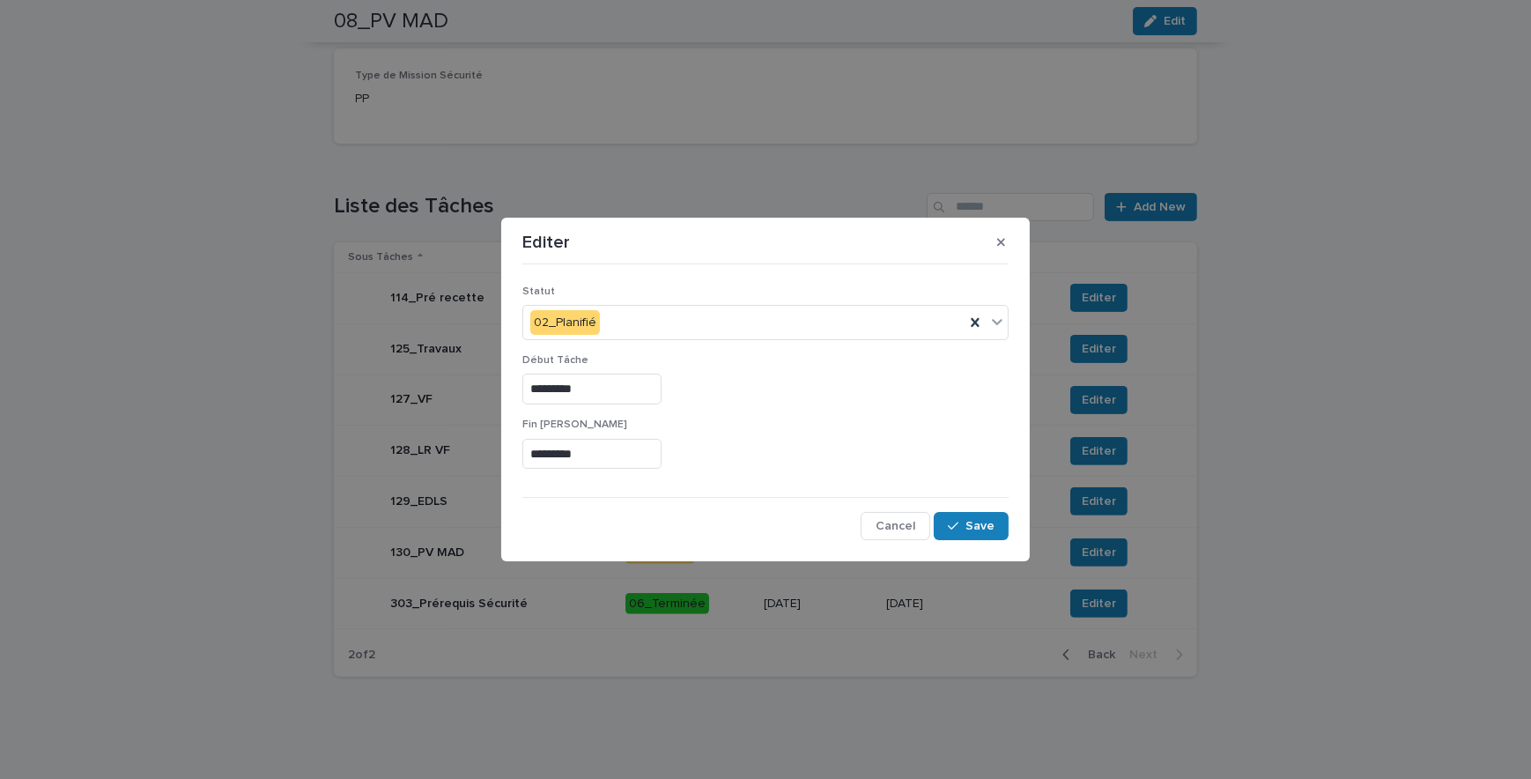
click at [742, 343] on div "Statut 02_Planifié" at bounding box center [765, 319] width 486 height 69
click at [743, 329] on div "02_Planifié" at bounding box center [743, 322] width 441 height 29
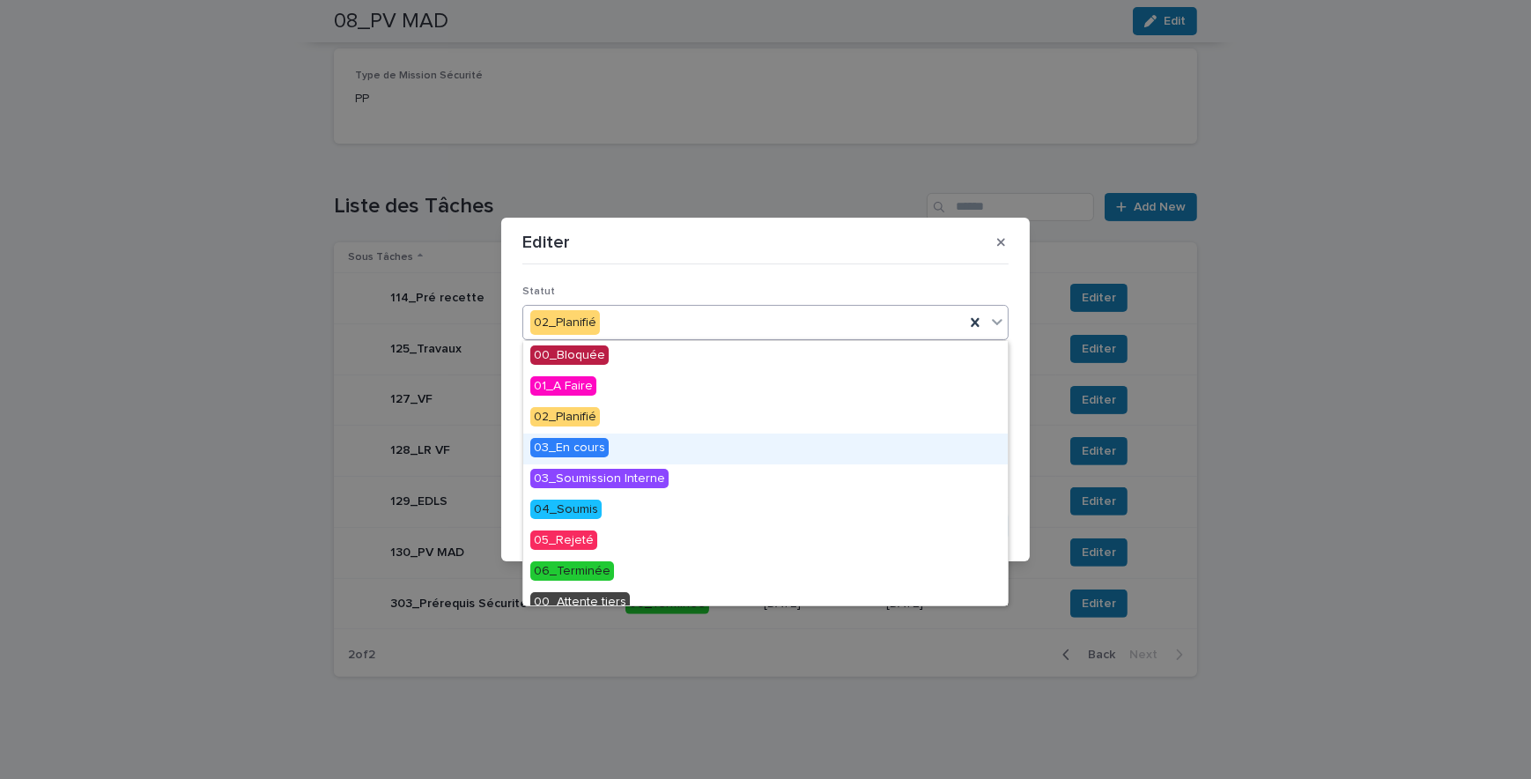
click at [607, 450] on div "03_En cours" at bounding box center [765, 448] width 485 height 31
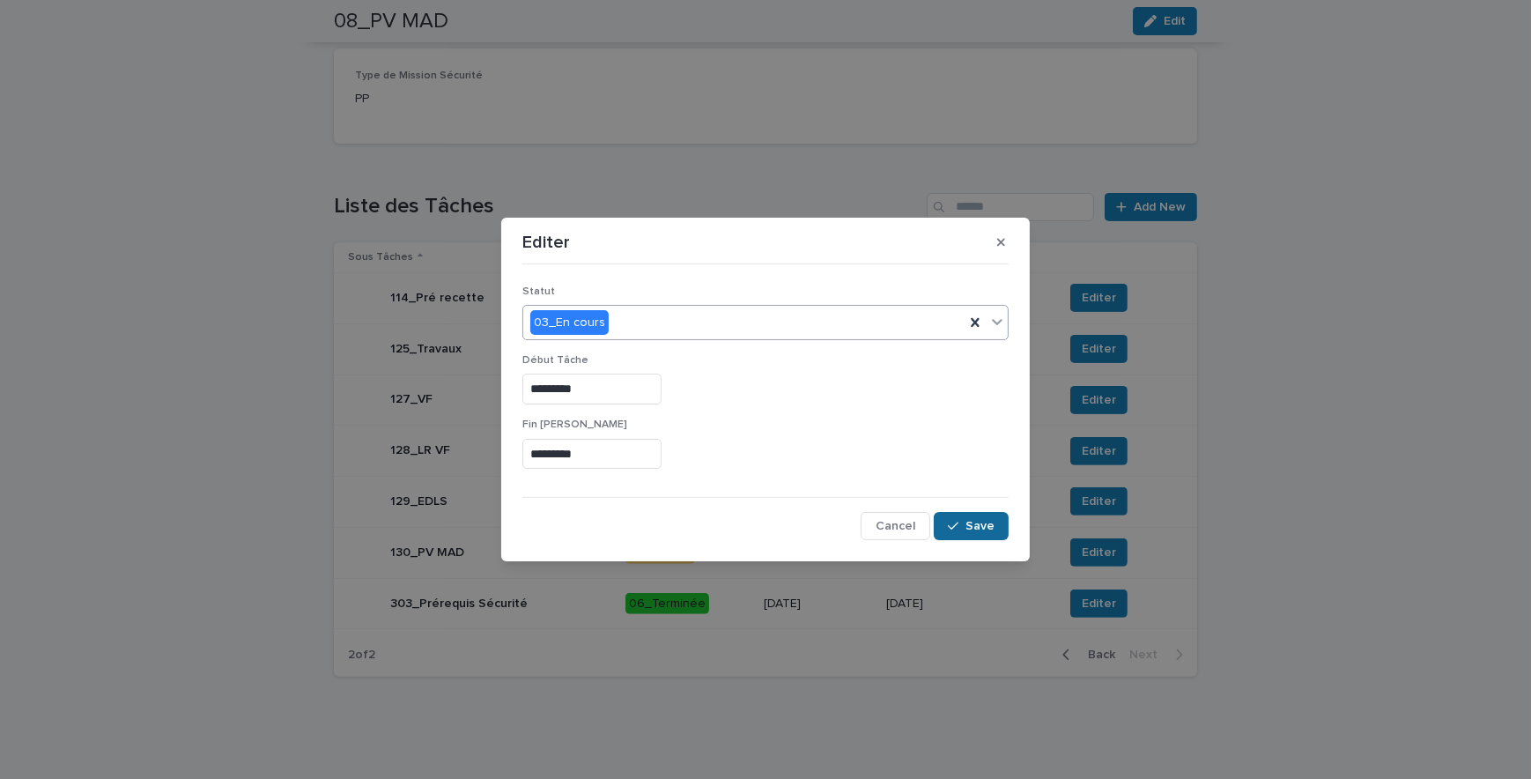
click at [989, 514] on button "Save" at bounding box center [971, 526] width 75 height 28
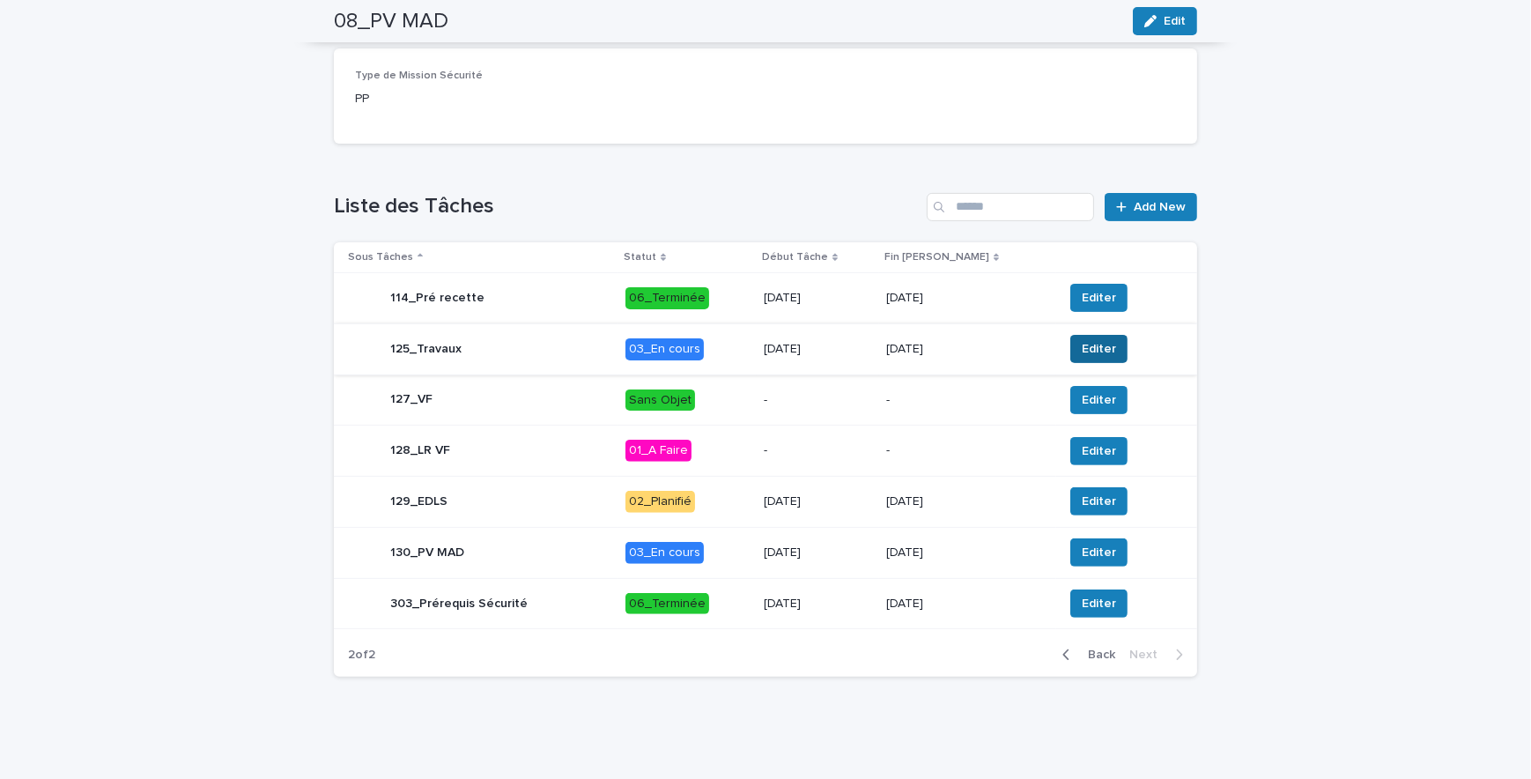
click at [1093, 348] on span "Editer" at bounding box center [1099, 349] width 34 height 18
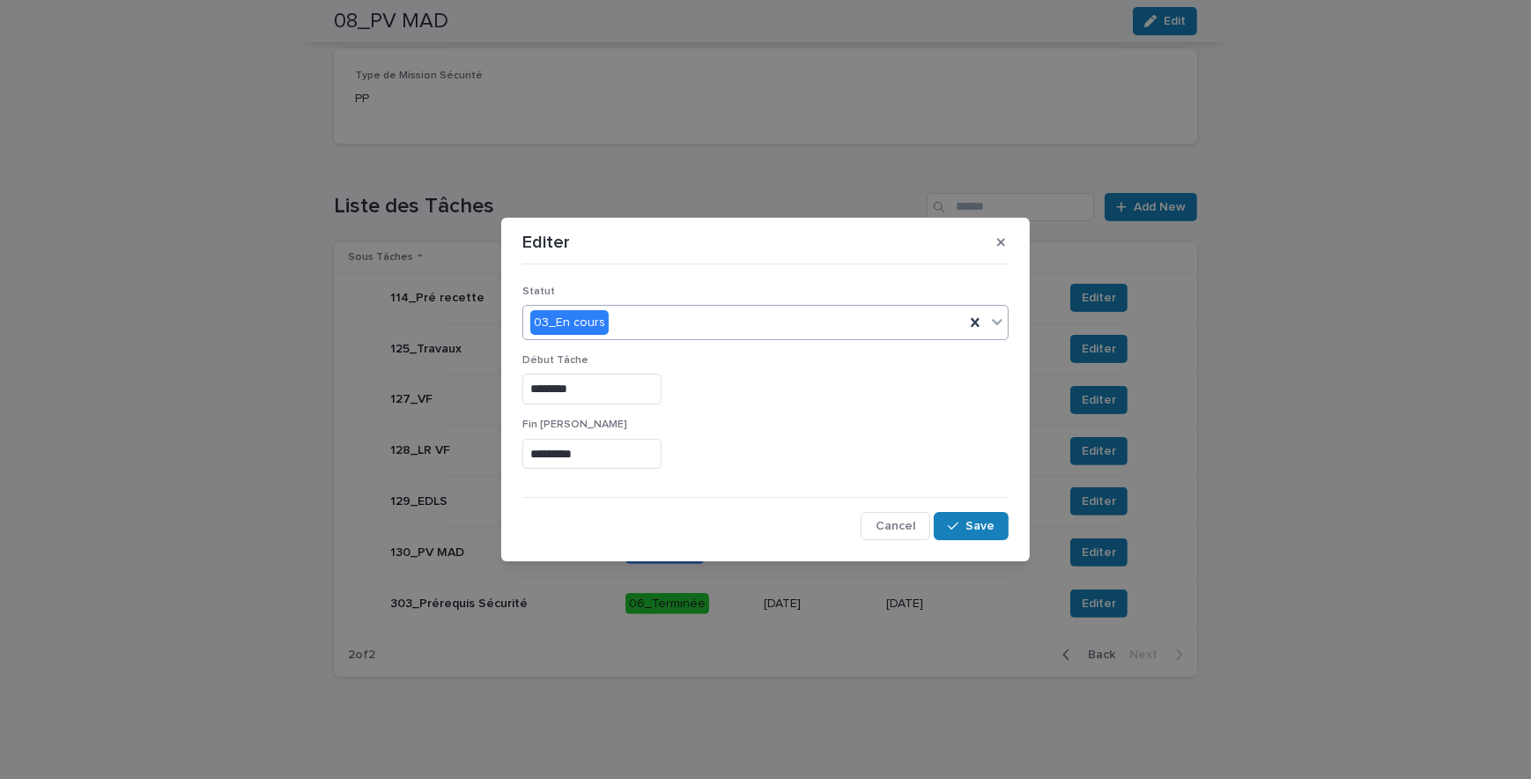
click at [653, 319] on div "03_En cours" at bounding box center [743, 322] width 441 height 29
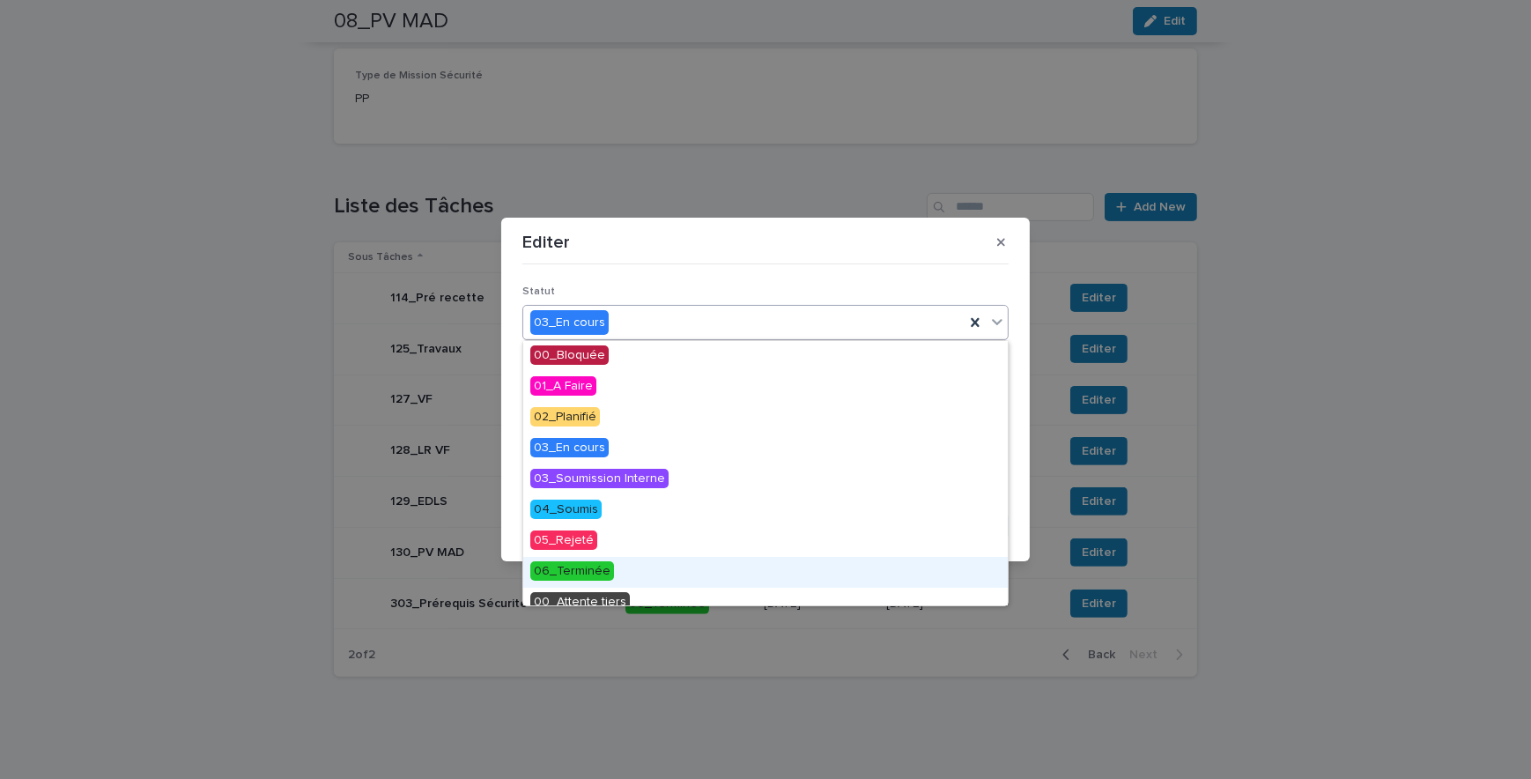
click at [586, 564] on span "06_Terminée" at bounding box center [572, 570] width 84 height 19
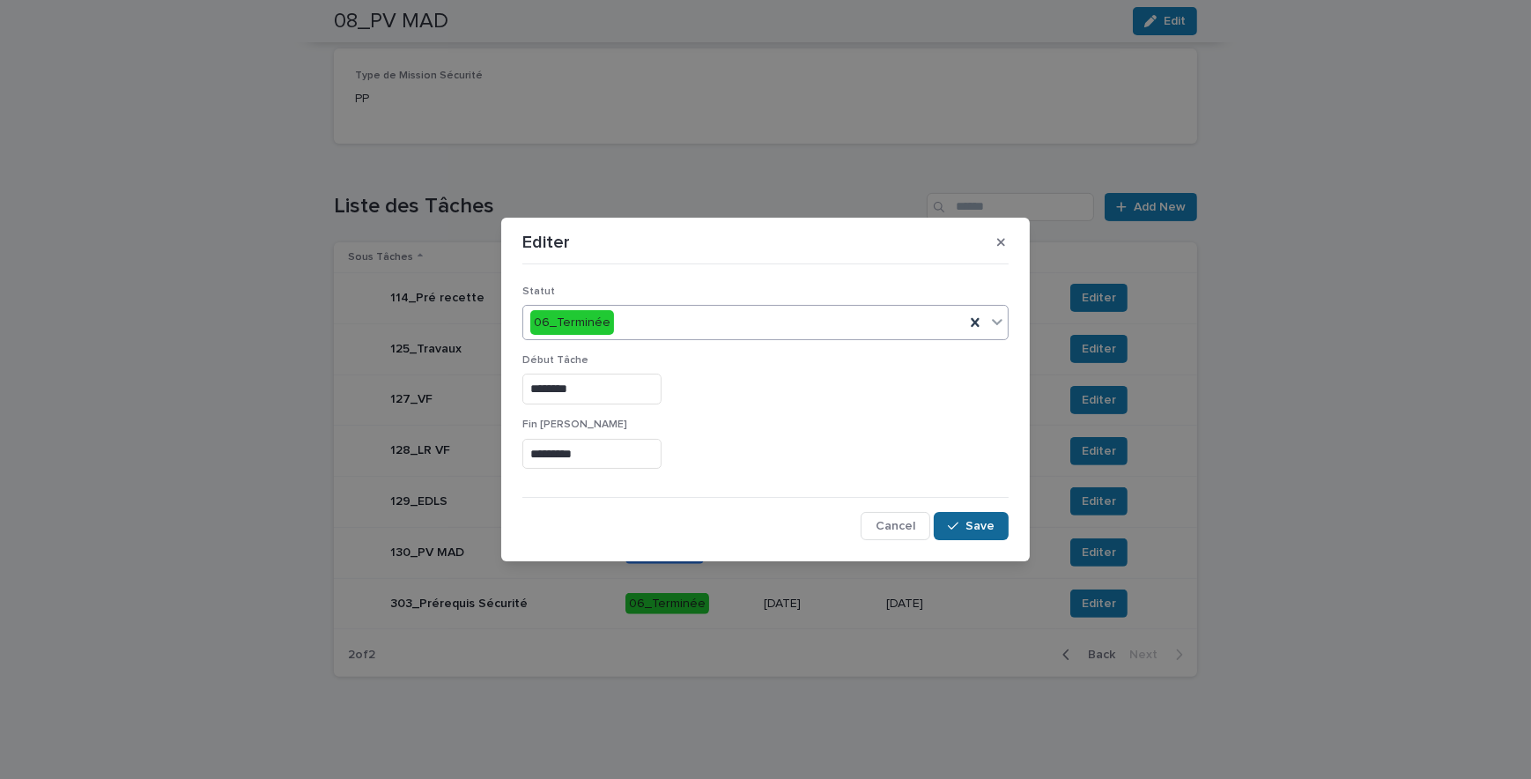
click at [974, 521] on span "Save" at bounding box center [979, 526] width 29 height 12
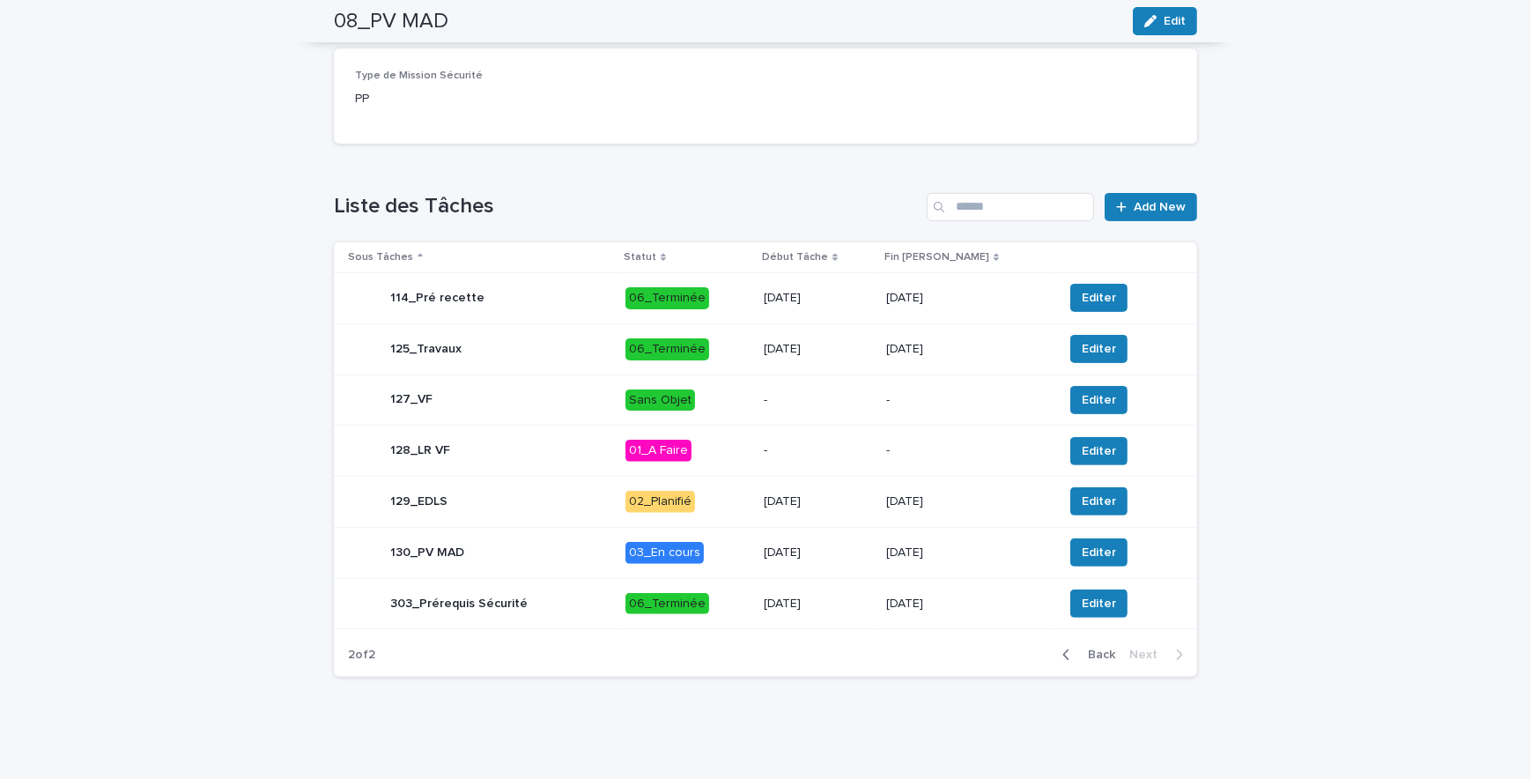
click at [1223, 552] on div "Loading... Saving… Loading... Saving… 08_PV MAD Edit 08_PV MAD Edit Sorry, ther…" at bounding box center [765, 116] width 1531 height 1328
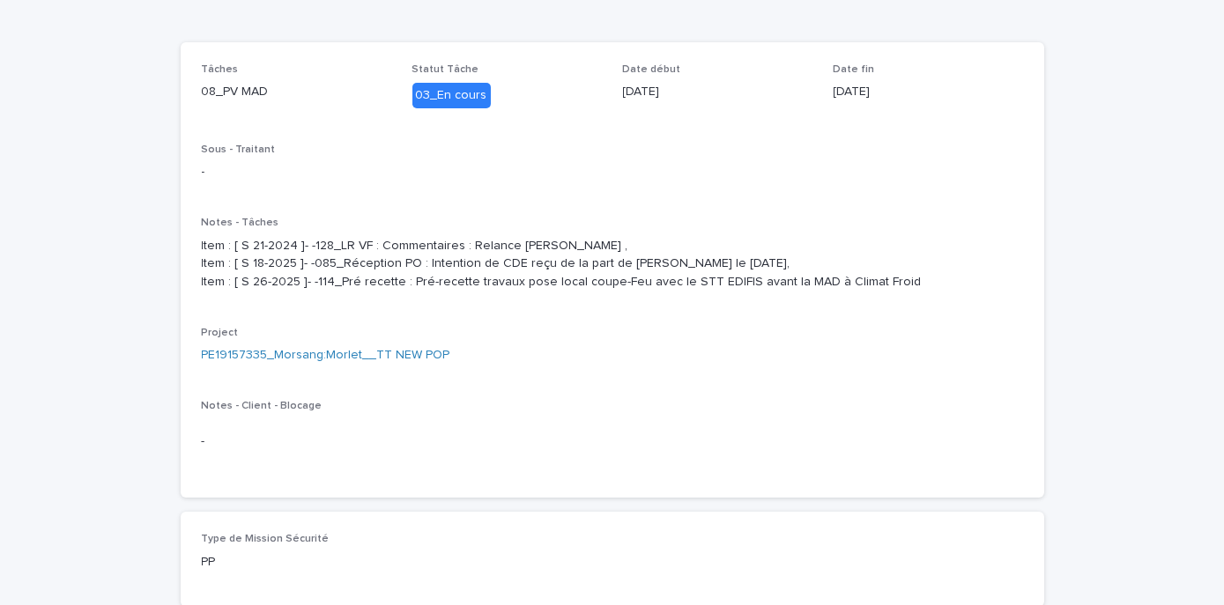
scroll to position [0, 0]
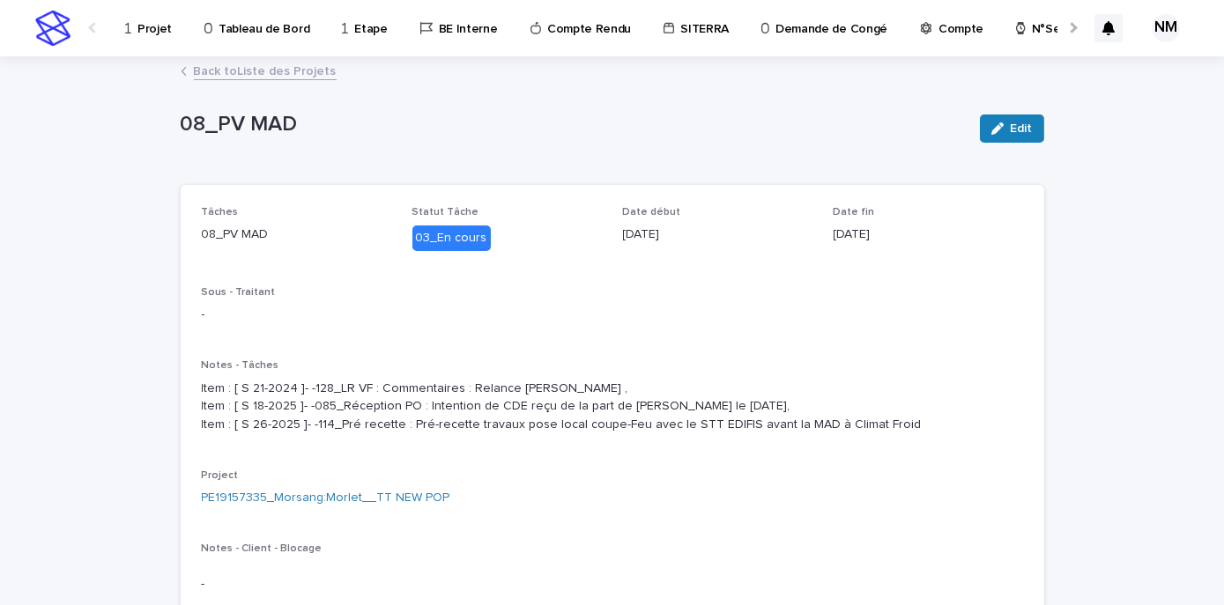
click at [159, 23] on p "Projet" at bounding box center [154, 18] width 34 height 37
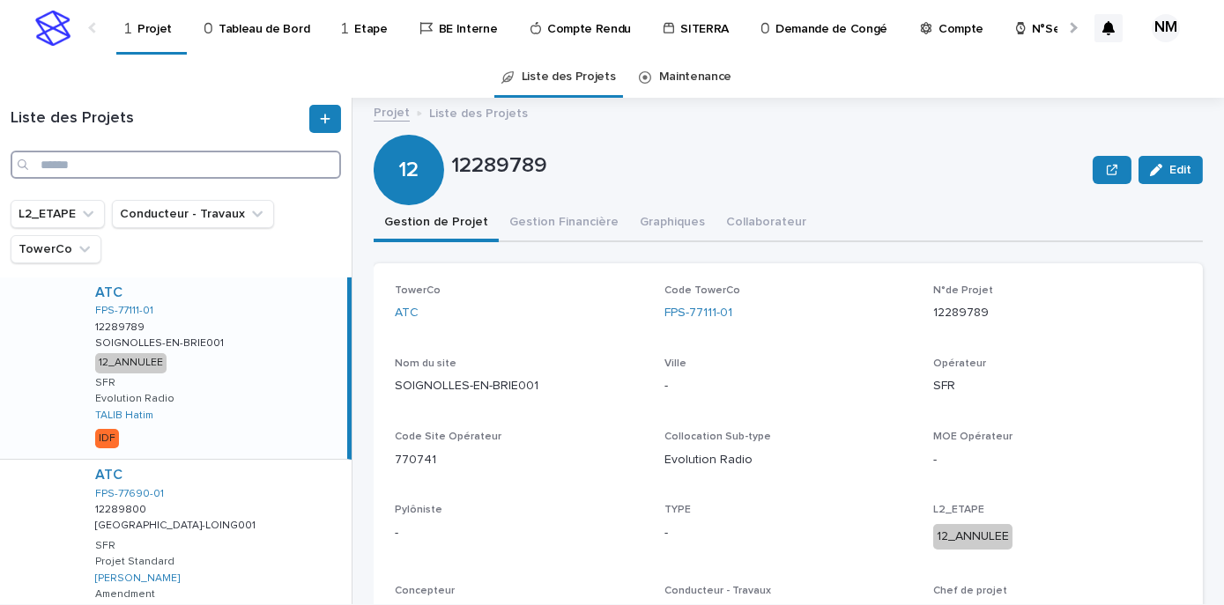
click at [122, 167] on input "Search" at bounding box center [176, 165] width 330 height 28
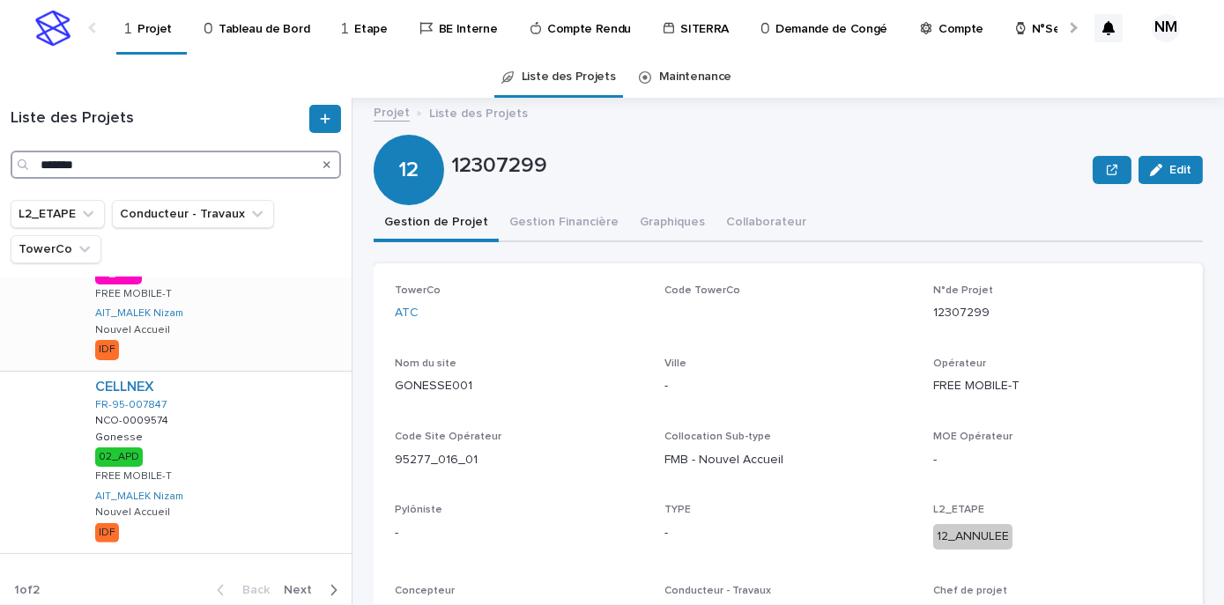
scroll to position [1466, 0]
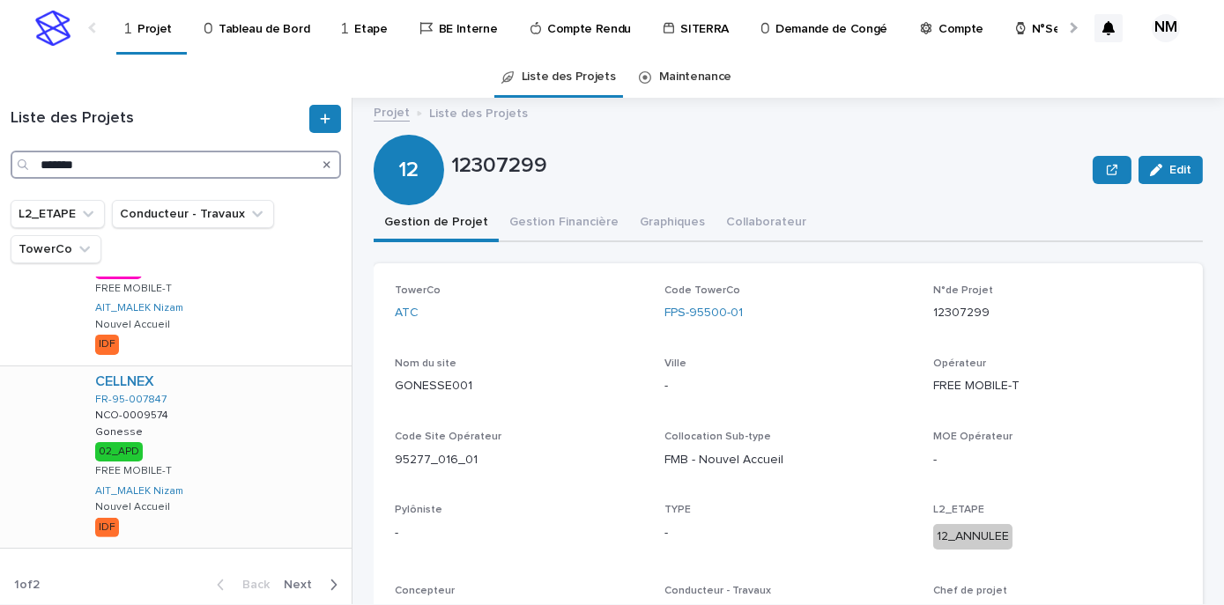
type input "*******"
click at [266, 460] on div "CELLNEX FR-95-007847 NCO-0009574 NCO-0009574 Gonesse Gonesse 02_APD FREE MOBILE…" at bounding box center [216, 456] width 270 height 181
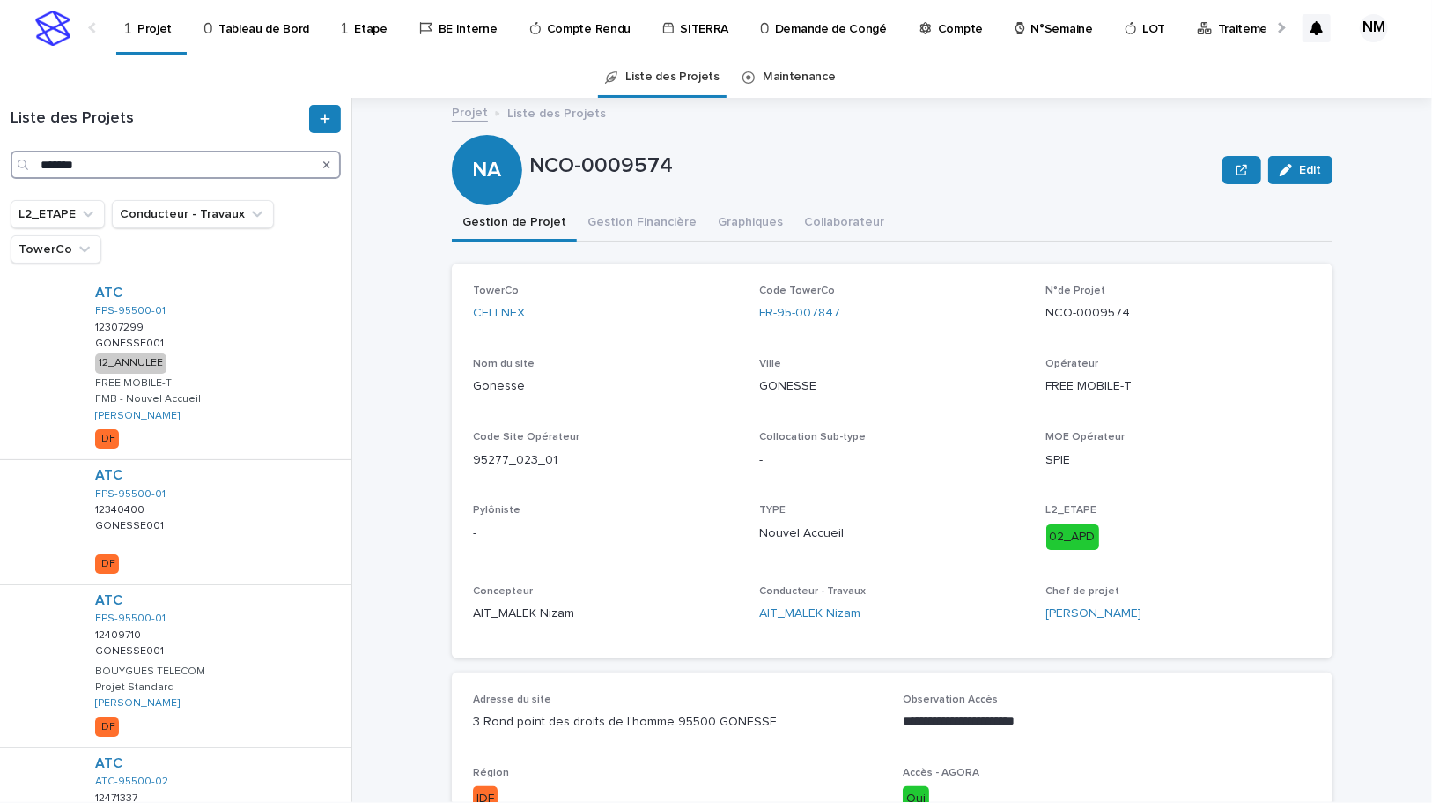
click at [107, 159] on input "*******" at bounding box center [176, 165] width 330 height 28
type input "*"
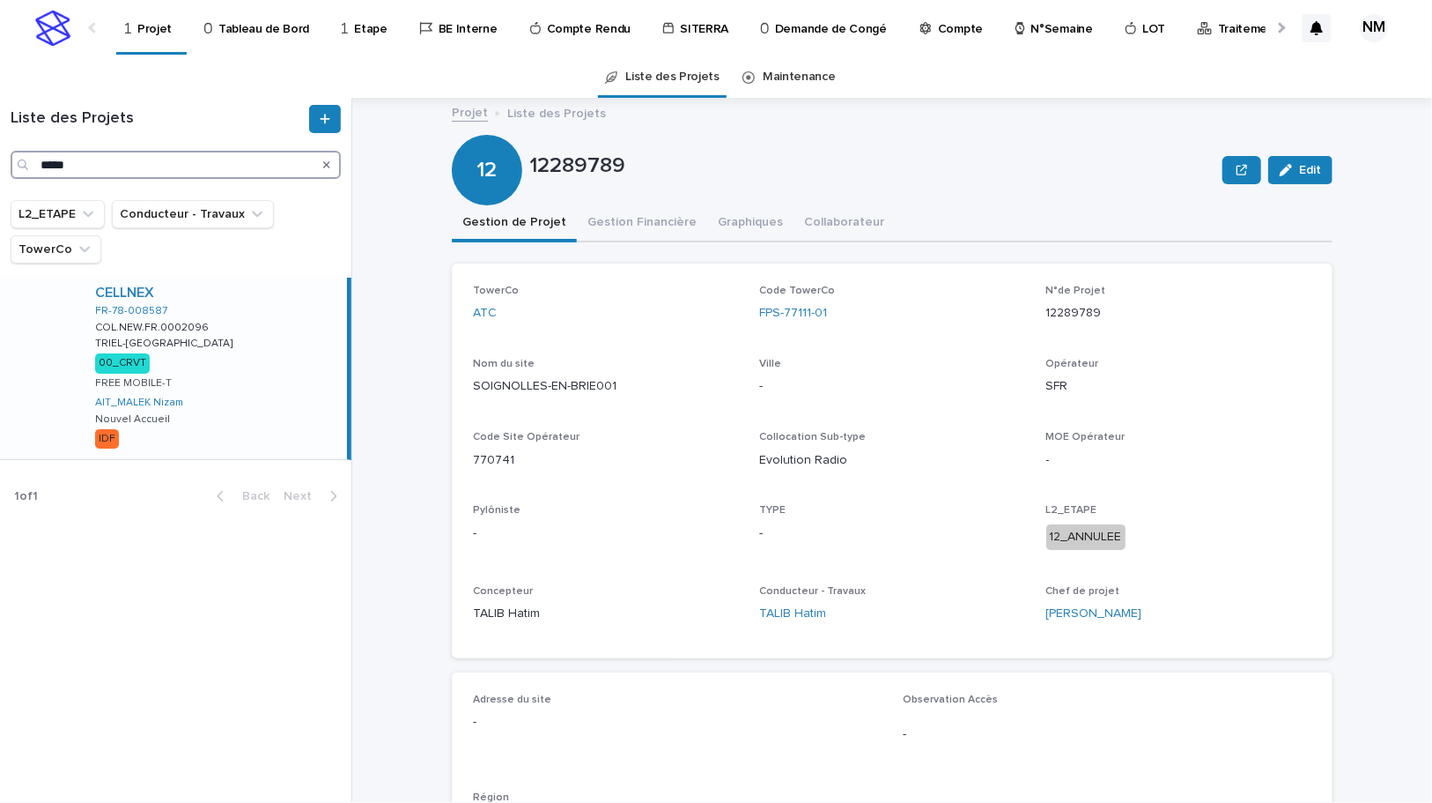
type input "*****"
click at [233, 387] on div "CELLNEX FR-78-008587 COL.NEW.FR.0002096 COL.NEW.FR.0002096 TRIEL-[GEOGRAPHIC_DA…" at bounding box center [214, 367] width 266 height 181
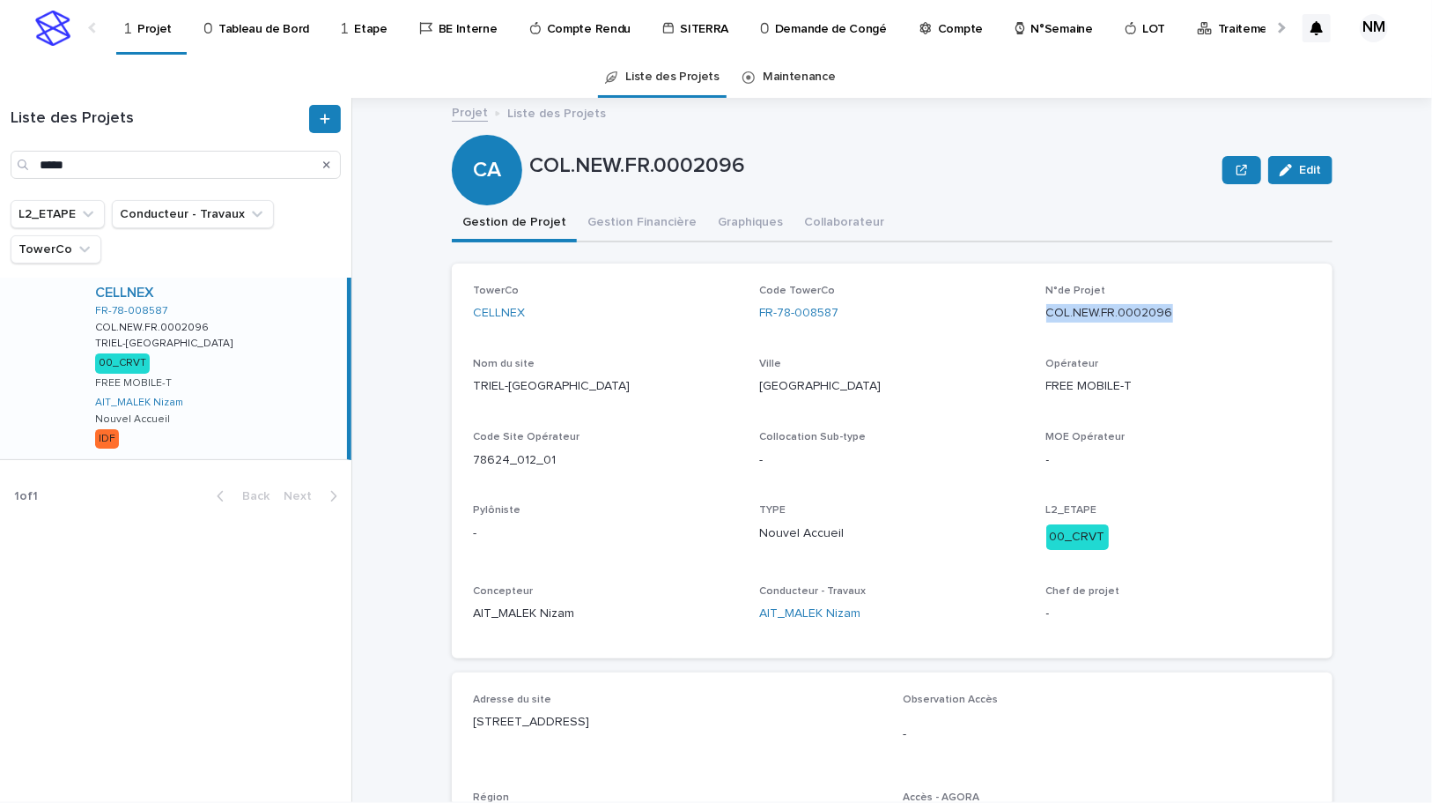
drag, startPoint x: 1192, startPoint y: 314, endPoint x: 1041, endPoint y: 316, distance: 150.7
click at [1047, 316] on p "COL.NEW.FR.0002096" at bounding box center [1179, 313] width 265 height 18
copy p "COL.NEW.FR.0002096"
